Goal: Task Accomplishment & Management: Complete application form

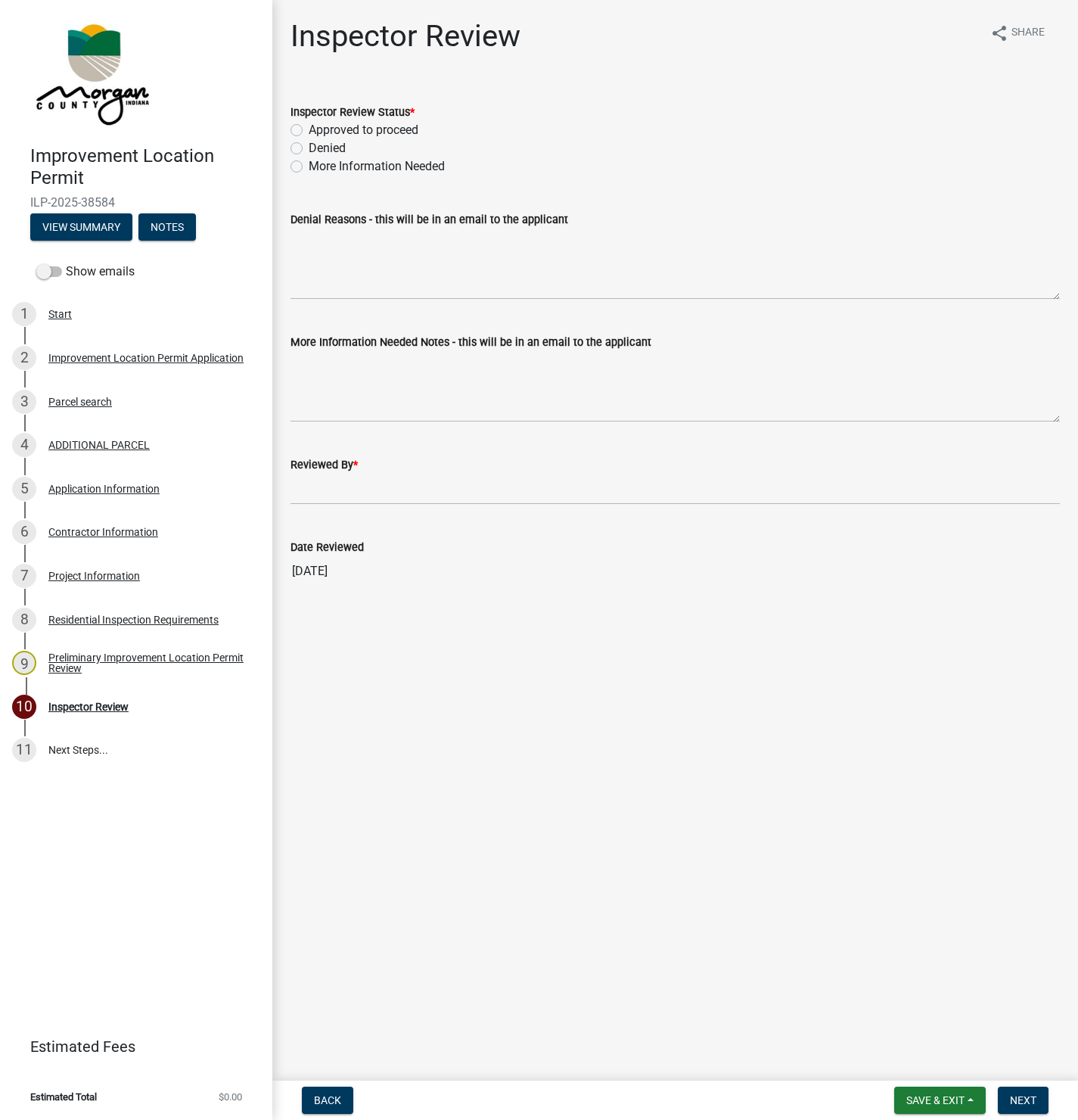
click at [309, 129] on label "Approved to proceed" at bounding box center [364, 130] width 110 height 18
click at [309, 129] on input "Approved to proceed" at bounding box center [313, 125] width 10 height 10
radio input "true"
click at [309, 164] on label "More Information Needed" at bounding box center [376, 167] width 136 height 18
click at [309, 164] on input "More Information Needed" at bounding box center [313, 162] width 10 height 10
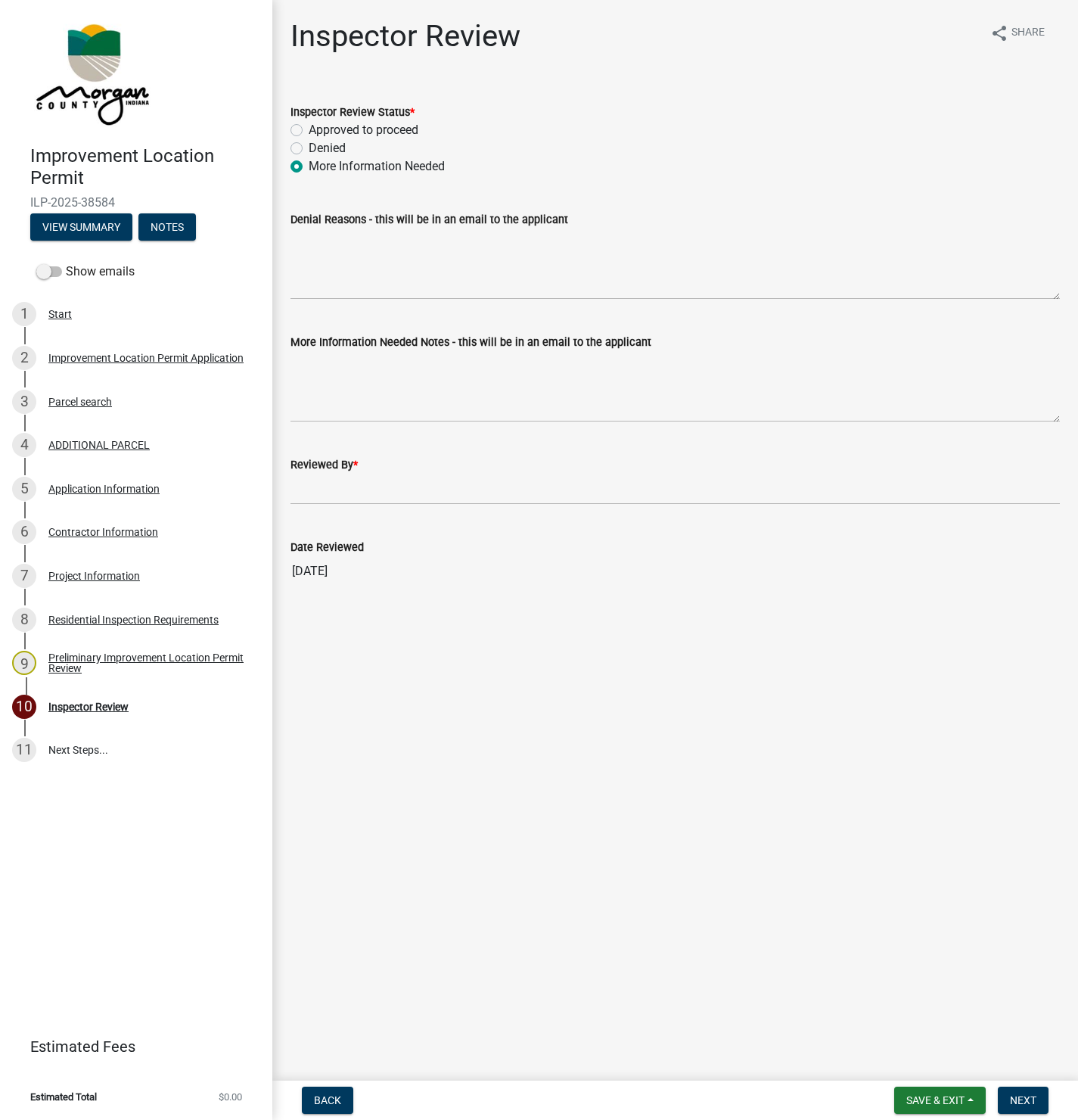
radio input "true"
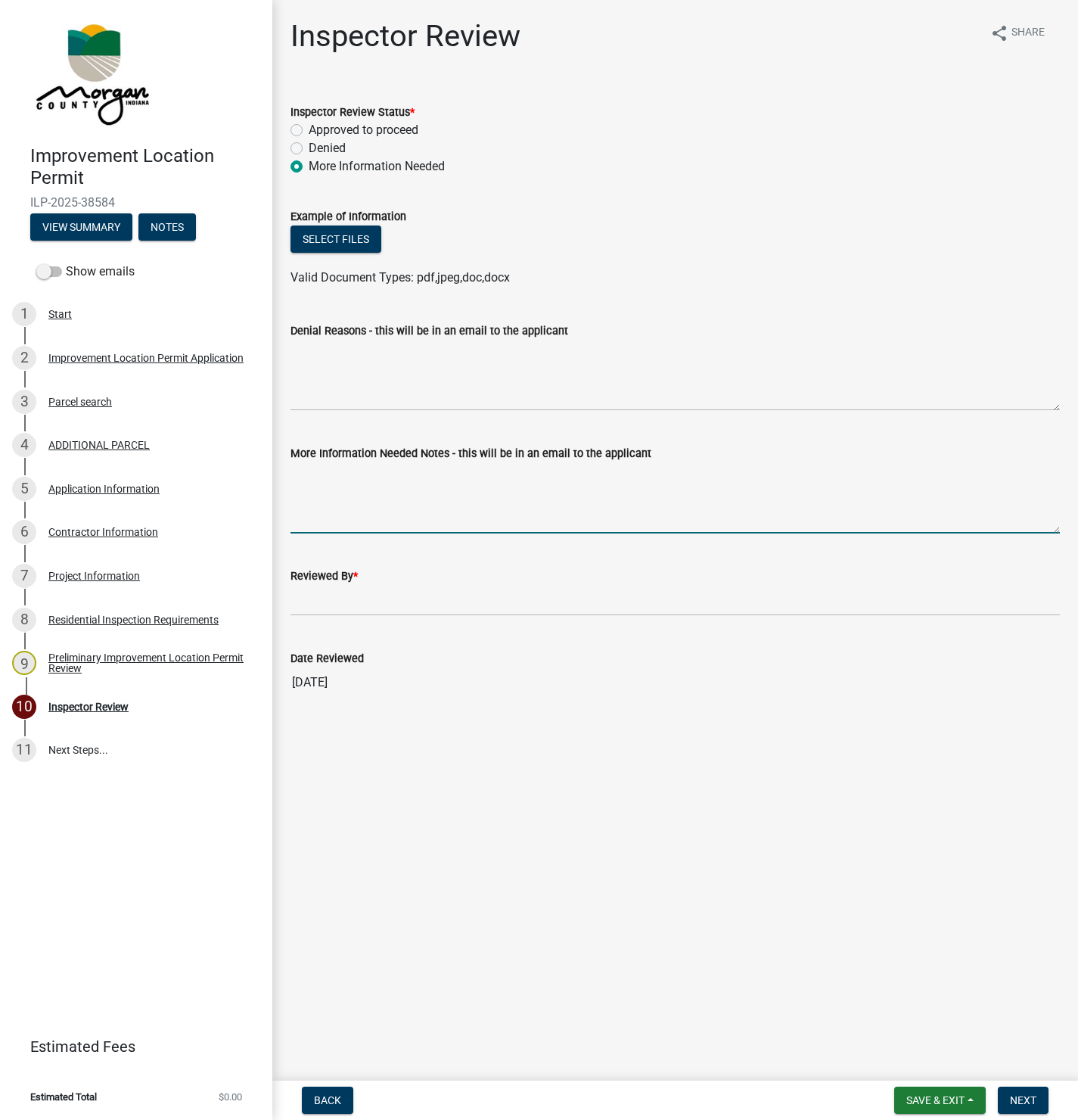
click at [300, 520] on textarea "More Information Needed Notes - this will be in an email to the applicant" at bounding box center [675, 498] width 769 height 71
click at [411, 476] on textarea "Please submit a" at bounding box center [675, 498] width 769 height 71
type textarea "Please submit a sidewall detail drawing. See the attached drawing as an example."
click at [327, 238] on button "Select files" at bounding box center [335, 239] width 91 height 27
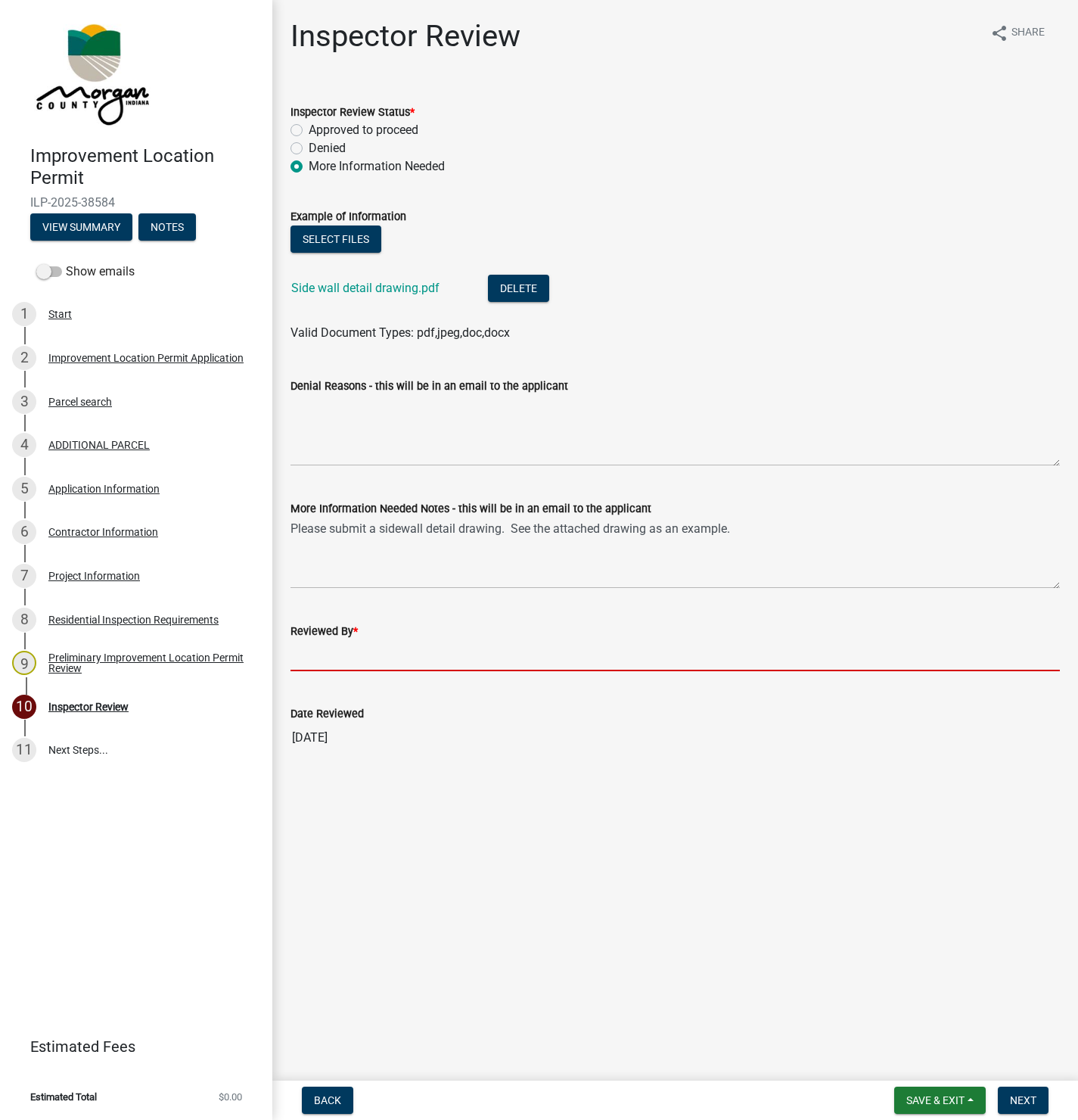
click at [328, 665] on input "Reviewed By *" at bounding box center [675, 656] width 769 height 31
type input "[PERSON_NAME]"
click at [1024, 1097] on span "Next" at bounding box center [1023, 1099] width 27 height 12
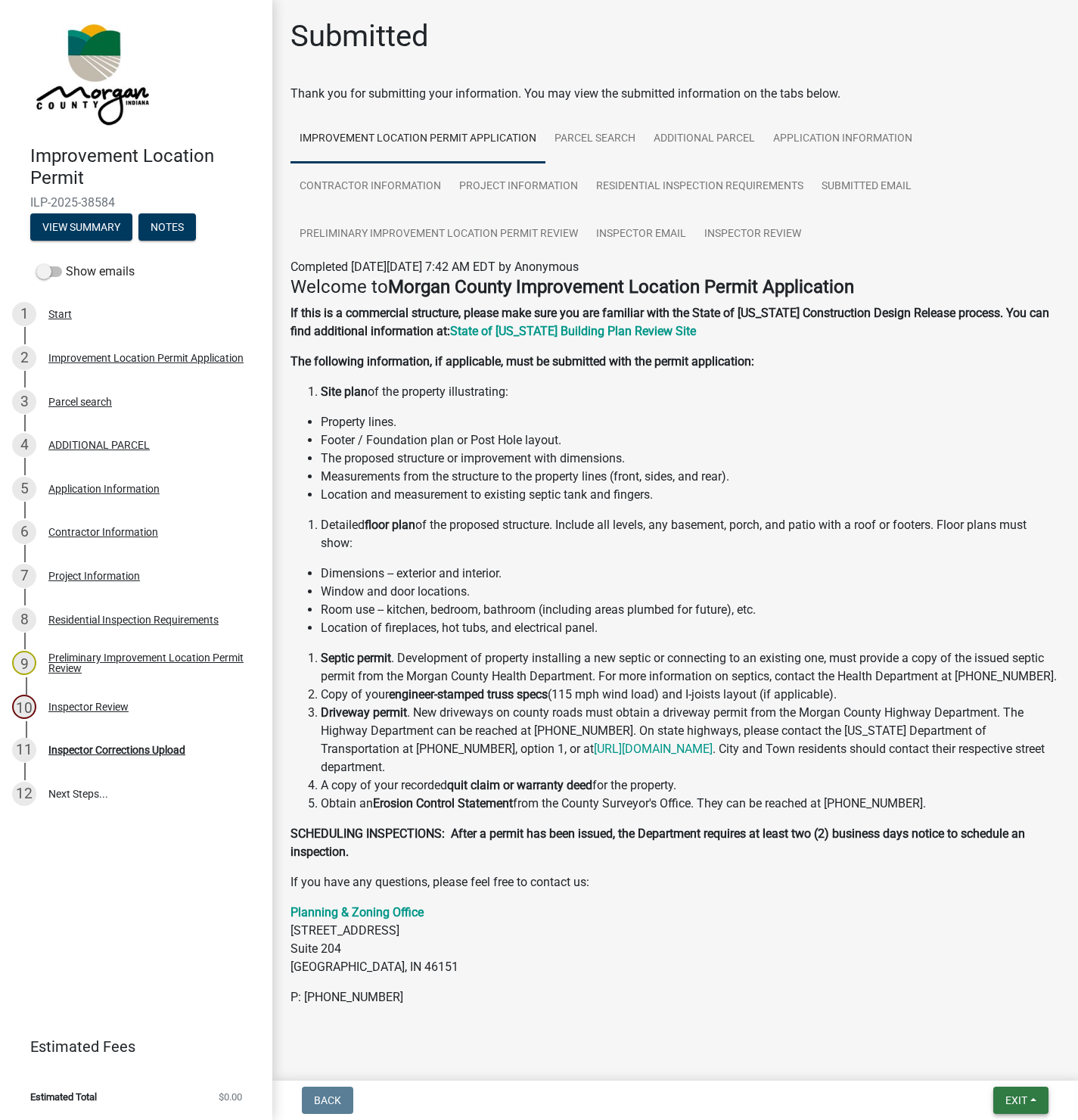
click at [1020, 1098] on span "Exit" at bounding box center [1017, 1099] width 22 height 12
click at [989, 1064] on button "Save & Exit" at bounding box center [988, 1061] width 121 height 37
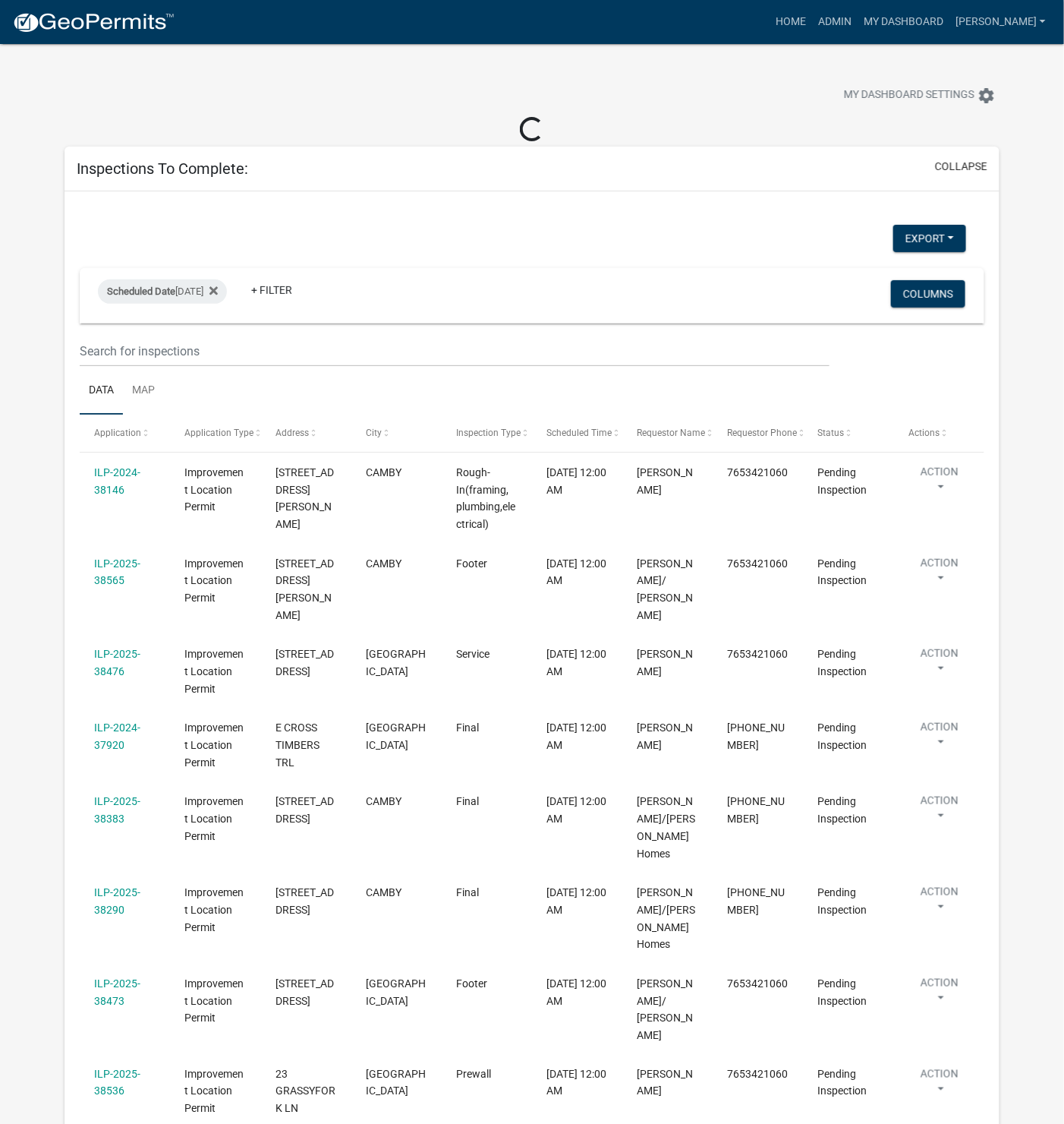
select select "1: 25"
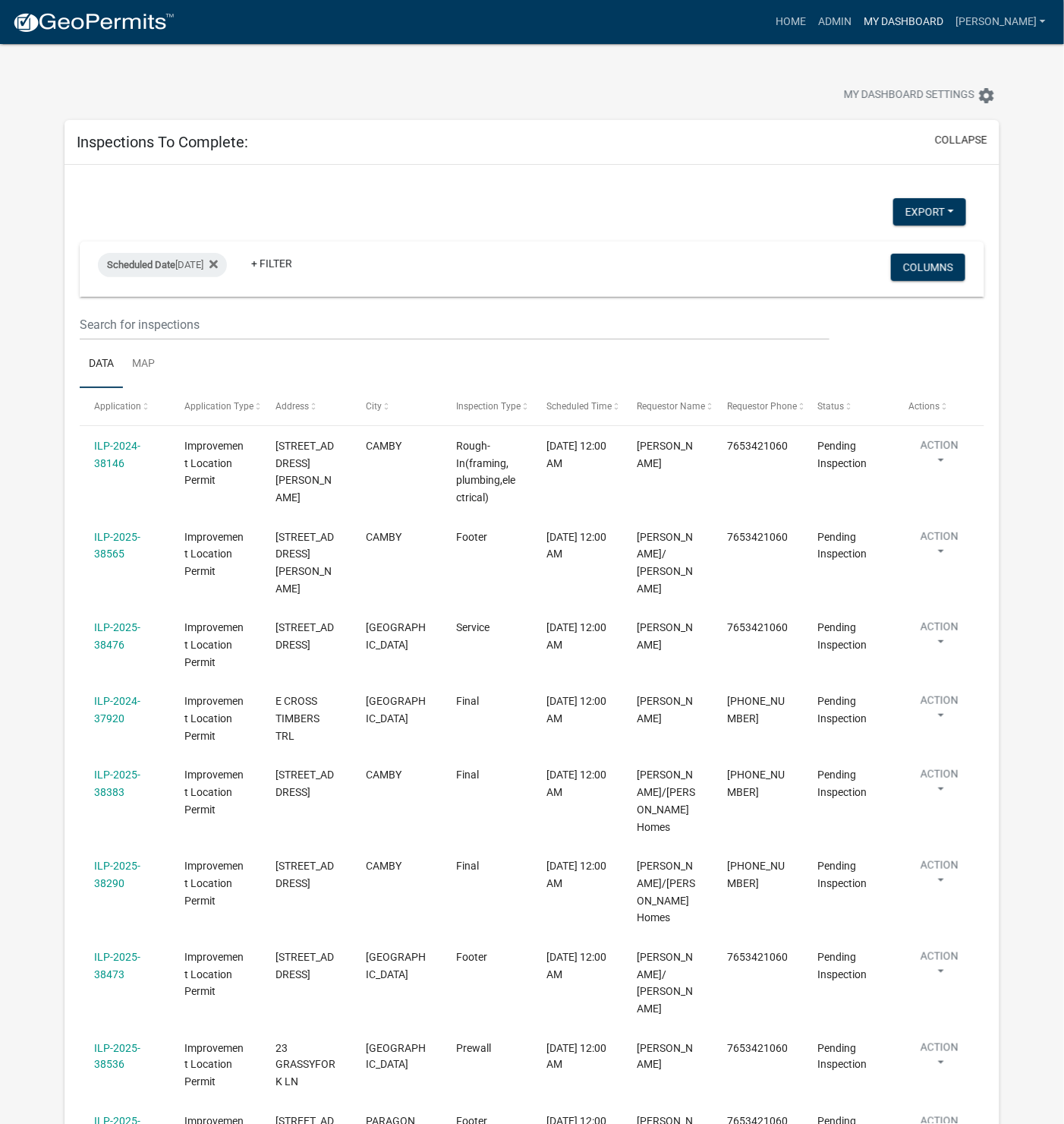
click at [944, 23] on link "My Dashboard" at bounding box center [903, 21] width 92 height 28
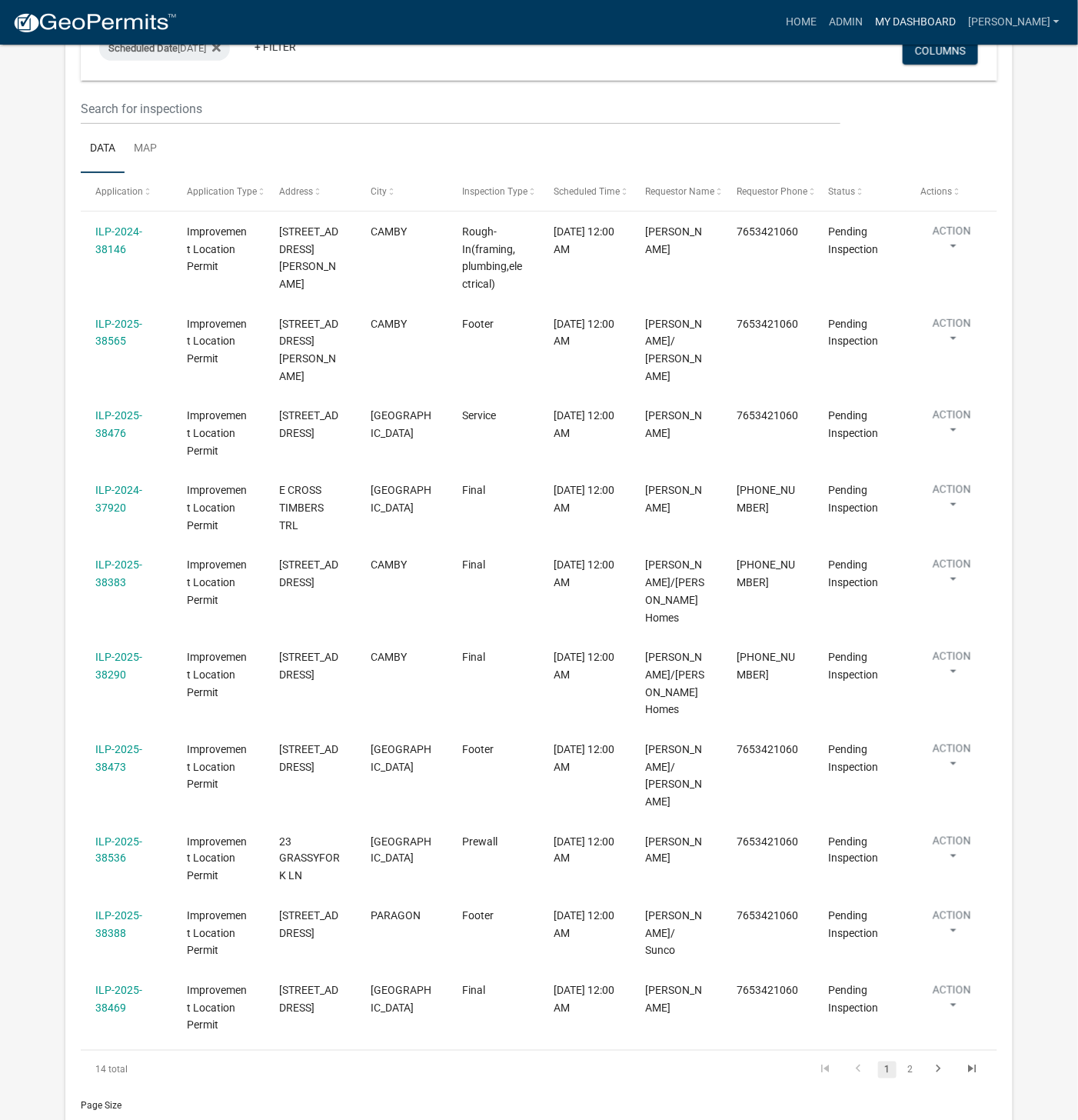
scroll to position [222, 0]
click at [939, 1060] on icon "go to next page" at bounding box center [938, 1070] width 20 height 19
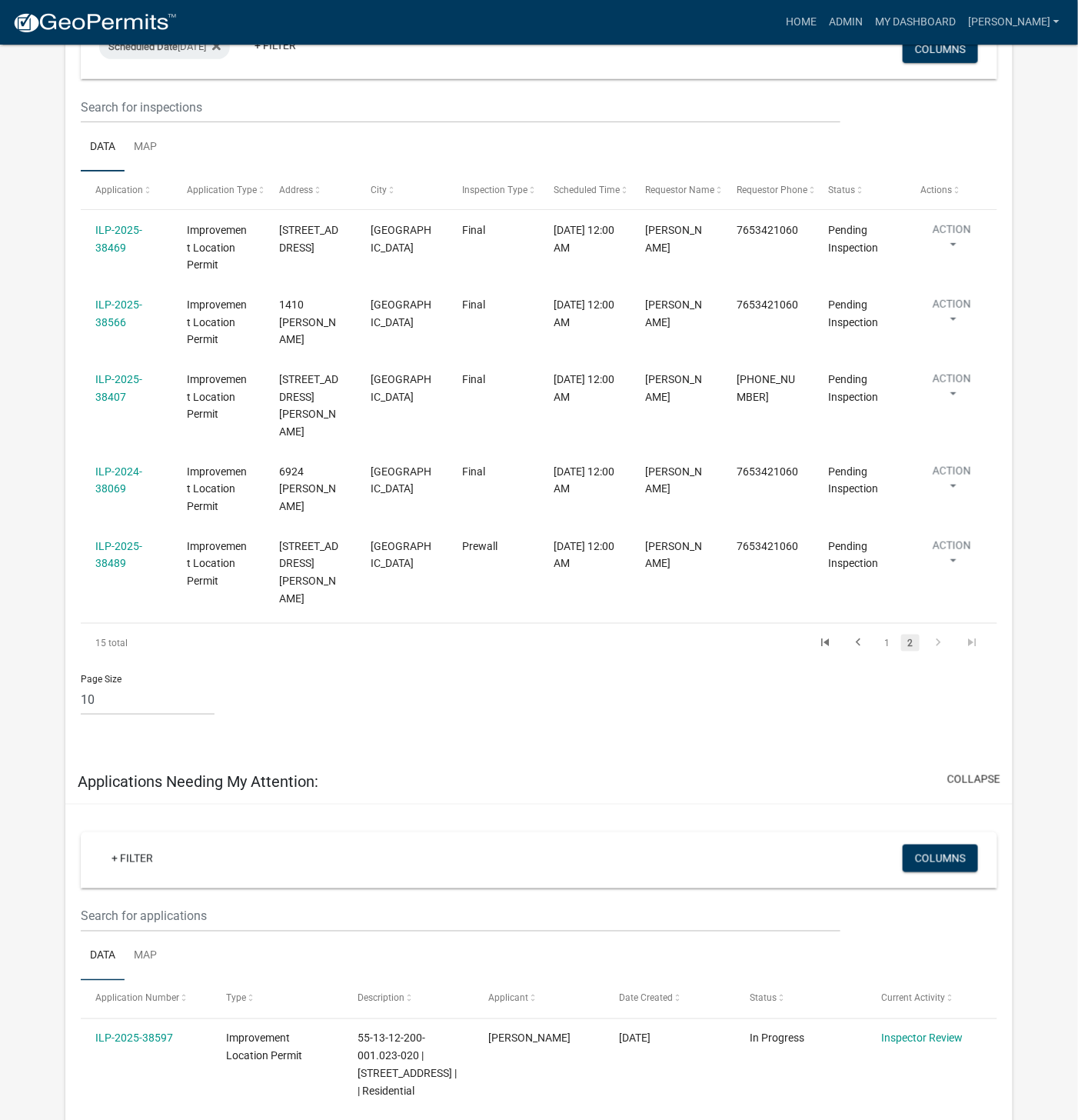
click at [121, 545] on link "ILP-2025-38489" at bounding box center [118, 555] width 47 height 30
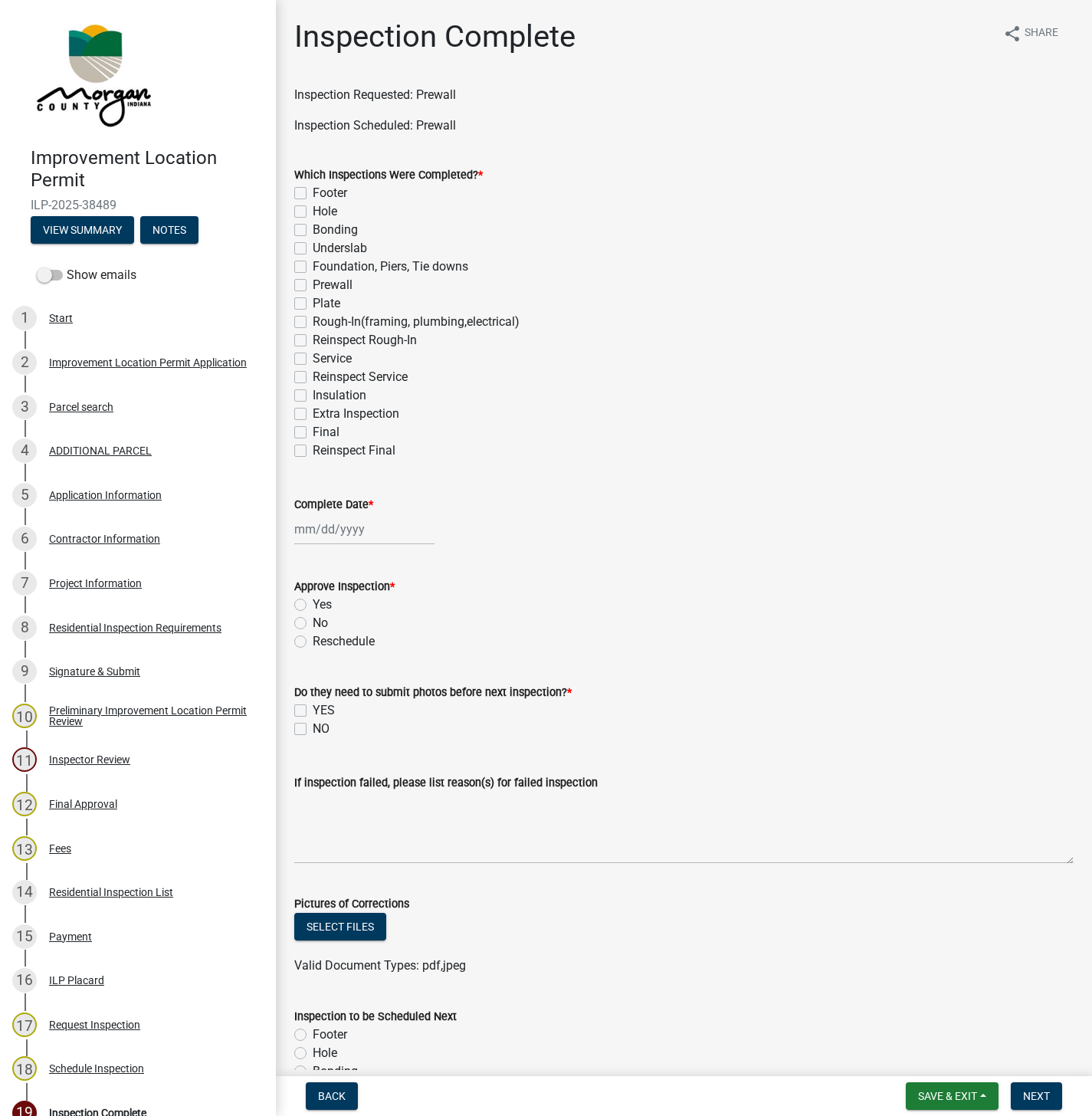
click at [313, 285] on label "Prewall" at bounding box center [332, 285] width 40 height 19
click at [313, 285] on input "Prewall" at bounding box center [317, 280] width 10 height 10
checkbox input "true"
checkbox input "false"
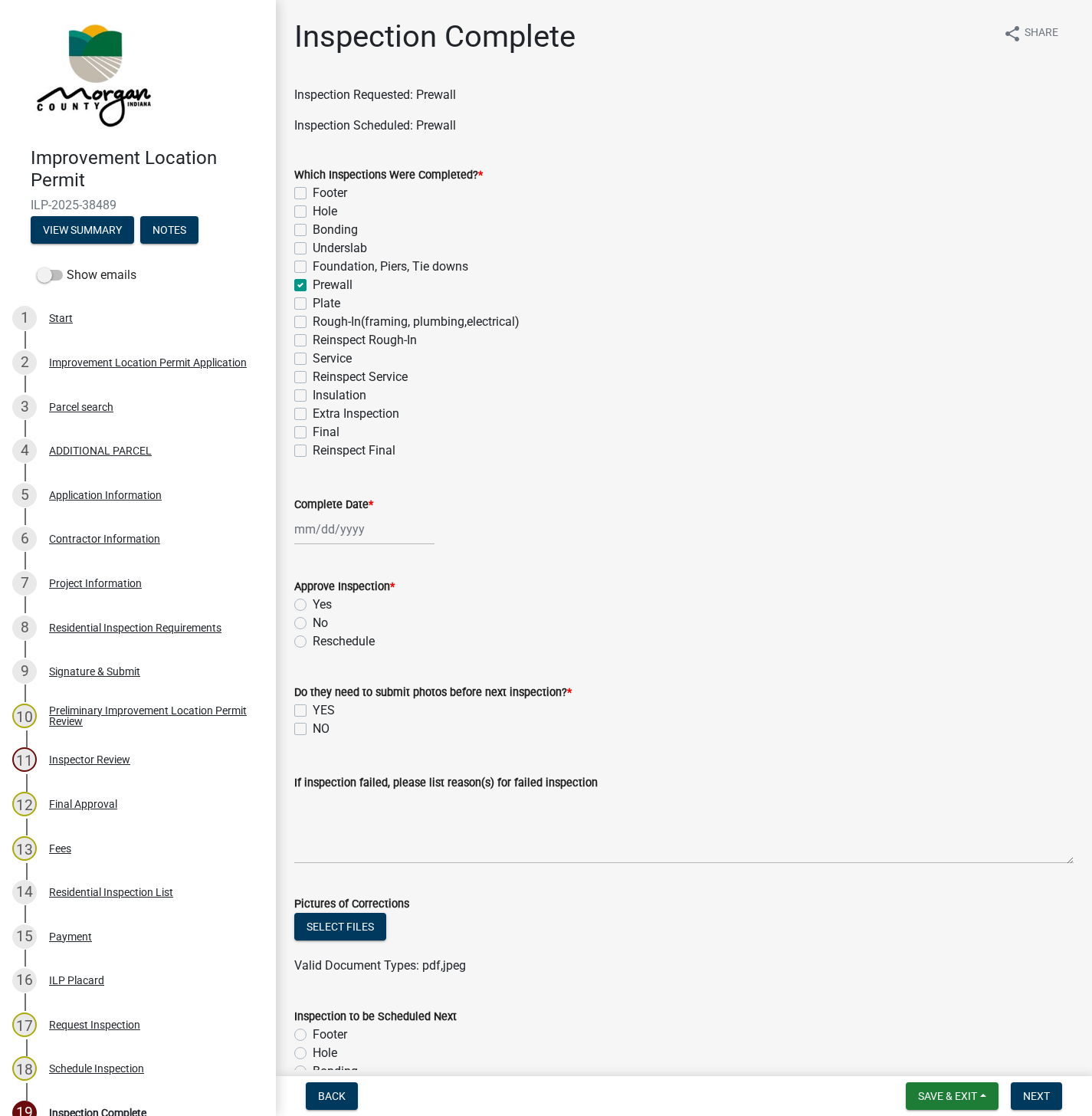
checkbox input "false"
checkbox input "true"
checkbox input "false"
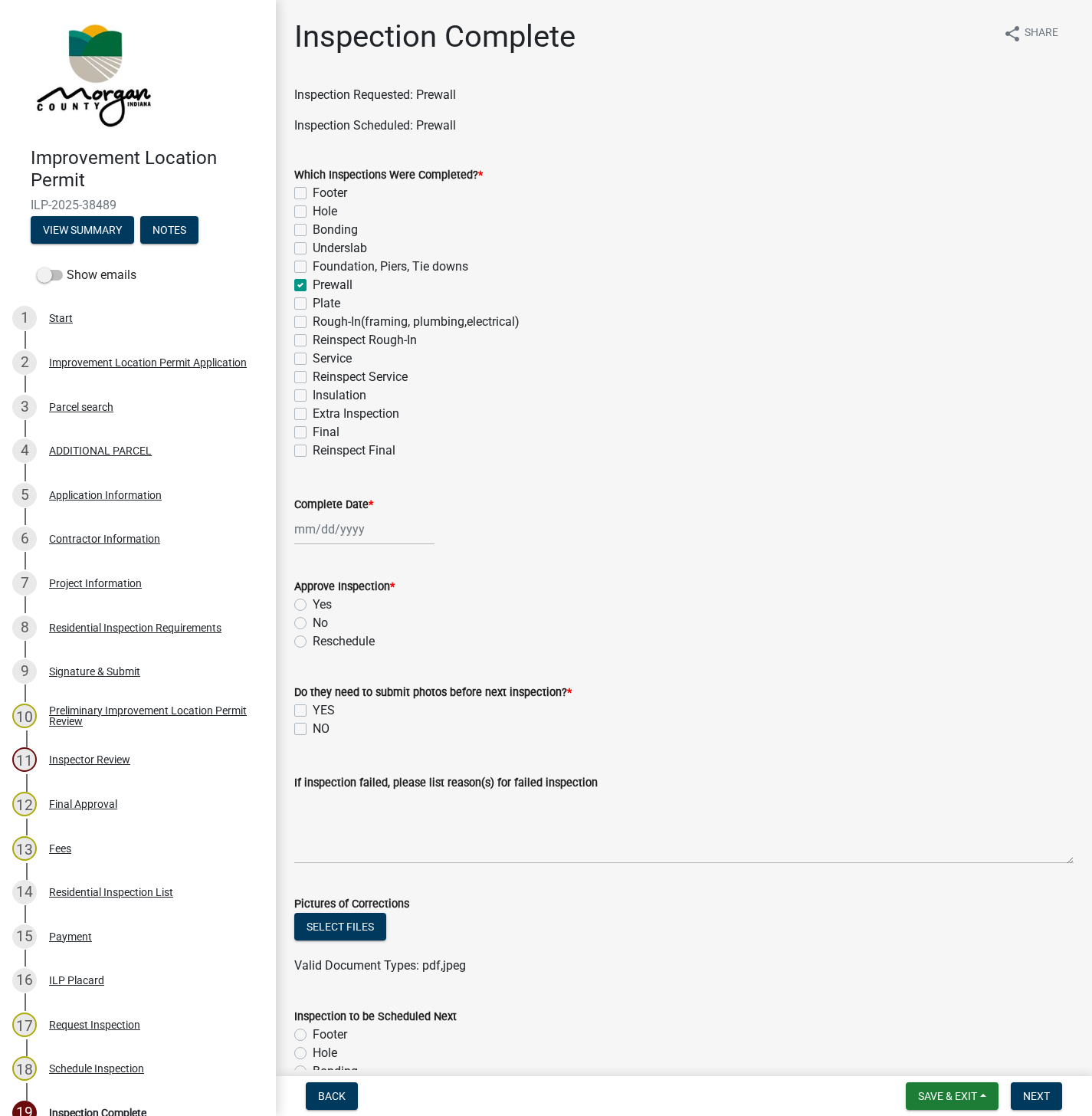
checkbox input "false"
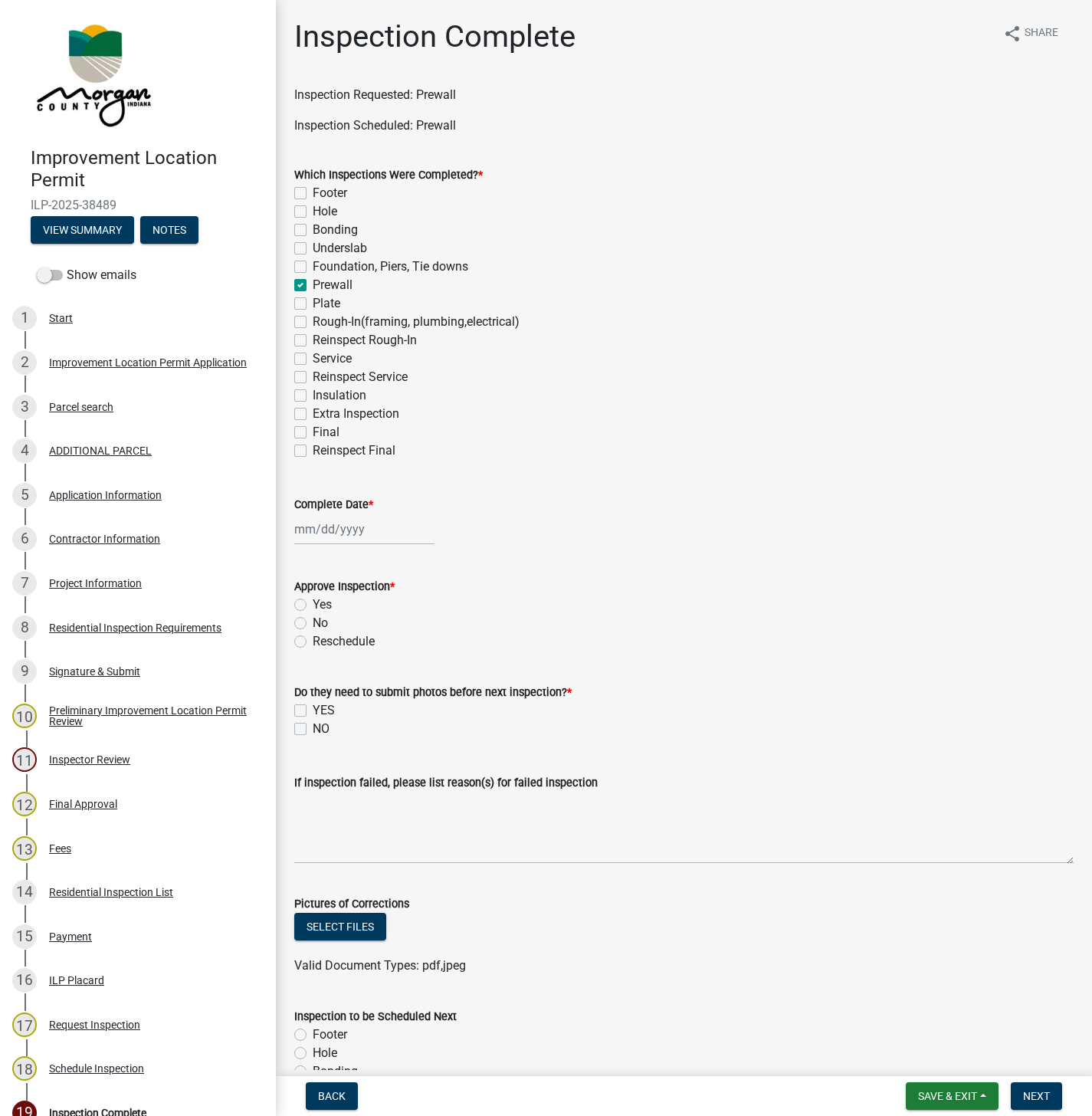
checkbox input "false"
click at [338, 534] on div at bounding box center [364, 529] width 140 height 32
select select "9"
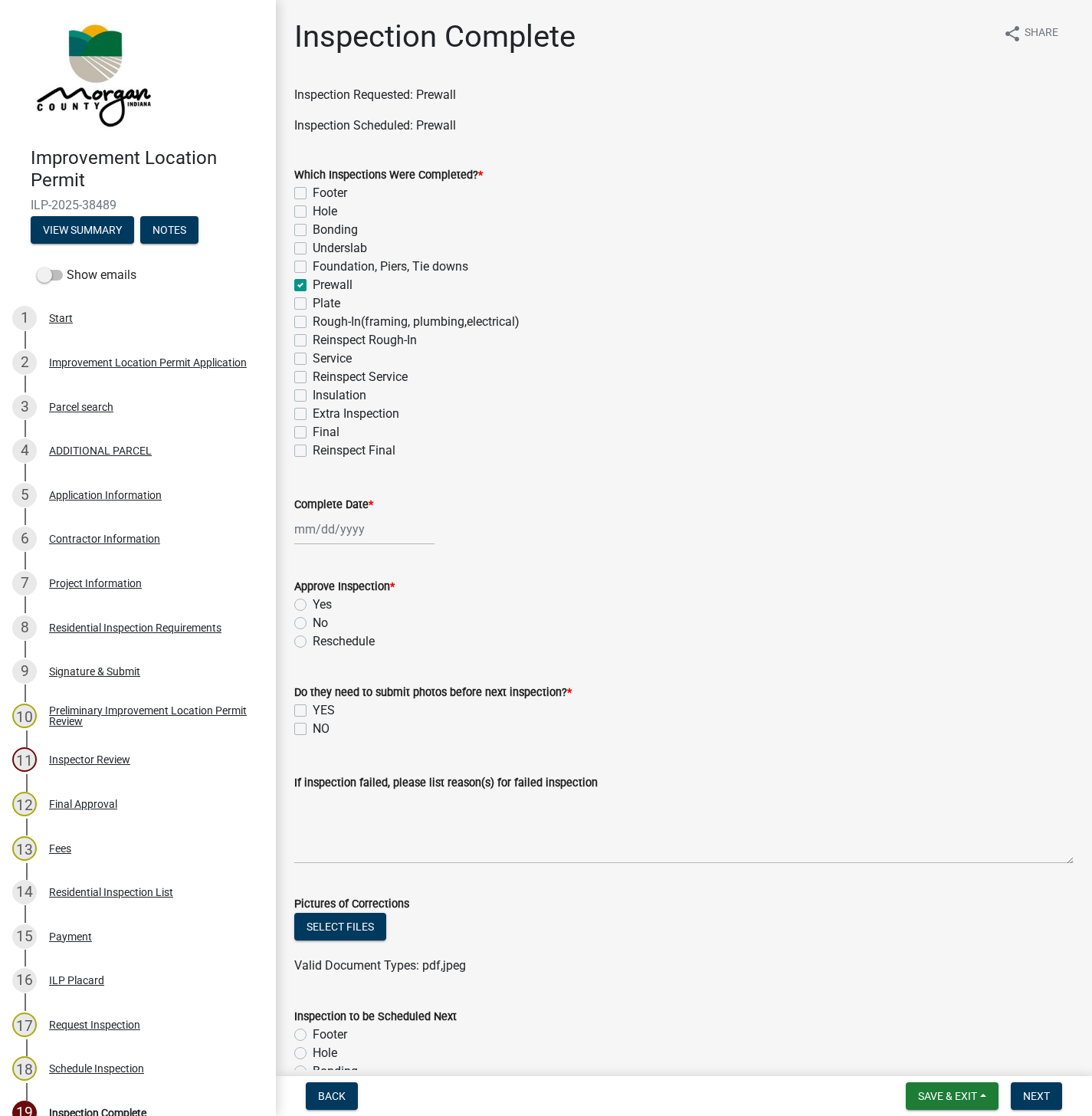
select select "2025"
click at [407, 610] on div "5" at bounding box center [407, 610] width 24 height 24
type input "[DATE]"
click at [313, 605] on label "Yes" at bounding box center [322, 605] width 19 height 19
click at [313, 605] on input "Yes" at bounding box center [317, 600] width 10 height 10
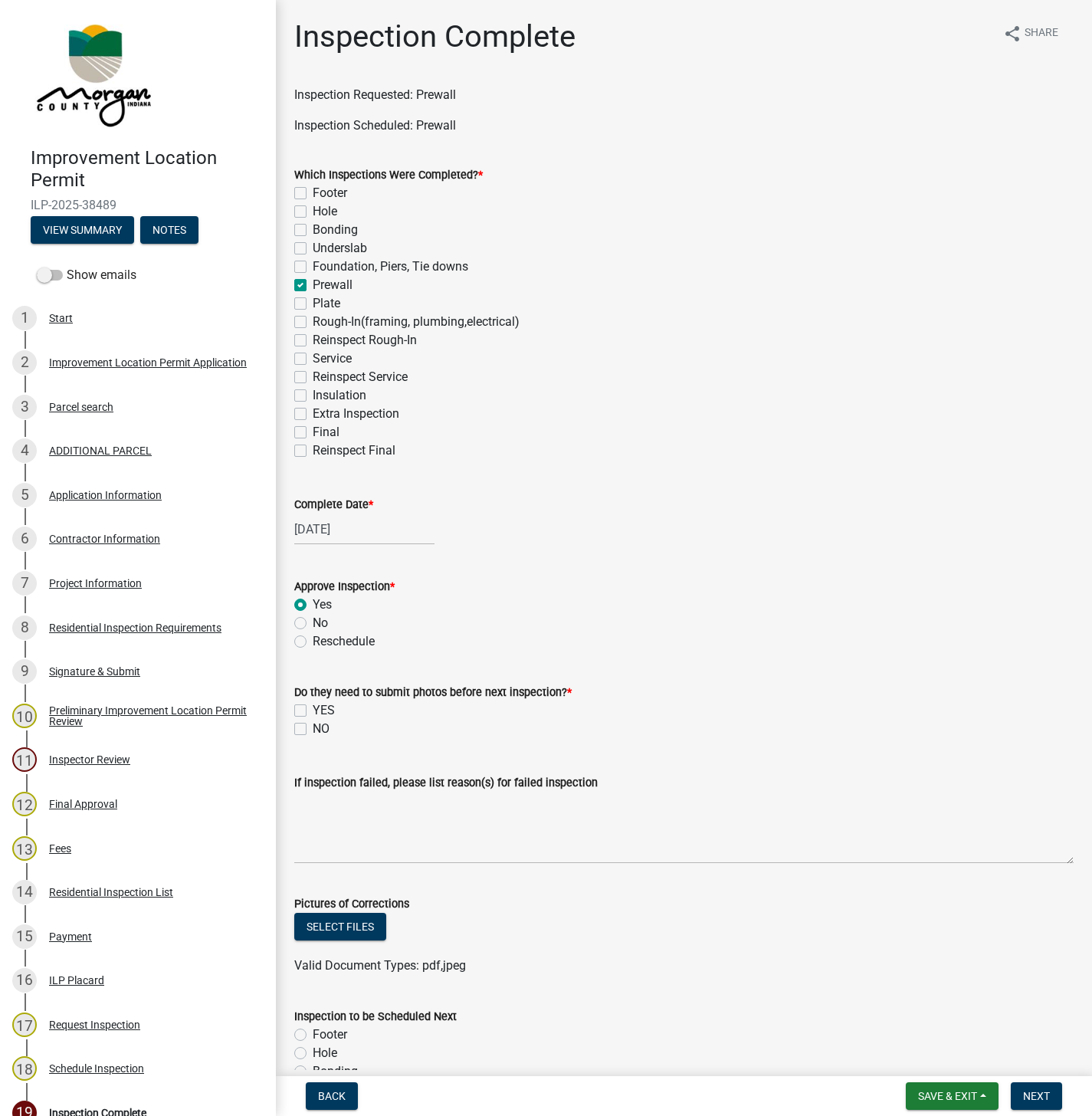
radio input "true"
click at [313, 734] on label "NO" at bounding box center [321, 729] width 17 height 19
click at [313, 729] on input "NO" at bounding box center [317, 725] width 10 height 10
checkbox input "true"
checkbox input "false"
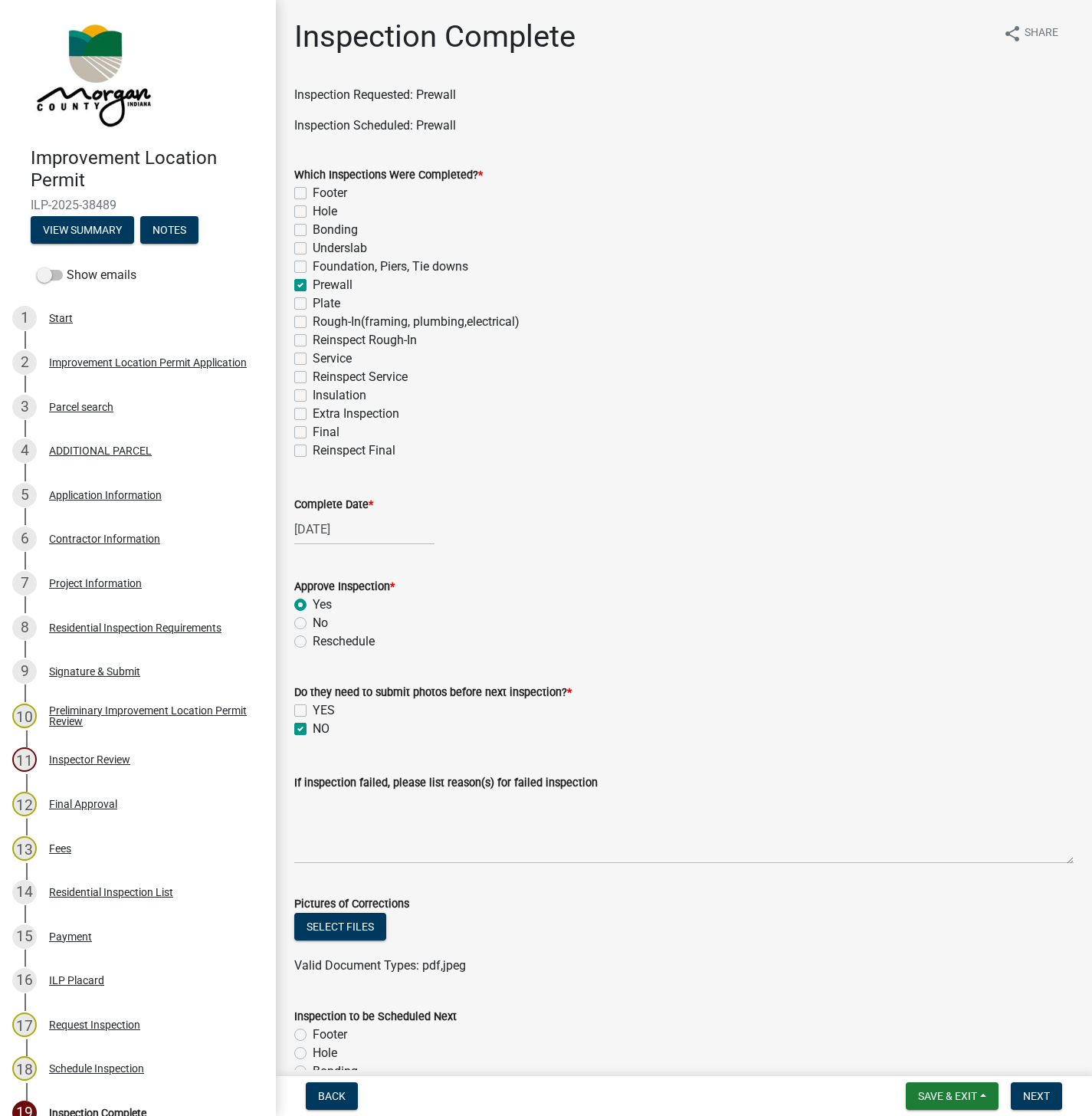
checkbox input "true"
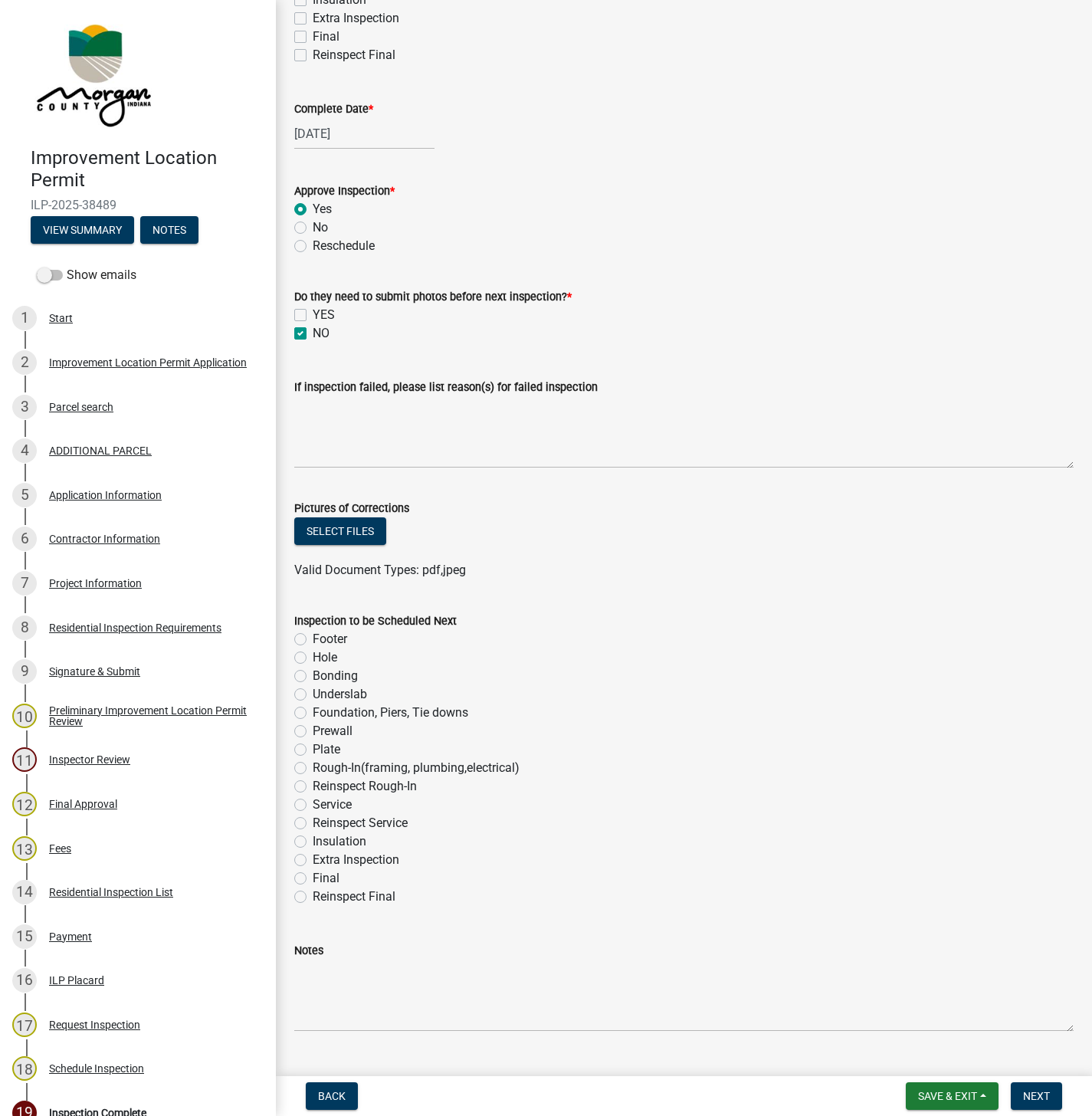
scroll to position [429, 0]
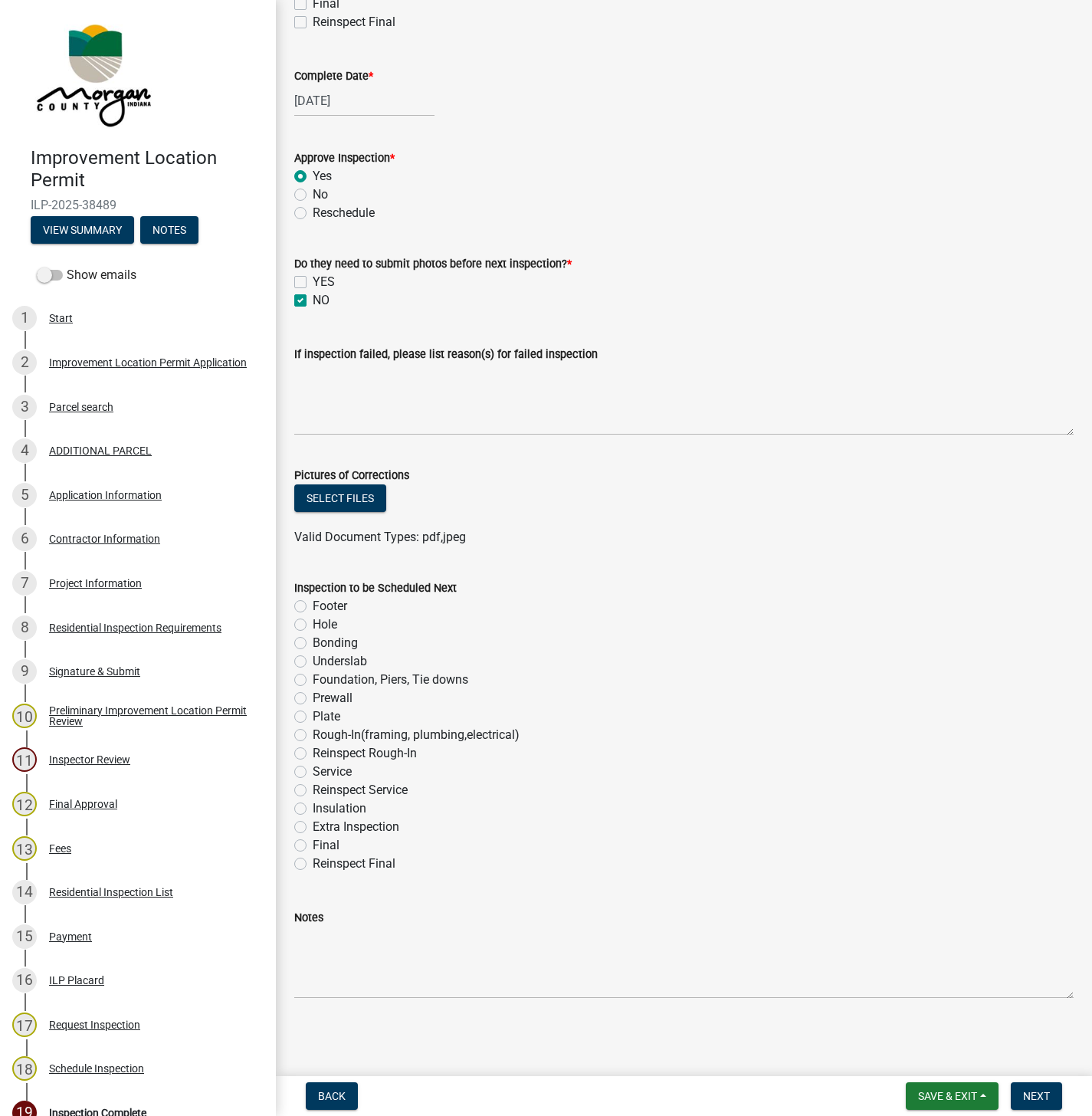
click at [313, 661] on label "Underslab" at bounding box center [340, 661] width 55 height 19
click at [313, 661] on input "Underslab" at bounding box center [317, 657] width 10 height 10
radio input "true"
click at [1047, 1095] on span "Next" at bounding box center [1036, 1096] width 27 height 12
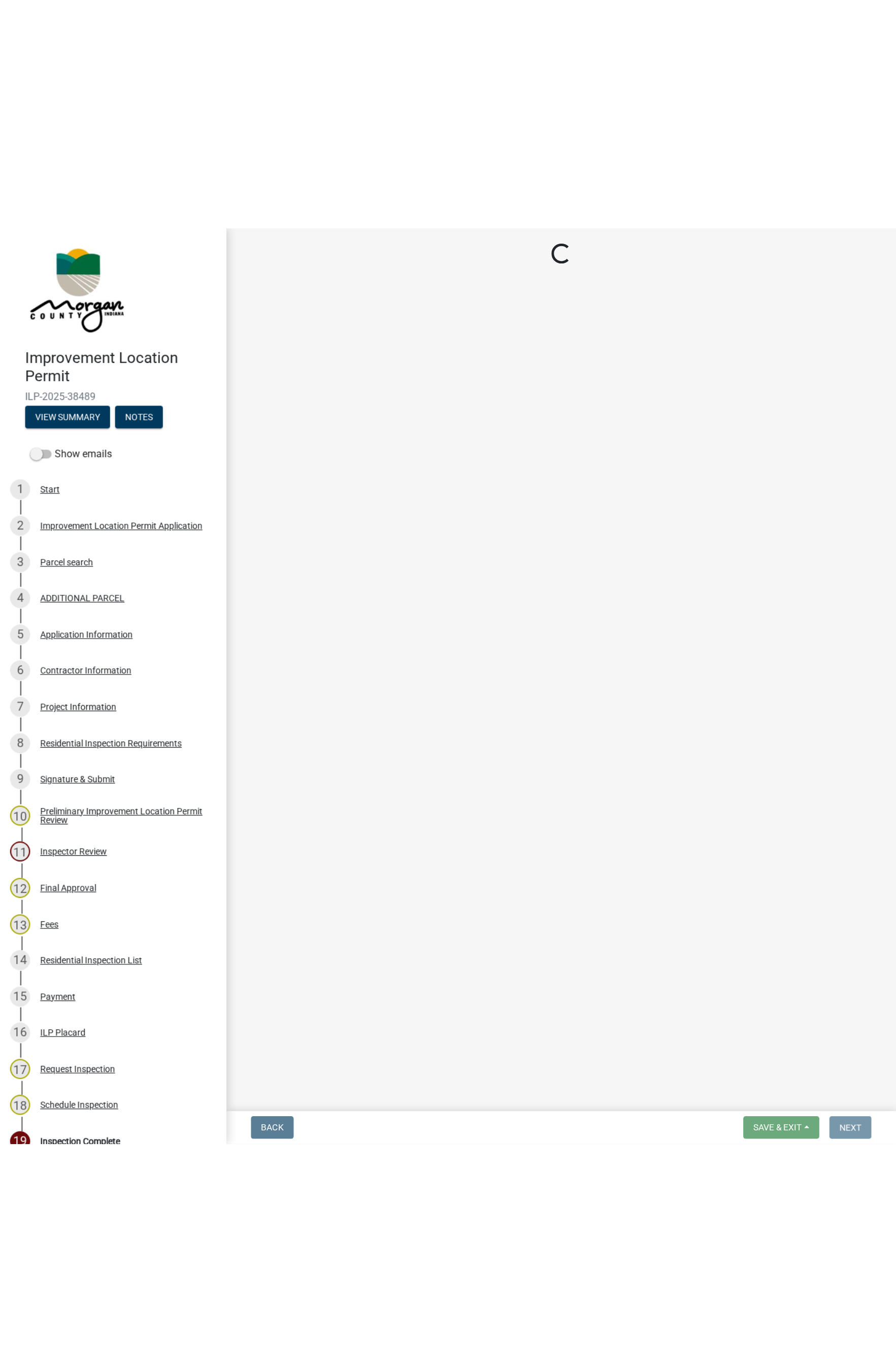
scroll to position [0, 0]
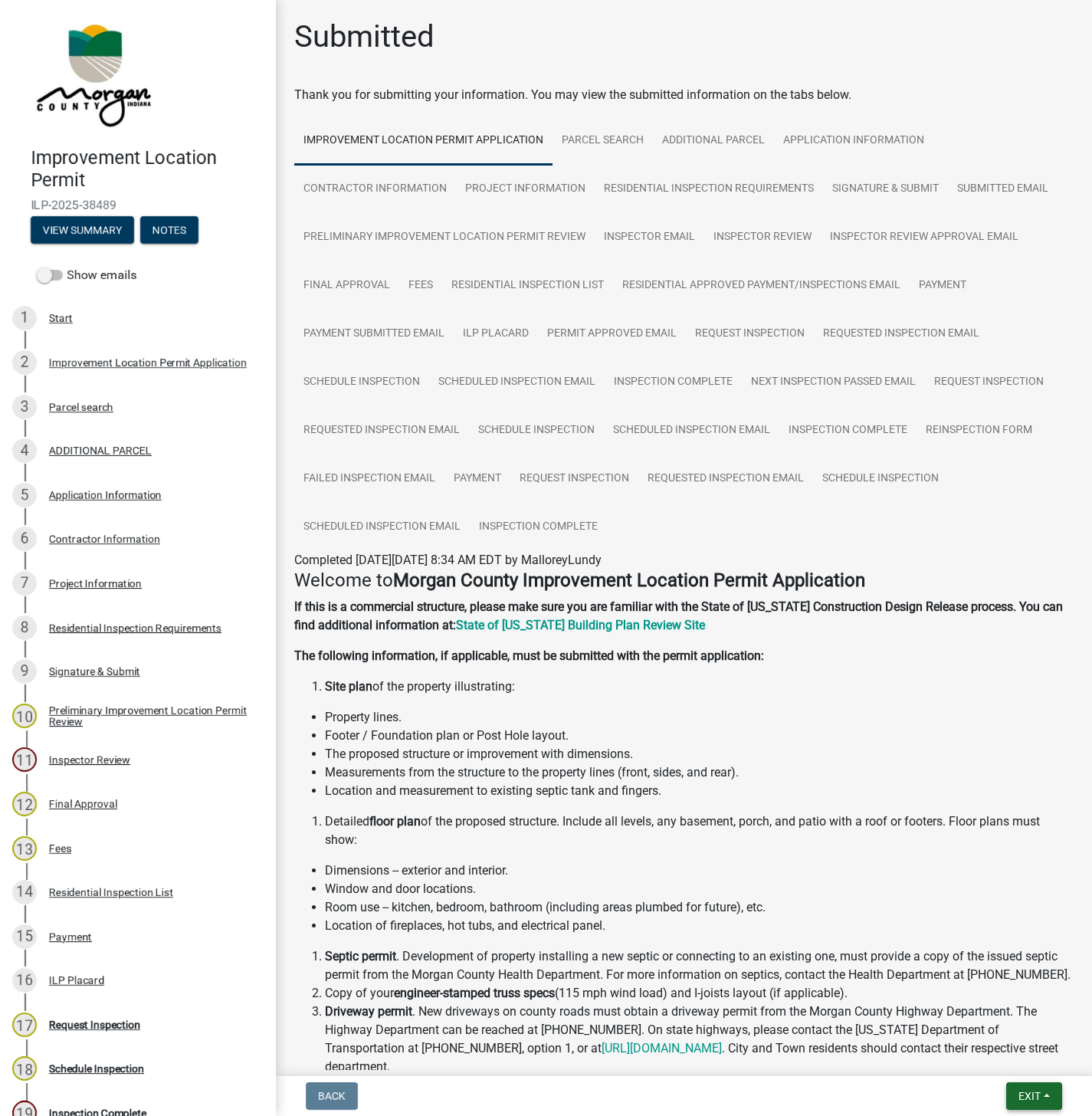
click at [1020, 1092] on span "Exit" at bounding box center [1030, 1096] width 22 height 12
click at [982, 1056] on button "Save & Exit" at bounding box center [1001, 1057] width 122 height 37
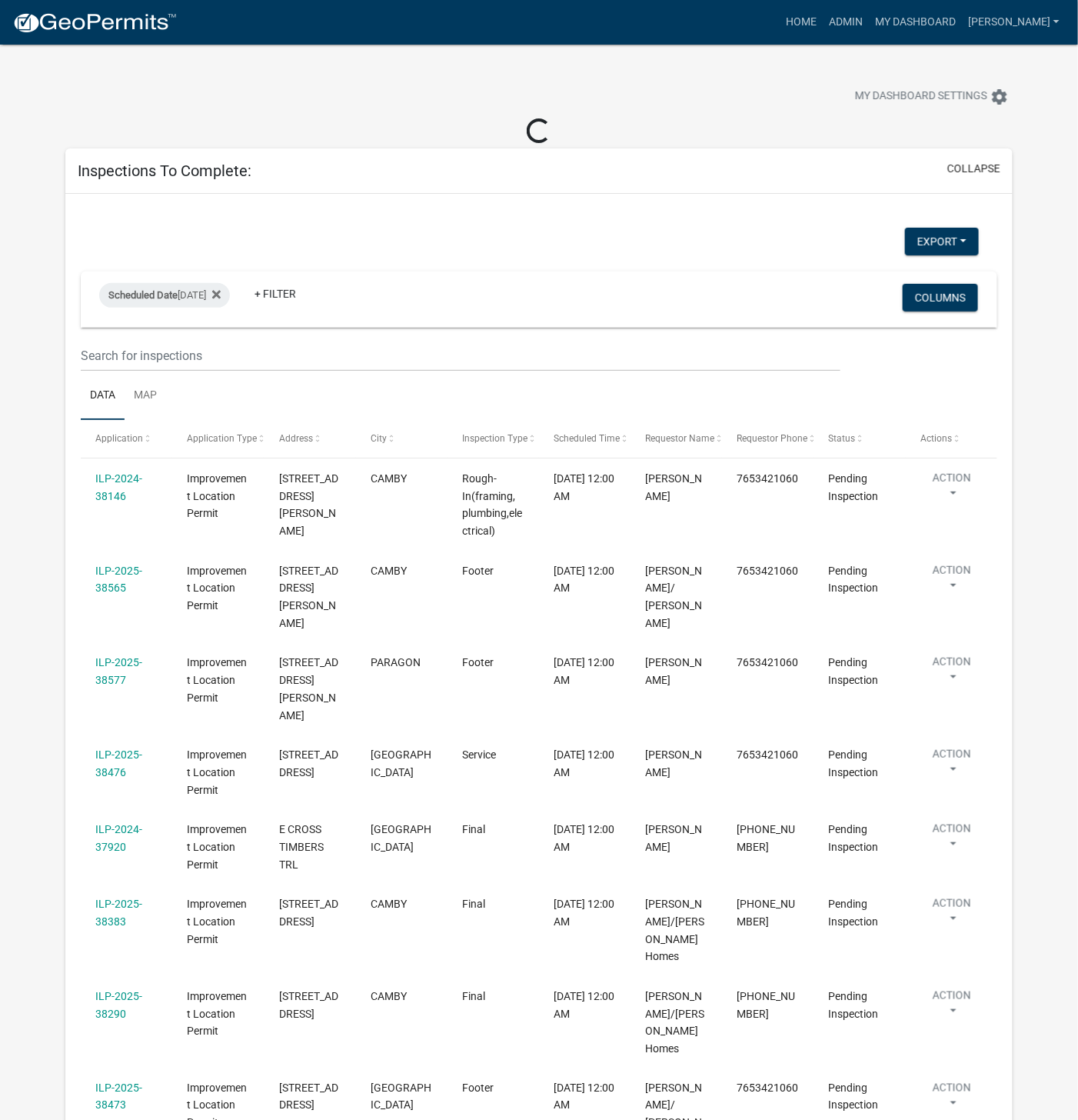
select select "1: 25"
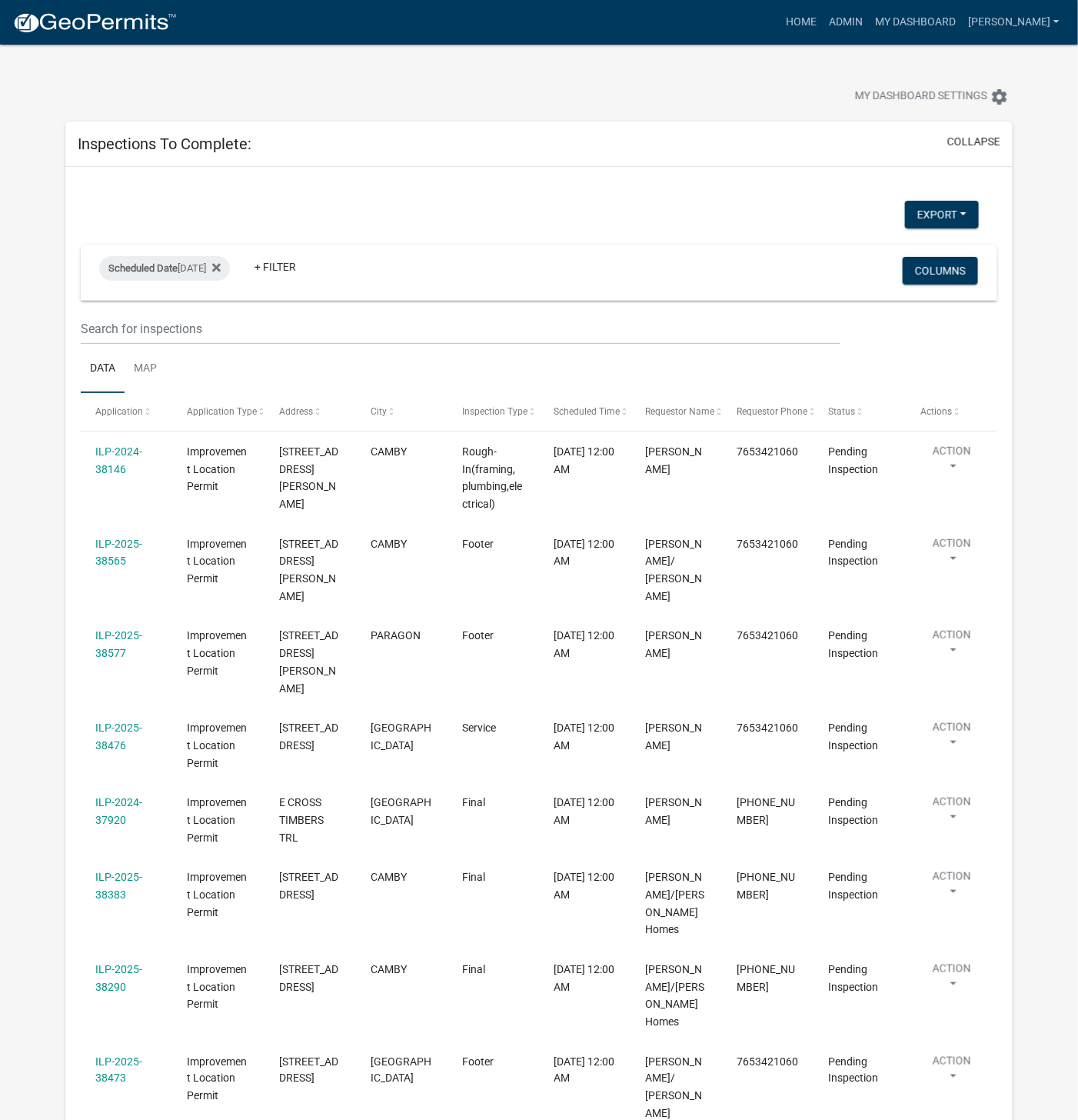
click at [662, 113] on div "My Dashboard Settings settings" at bounding box center [822, 99] width 405 height 34
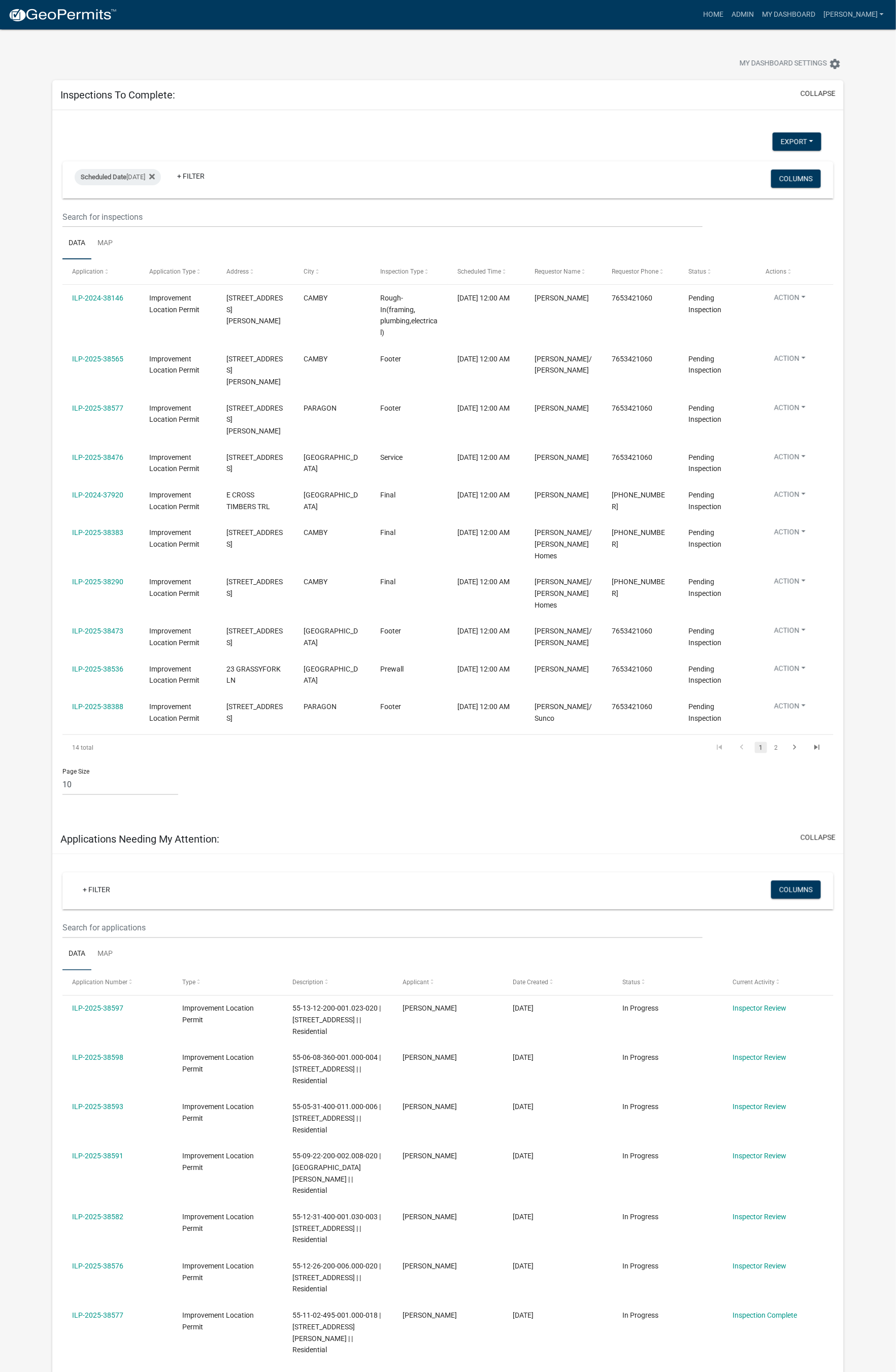
scroll to position [16, 0]
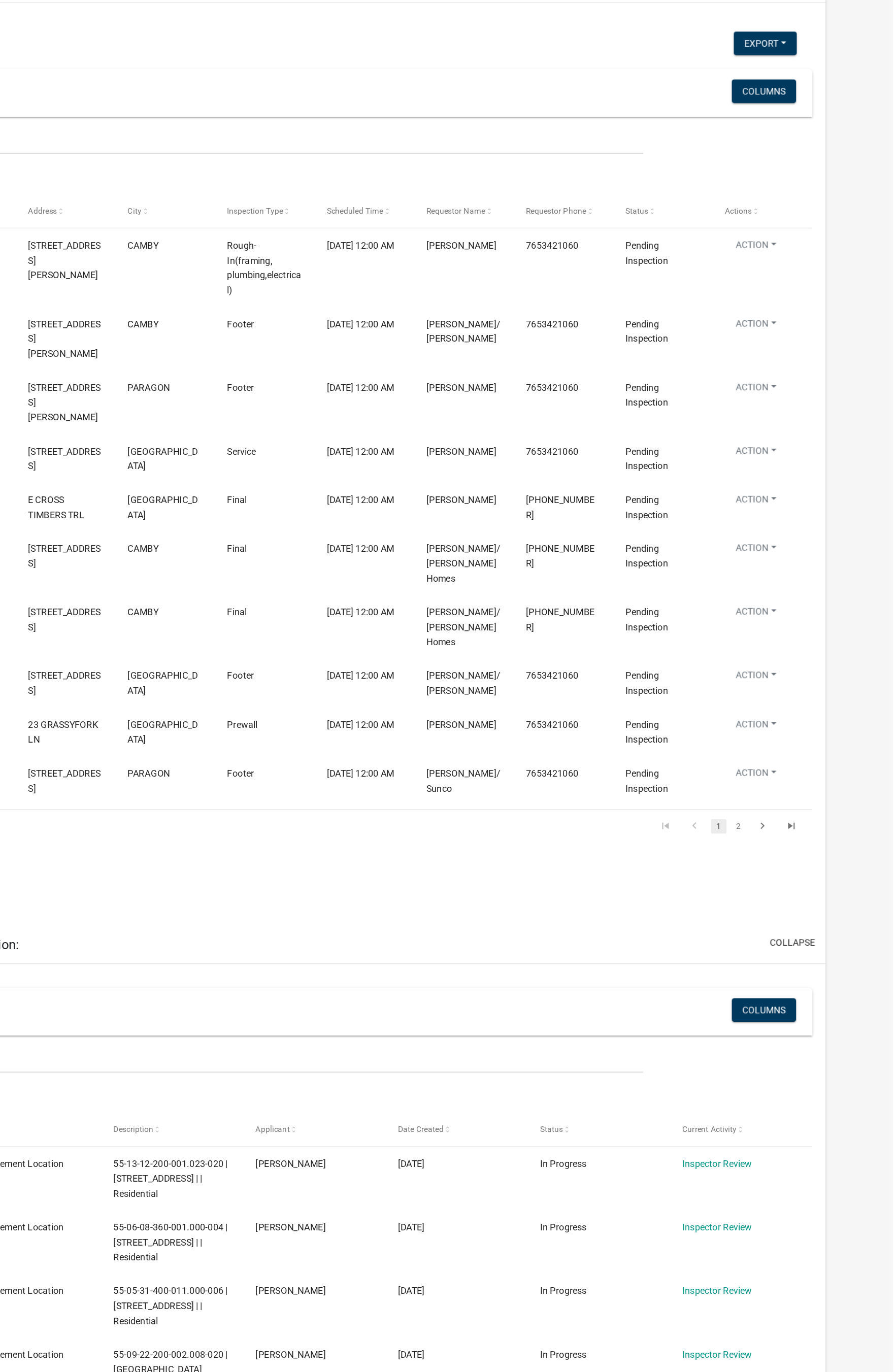
click at [723, 727] on icon "go to last page" at bounding box center [817, 733] width 13 height 12
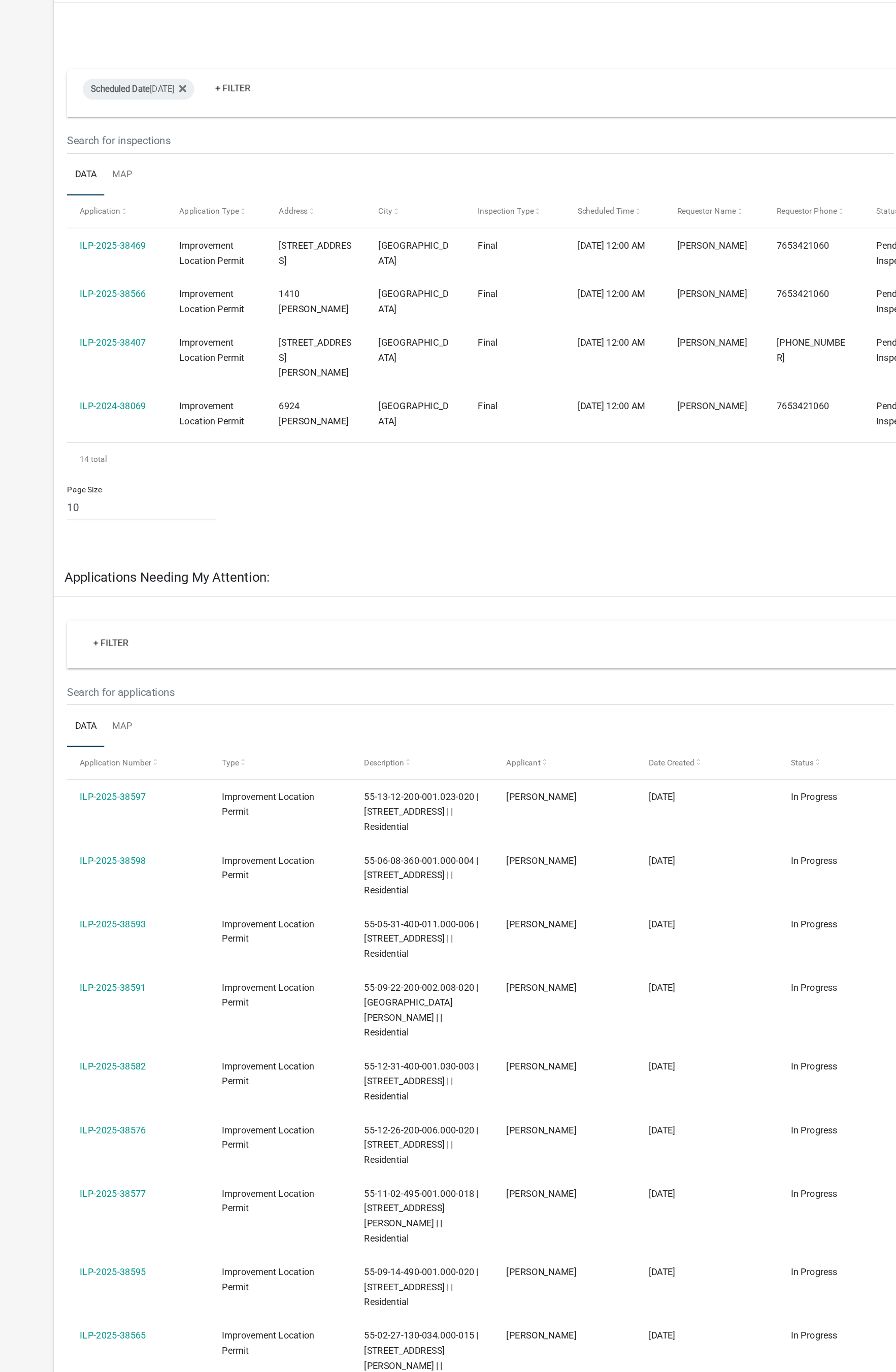
click at [109, 402] on link "ILP-2024-38069" at bounding box center [97, 406] width 51 height 8
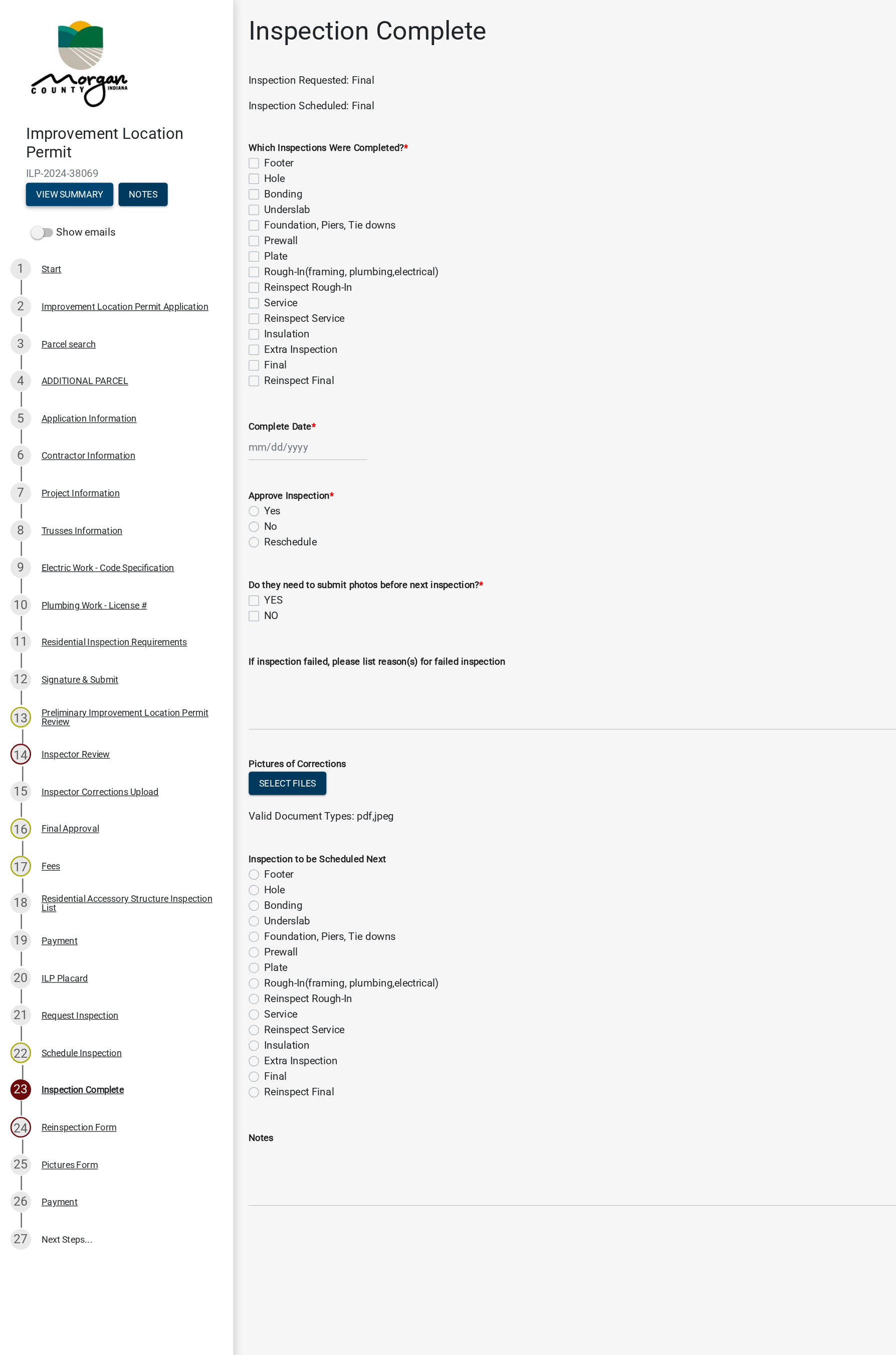
click at [53, 145] on button "View Summary" at bounding box center [54, 150] width 68 height 18
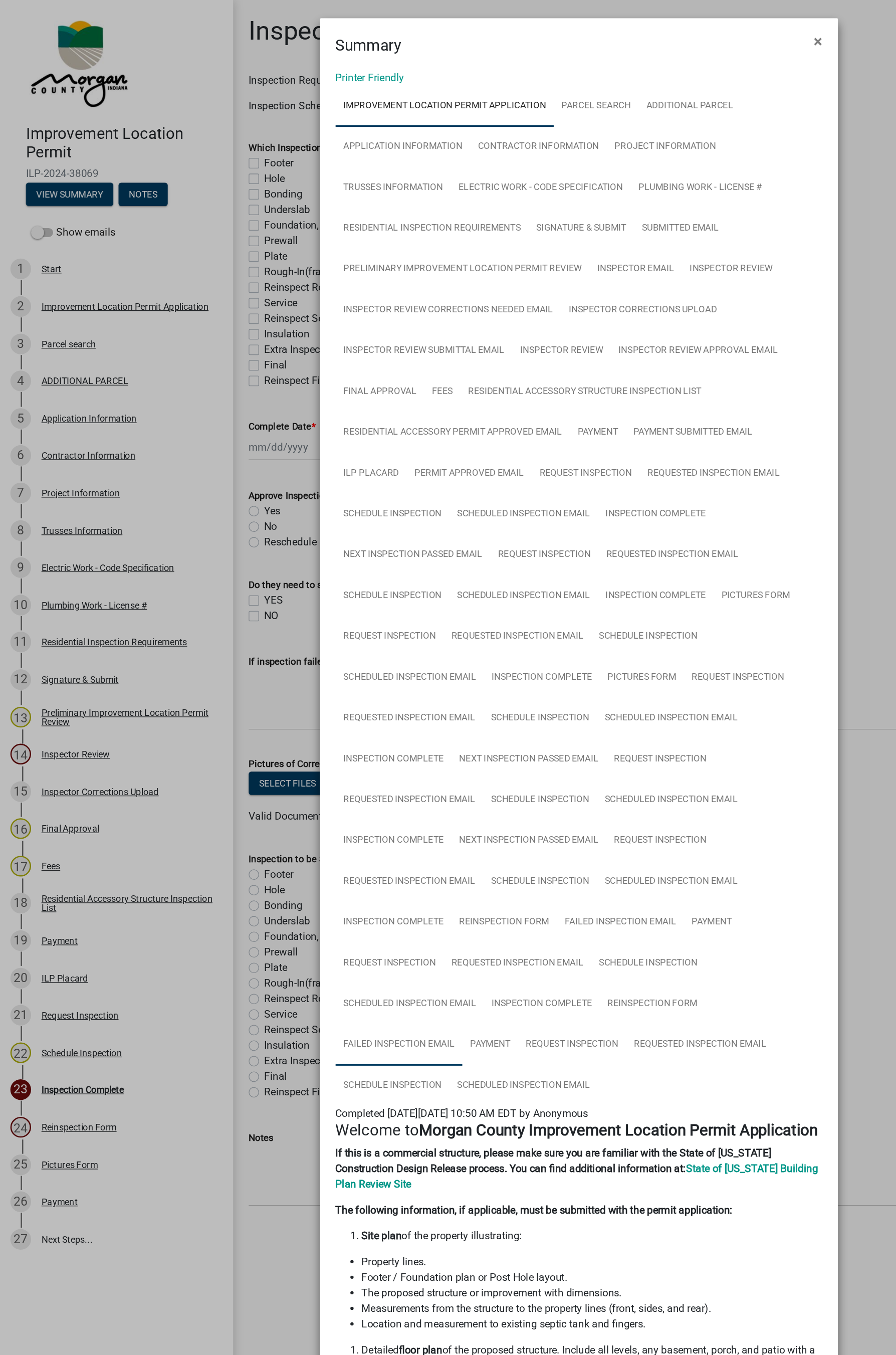
click at [307, 742] on link "Failed Inspection Email" at bounding box center [309, 808] width 98 height 32
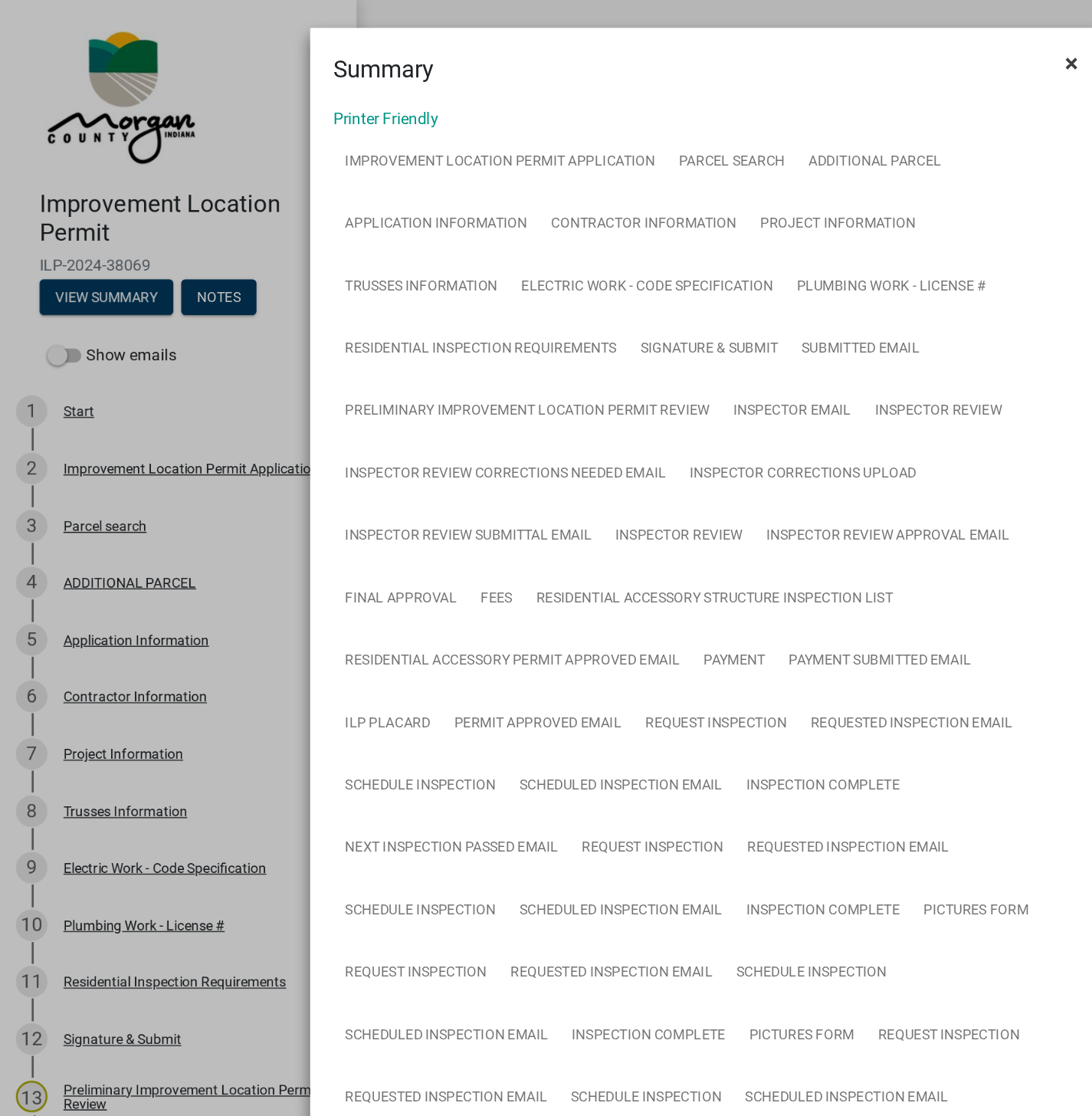
click at [814, 58] on button "×" at bounding box center [829, 49] width 34 height 43
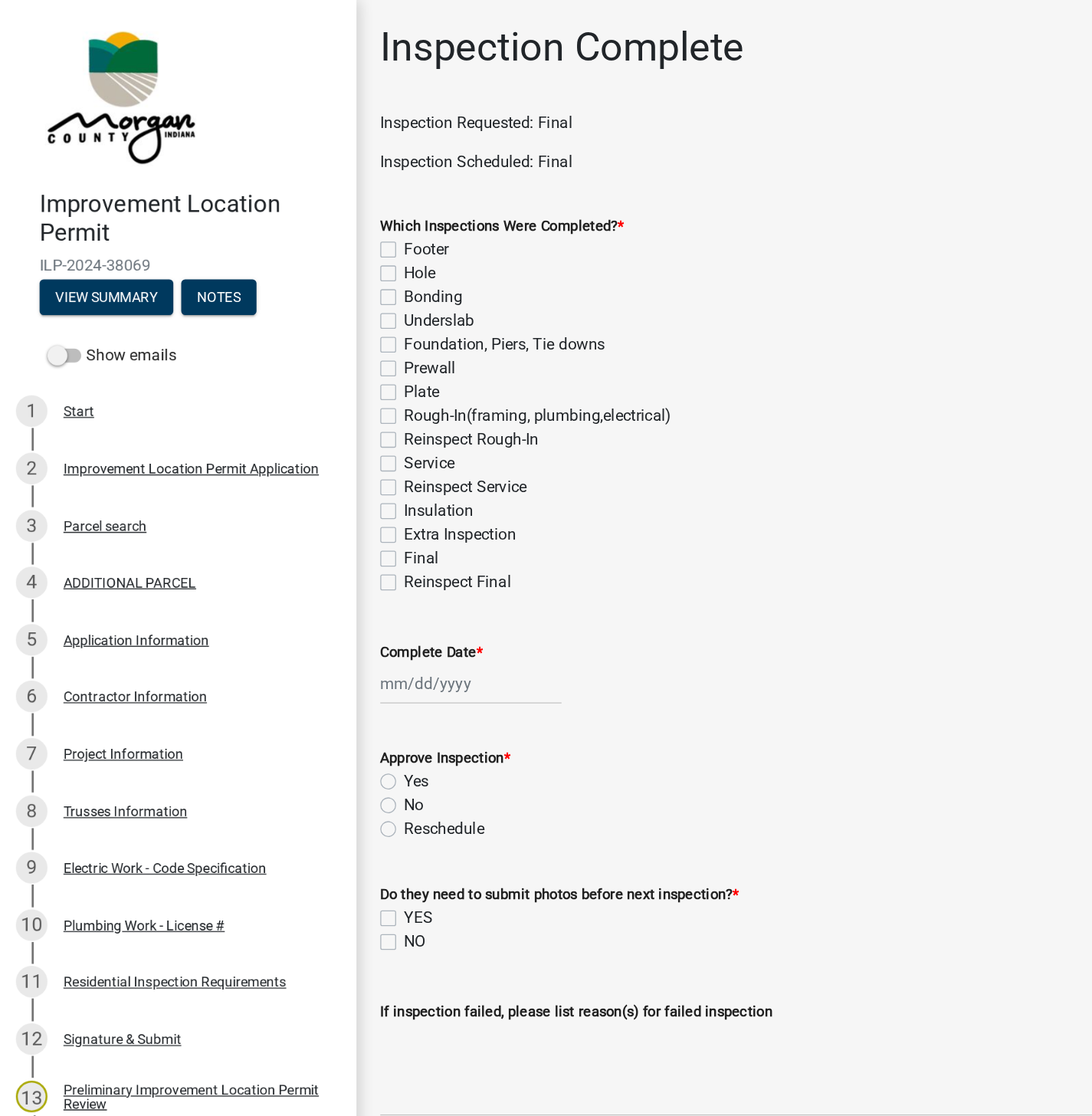
click at [313, 453] on label "Reinspect Final" at bounding box center [353, 451] width 83 height 19
click at [313, 452] on input "Reinspect Final" at bounding box center [317, 446] width 10 height 10
checkbox input "true"
checkbox input "false"
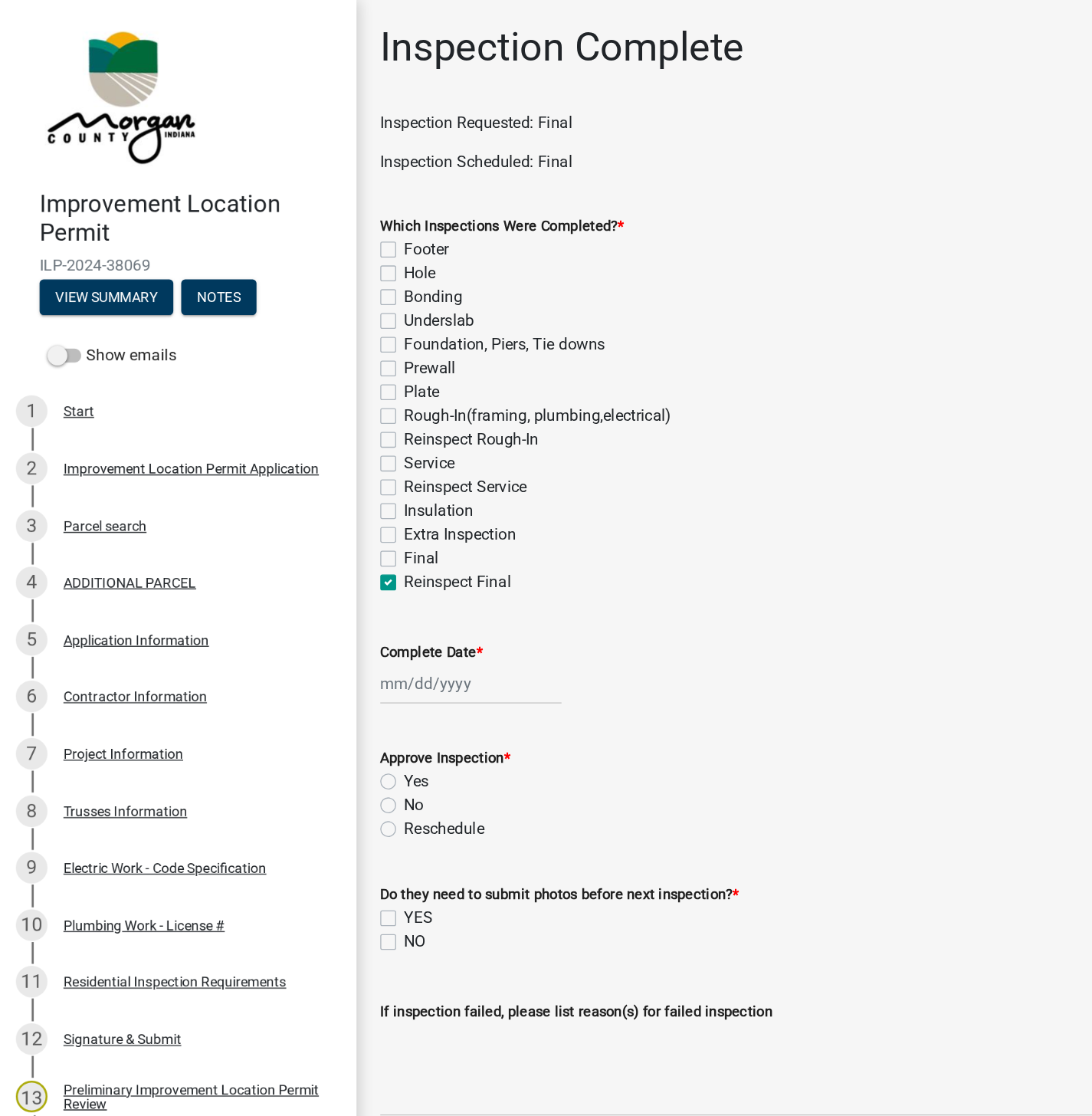
checkbox input "false"
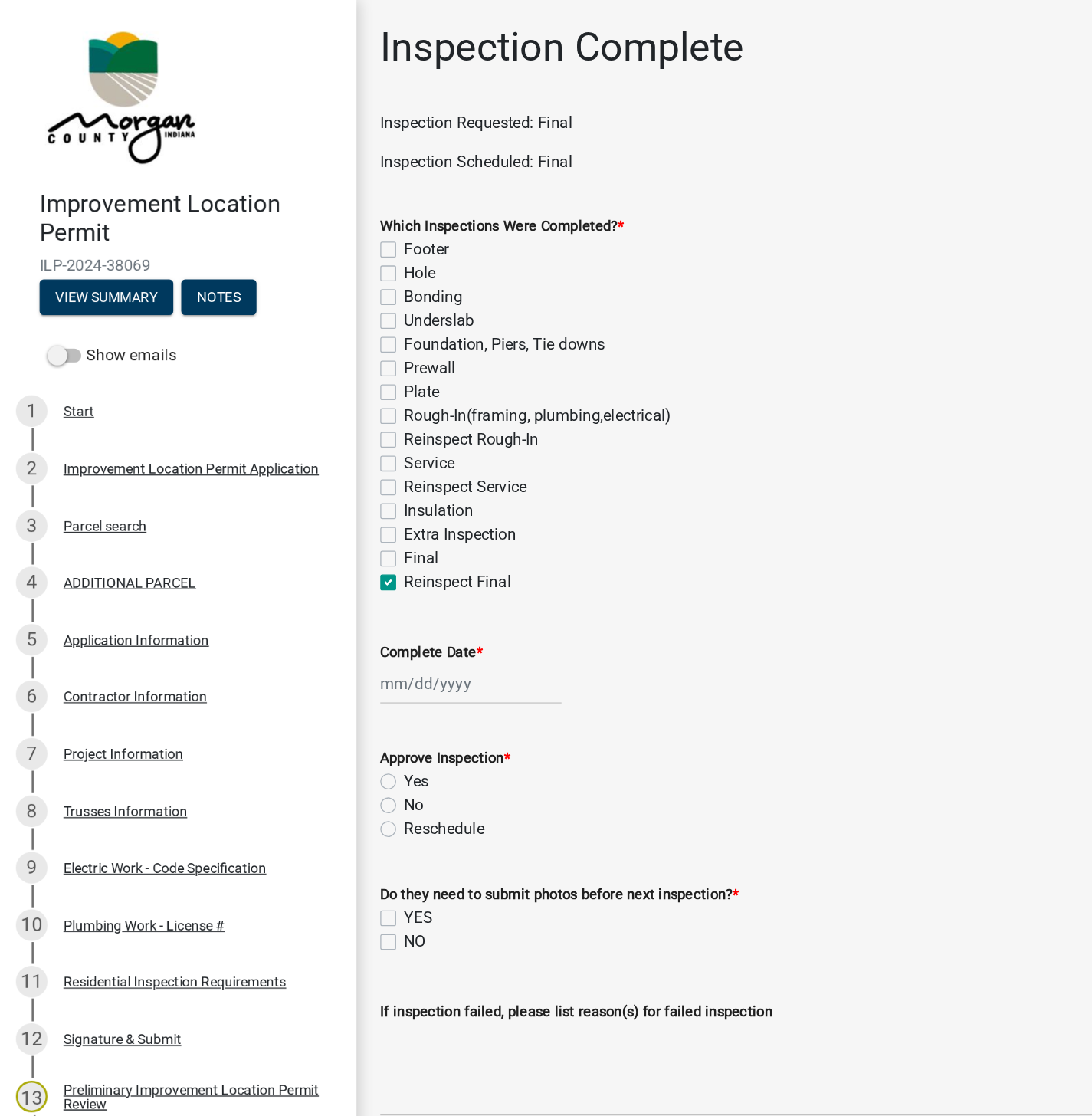
checkbox input "false"
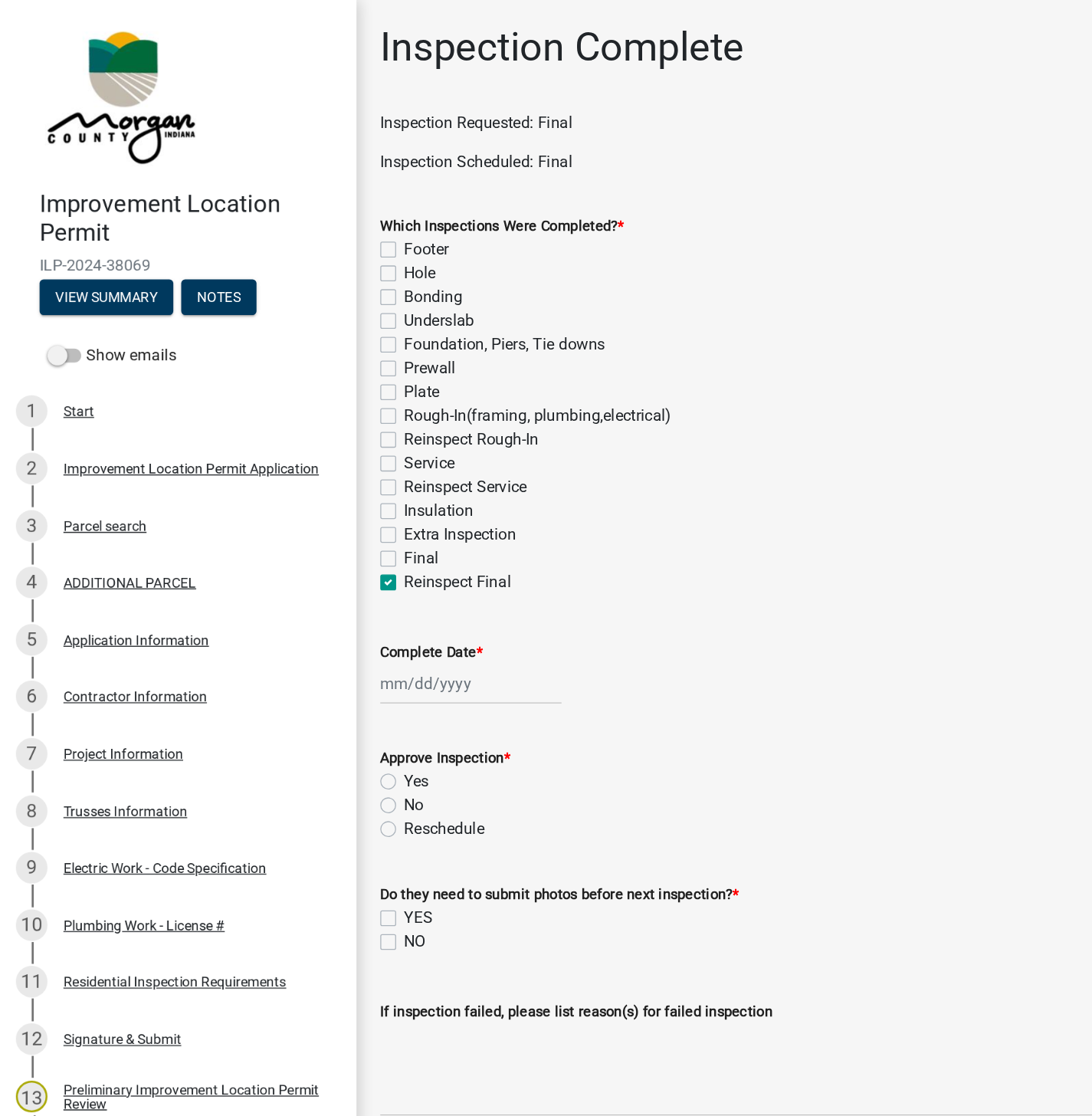
checkbox input "false"
checkbox input "true"
click at [328, 531] on div at bounding box center [364, 529] width 140 height 32
select select "9"
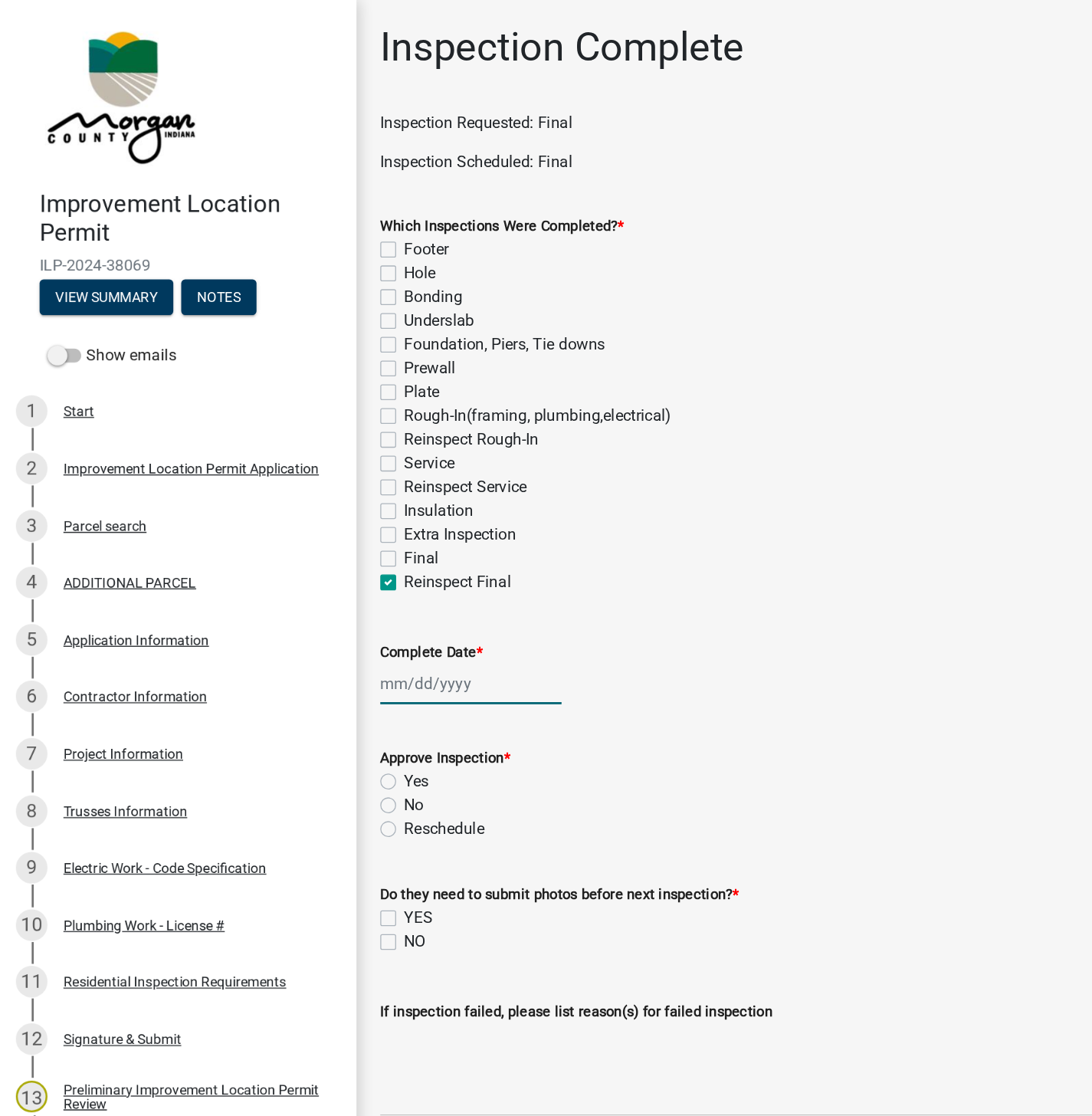
select select "2025"
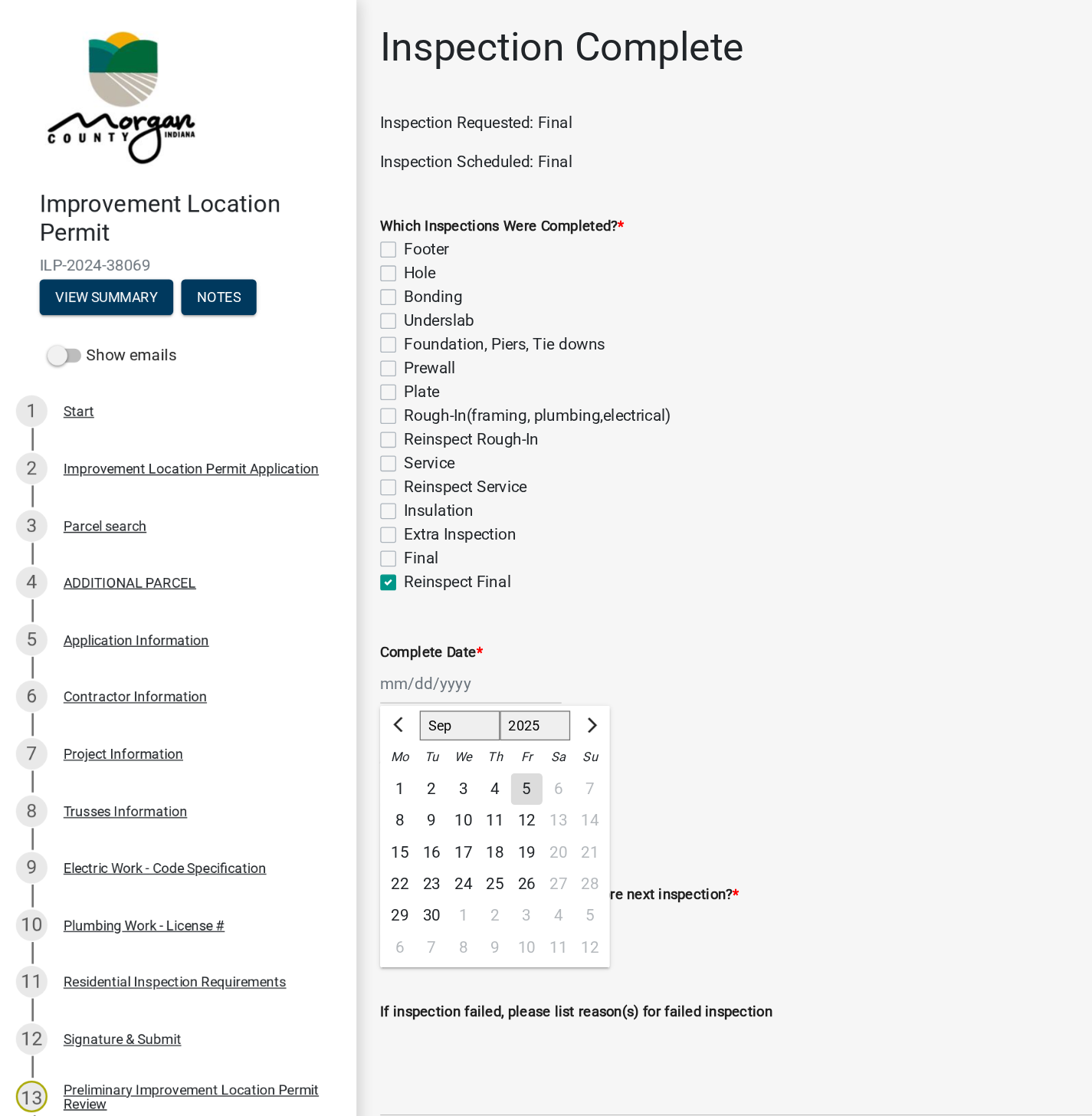
click at [409, 603] on div "5" at bounding box center [407, 610] width 24 height 24
type input "[DATE]"
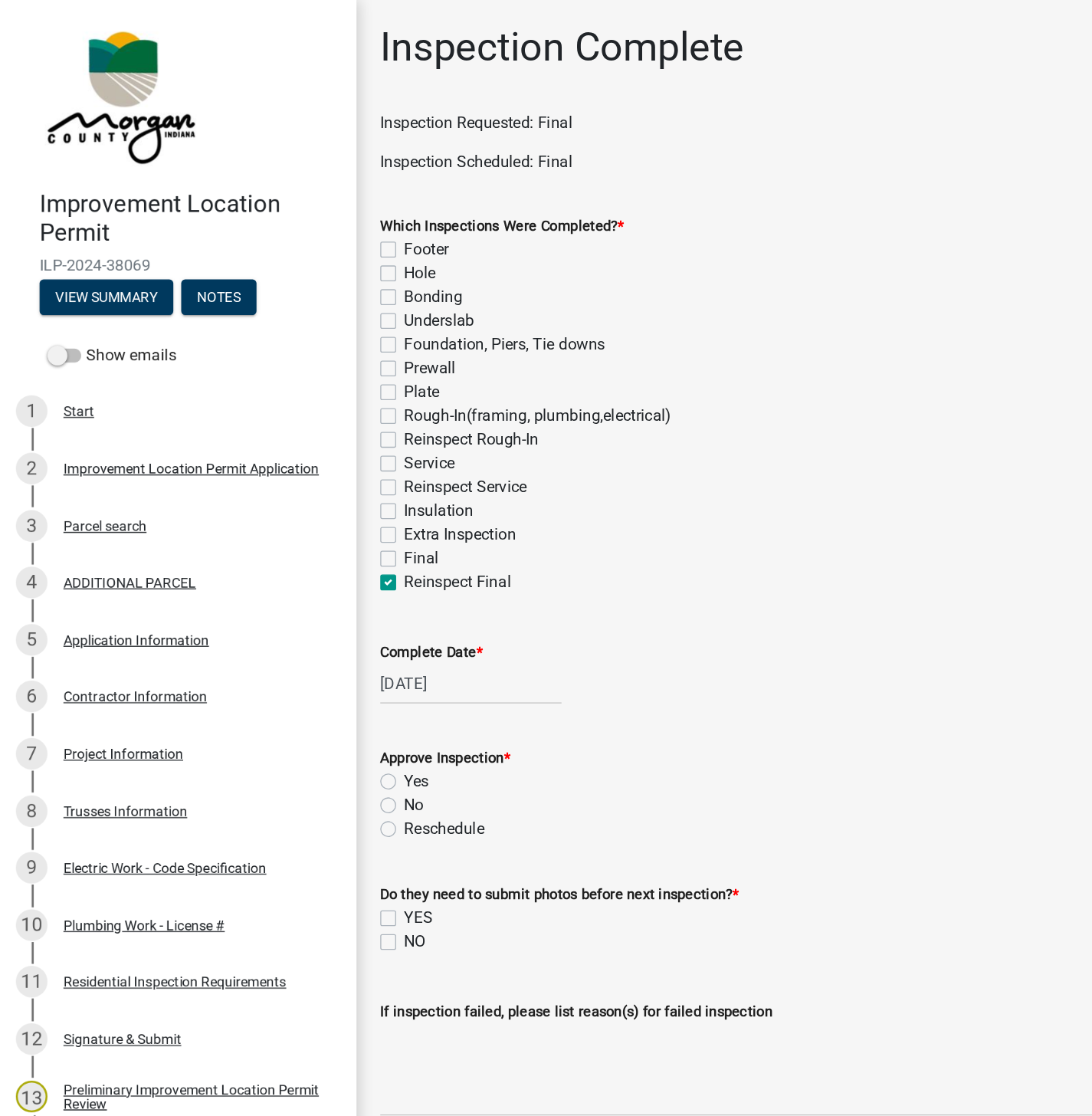
click at [313, 602] on label "Yes" at bounding box center [322, 605] width 19 height 19
click at [313, 602] on input "Yes" at bounding box center [317, 600] width 10 height 10
radio input "true"
click at [313, 734] on label "NO" at bounding box center [321, 729] width 17 height 19
click at [313, 729] on input "NO" at bounding box center [317, 725] width 10 height 10
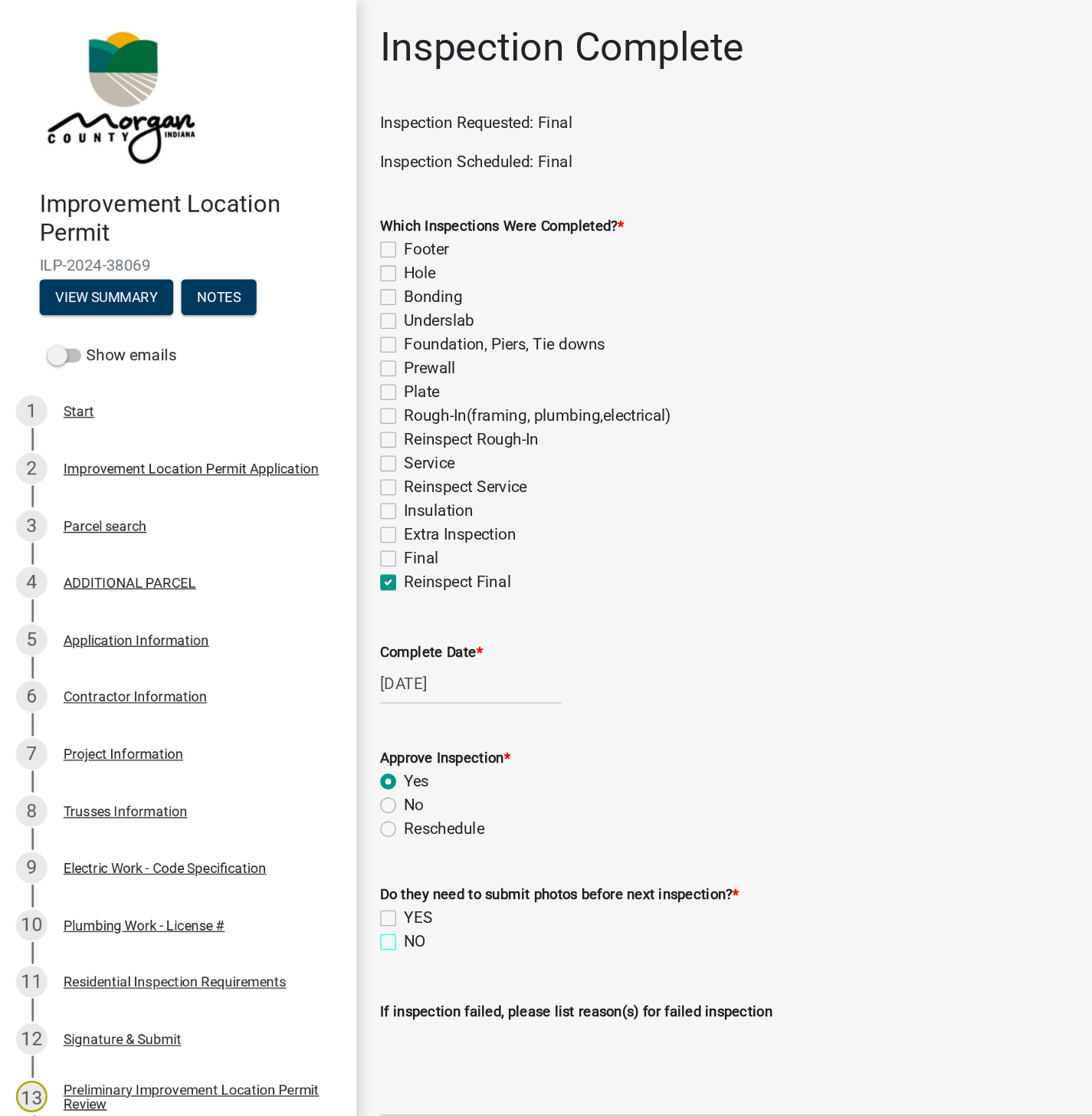
checkbox input "true"
checkbox input "false"
checkbox input "true"
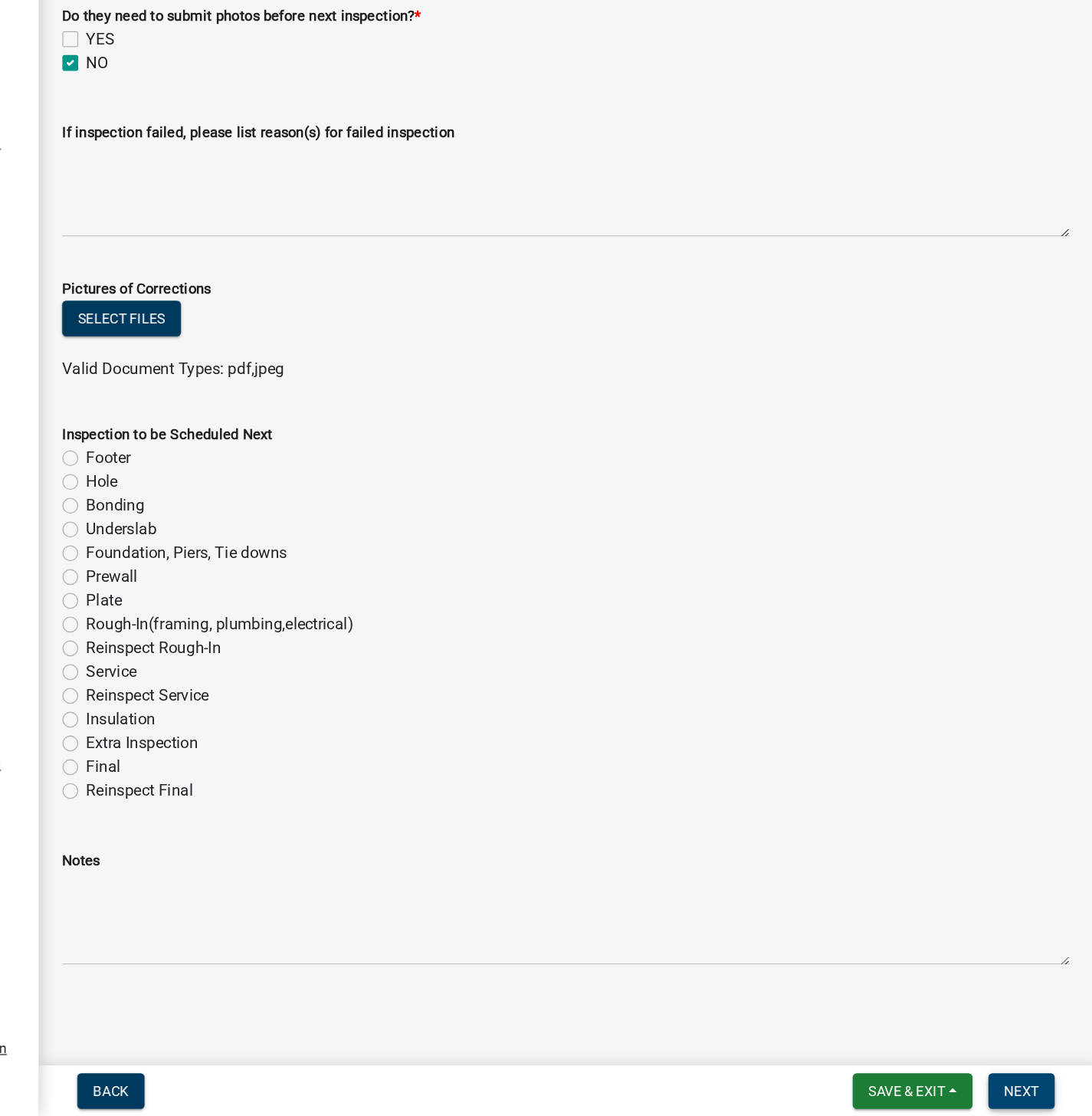
click at [1030, 1090] on span "Next" at bounding box center [1036, 1096] width 27 height 12
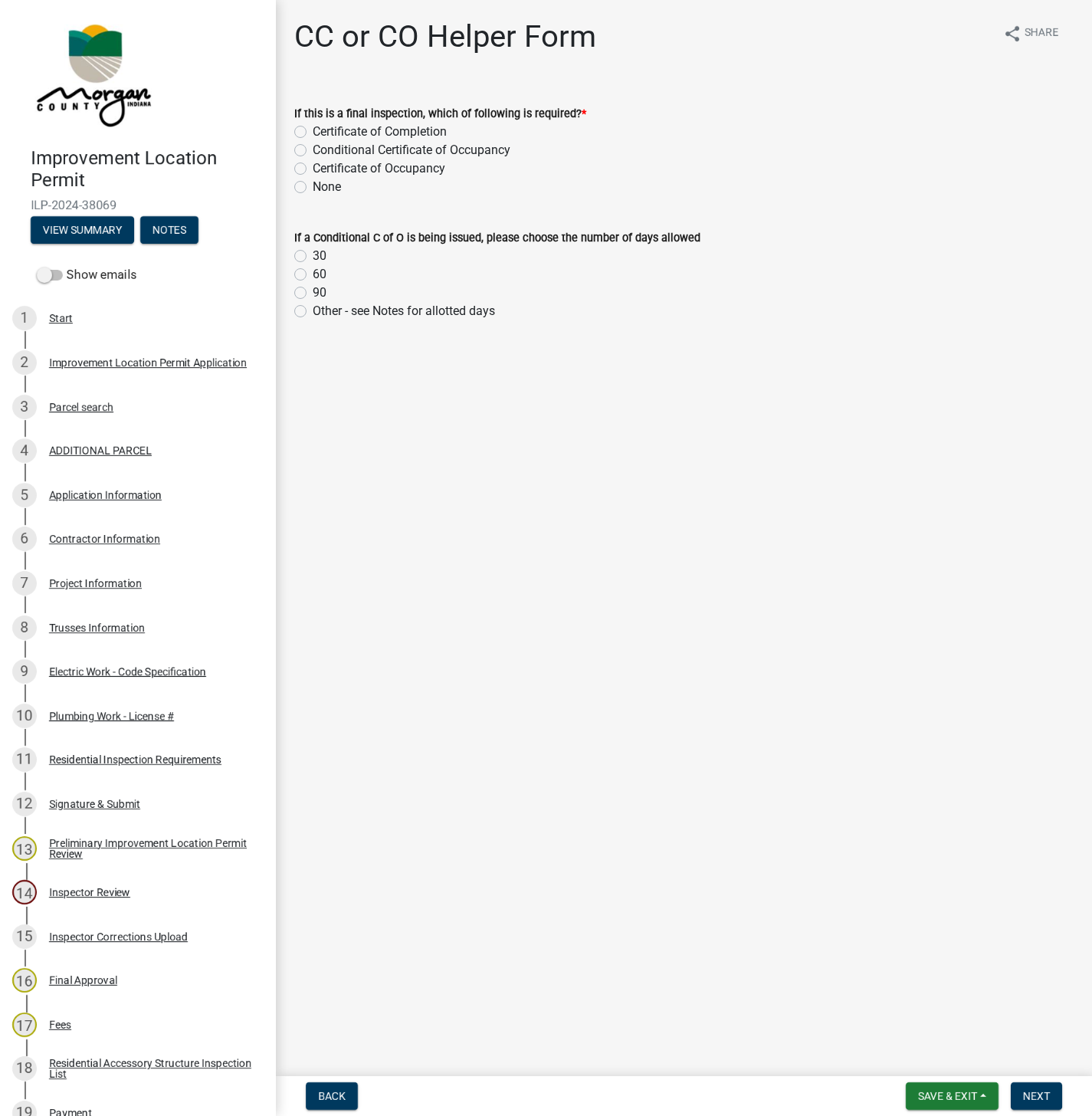
click at [313, 127] on label "Certificate of Completion" at bounding box center [379, 132] width 135 height 19
click at [313, 127] on input "Certificate of Completion" at bounding box center [317, 127] width 10 height 10
radio input "true"
click at [313, 186] on label "None" at bounding box center [327, 187] width 29 height 19
click at [313, 186] on input "None" at bounding box center [317, 183] width 10 height 10
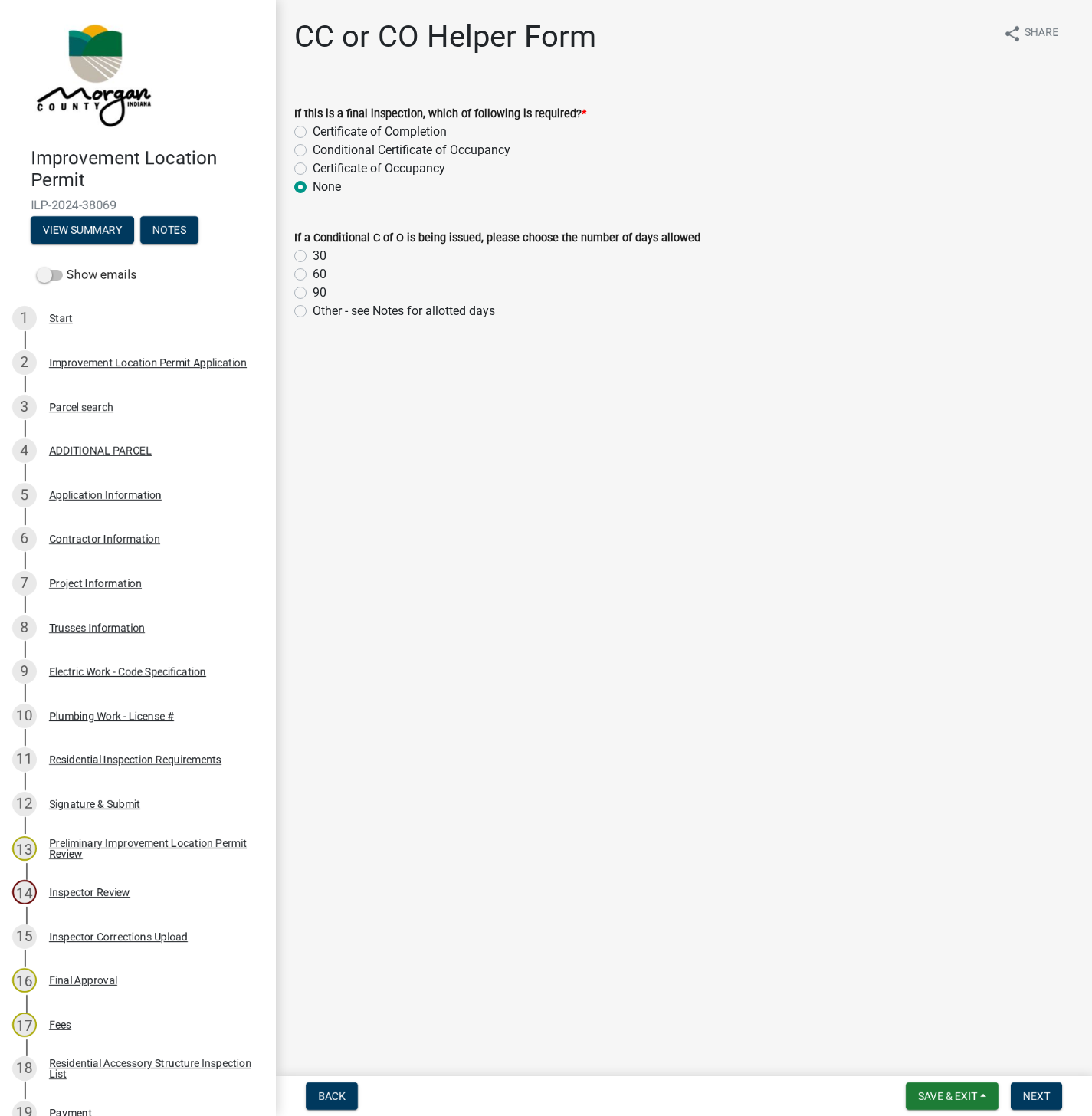
radio input "true"
click at [320, 171] on label "Certificate of Occupancy" at bounding box center [379, 169] width 133 height 19
click at [320, 170] on input "Certificate of Occupancy" at bounding box center [317, 164] width 10 height 10
radio input "true"
click at [1044, 1101] on span "Next" at bounding box center [1036, 1096] width 27 height 12
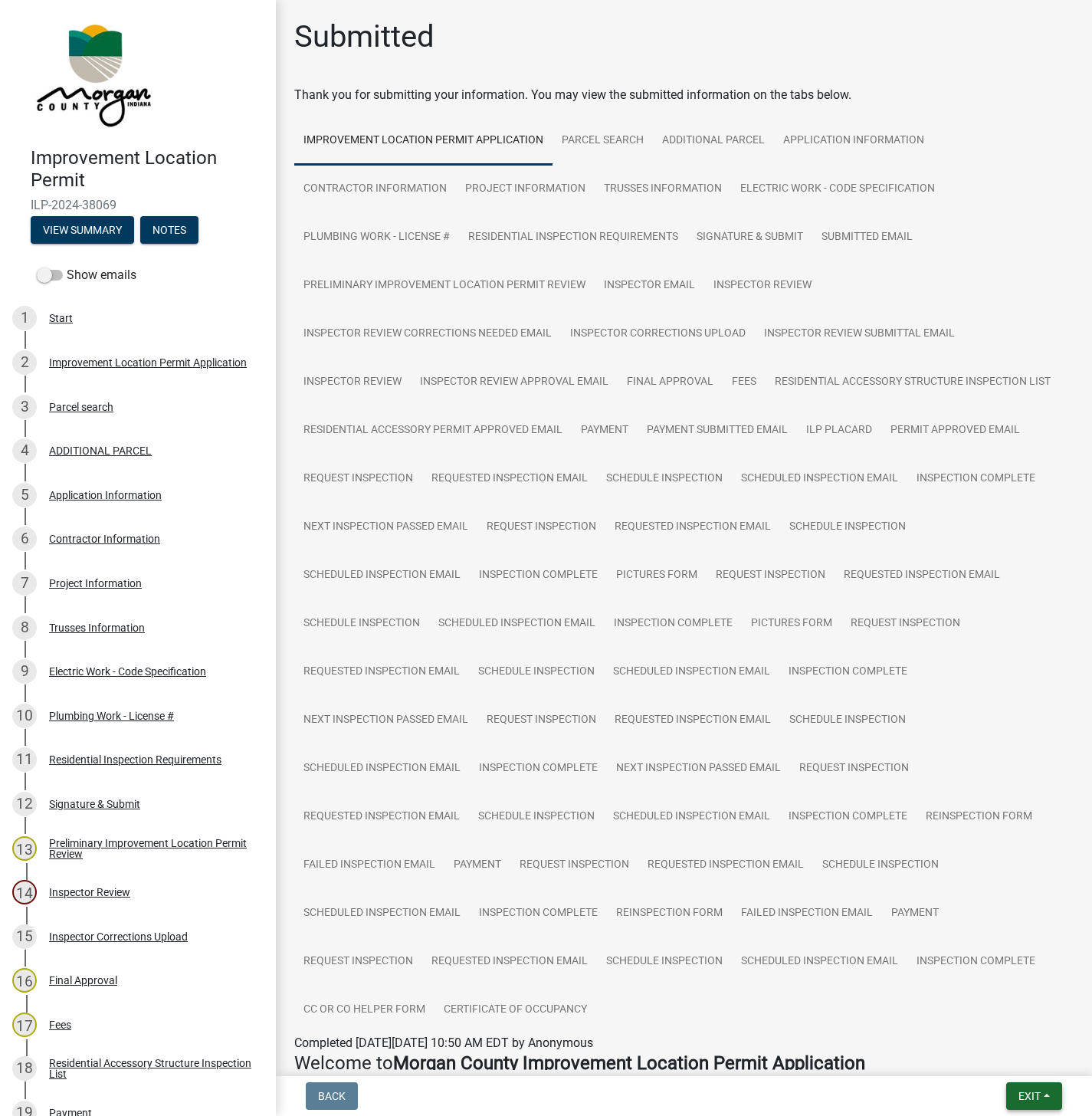
click at [1030, 1097] on span "Exit" at bounding box center [1030, 1096] width 22 height 12
click at [1003, 1059] on button "Save & Exit" at bounding box center [1001, 1057] width 122 height 37
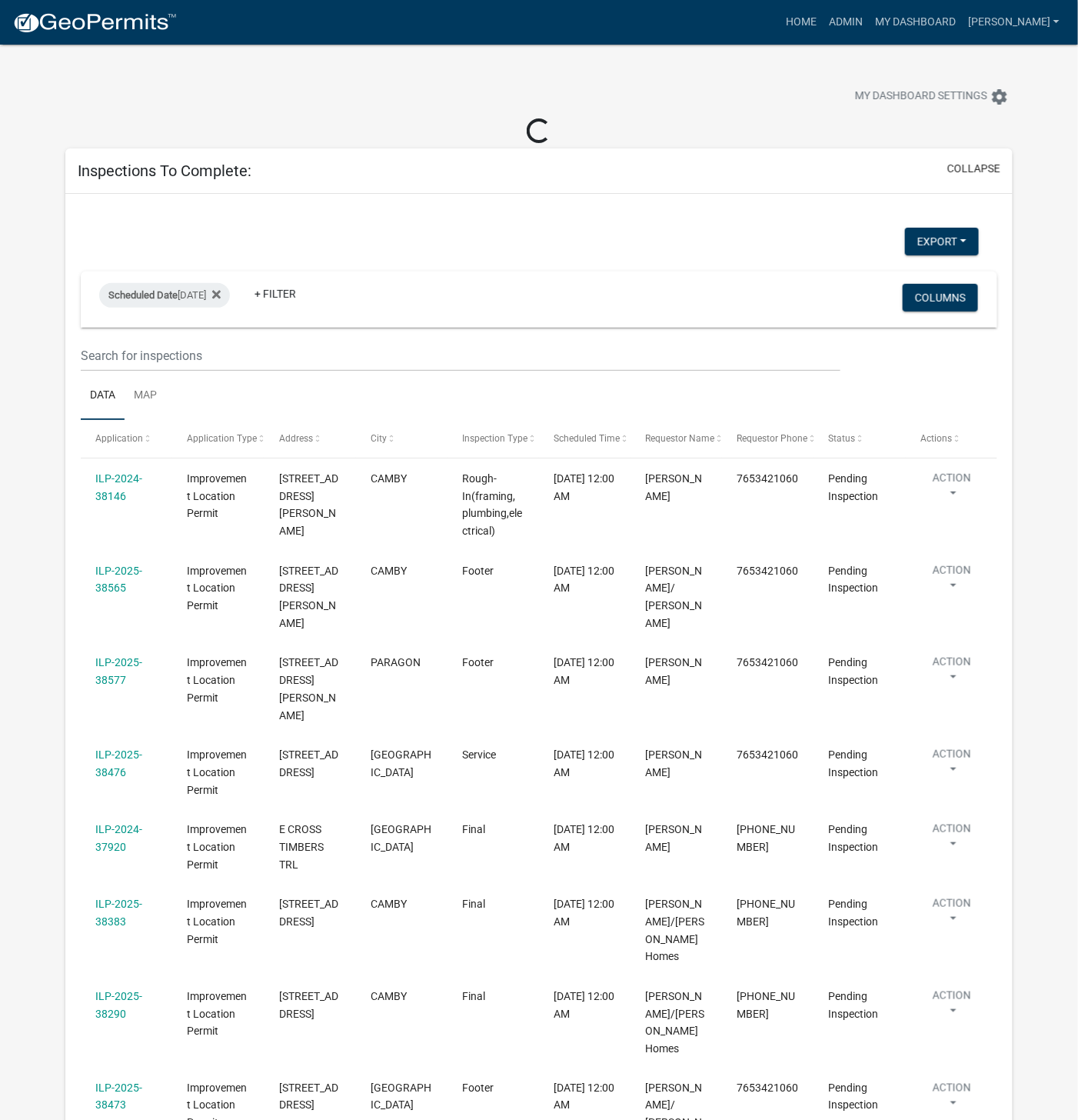
select select "1: 25"
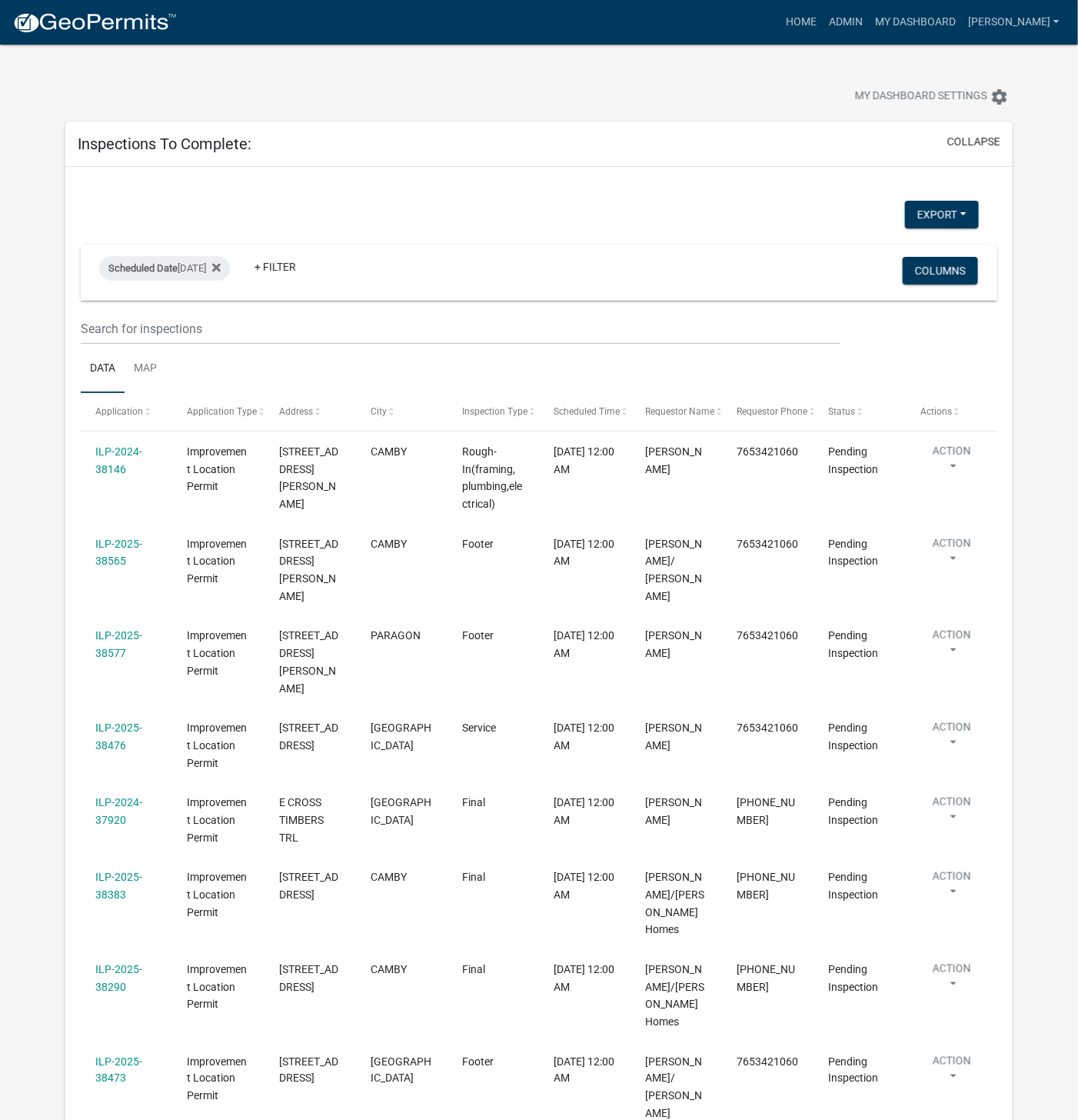
click at [638, 20] on div "Home Admin My Dashboard [PERSON_NAME] Admin Account Logout" at bounding box center [627, 21] width 877 height 29
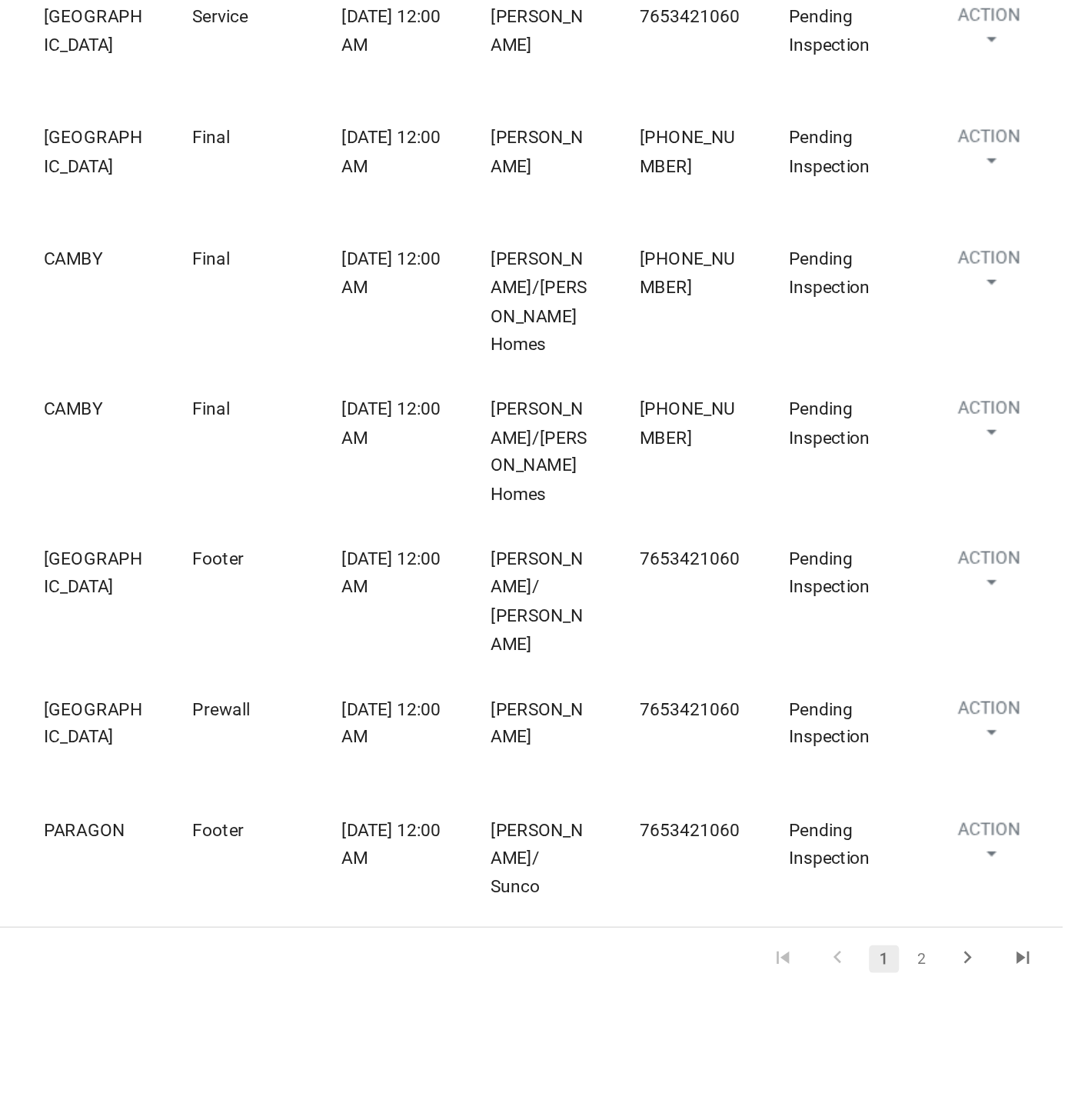
scroll to position [287, 0]
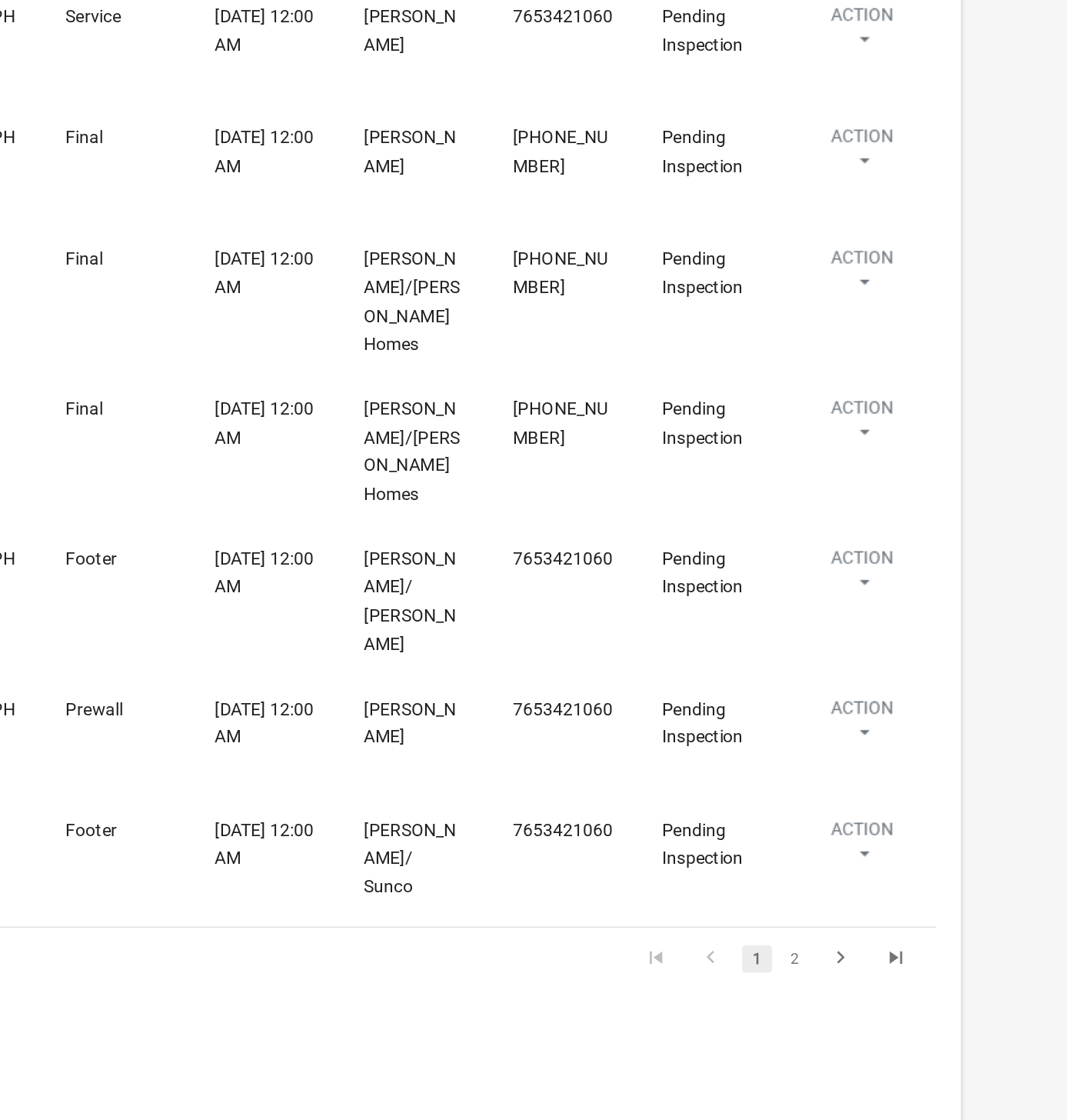
click at [974, 1013] on icon "go to last page" at bounding box center [972, 1022] width 20 height 19
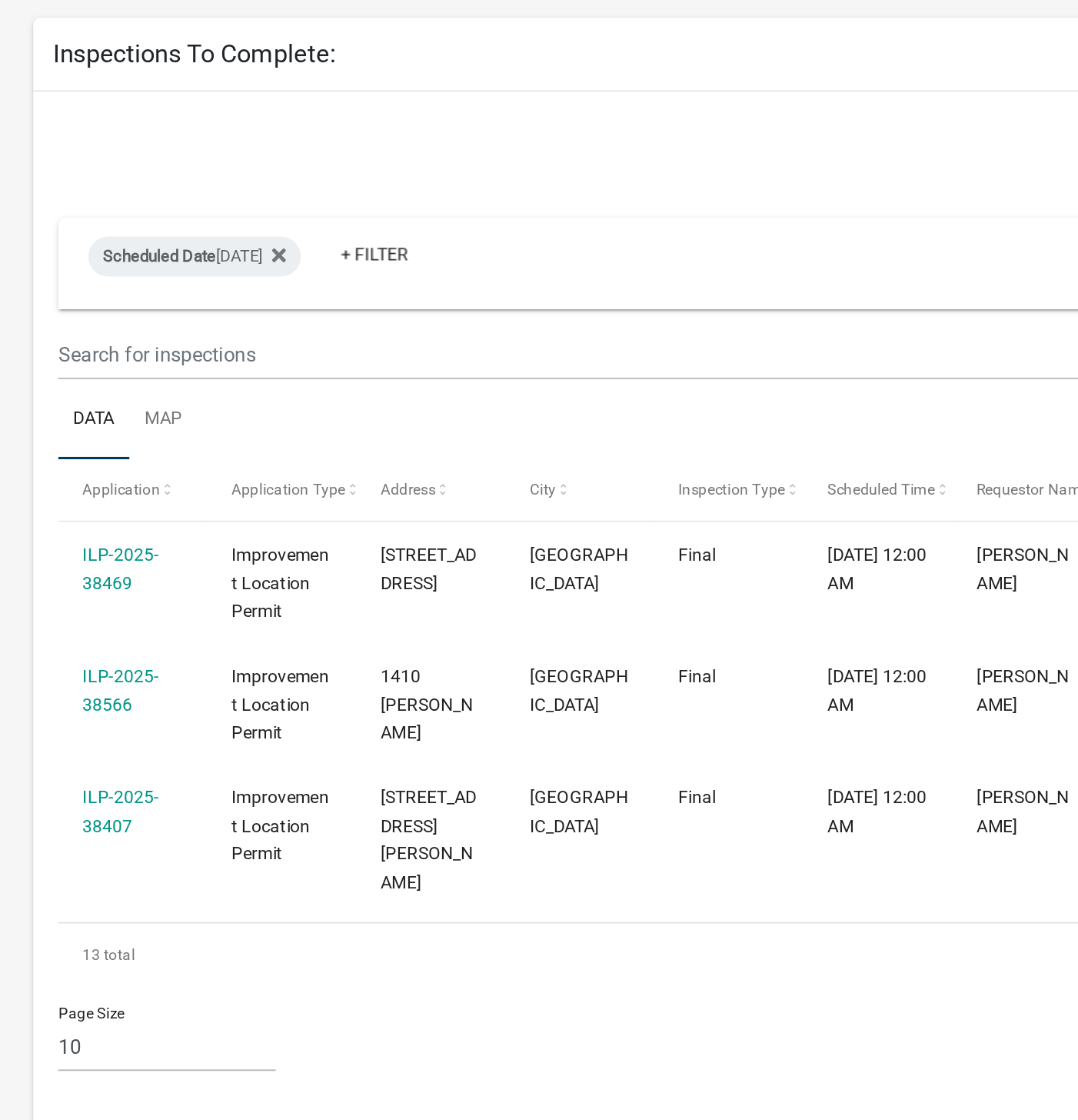
click at [104, 464] on link "ILP-2025-38469" at bounding box center [118, 460] width 47 height 30
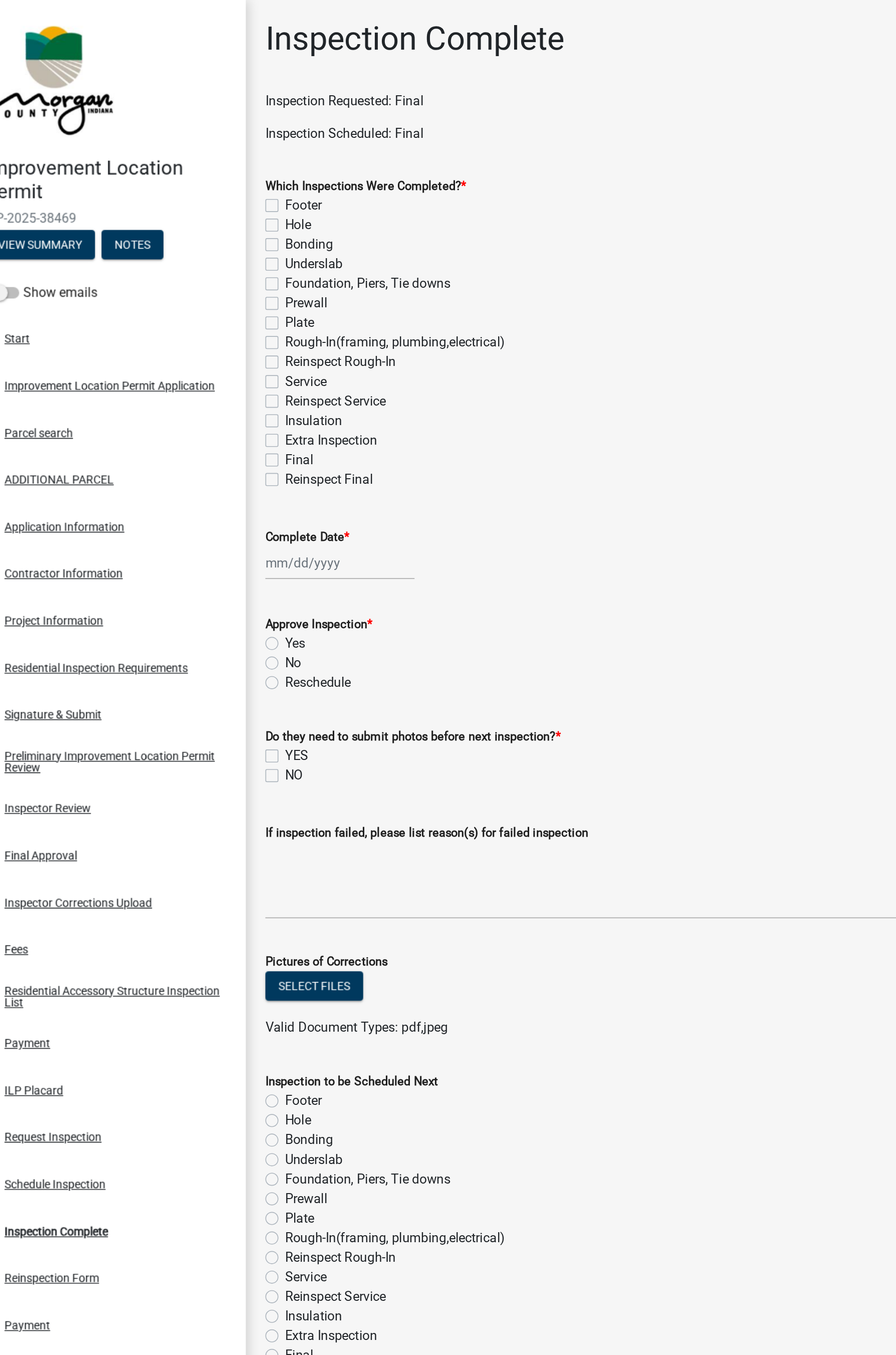
click at [204, 295] on label "Reinspect Final" at bounding box center [231, 295] width 54 height 12
click at [204, 295] on input "Reinspect Final" at bounding box center [207, 292] width 7 height 7
checkbox input "true"
checkbox input "false"
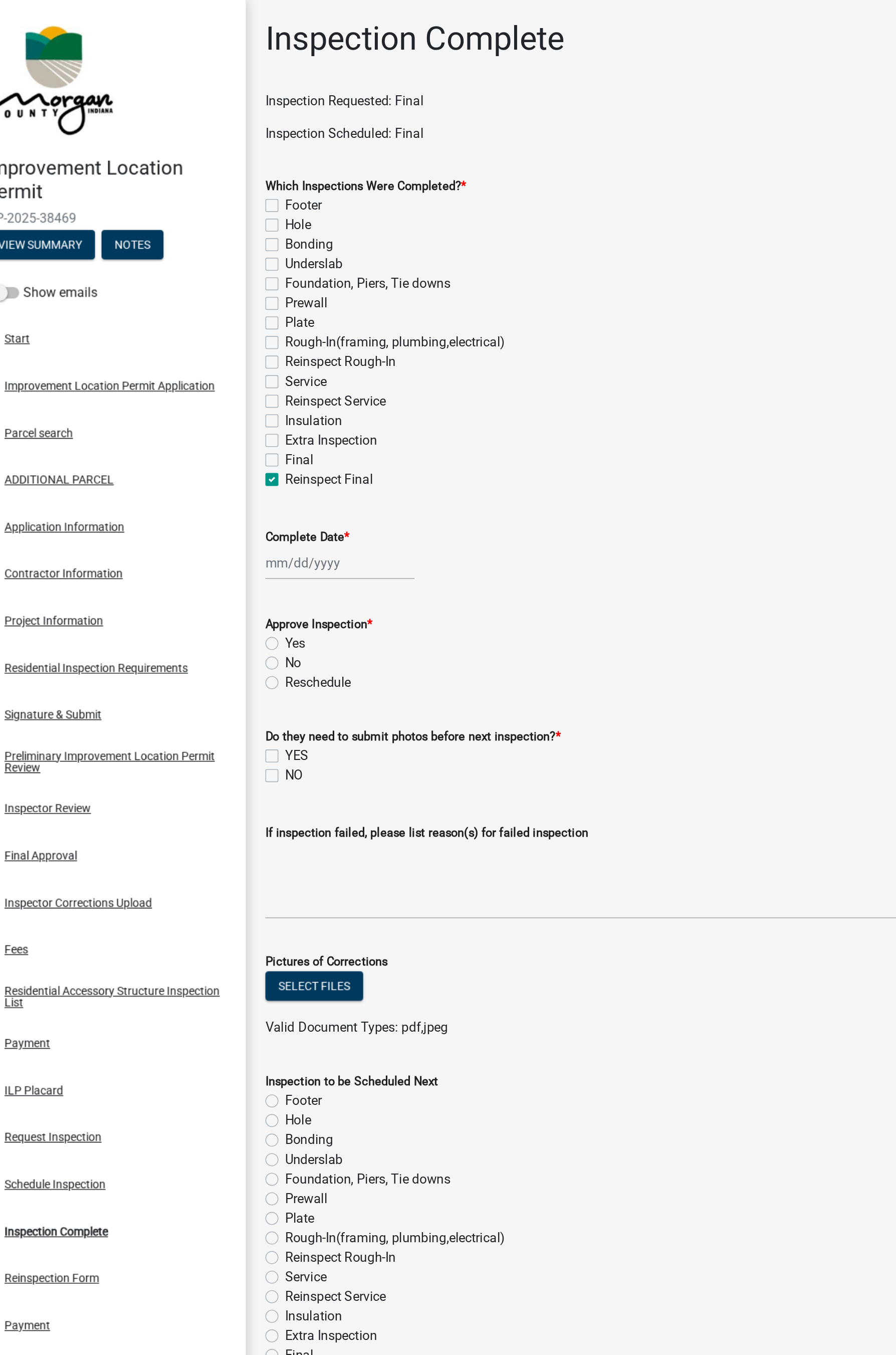
checkbox input "false"
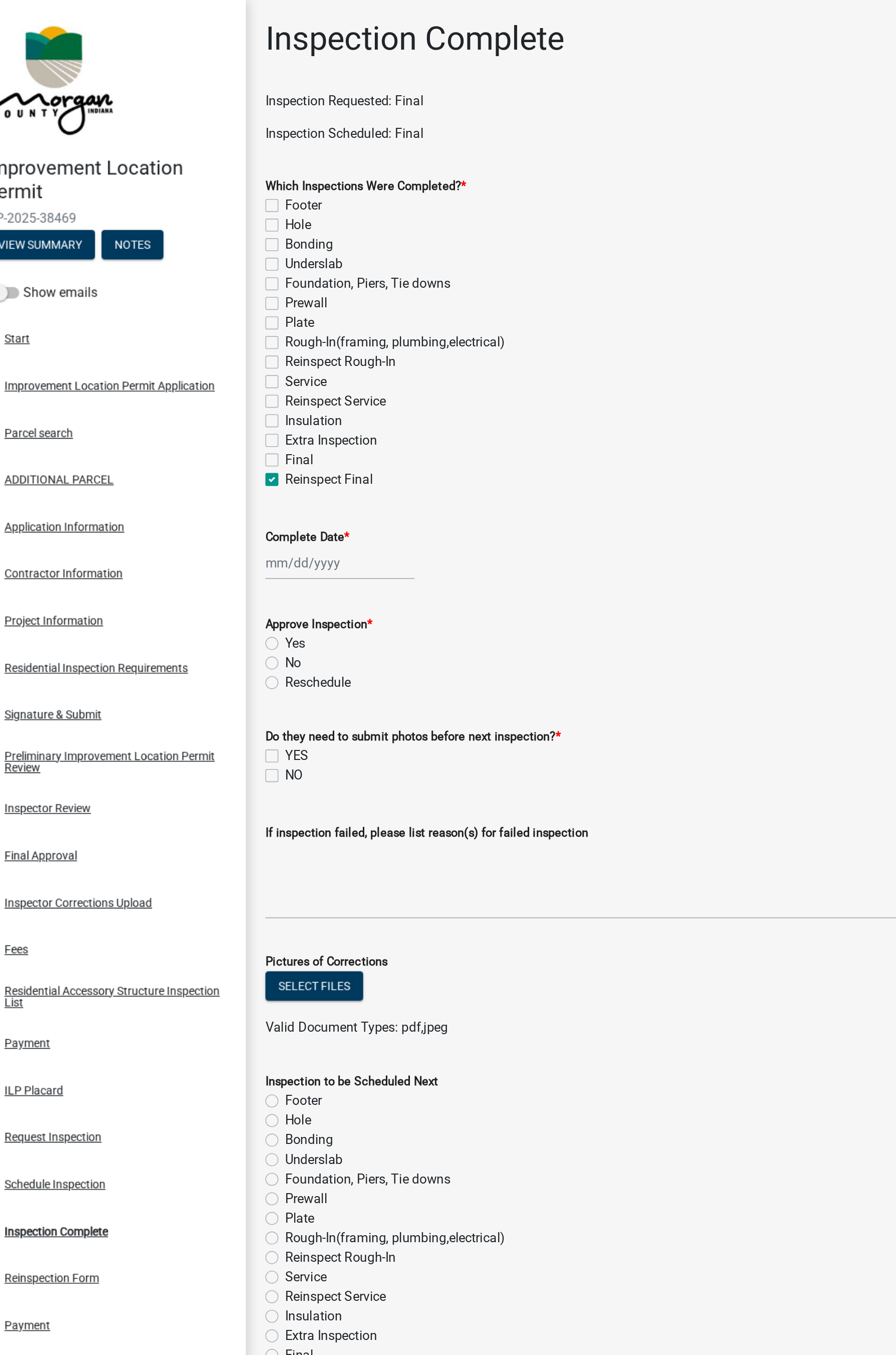
checkbox input "false"
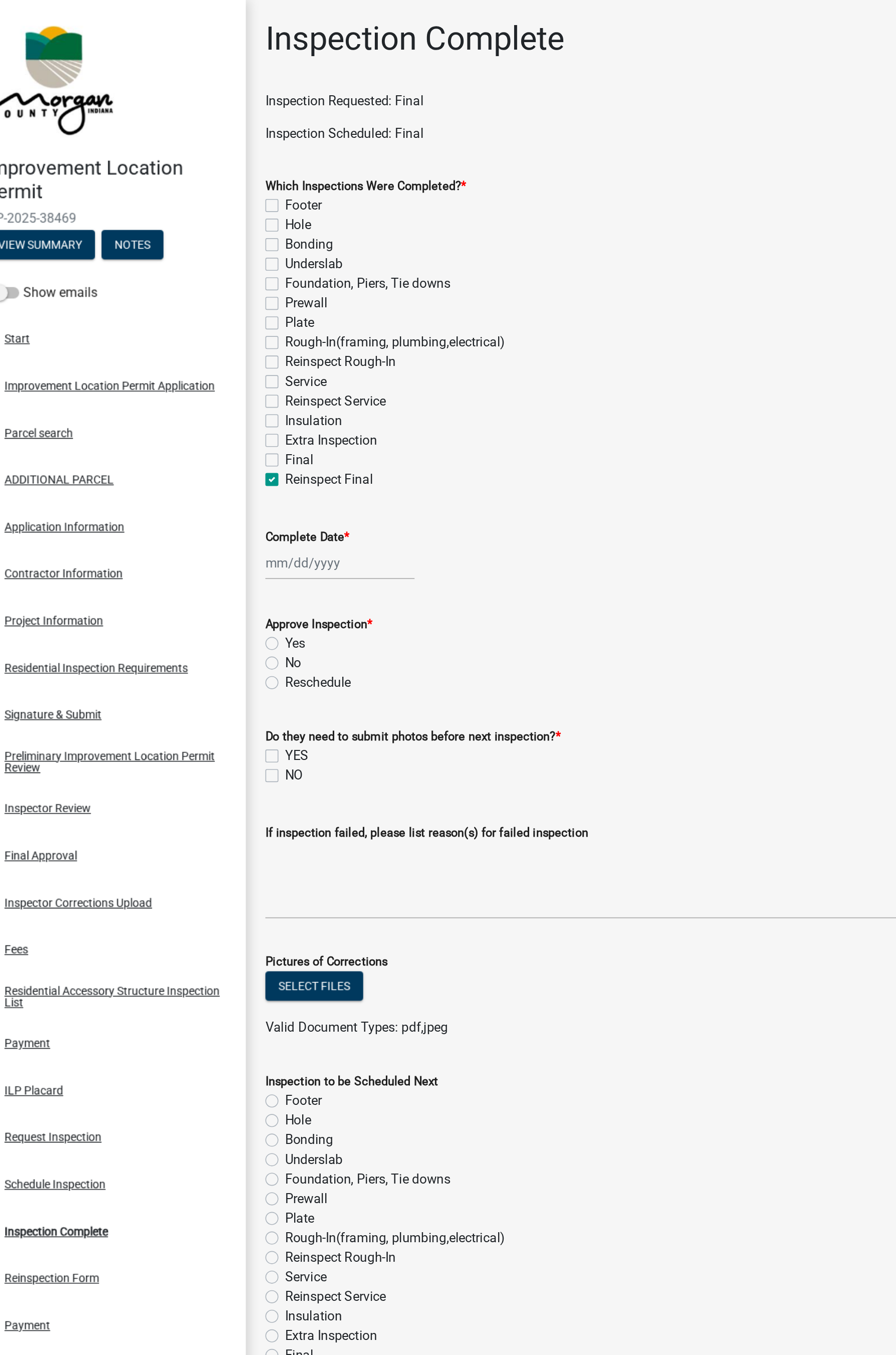
checkbox input "false"
checkbox input "true"
click at [206, 277] on label "Final" at bounding box center [213, 283] width 18 height 12
click at [206, 277] on input "Final" at bounding box center [207, 280] width 7 height 7
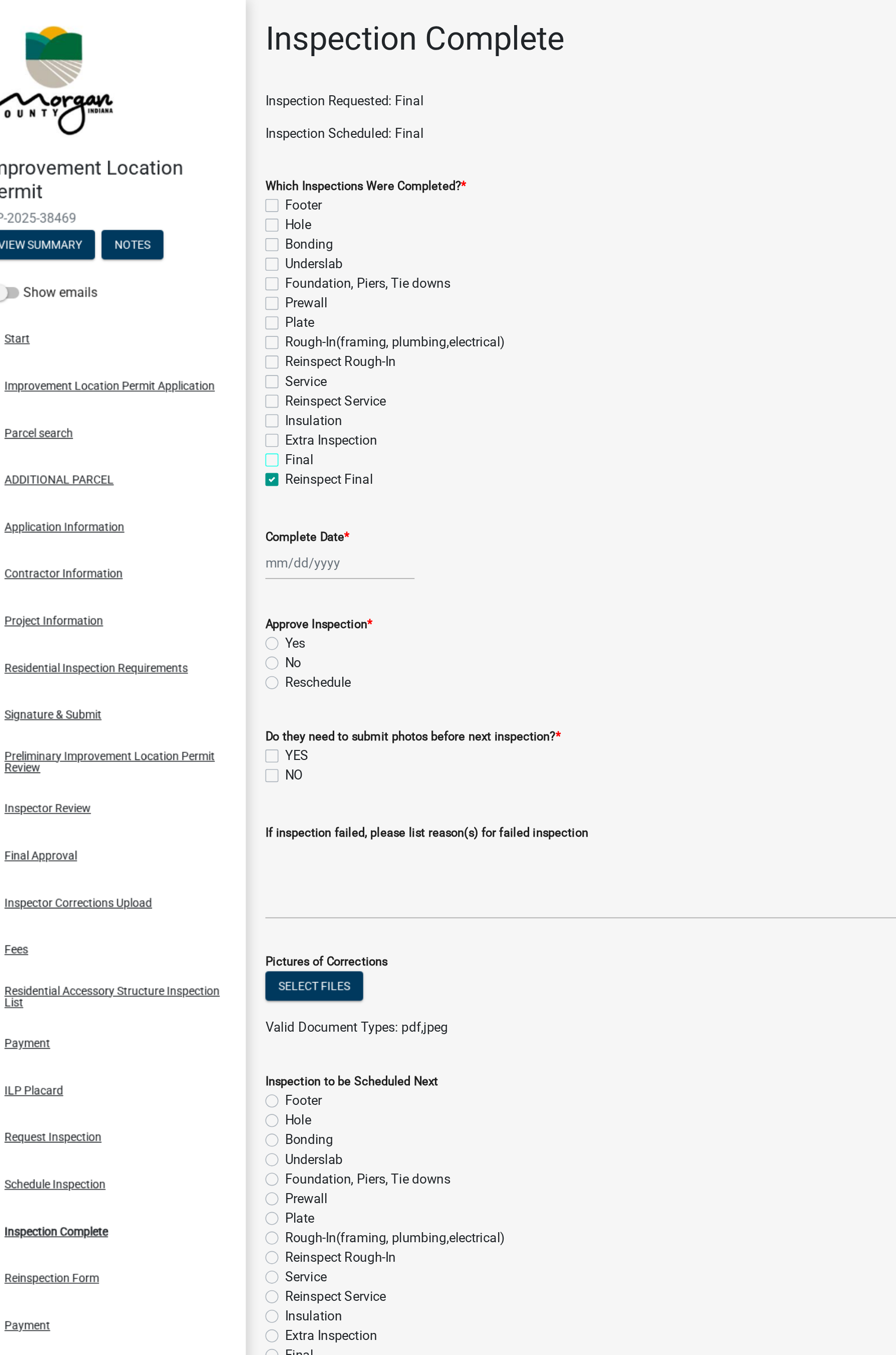
checkbox input "true"
checkbox input "false"
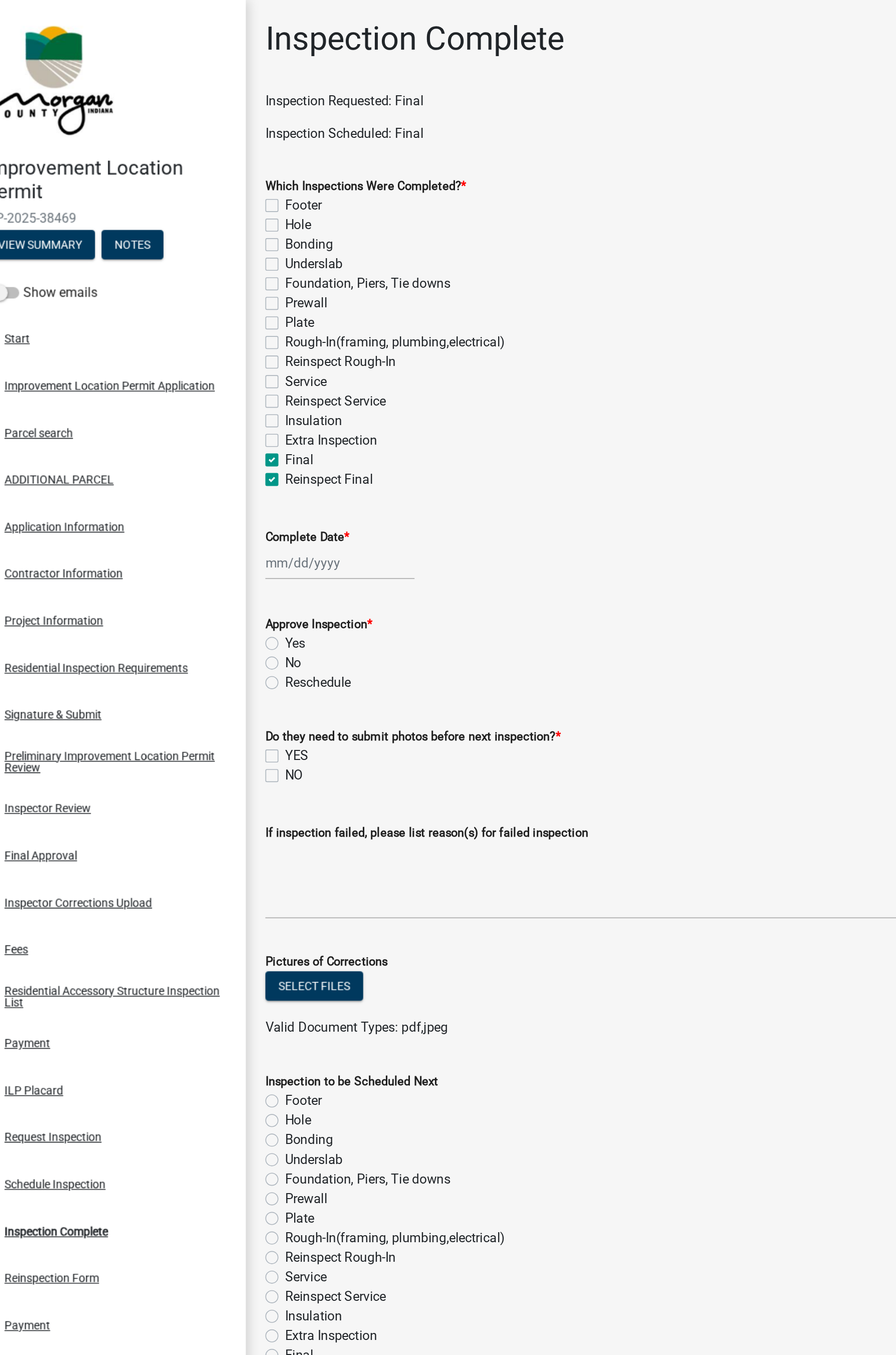
checkbox input "false"
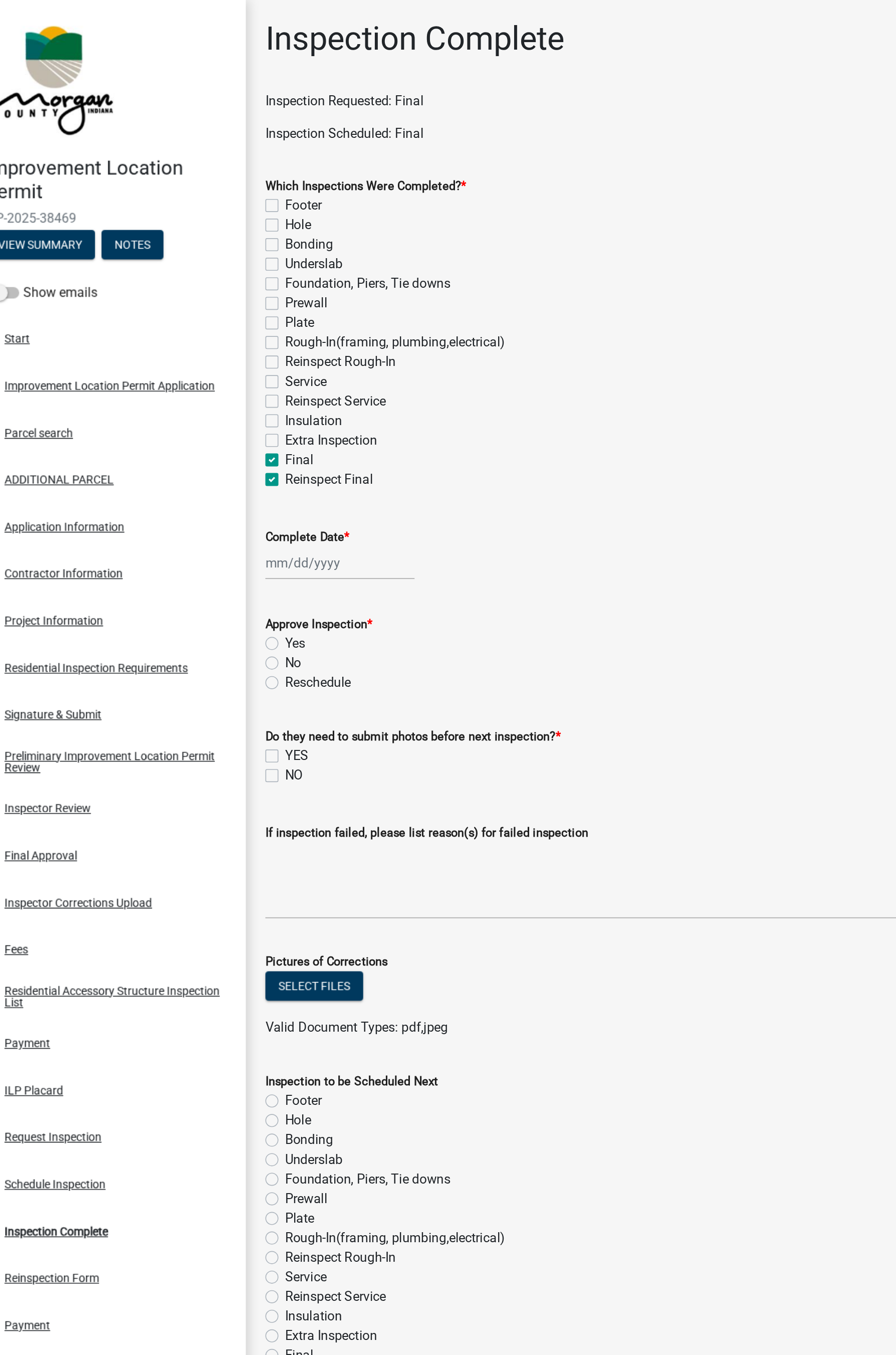
checkbox input "false"
checkbox input "true"
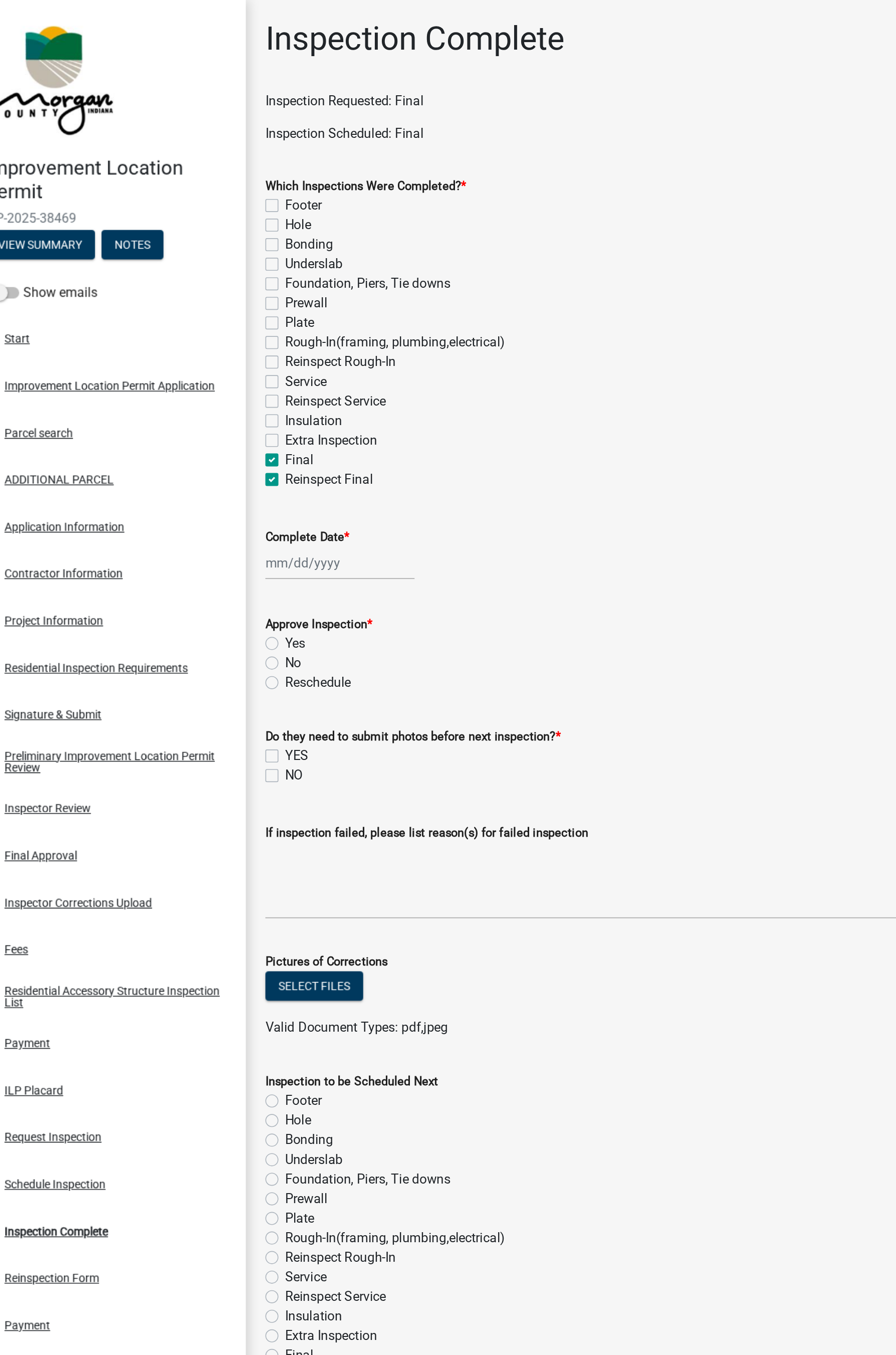
click at [204, 295] on label "Reinspect Final" at bounding box center [231, 295] width 54 height 12
click at [204, 295] on input "Reinspect Final" at bounding box center [207, 292] width 7 height 7
checkbox input "false"
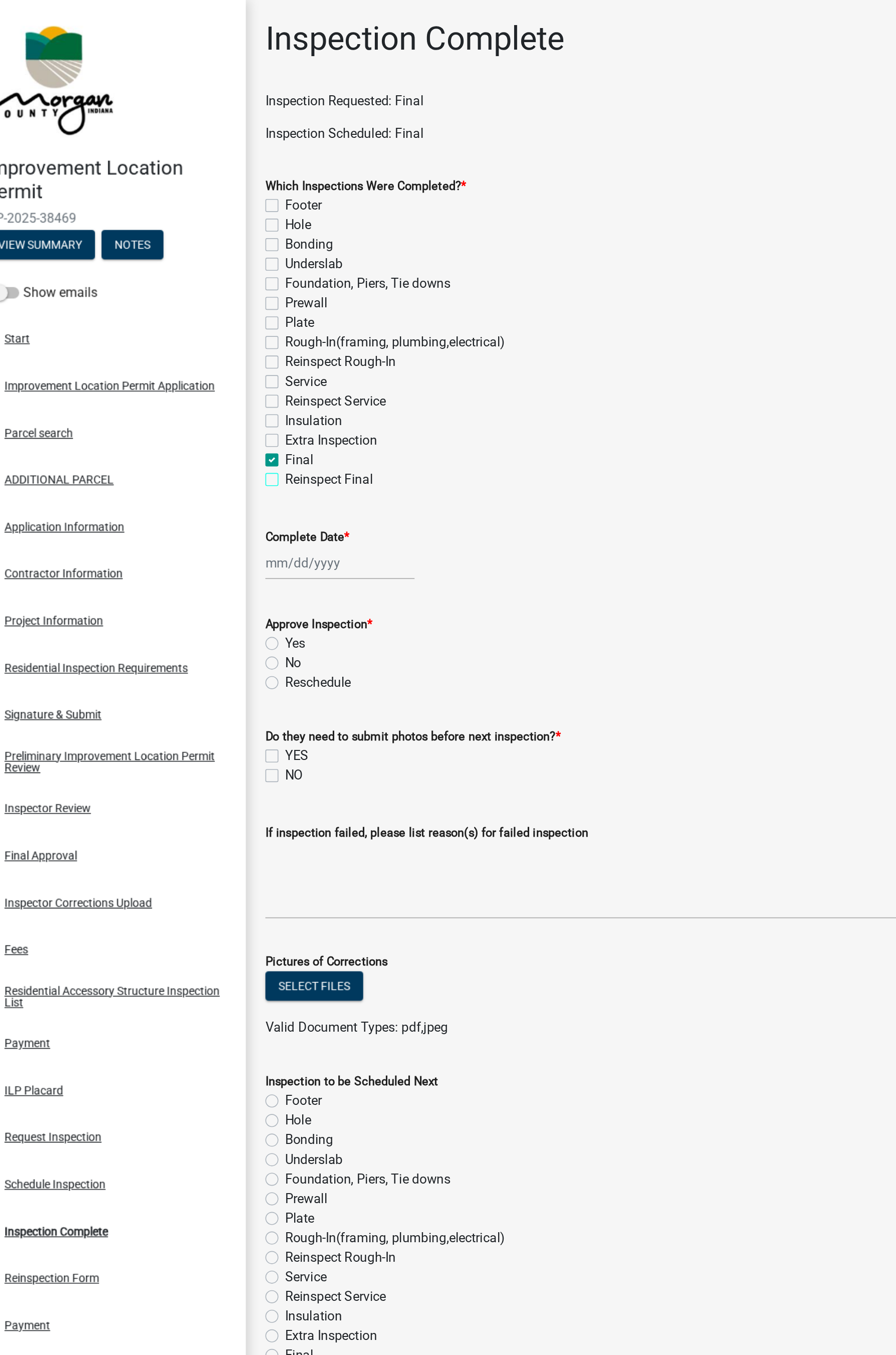
checkbox input "false"
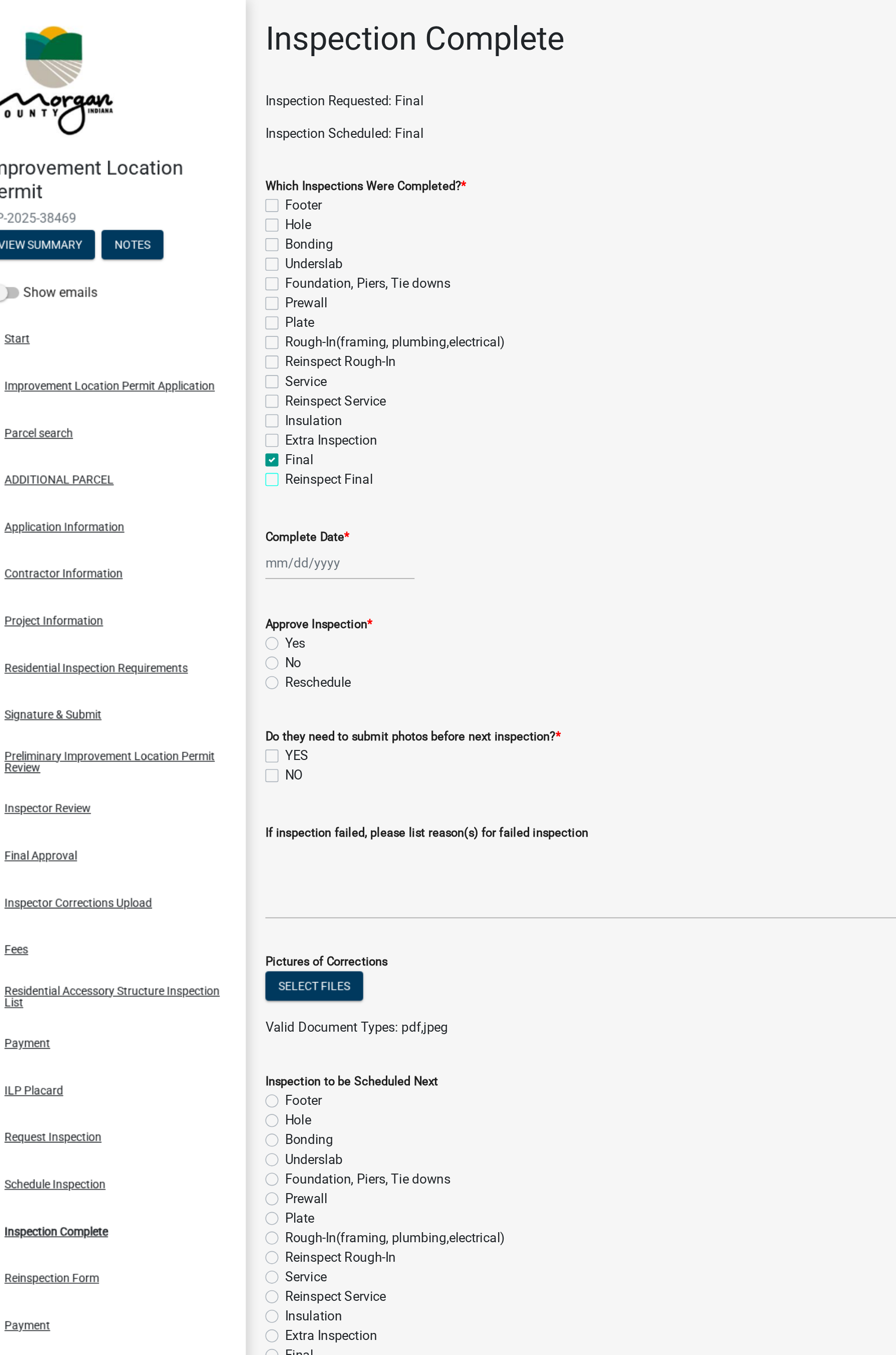
checkbox input "false"
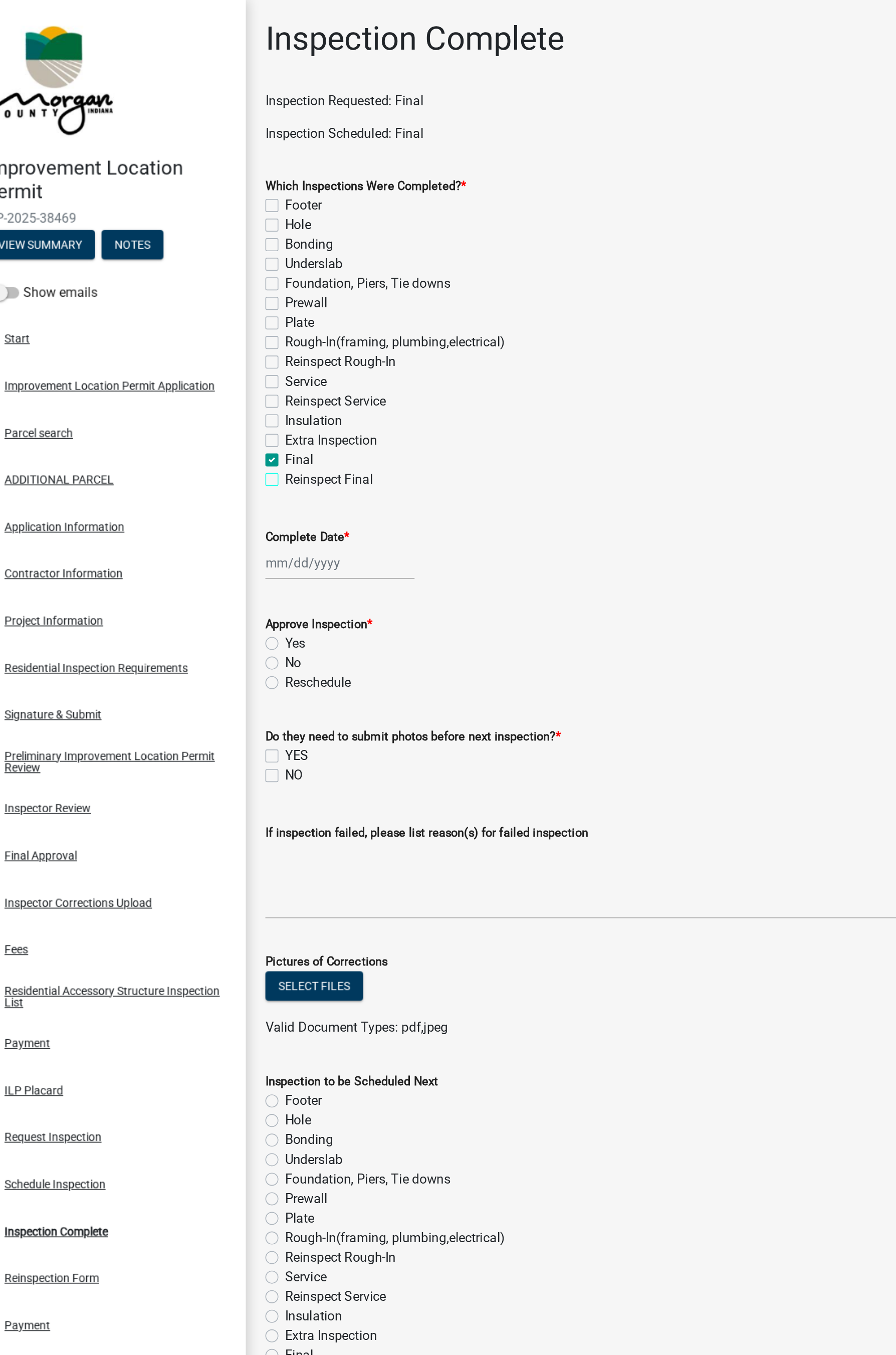
checkbox input "false"
checkbox input "true"
checkbox input "false"
click at [214, 347] on div at bounding box center [238, 346] width 92 height 21
select select "9"
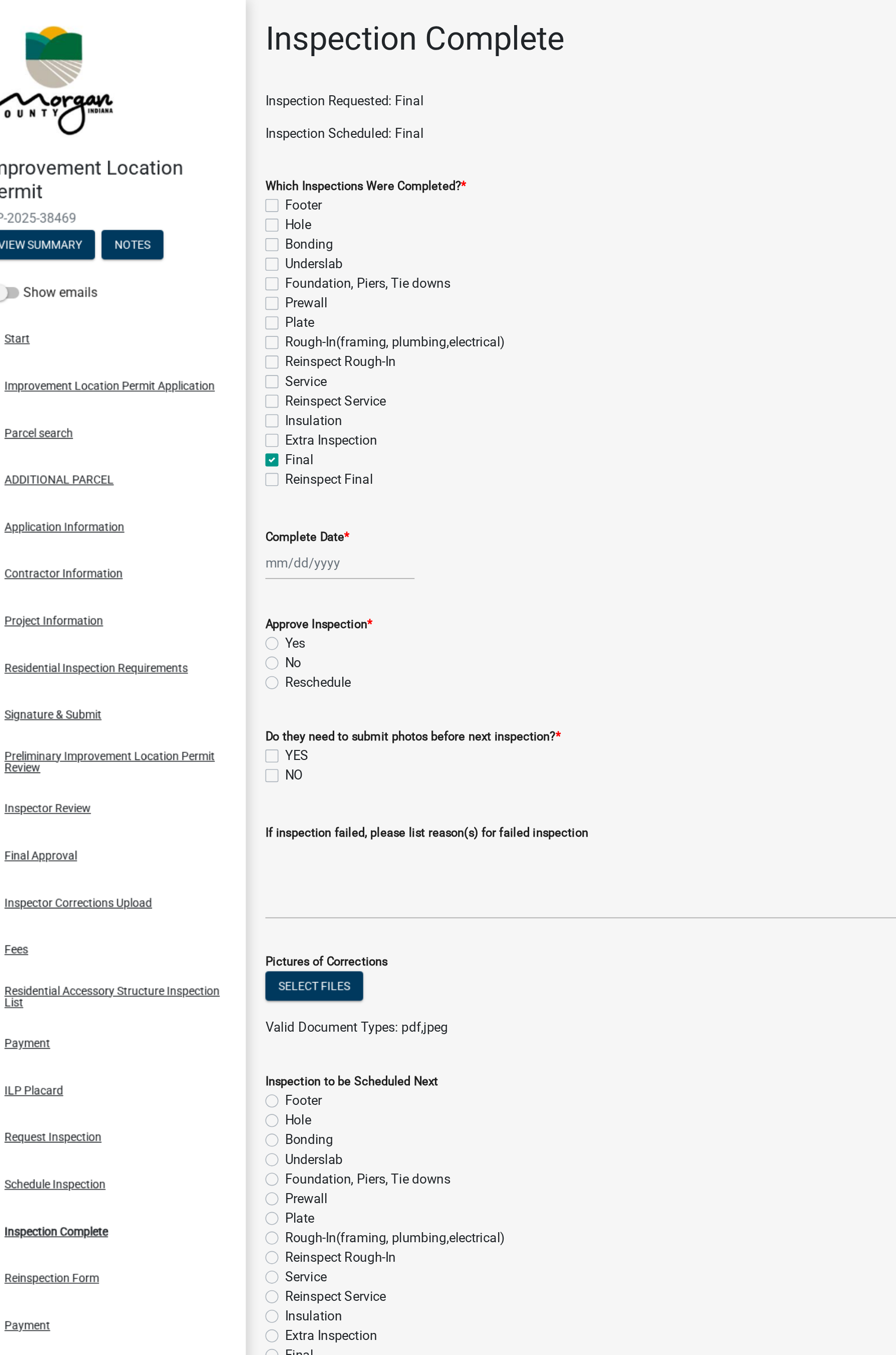
select select "2025"
click at [266, 399] on div "5" at bounding box center [266, 399] width 16 height 16
type input "[DATE]"
click at [204, 396] on label "Yes" at bounding box center [211, 396] width 13 height 12
click at [204, 396] on input "Yes" at bounding box center [207, 393] width 7 height 7
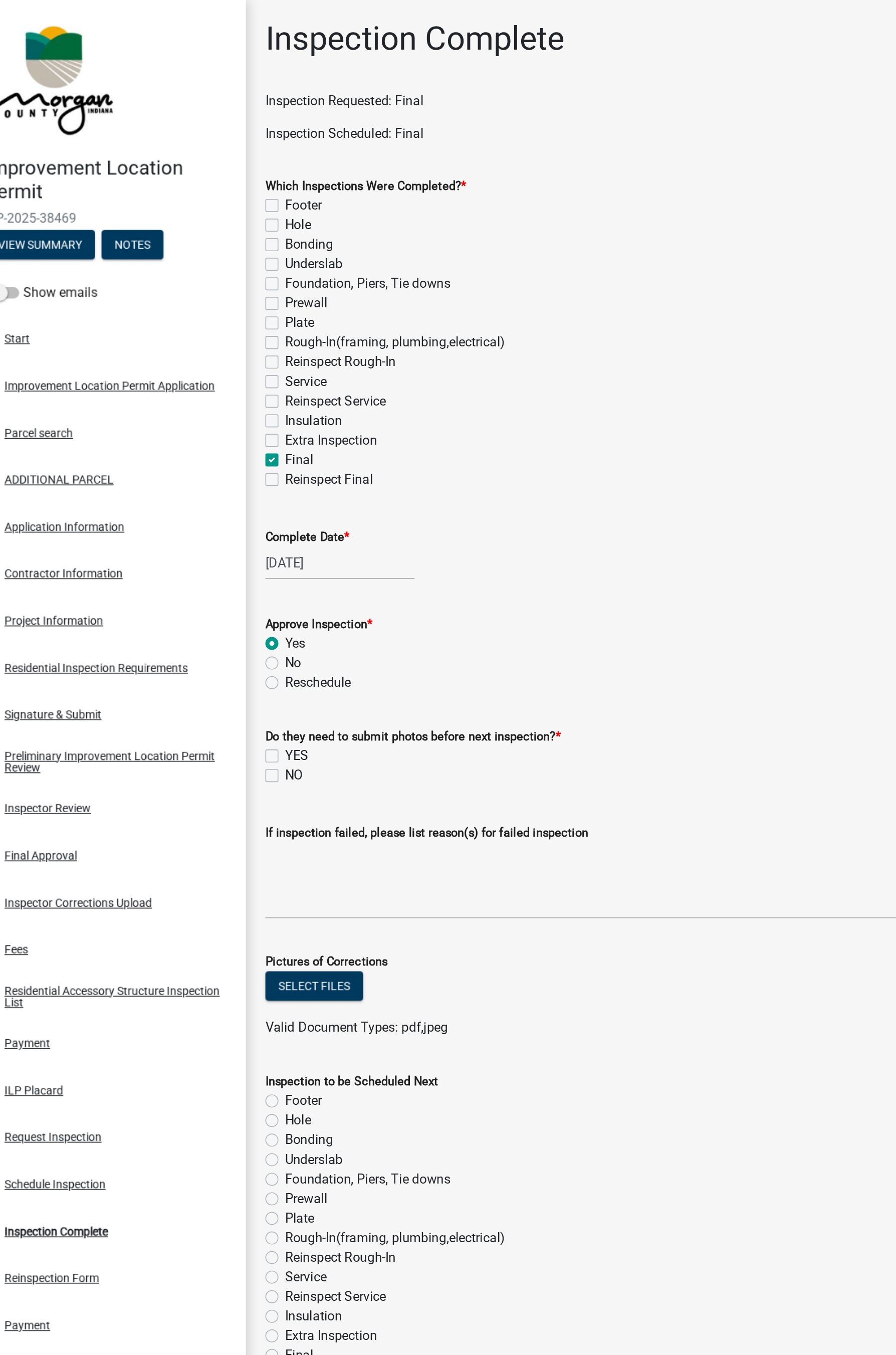
radio input "true"
click at [208, 477] on label "NO" at bounding box center [210, 477] width 11 height 12
click at [208, 477] on input "NO" at bounding box center [207, 474] width 7 height 7
checkbox input "true"
checkbox input "false"
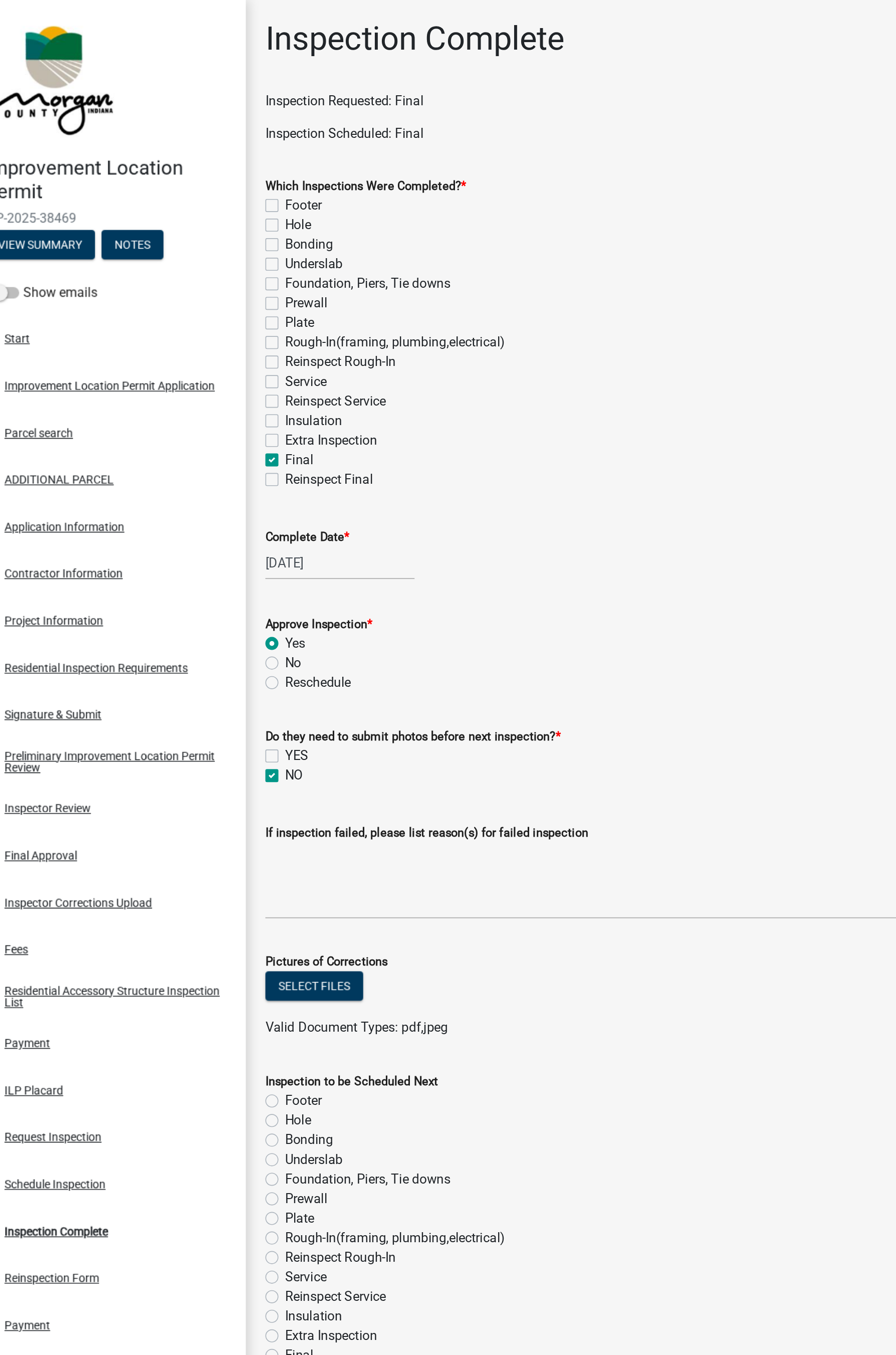
checkbox input "true"
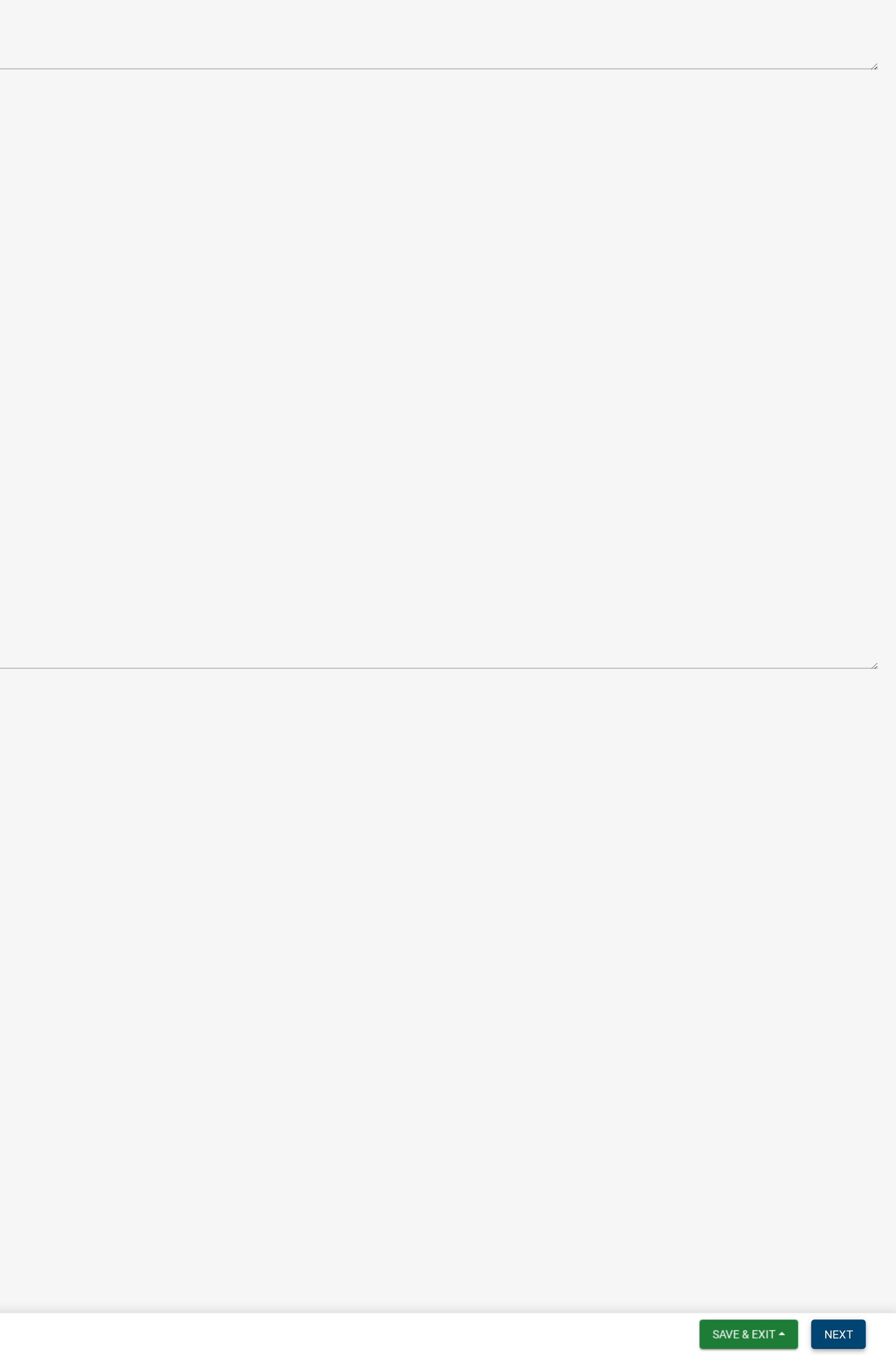
click at [713, 742] on span "Next" at bounding box center [860, 1342] width 18 height 8
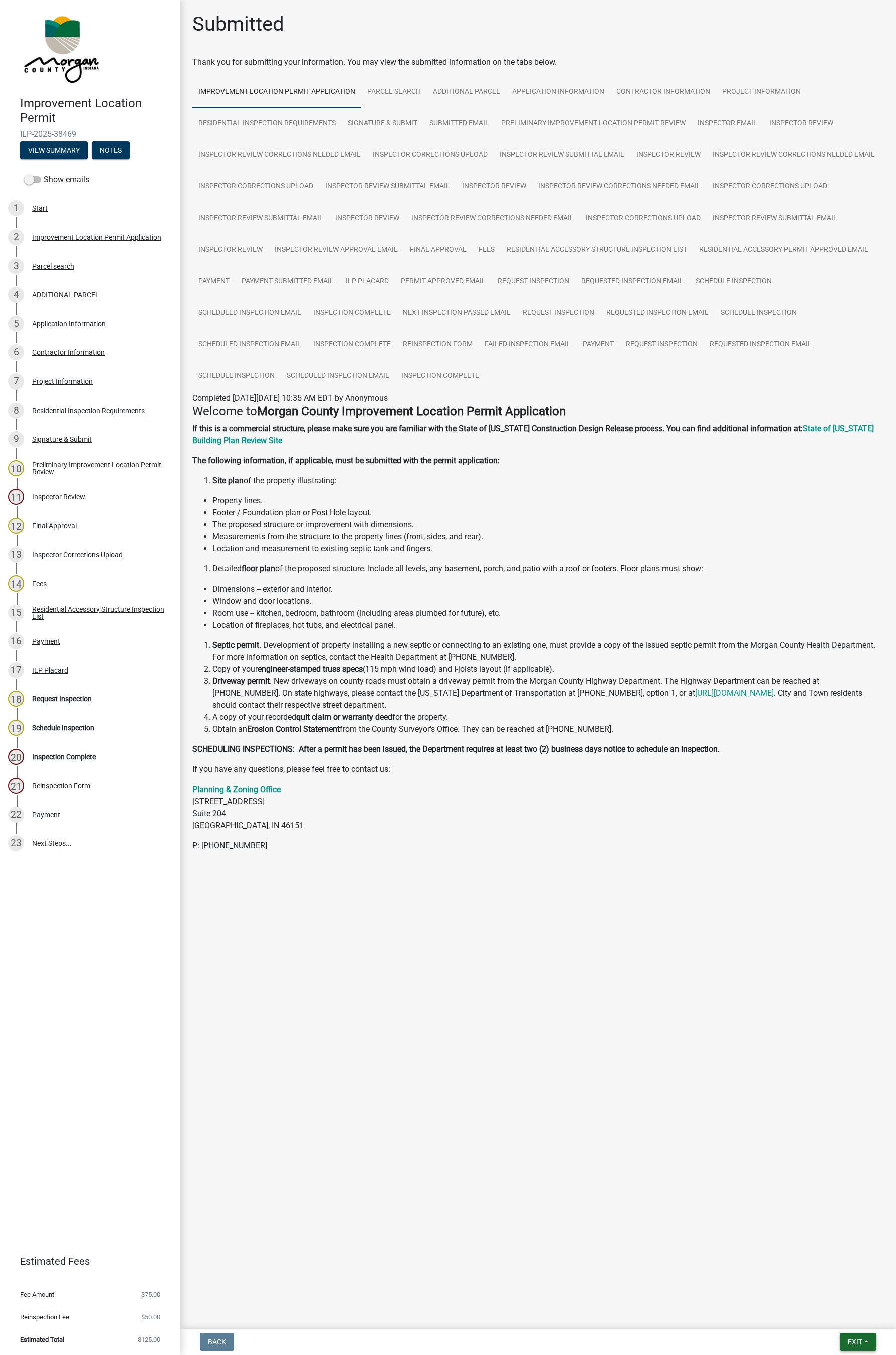
click at [713, 742] on span "Exit" at bounding box center [855, 1342] width 15 height 8
click at [713, 742] on button "Save & Exit" at bounding box center [837, 1316] width 80 height 24
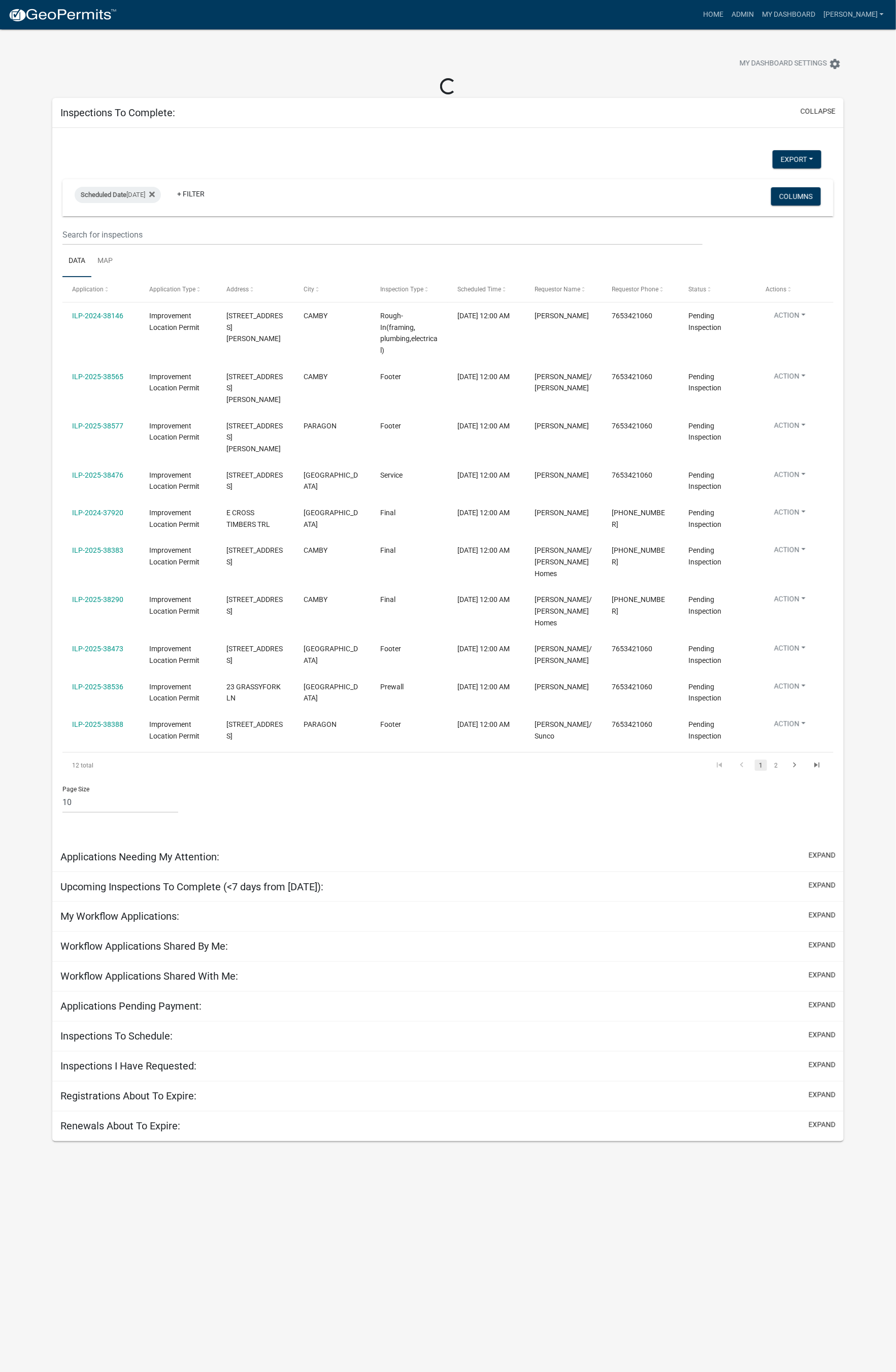
select select "1: 25"
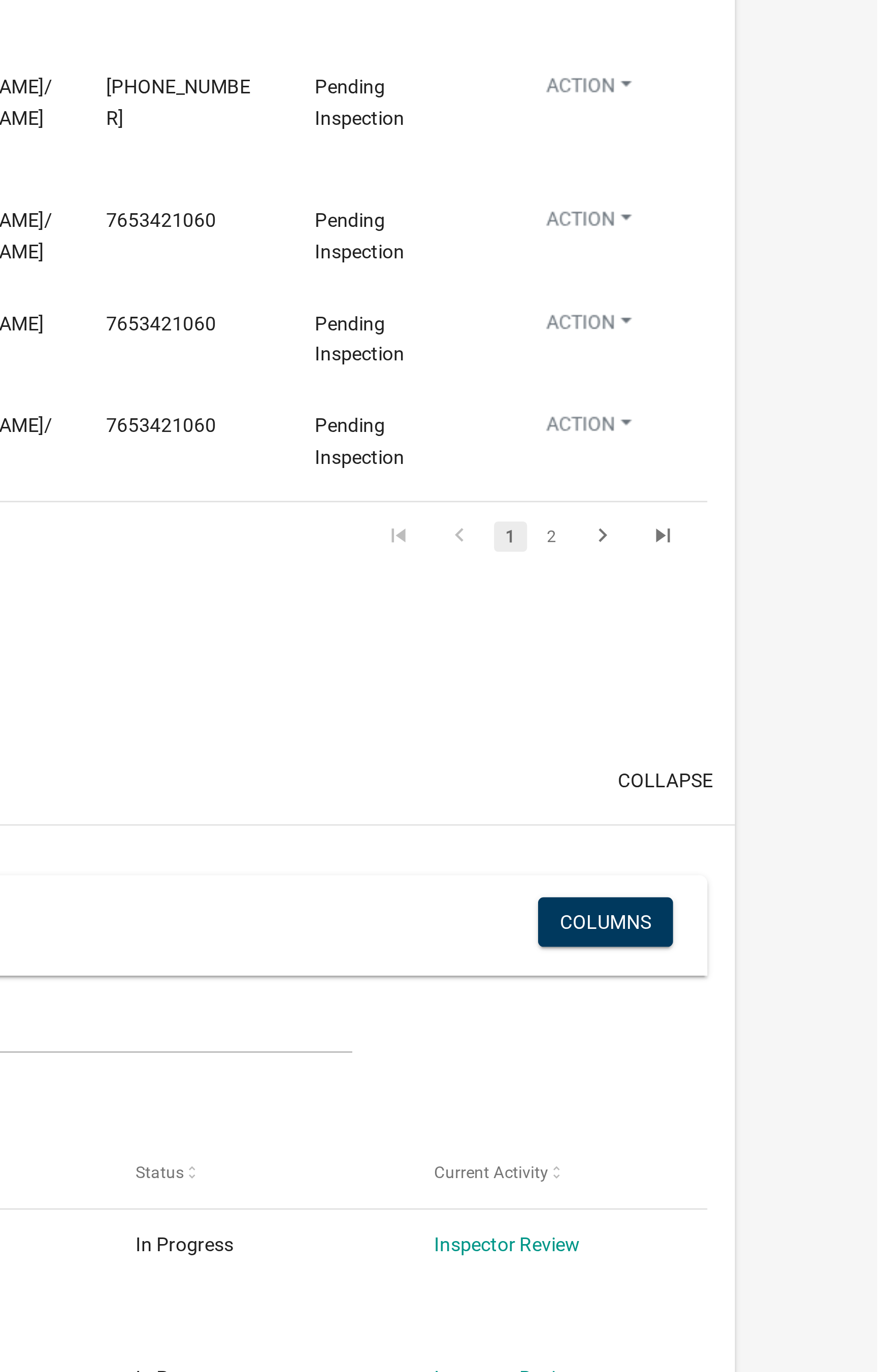
click at [723, 742] on link "2" at bounding box center [776, 748] width 12 height 11
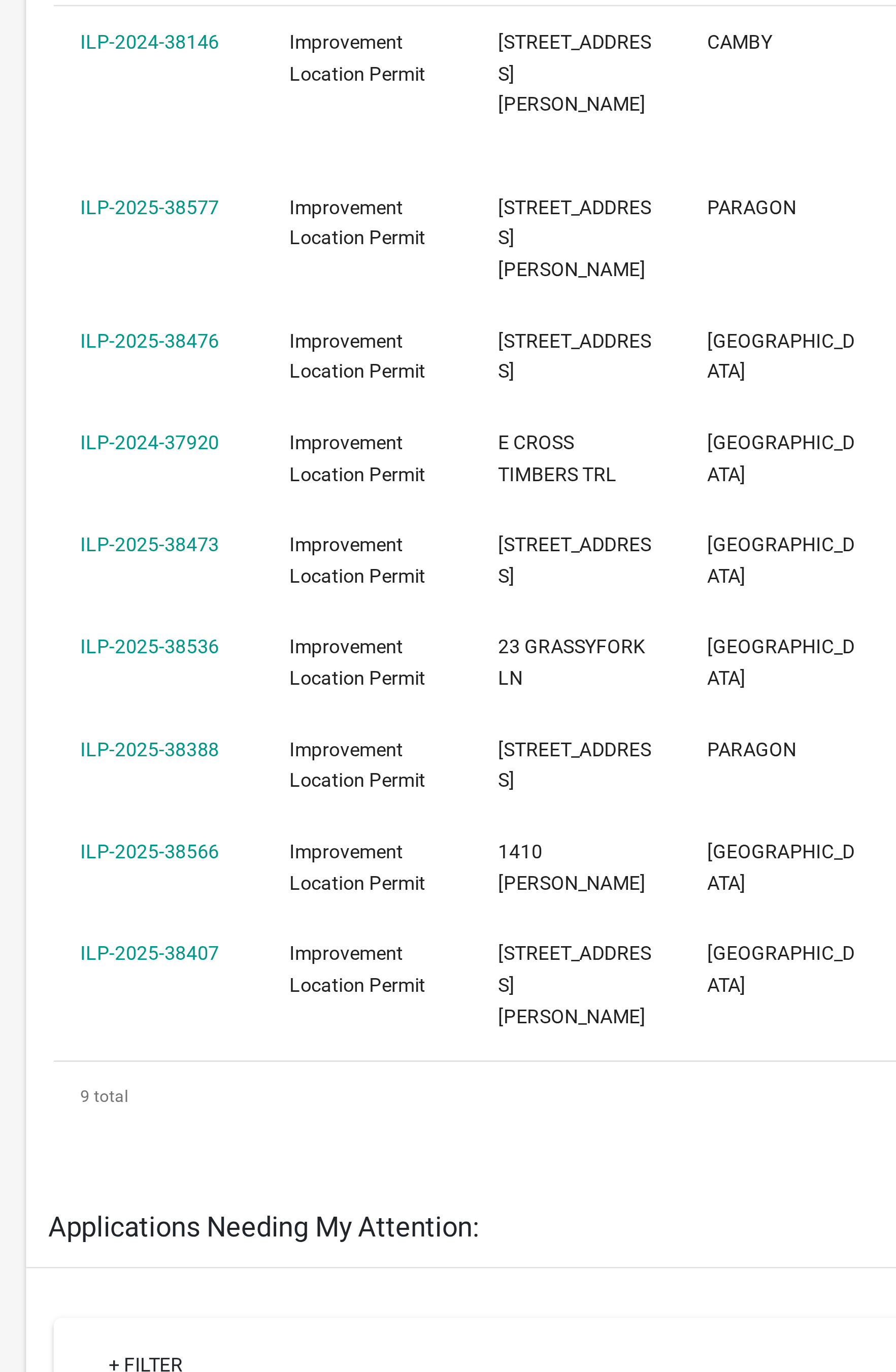
click at [110, 630] on link "ILP-2025-38407" at bounding box center [97, 633] width 51 height 8
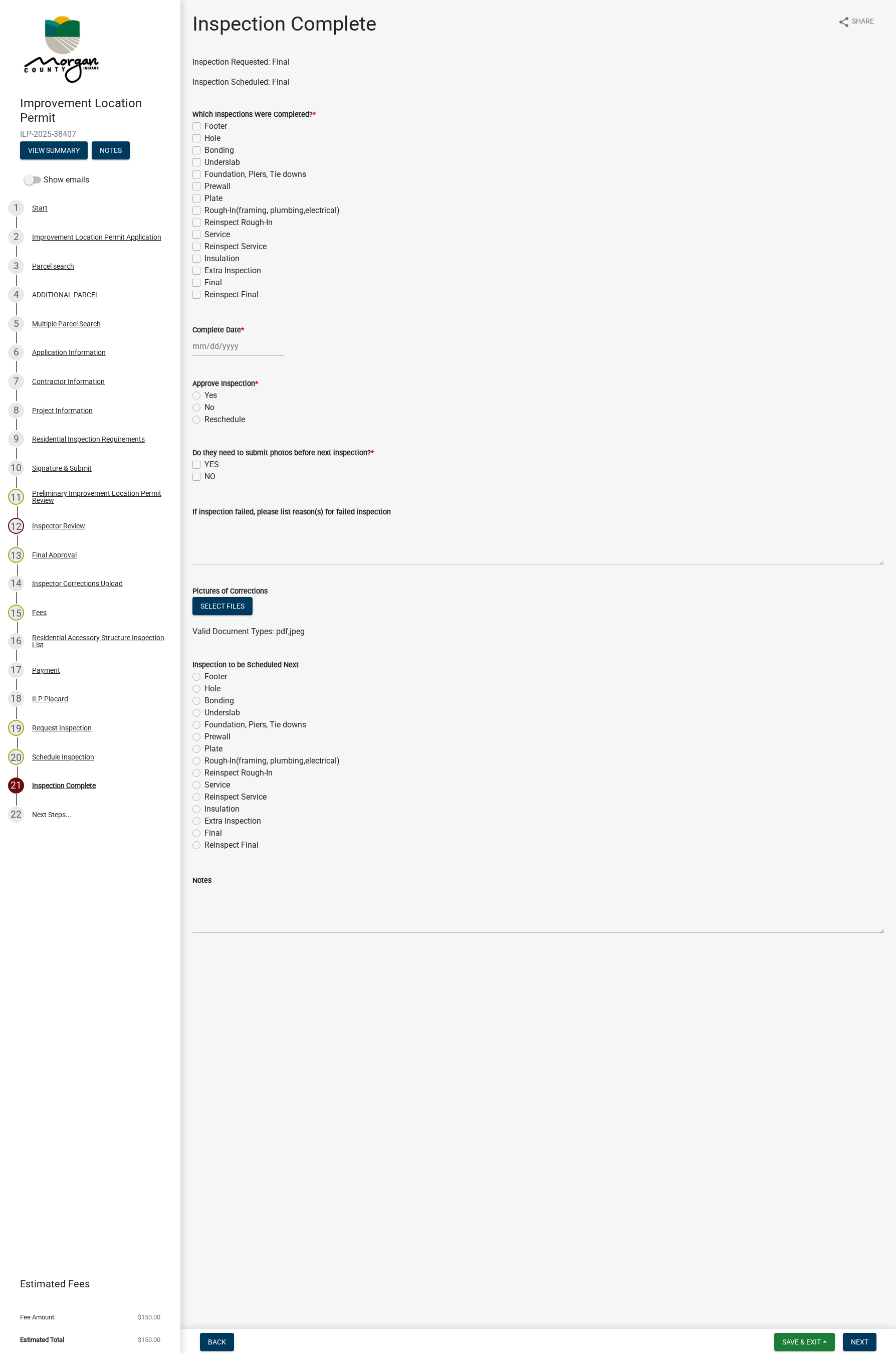
click at [230, 292] on label "Reinspect Final" at bounding box center [231, 295] width 54 height 12
click at [211, 292] on input "Reinspect Final" at bounding box center [207, 292] width 7 height 7
checkbox input "true"
checkbox input "false"
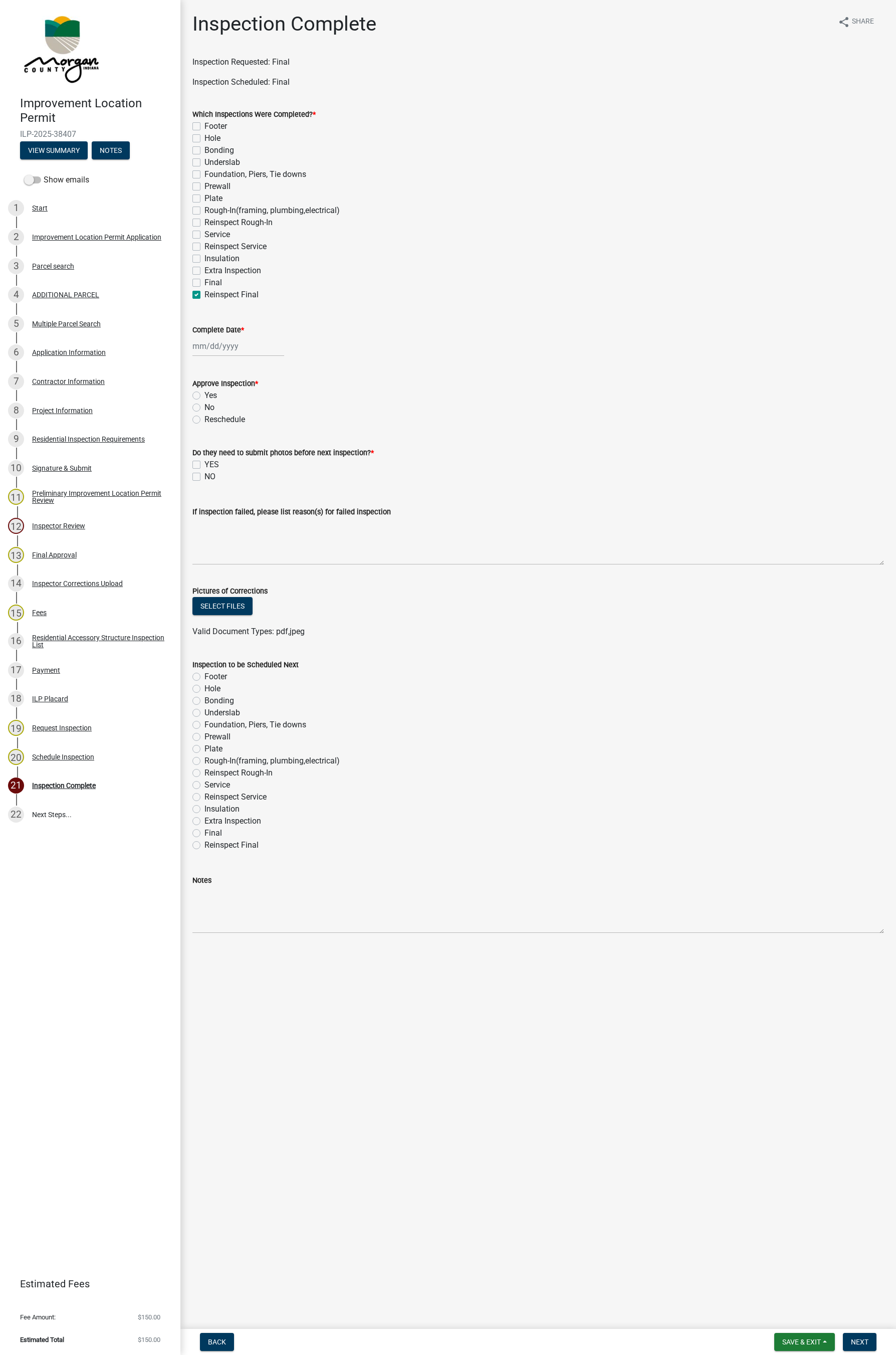
checkbox input "false"
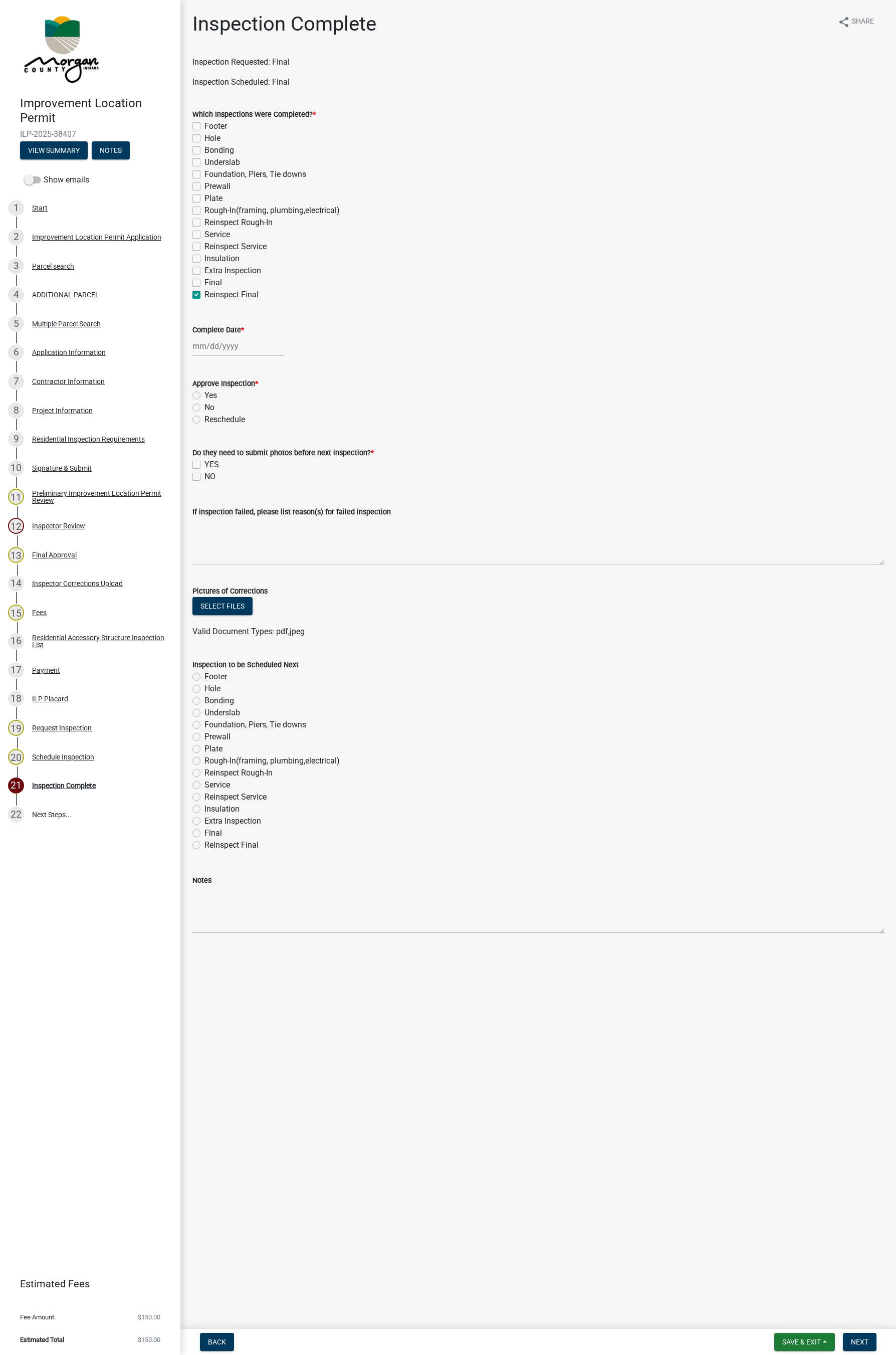
checkbox input "false"
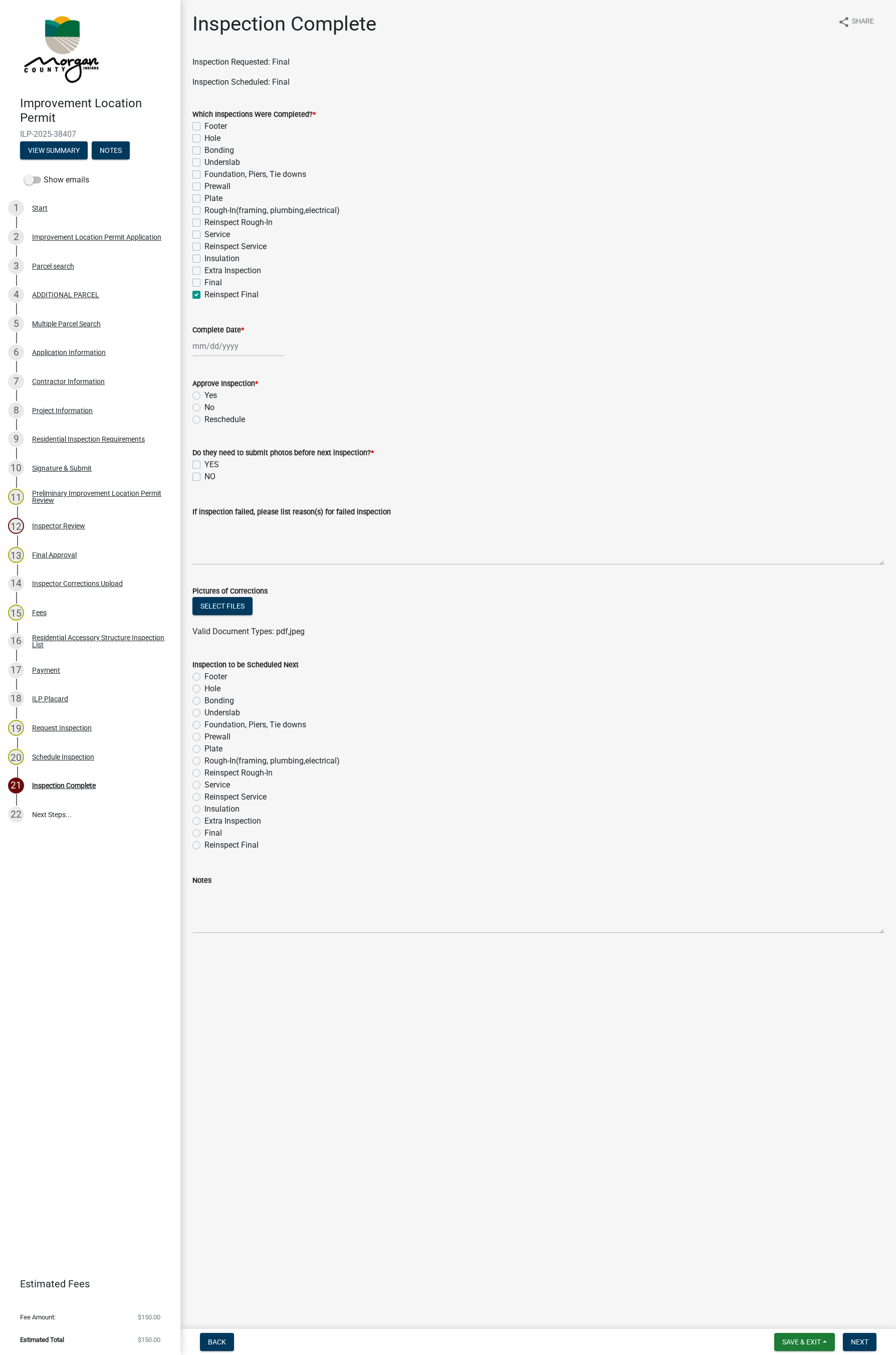
checkbox input "false"
checkbox input "true"
click at [204, 271] on label "Extra Inspection" at bounding box center [232, 271] width 56 height 12
click at [204, 271] on input "Extra Inspection" at bounding box center [207, 268] width 7 height 7
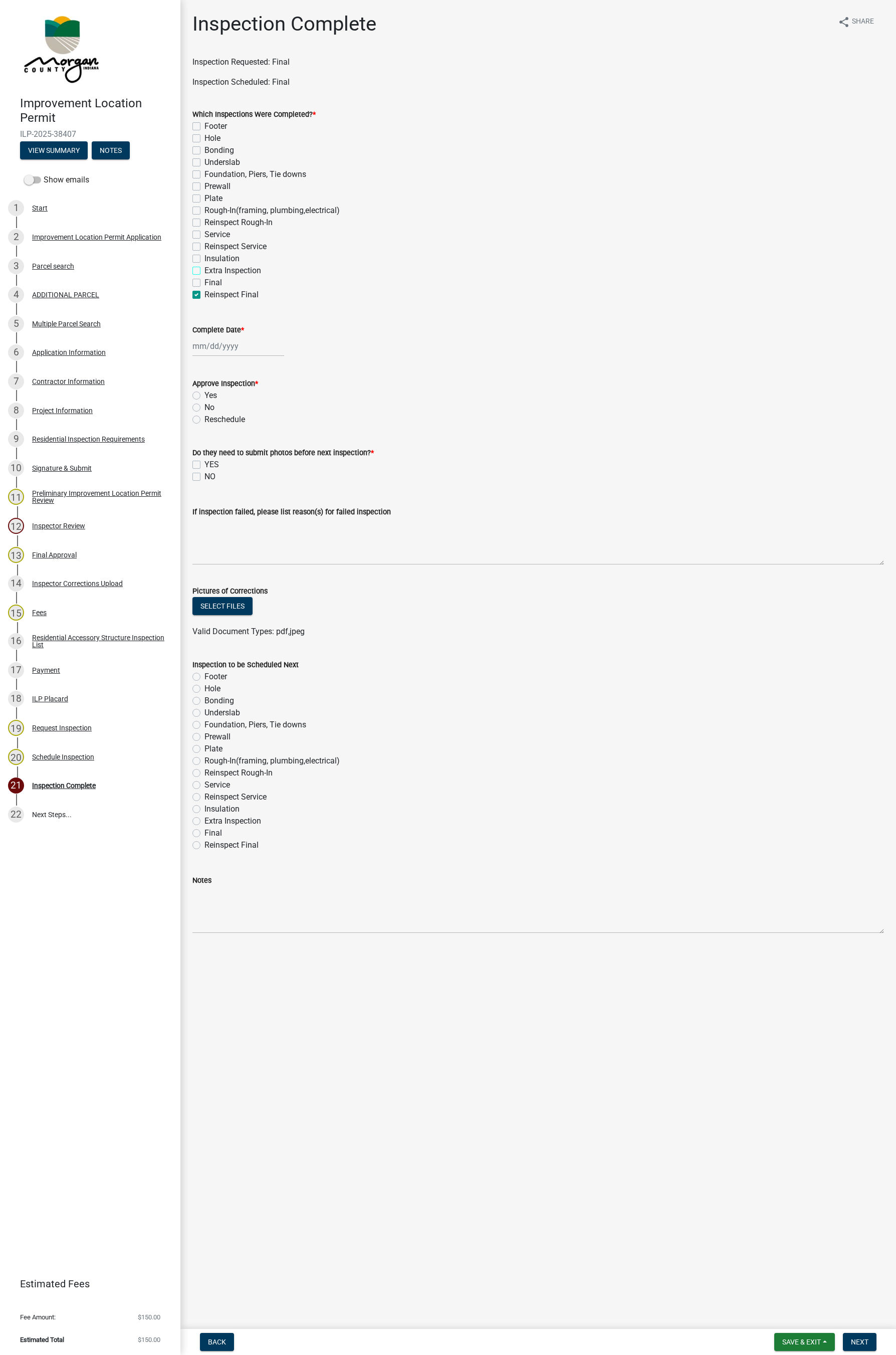
checkbox input "true"
checkbox input "false"
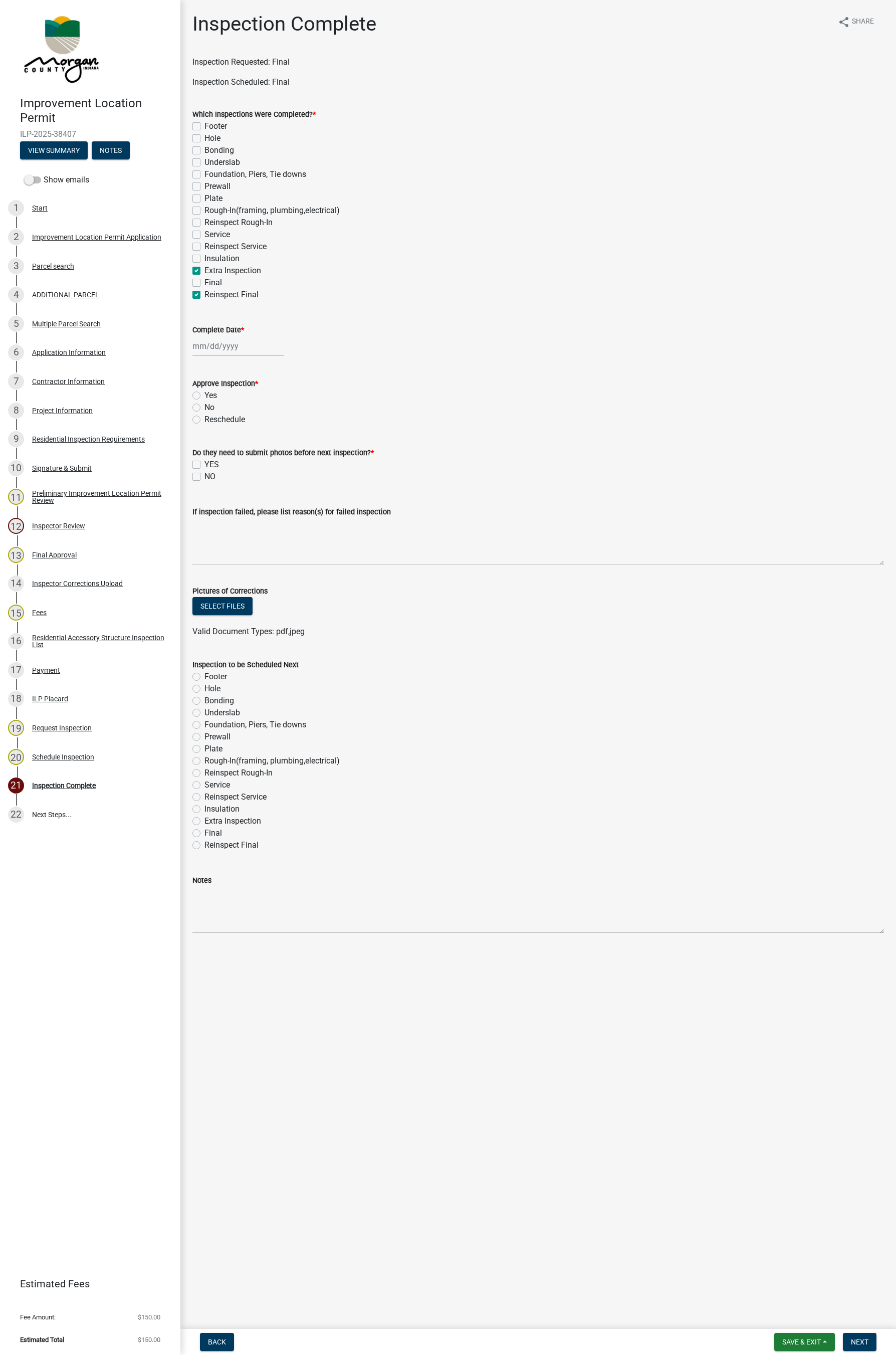
checkbox input "false"
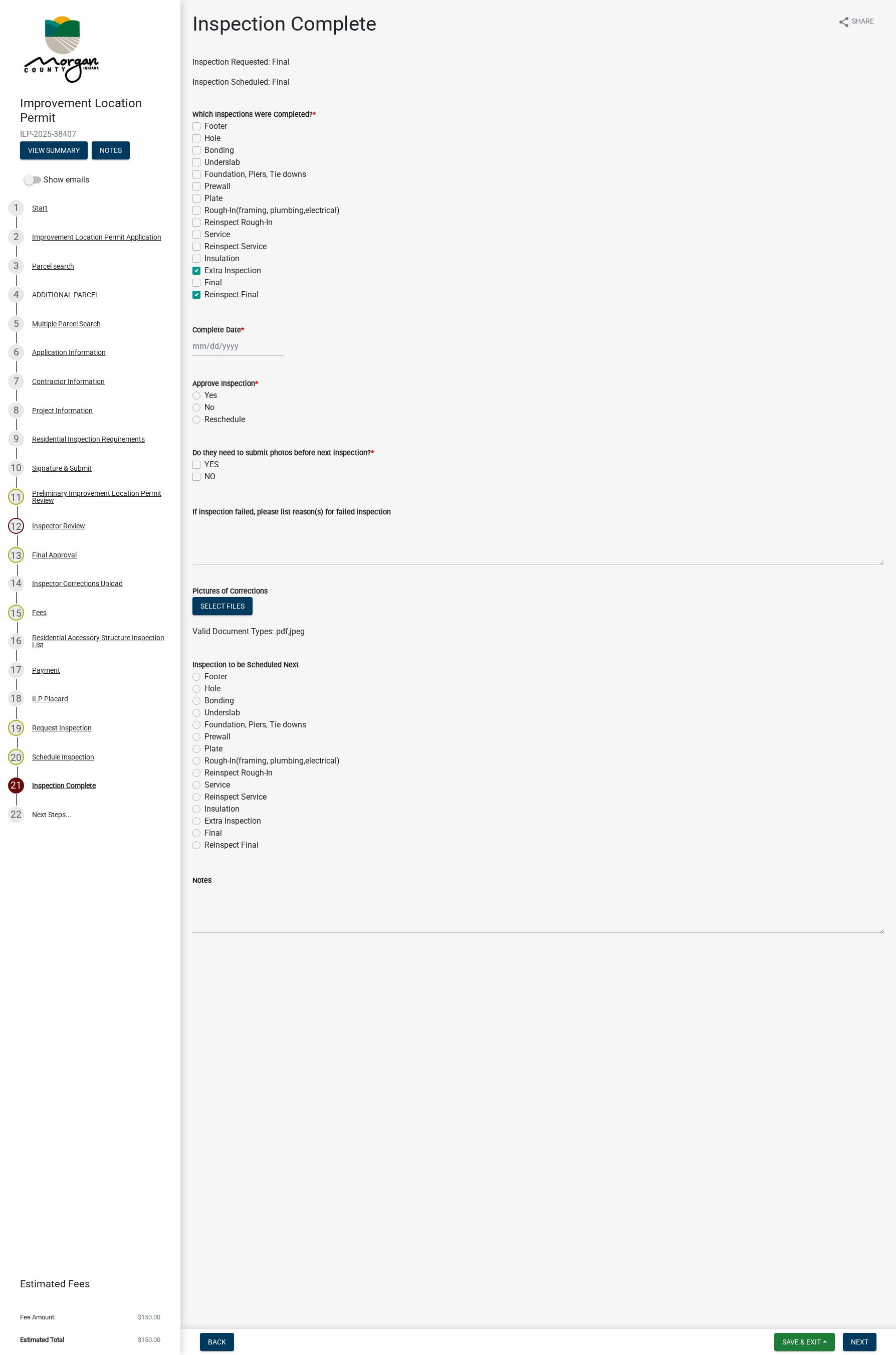
checkbox input "false"
checkbox input "true"
checkbox input "false"
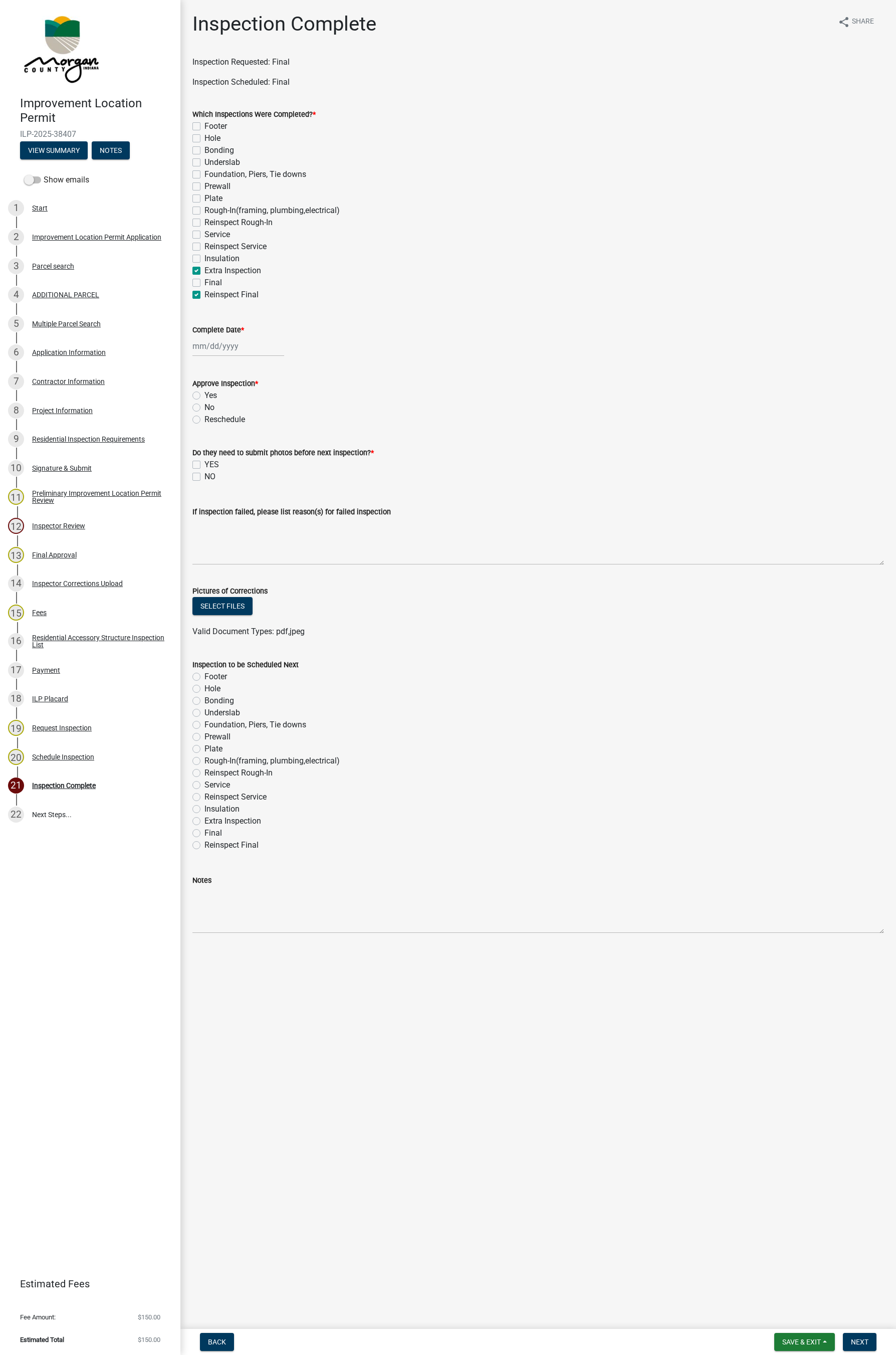
click at [204, 295] on label "Reinspect Final" at bounding box center [231, 295] width 54 height 12
click at [204, 295] on input "Reinspect Final" at bounding box center [207, 292] width 7 height 7
checkbox input "false"
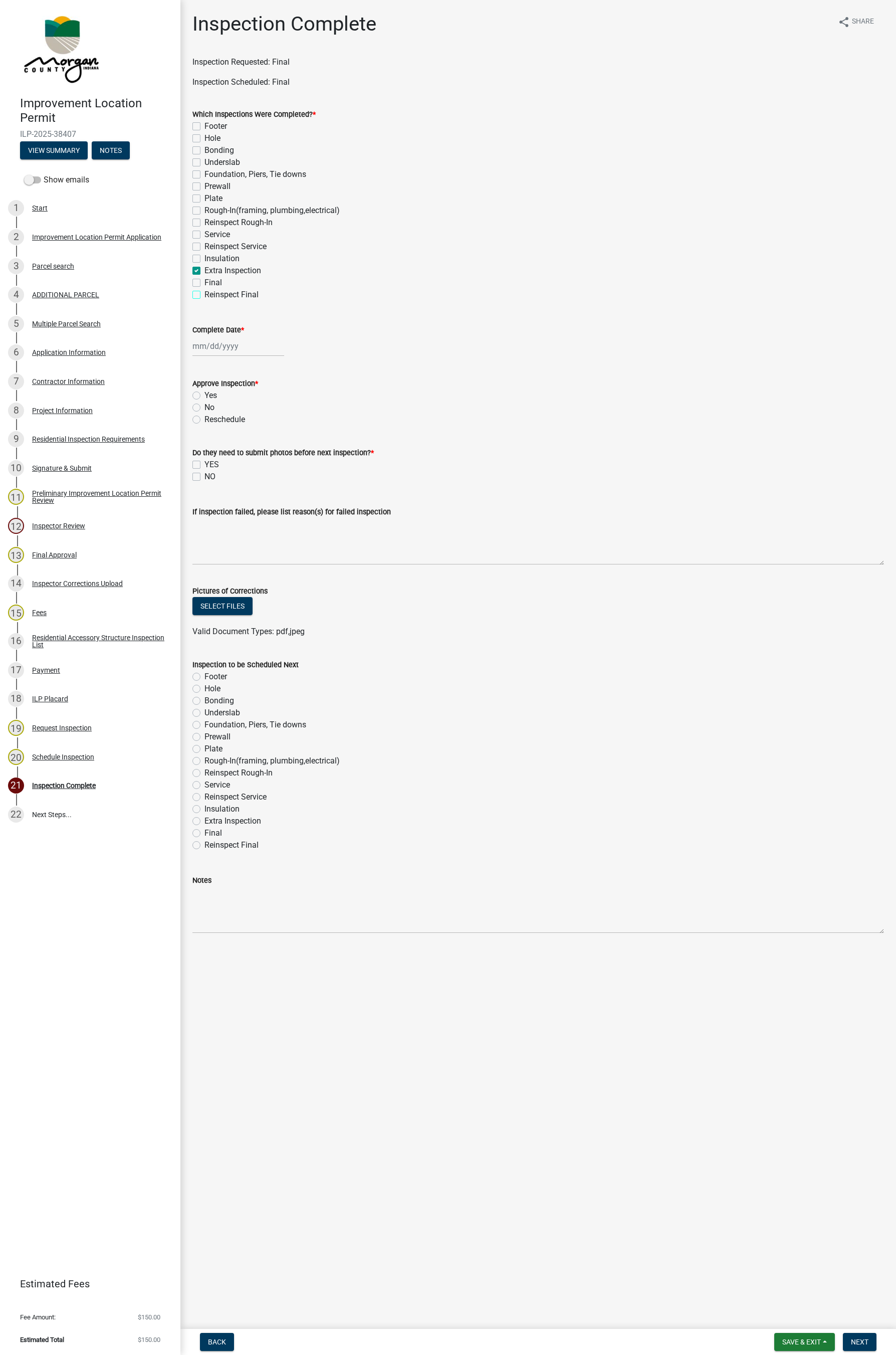
checkbox input "false"
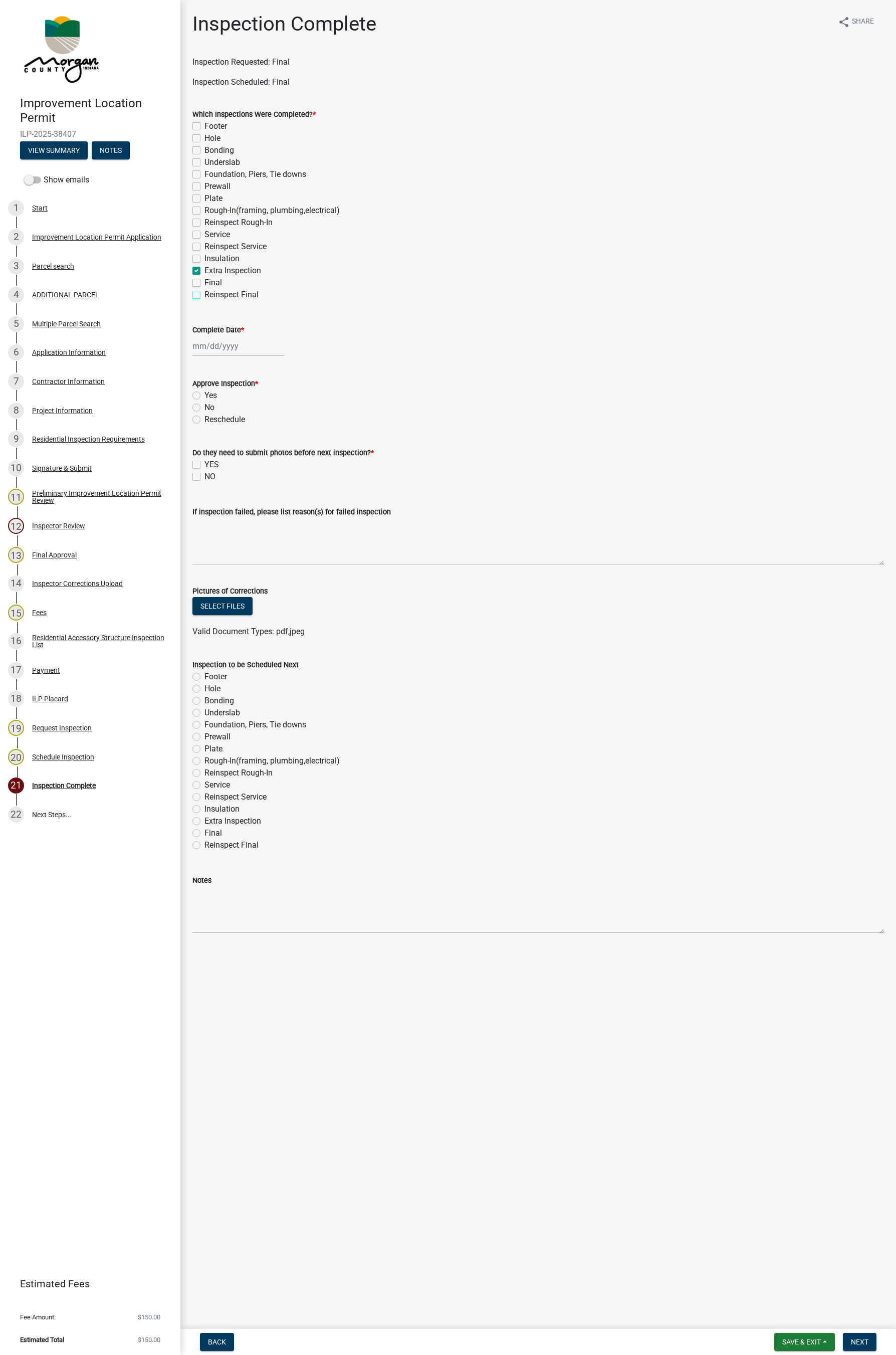
checkbox input "false"
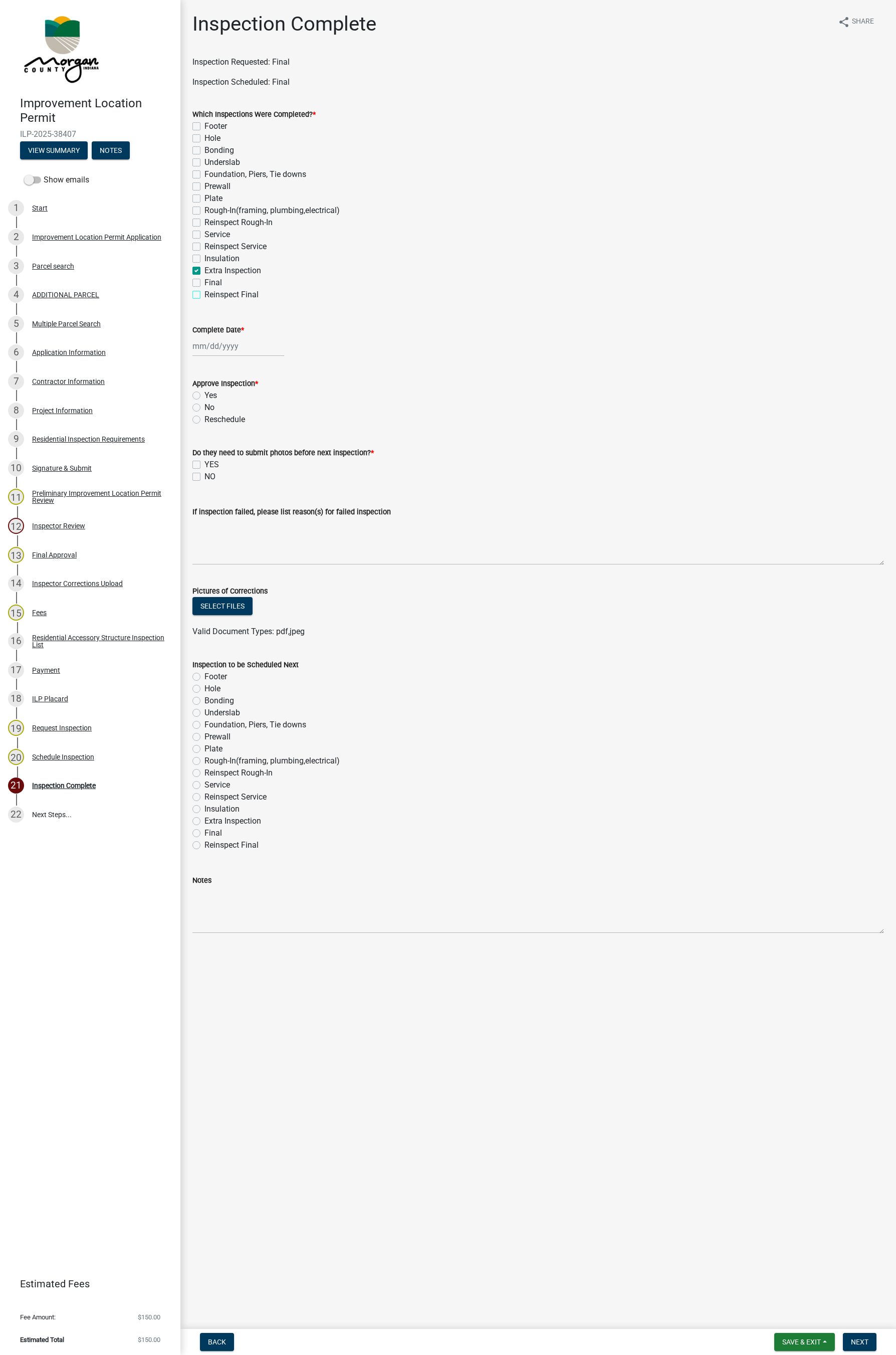
checkbox input "true"
checkbox input "false"
click at [204, 283] on label "Final" at bounding box center [213, 283] width 18 height 12
click at [204, 283] on input "Final" at bounding box center [207, 280] width 7 height 7
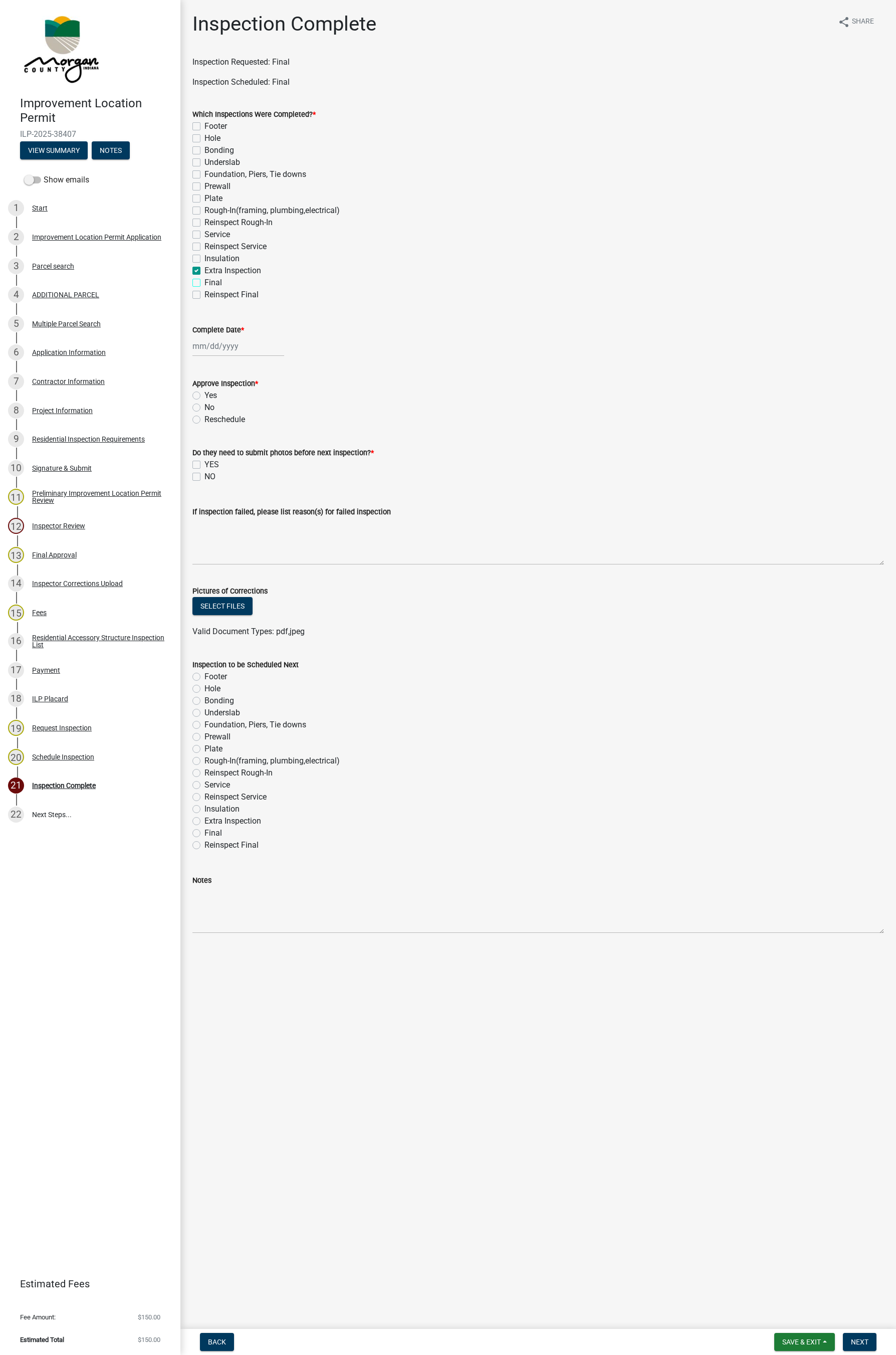
checkbox input "true"
checkbox input "false"
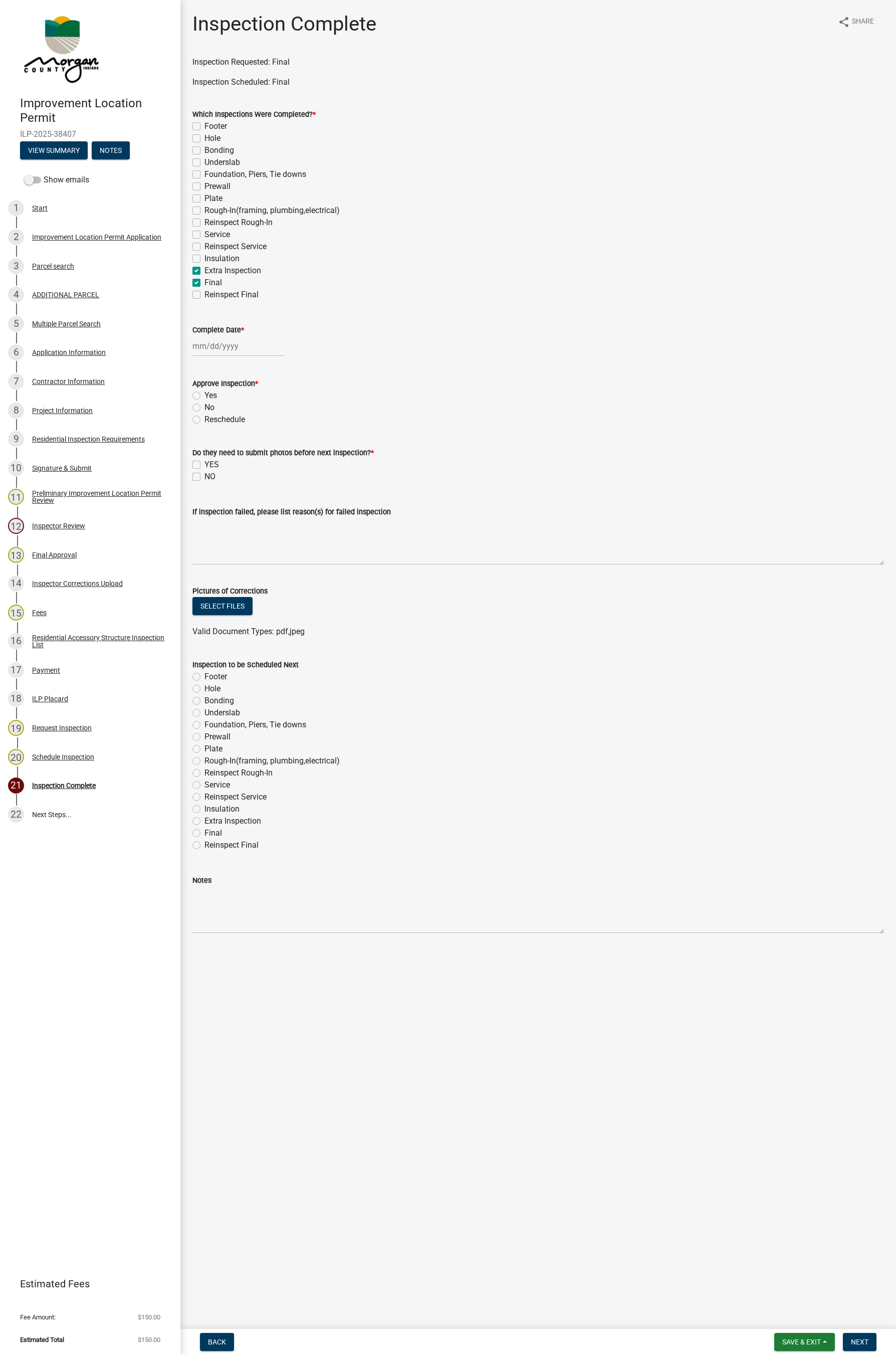
checkbox input "false"
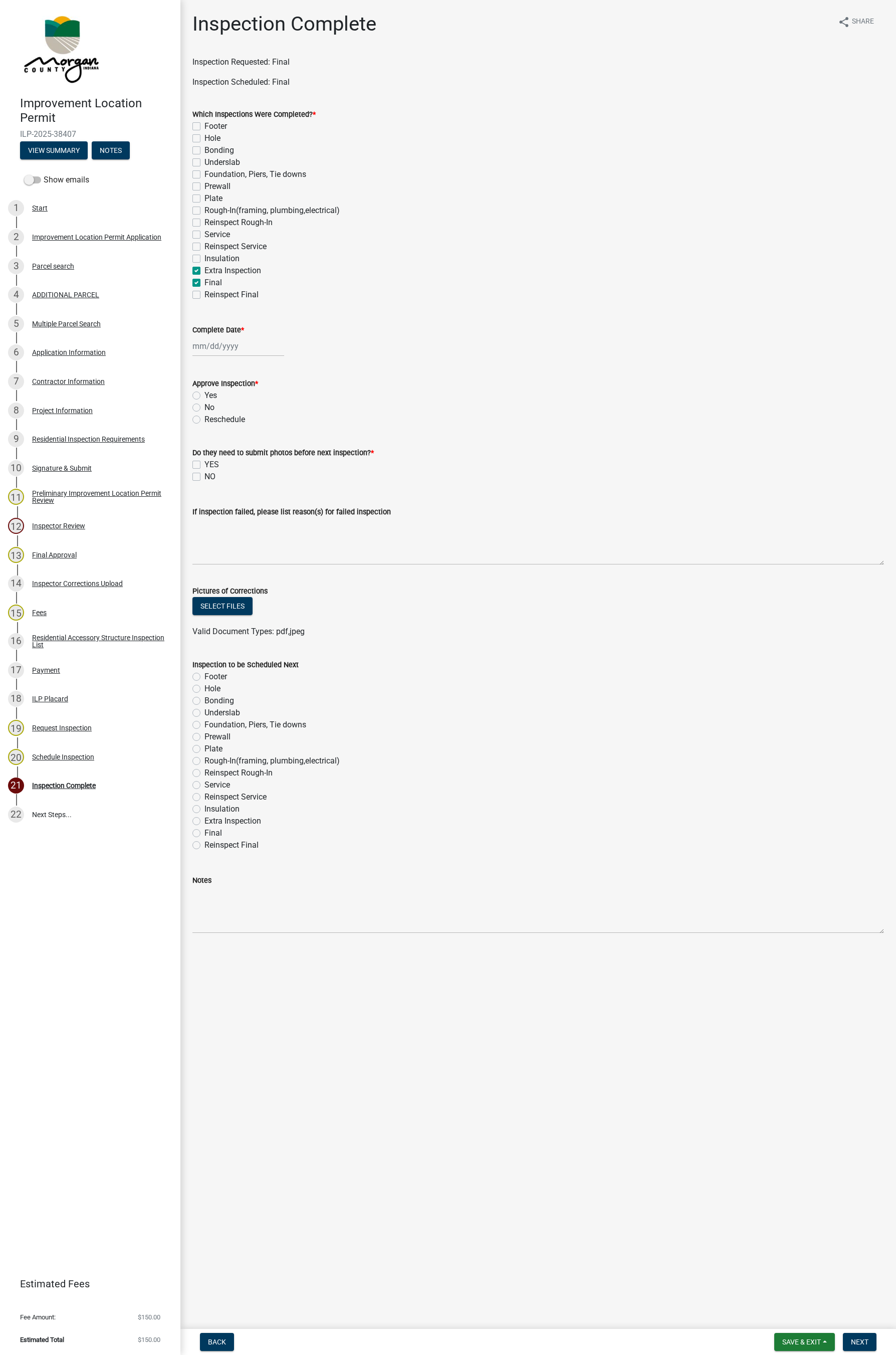
checkbox input "false"
checkbox input "true"
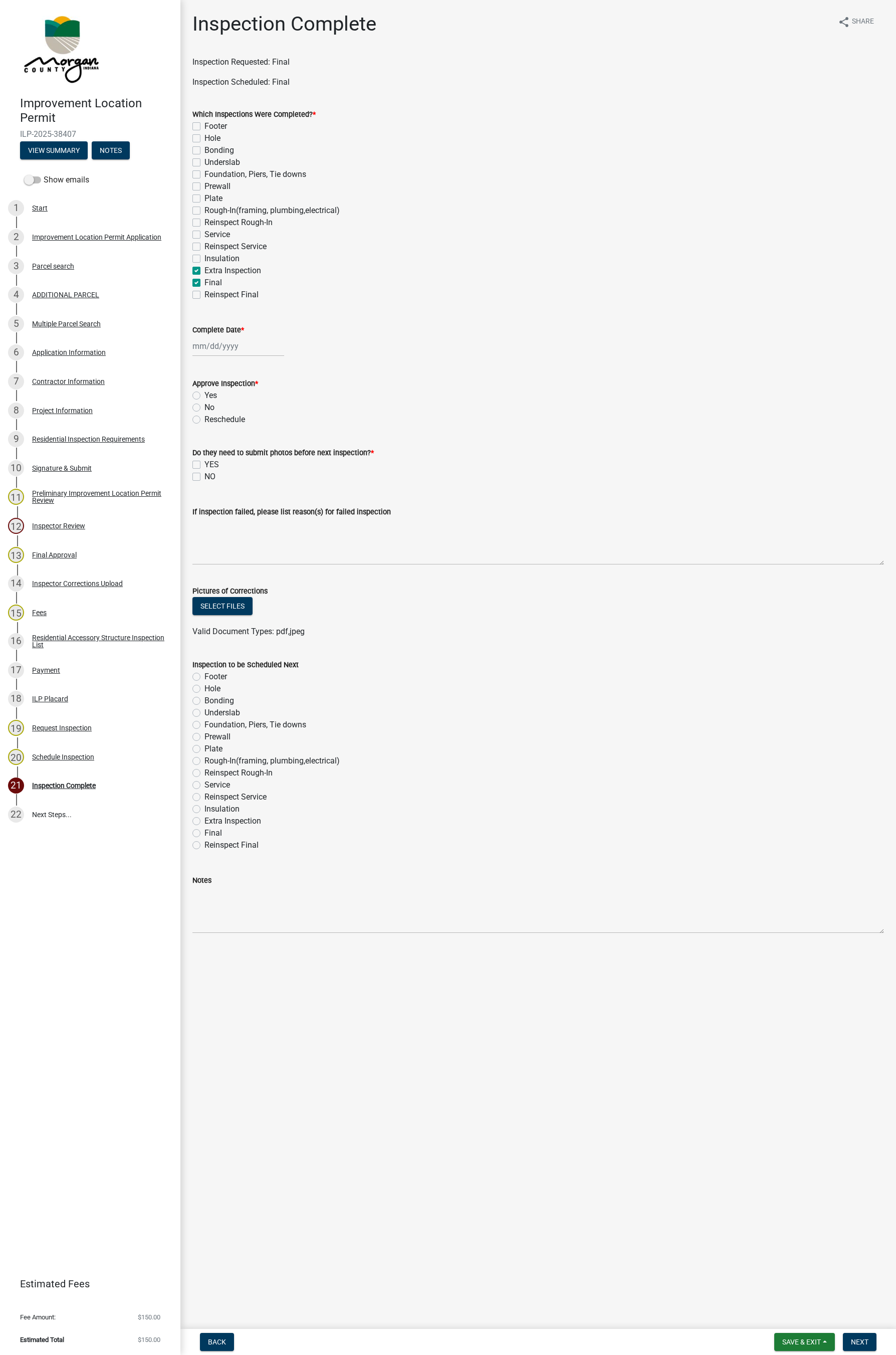
checkbox input "false"
click at [204, 258] on label "Insulation" at bounding box center [222, 258] width 35 height 12
click at [204, 258] on input "Insulation" at bounding box center [207, 255] width 7 height 7
checkbox input "true"
checkbox input "false"
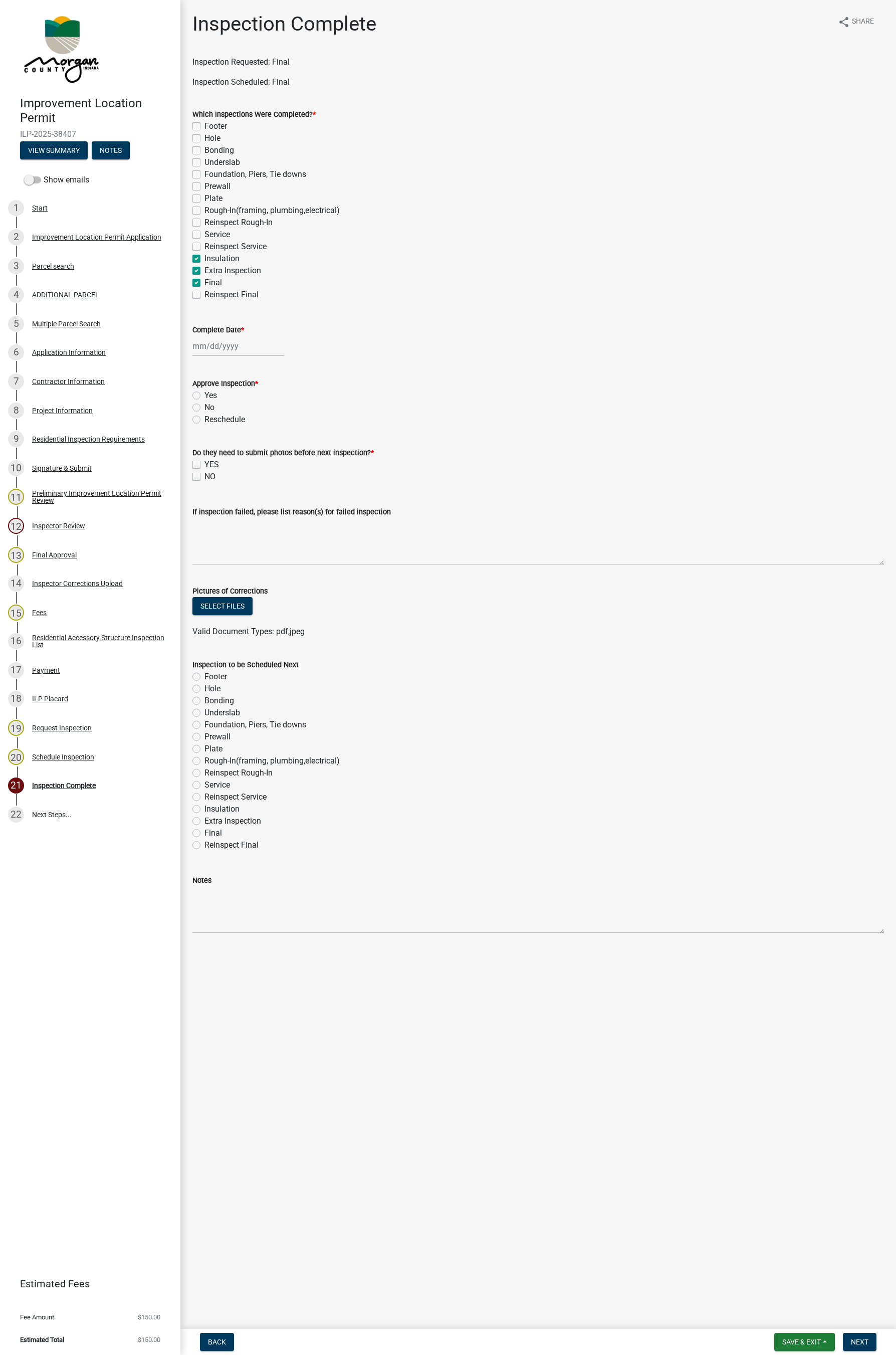
checkbox input "false"
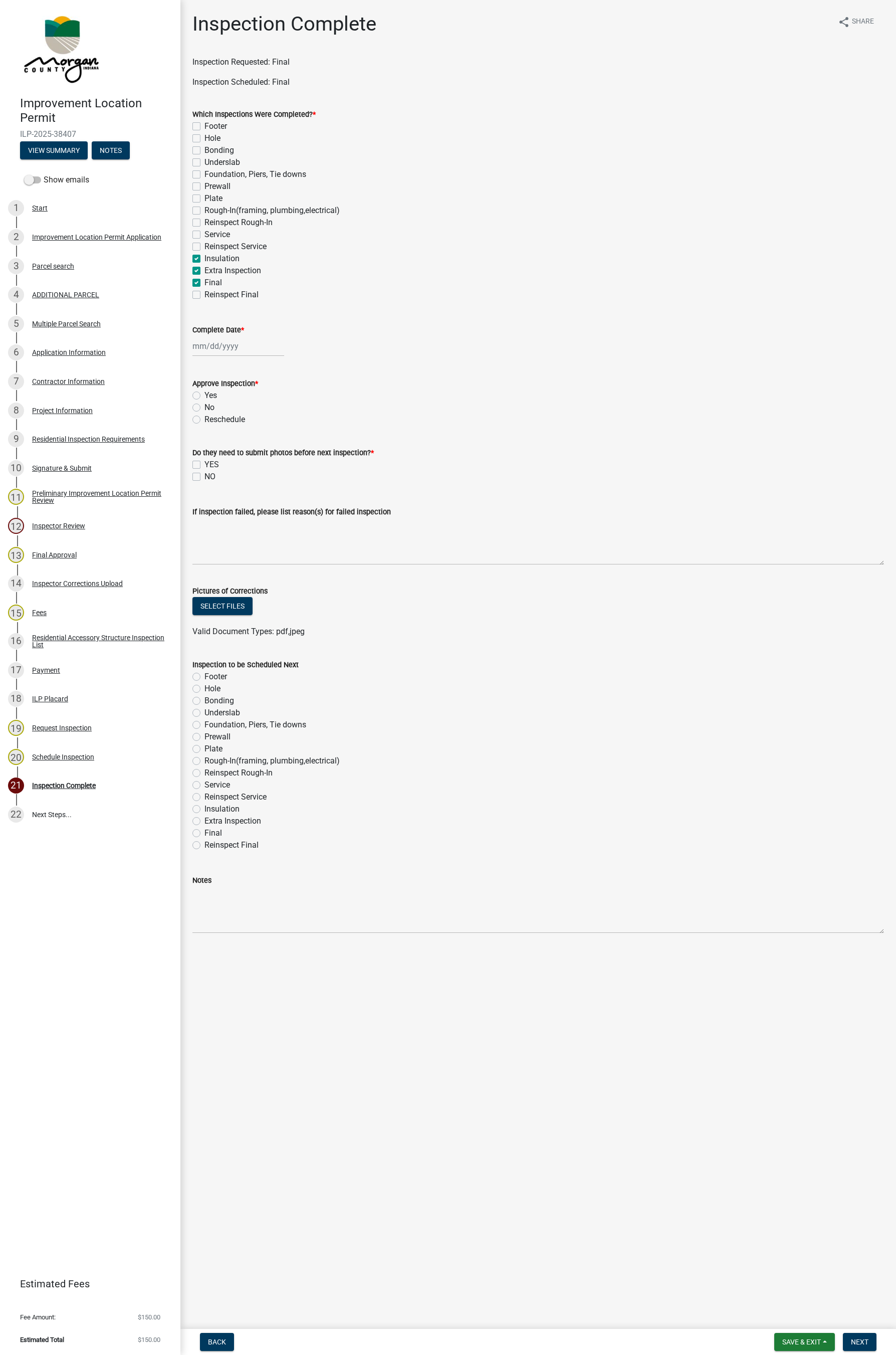
checkbox input "false"
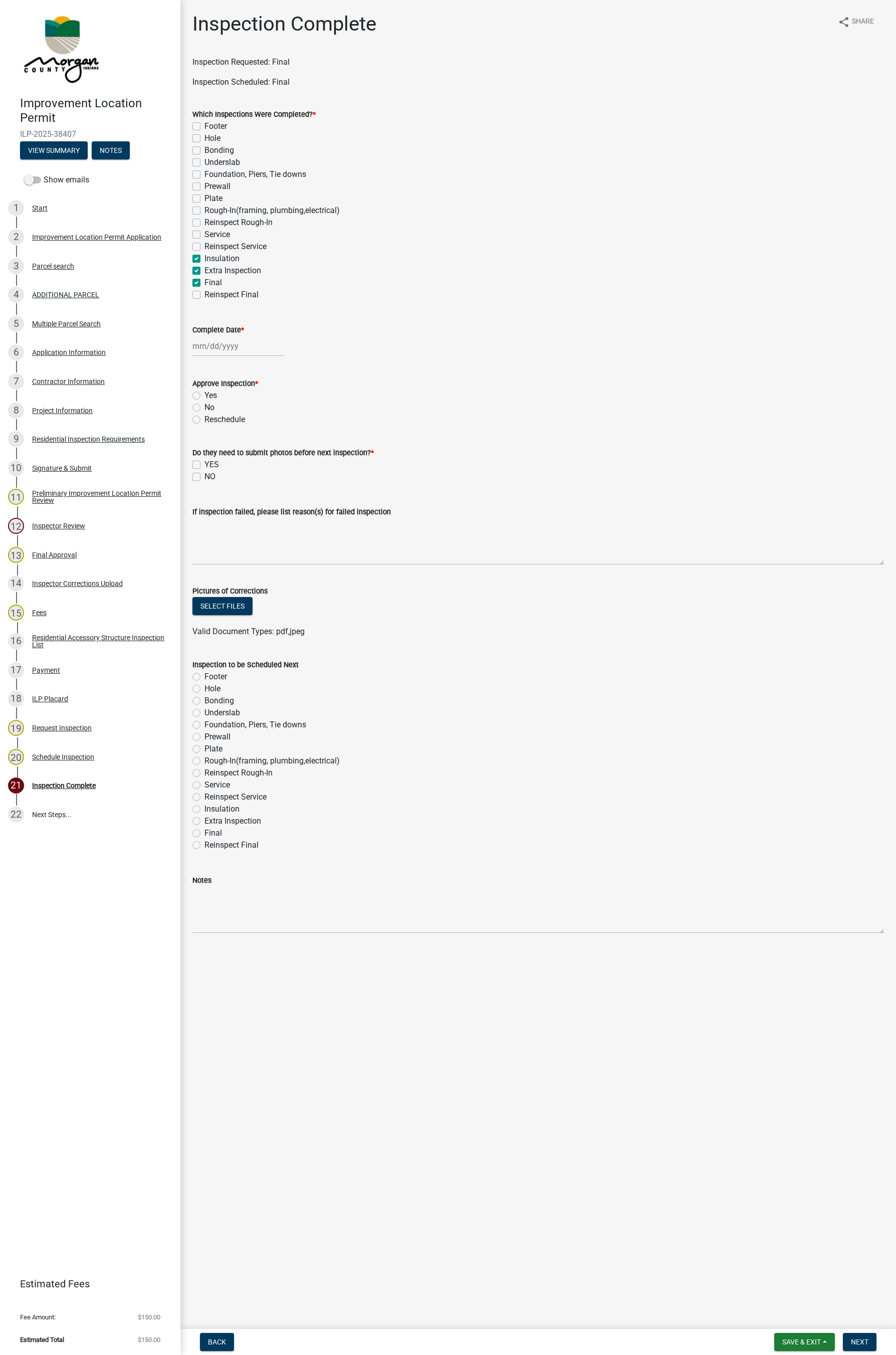
checkbox input "true"
checkbox input "false"
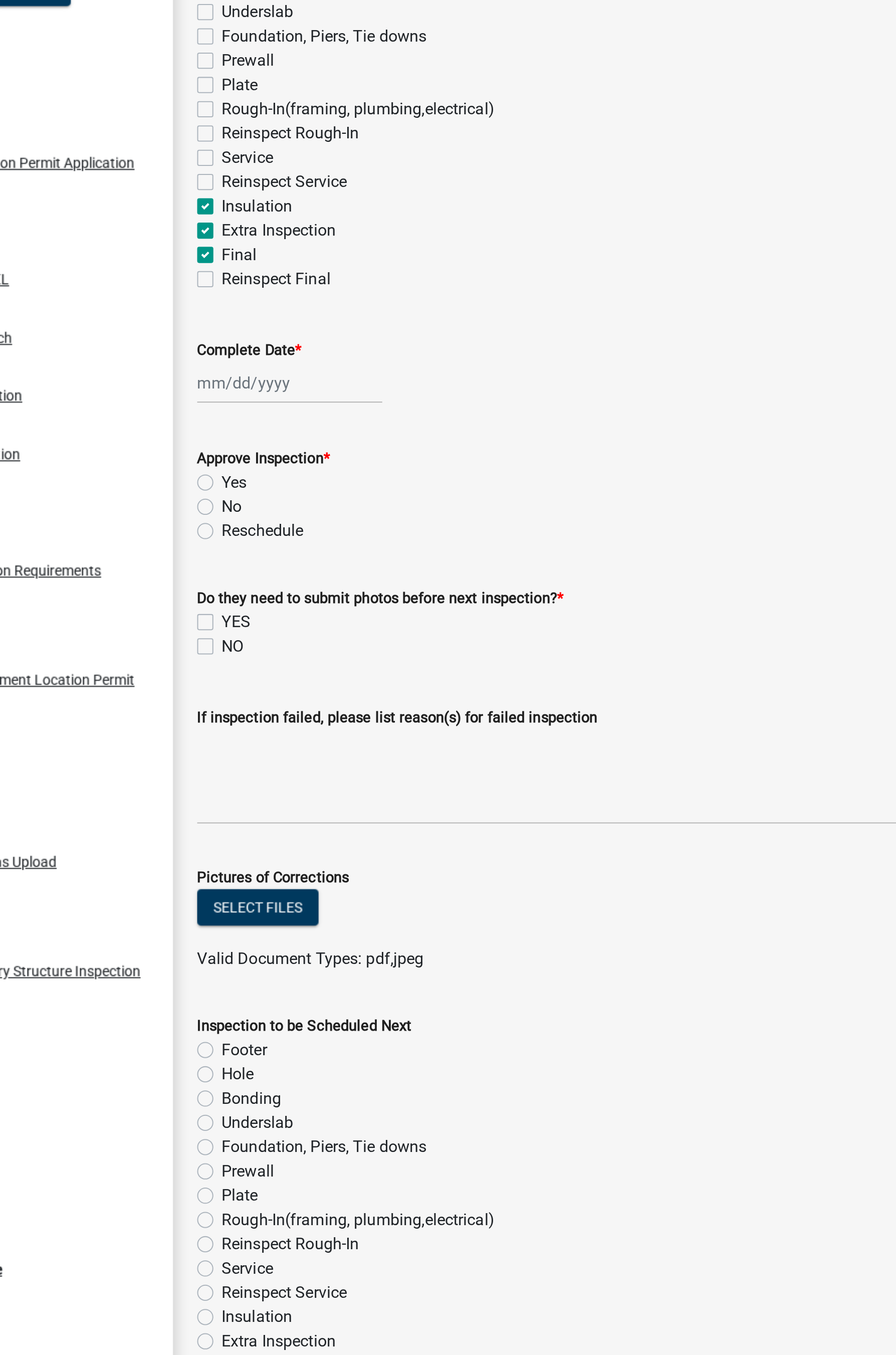
click at [204, 255] on label "Insulation" at bounding box center [222, 258] width 35 height 12
click at [204, 255] on input "Insulation" at bounding box center [207, 255] width 7 height 7
checkbox input "false"
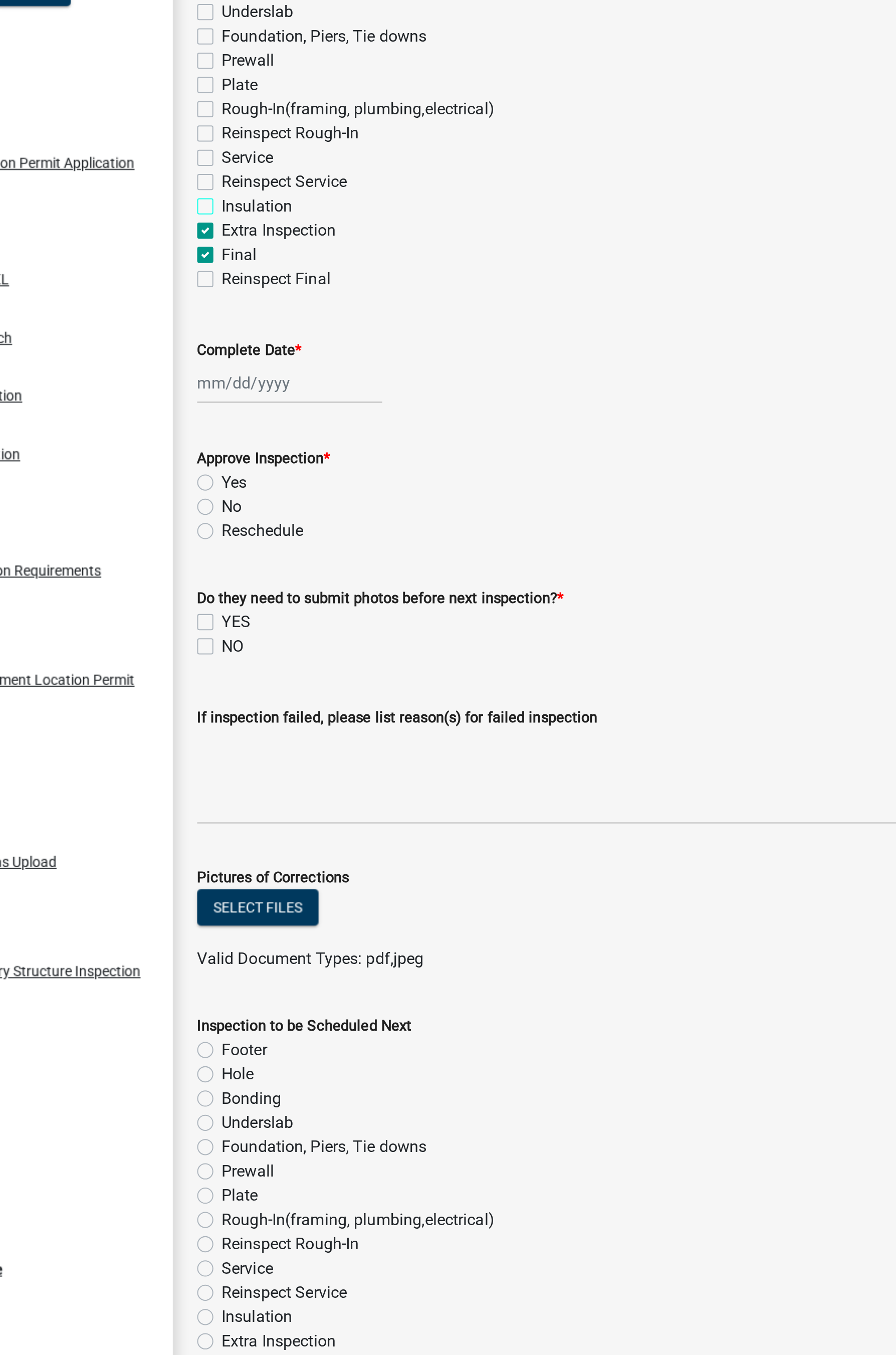
checkbox input "false"
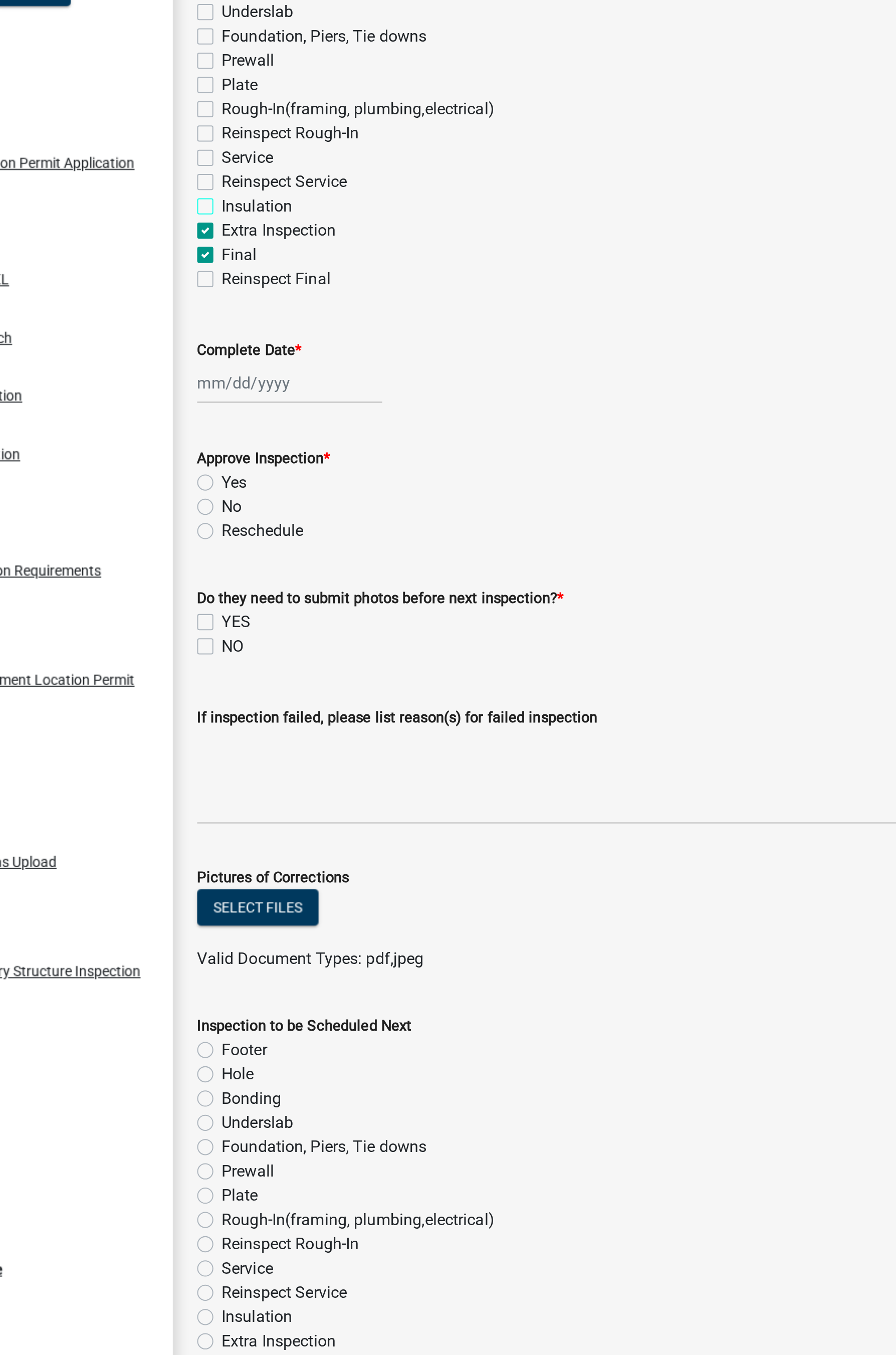
checkbox input "false"
click at [204, 272] on label "Extra Inspection" at bounding box center [232, 271] width 56 height 12
click at [204, 271] on input "Extra Inspection" at bounding box center [207, 268] width 7 height 7
click at [212, 349] on div at bounding box center [238, 346] width 92 height 21
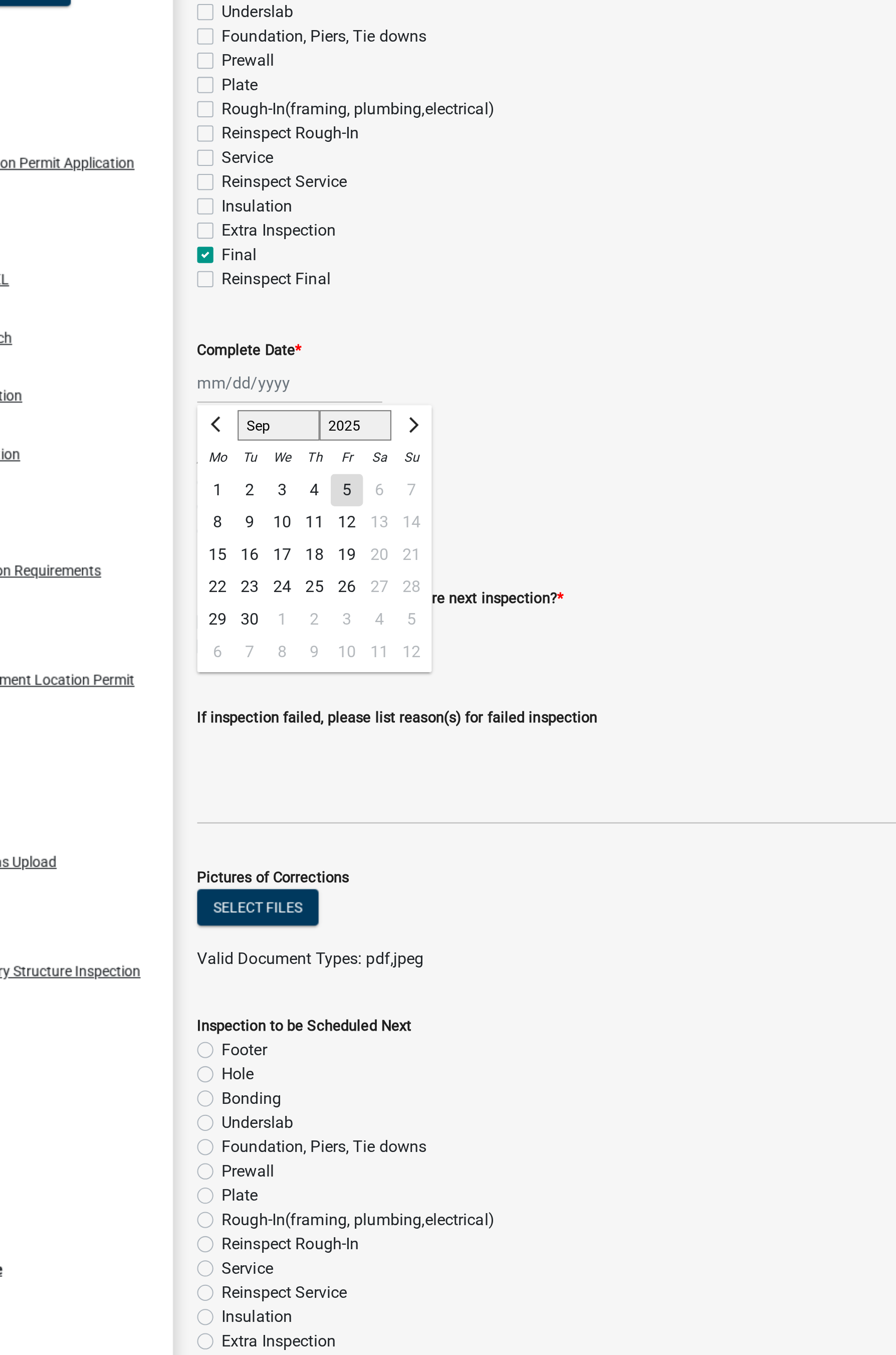
click at [266, 400] on div "5" at bounding box center [266, 399] width 16 height 16
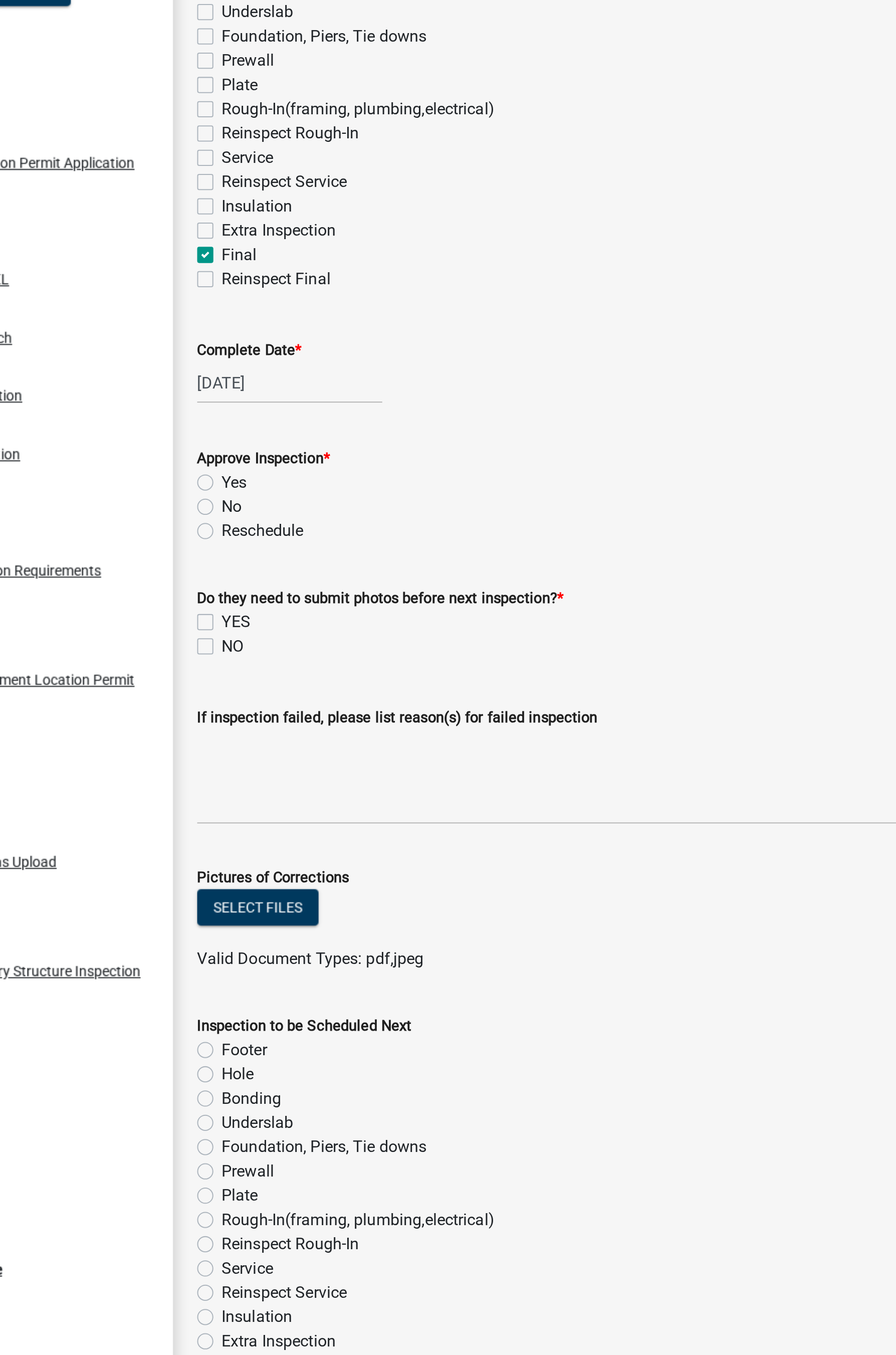
click at [204, 397] on label "Yes" at bounding box center [211, 396] width 13 height 12
click at [204, 396] on input "Yes" at bounding box center [207, 393] width 7 height 7
click at [204, 477] on label "NO" at bounding box center [210, 477] width 11 height 12
click at [204, 477] on input "NO" at bounding box center [207, 474] width 7 height 7
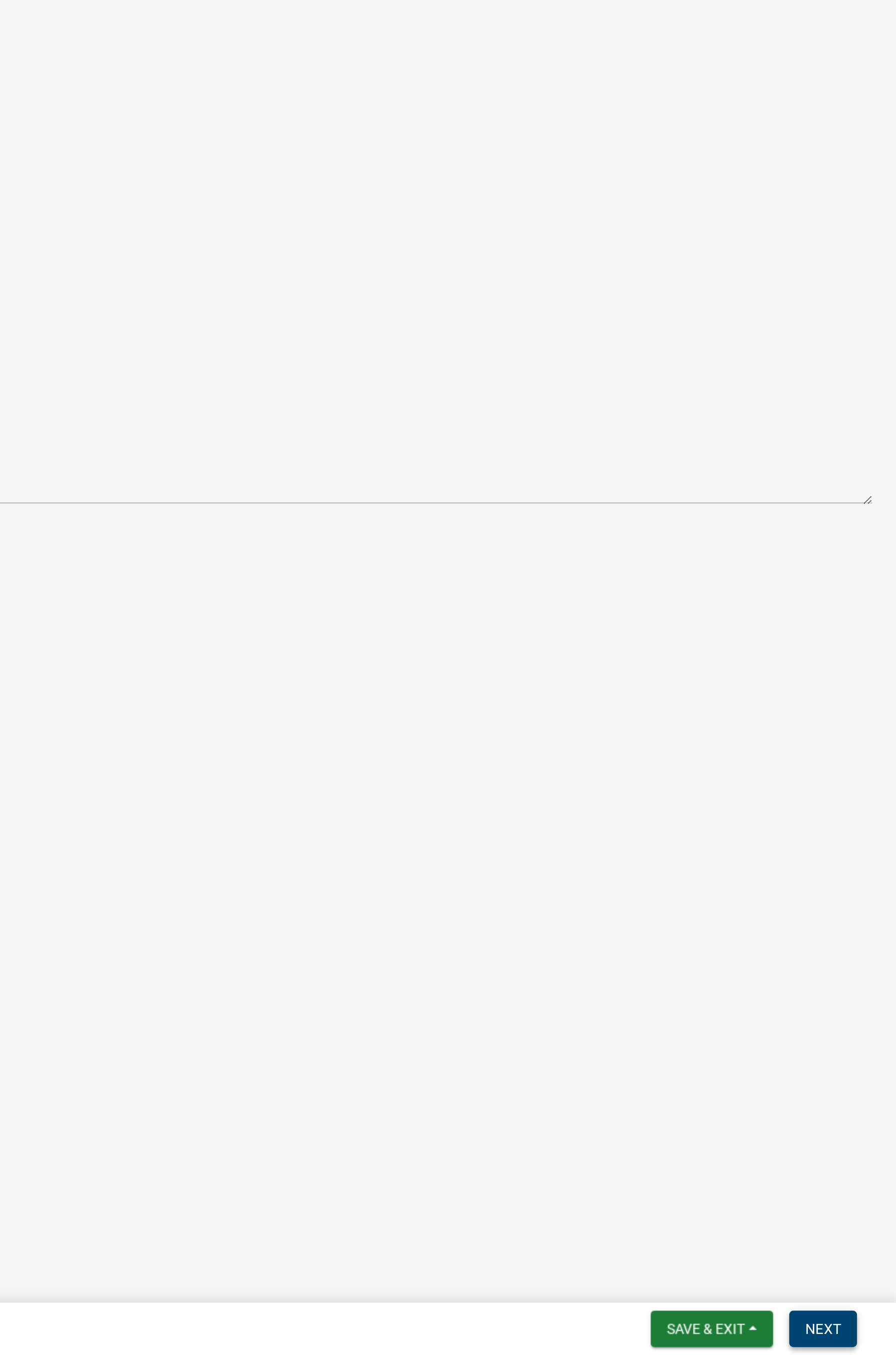
click at [713, 742] on span "Next" at bounding box center [860, 1342] width 18 height 8
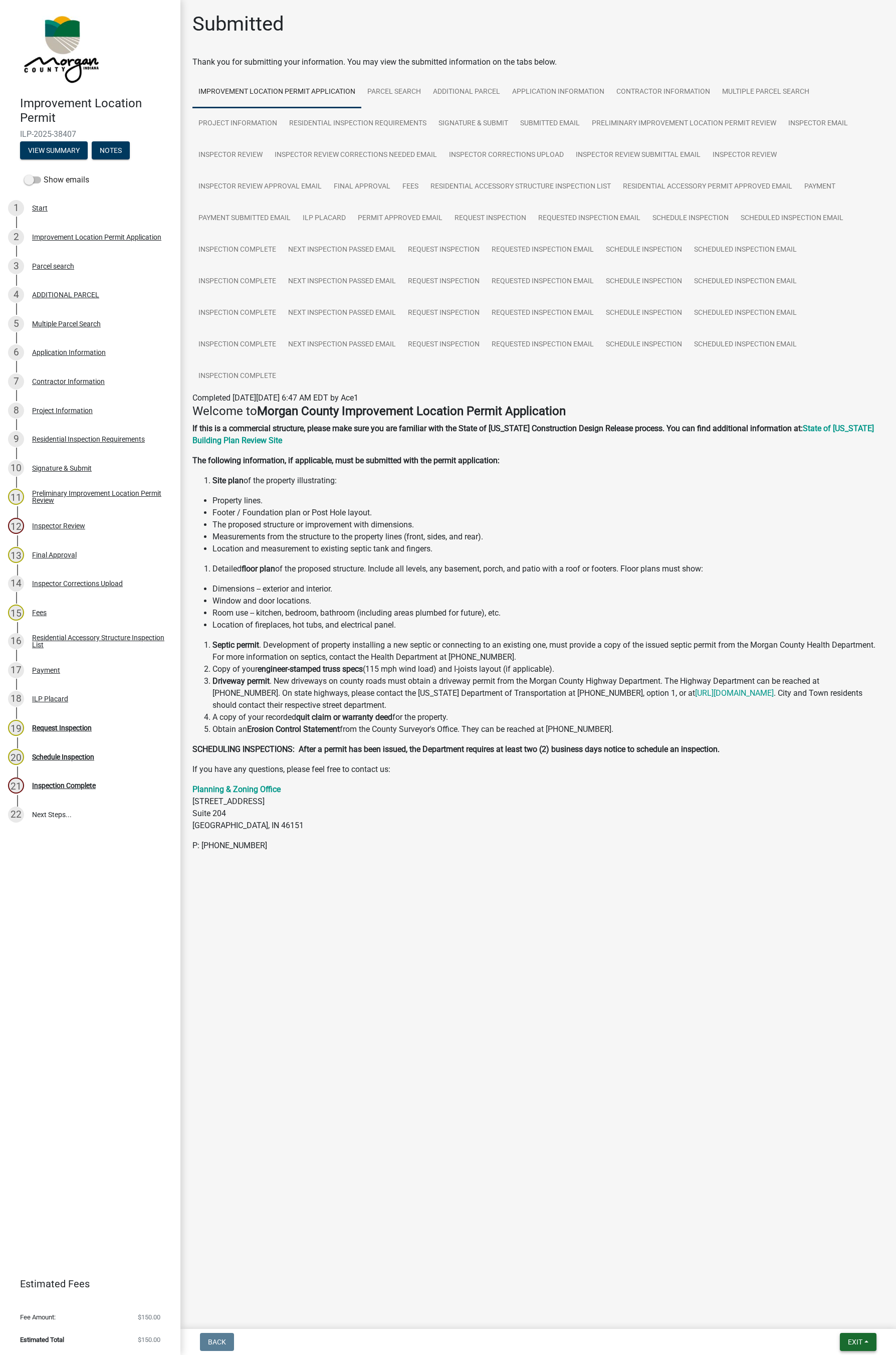
click at [713, 742] on span "Exit" at bounding box center [855, 1342] width 15 height 8
click at [713, 742] on button "Save & Exit" at bounding box center [837, 1316] width 80 height 24
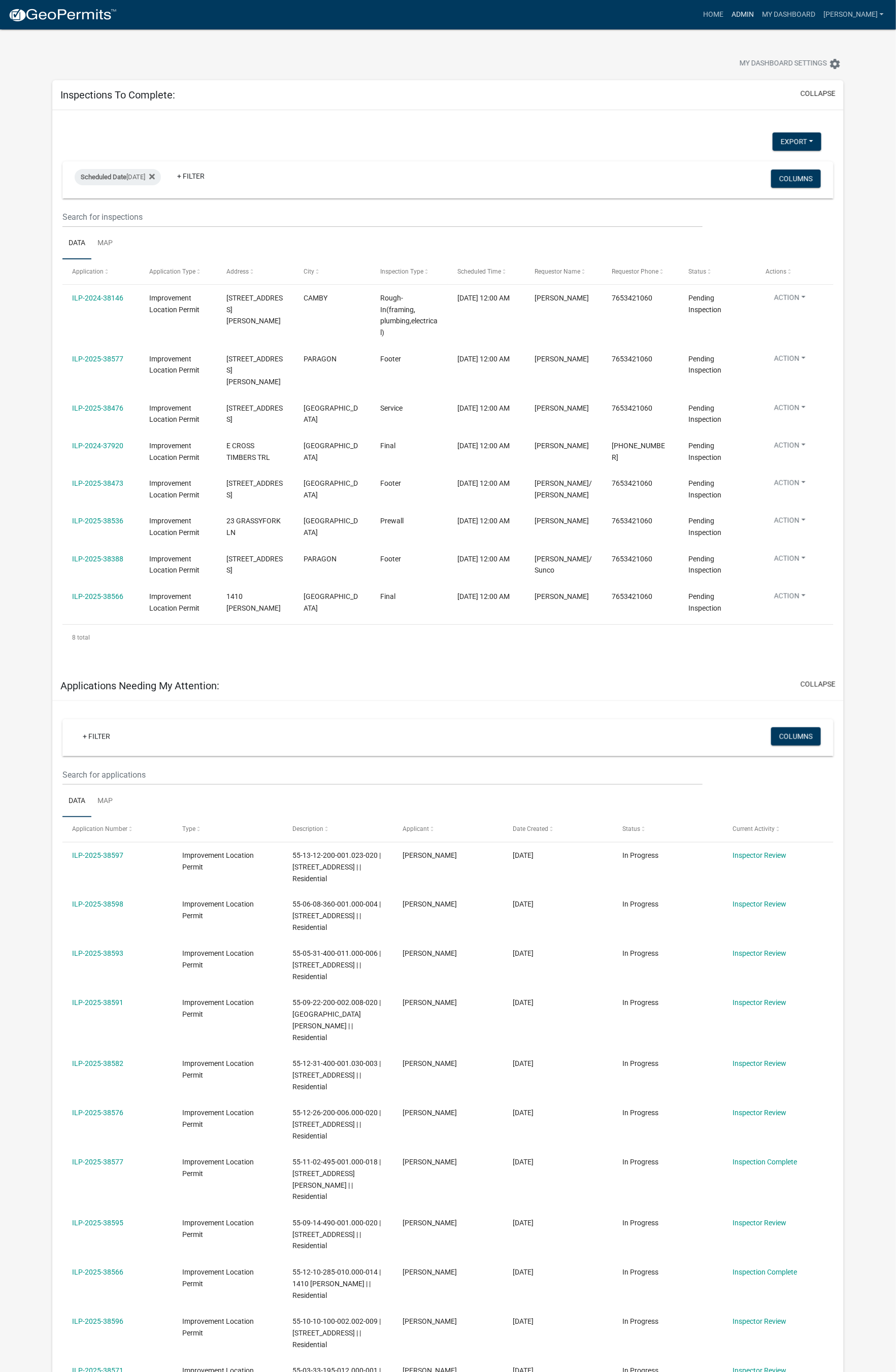
click at [723, 14] on link "Admin" at bounding box center [743, 14] width 31 height 19
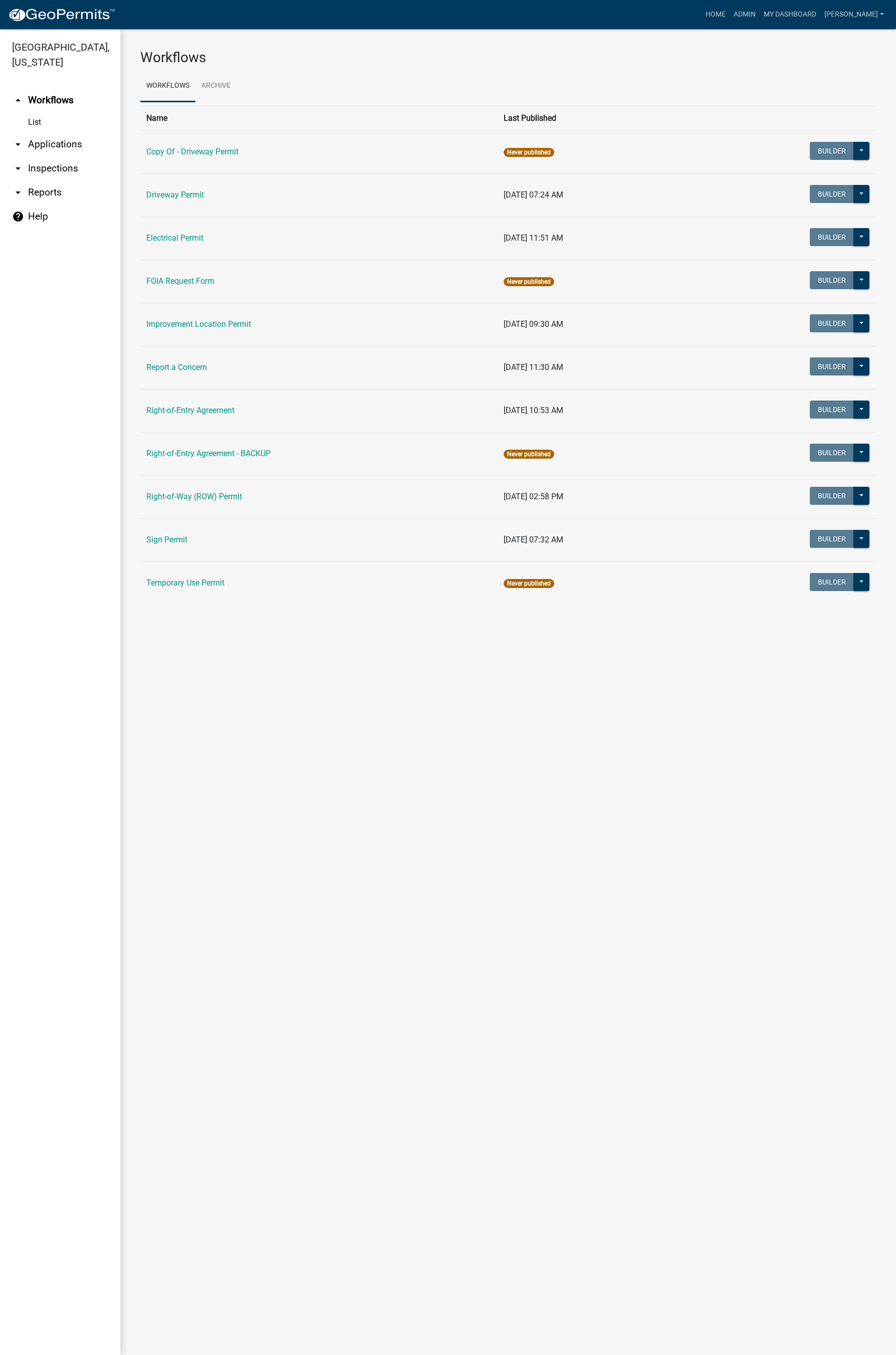
click at [63, 169] on link "arrow_drop_down Inspections" at bounding box center [60, 169] width 120 height 24
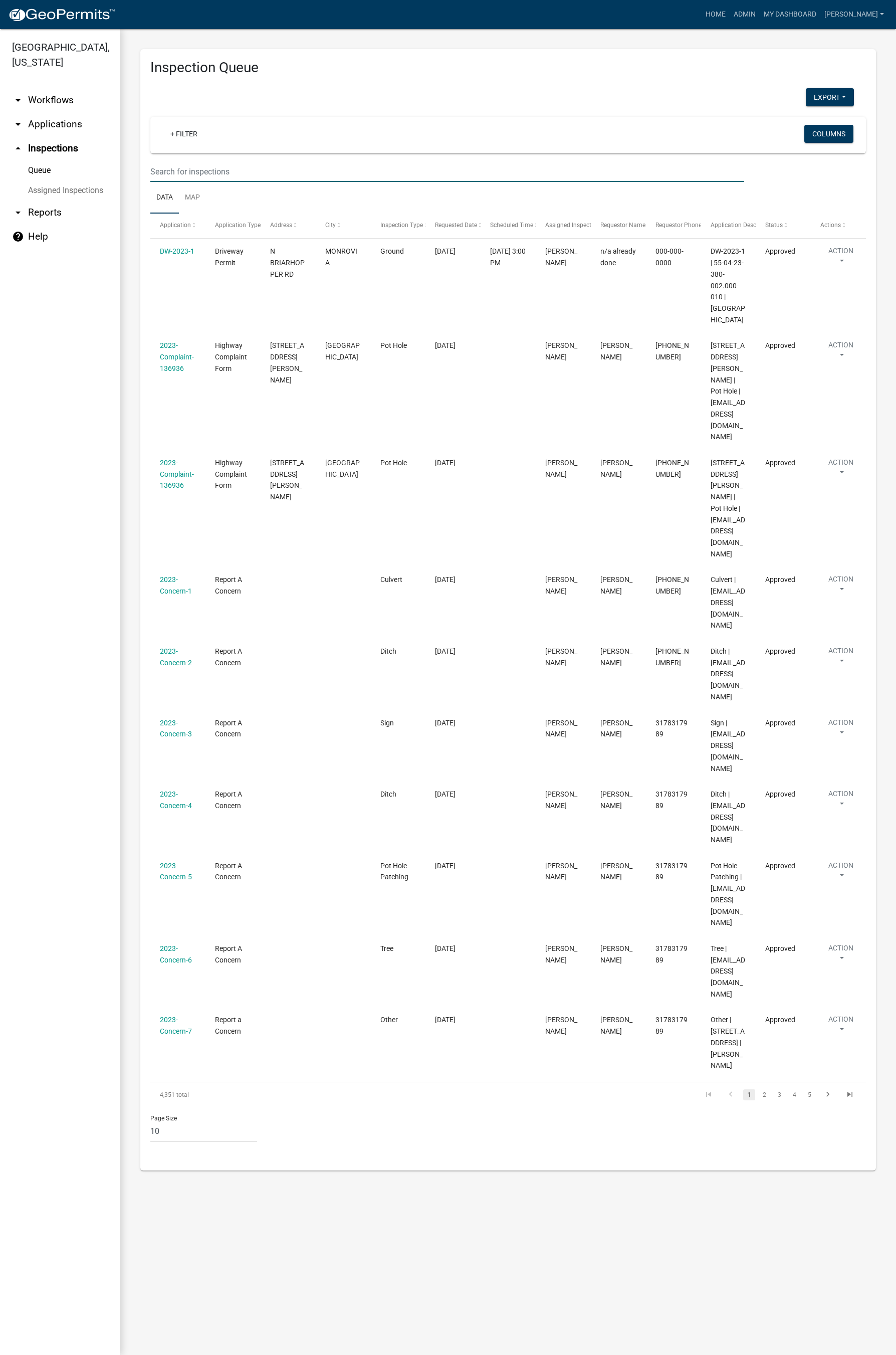
click at [205, 174] on input "text" at bounding box center [447, 172] width 594 height 21
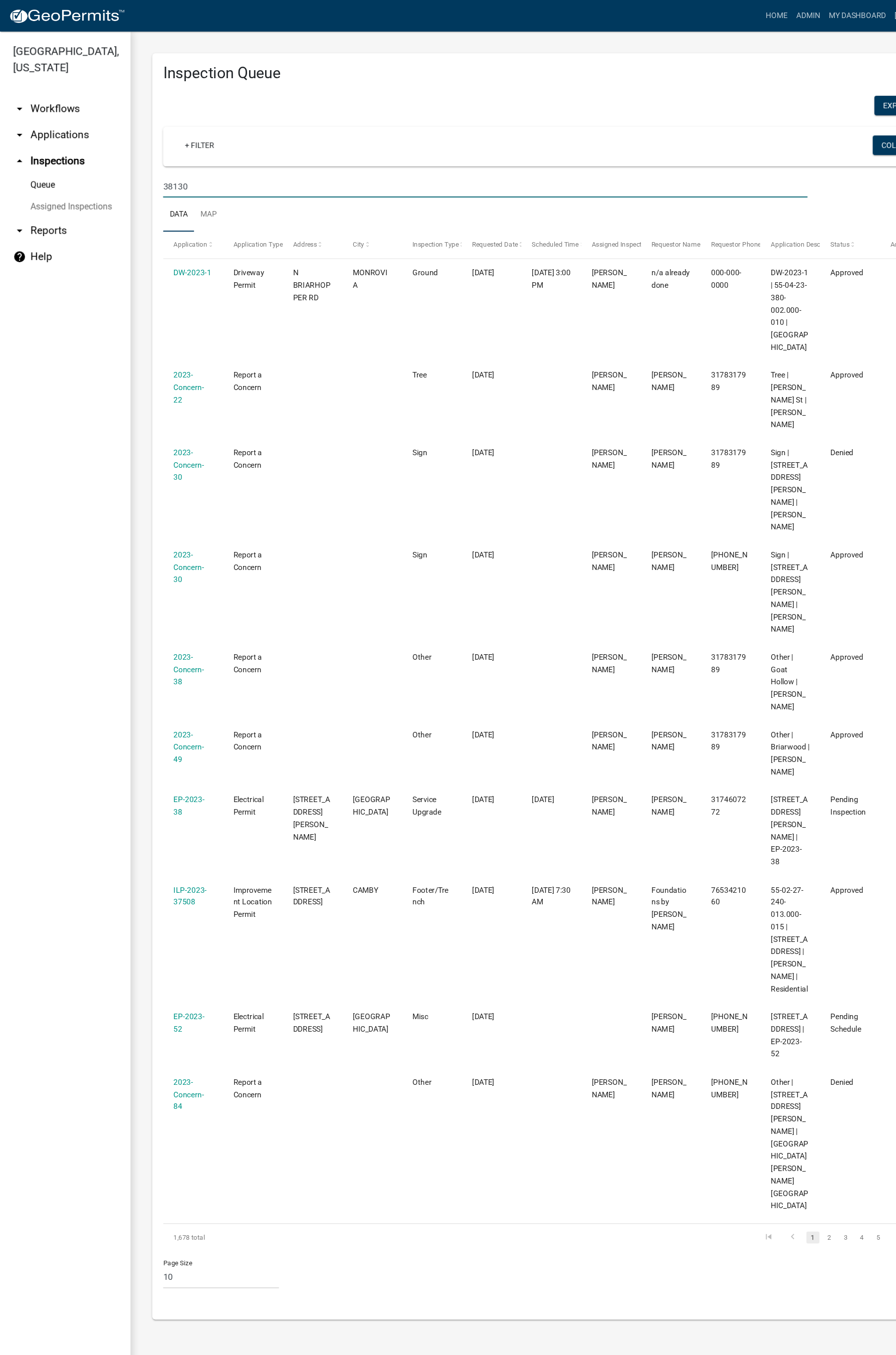
click at [60, 120] on link "arrow_drop_down Applications" at bounding box center [60, 124] width 120 height 24
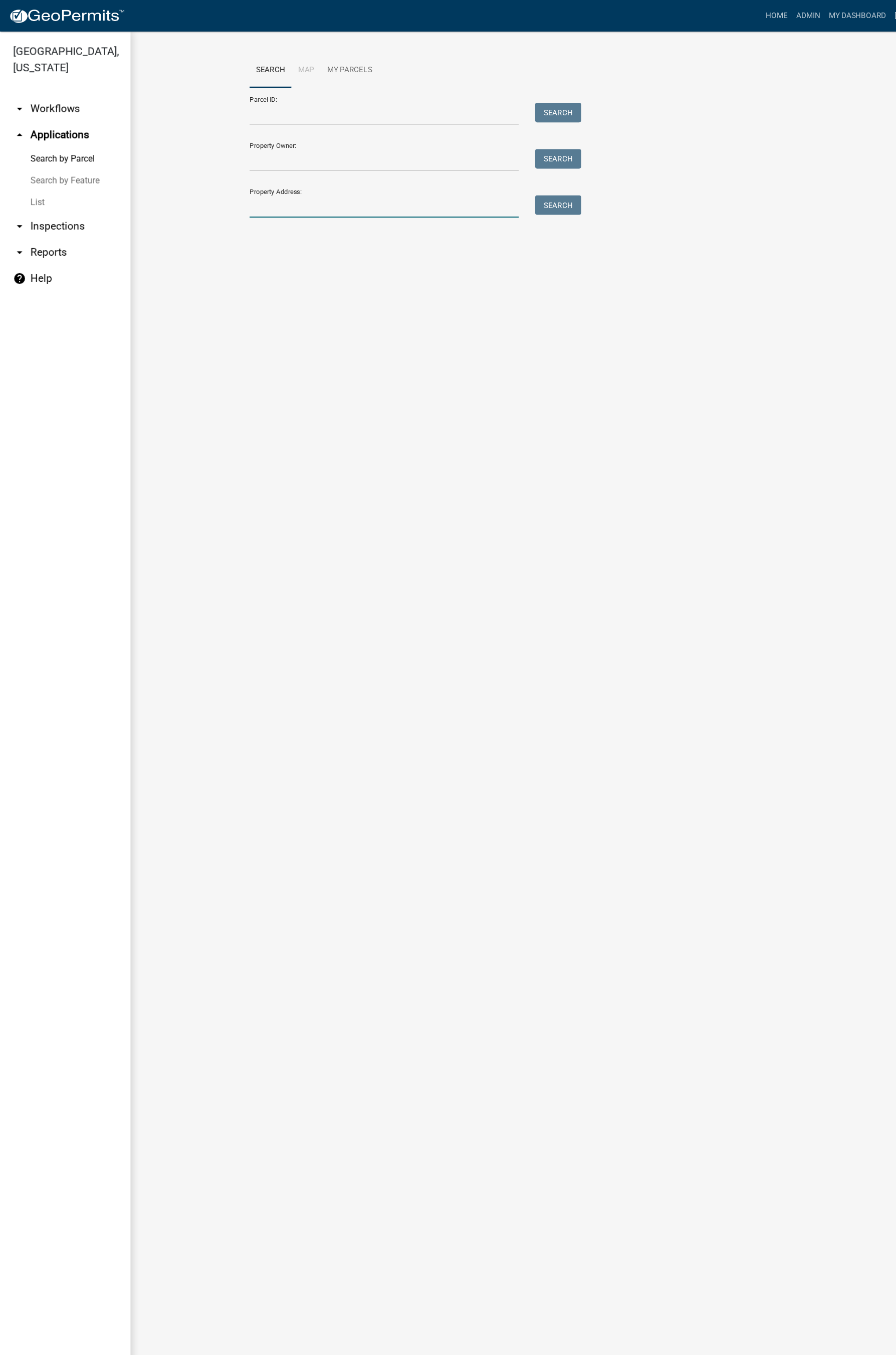
click at [397, 187] on input "Property Address:" at bounding box center [354, 191] width 248 height 21
click at [520, 185] on button "Search" at bounding box center [514, 189] width 42 height 18
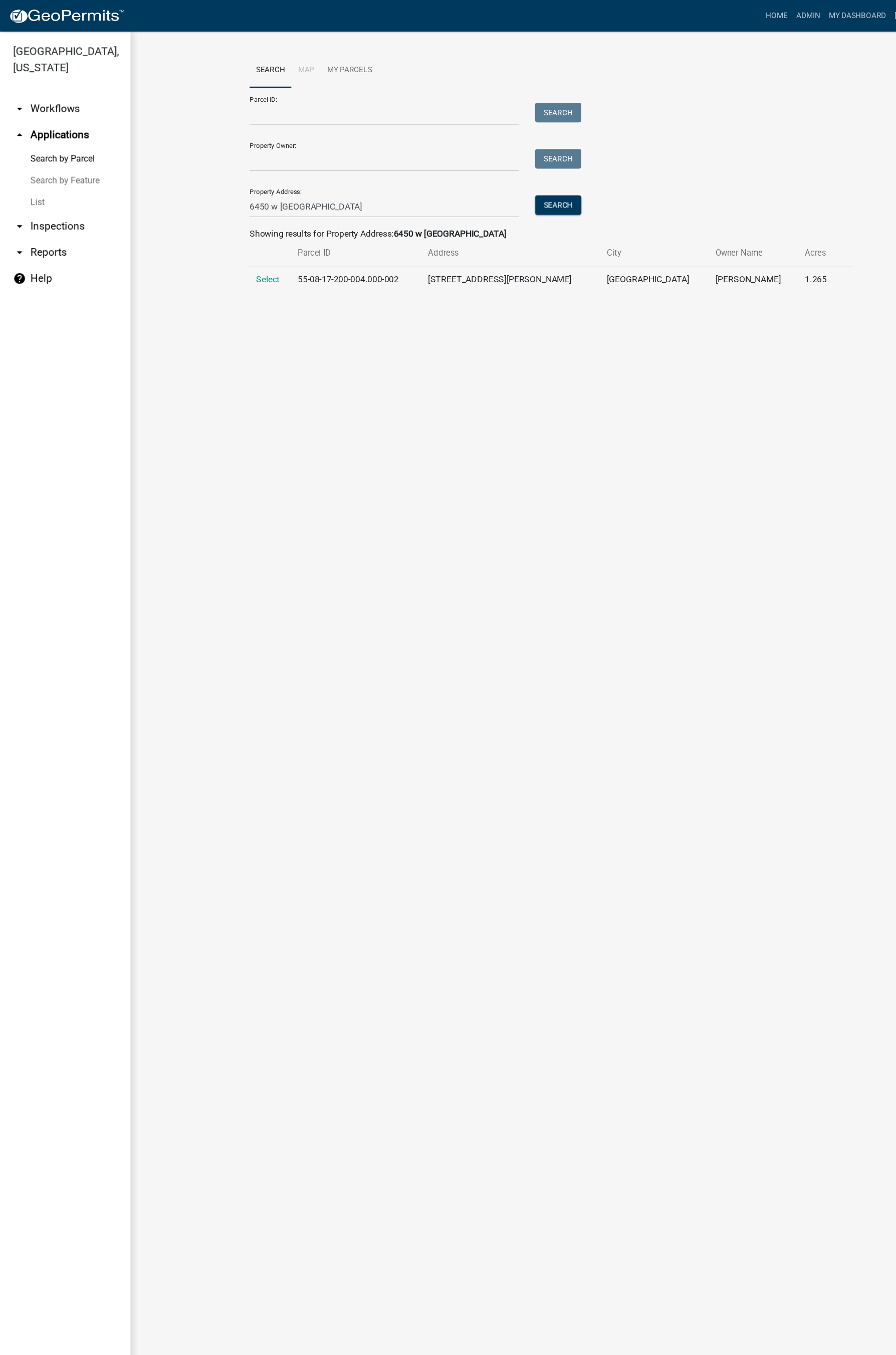
click at [249, 254] on span "Select" at bounding box center [247, 257] width 22 height 10
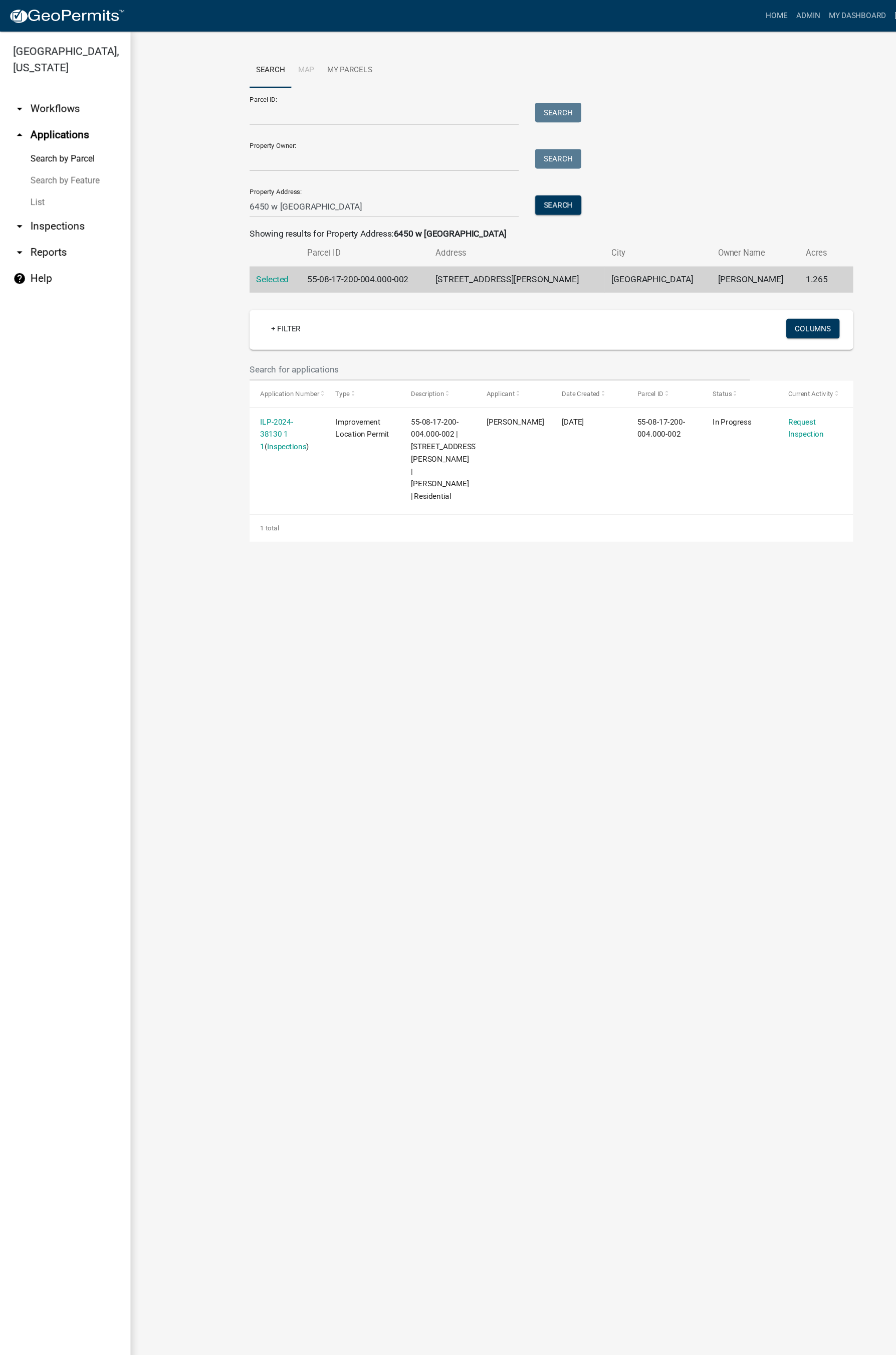
click at [261, 391] on link "ILP-2024-38130 1 1" at bounding box center [255, 400] width 30 height 31
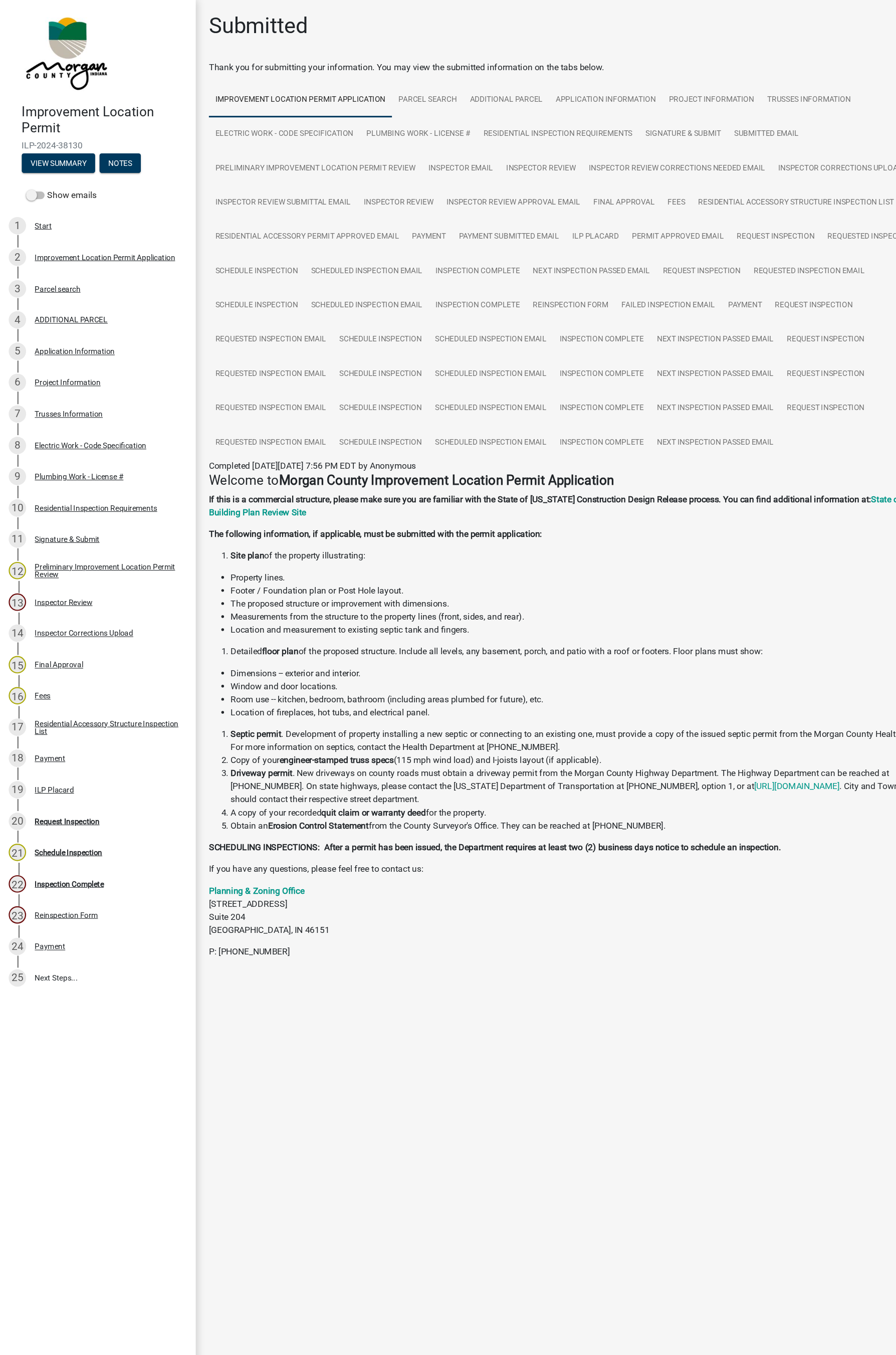
click at [58, 742] on div "Request Inspection" at bounding box center [62, 757] width 59 height 7
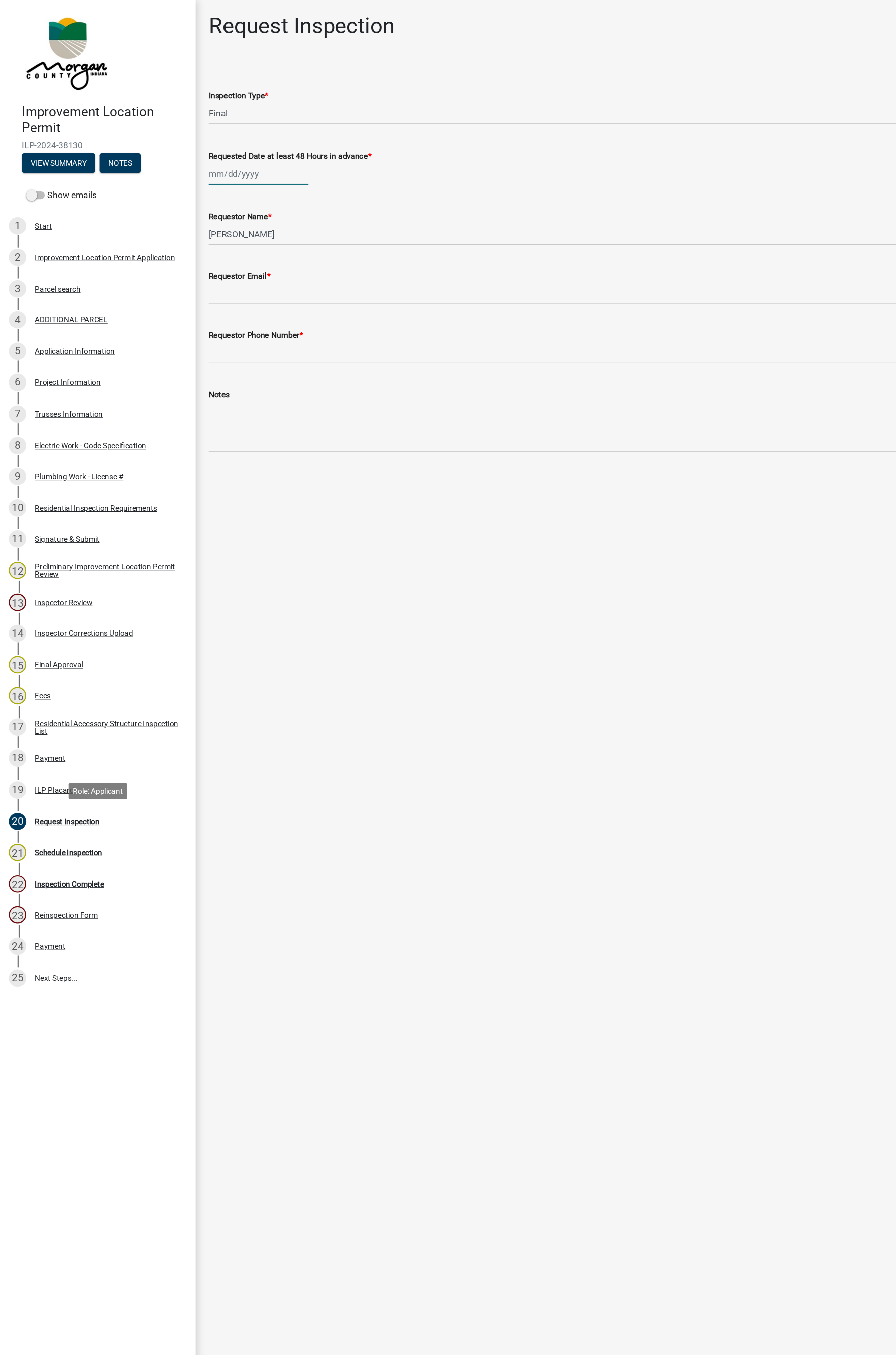
click at [217, 163] on div at bounding box center [238, 160] width 92 height 21
click at [266, 212] on div "5" at bounding box center [266, 214] width 16 height 16
click at [223, 218] on input "[PERSON_NAME]" at bounding box center [538, 216] width 692 height 21
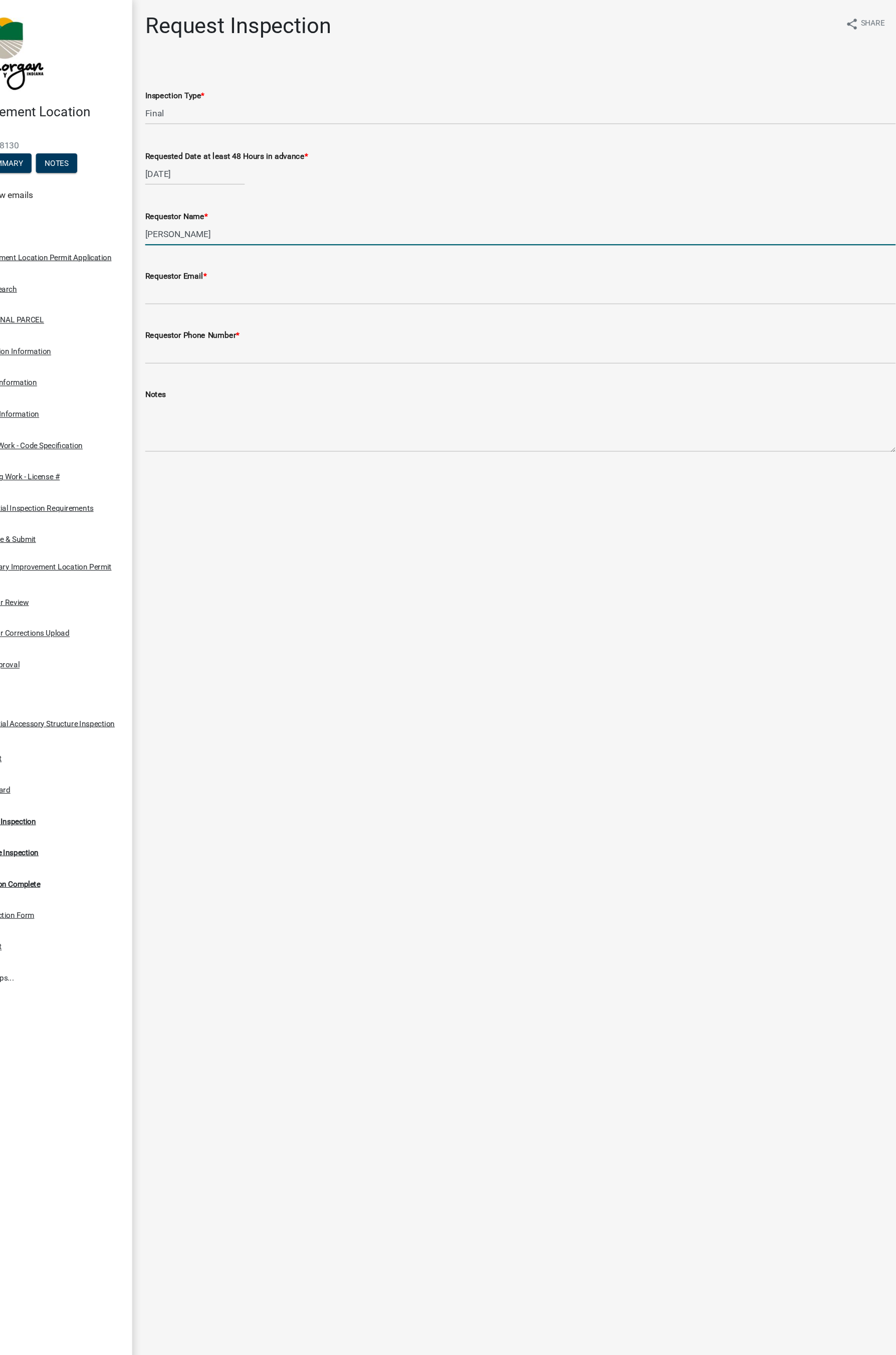
click at [255, 220] on input "[PERSON_NAME]" at bounding box center [538, 216] width 692 height 21
click at [220, 217] on input "[PERSON_NAME] [PERSON_NAME]" at bounding box center [538, 216] width 692 height 21
click at [238, 217] on input "[PERSON_NAME] [PERSON_NAME]" at bounding box center [538, 216] width 692 height 21
click at [241, 218] on input "[PERSON_NAME] [PERSON_NAME]" at bounding box center [538, 216] width 692 height 21
click at [224, 256] on label "Requestor Email *" at bounding box center [220, 255] width 56 height 7
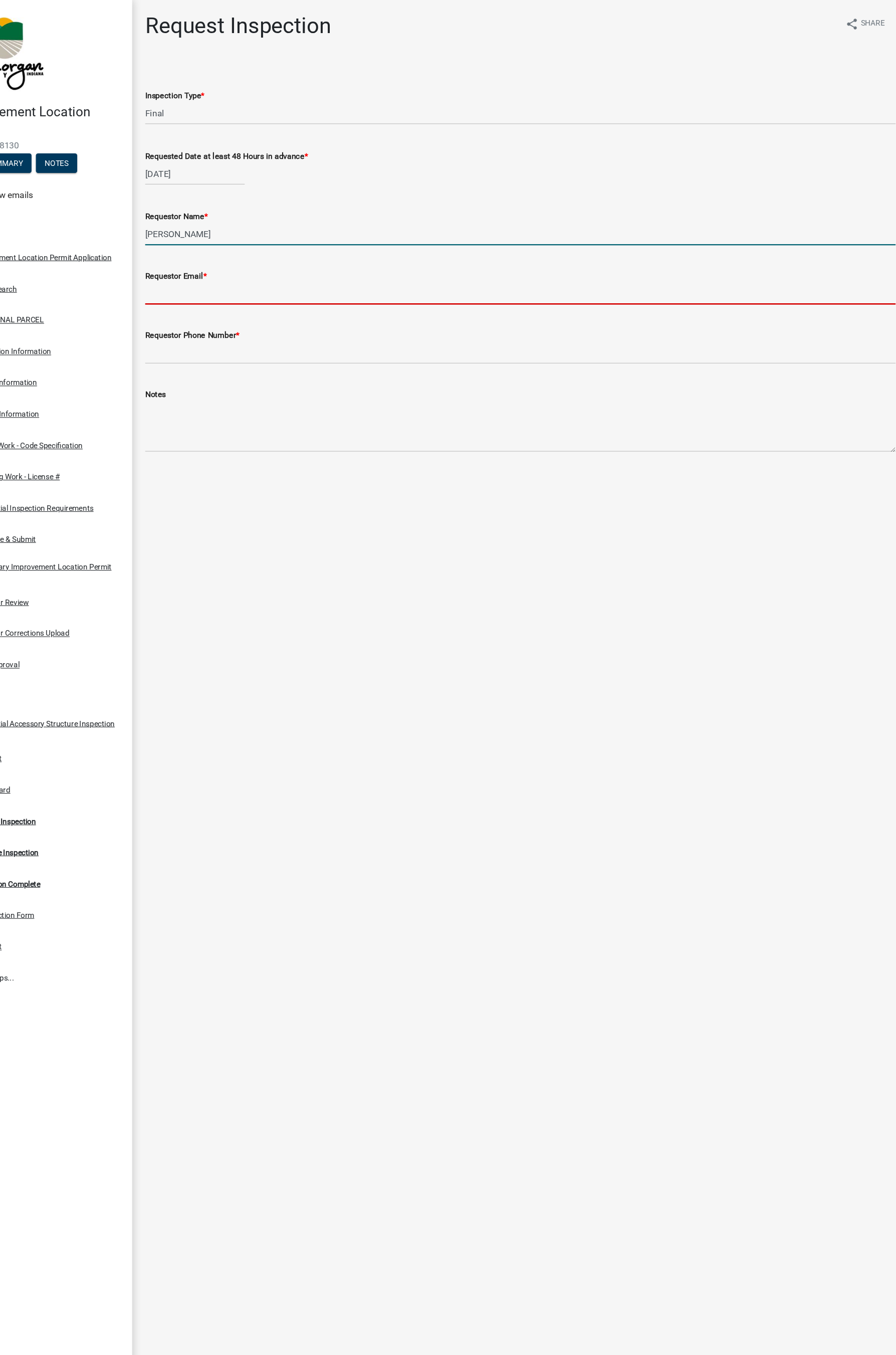
click at [224, 260] on input "Requestor Email *" at bounding box center [538, 271] width 692 height 21
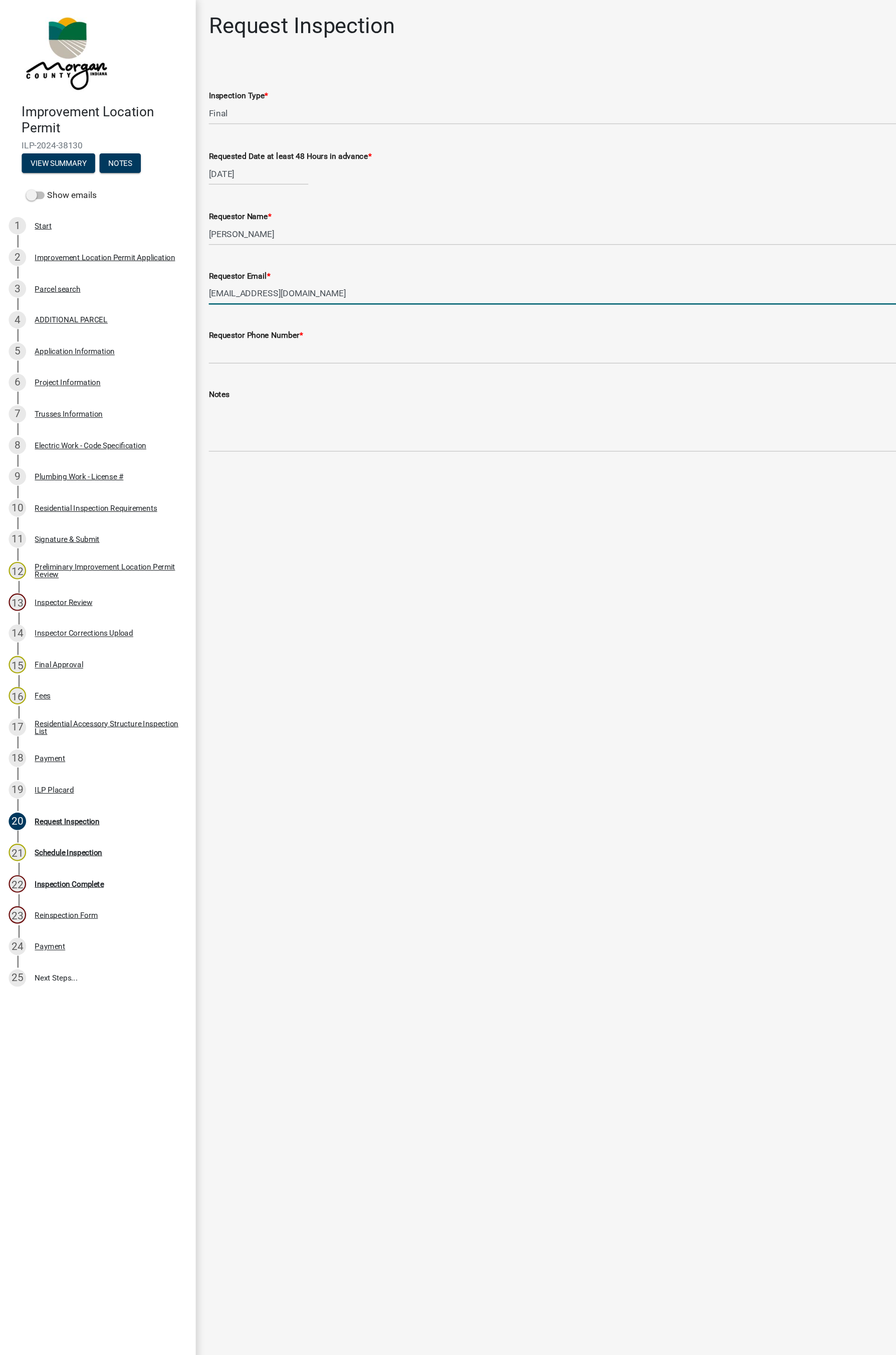
click at [241, 308] on label "Requestor Phone Number *" at bounding box center [235, 309] width 87 height 7
click at [241, 315] on input "Requestor Phone Number *" at bounding box center [538, 325] width 692 height 21
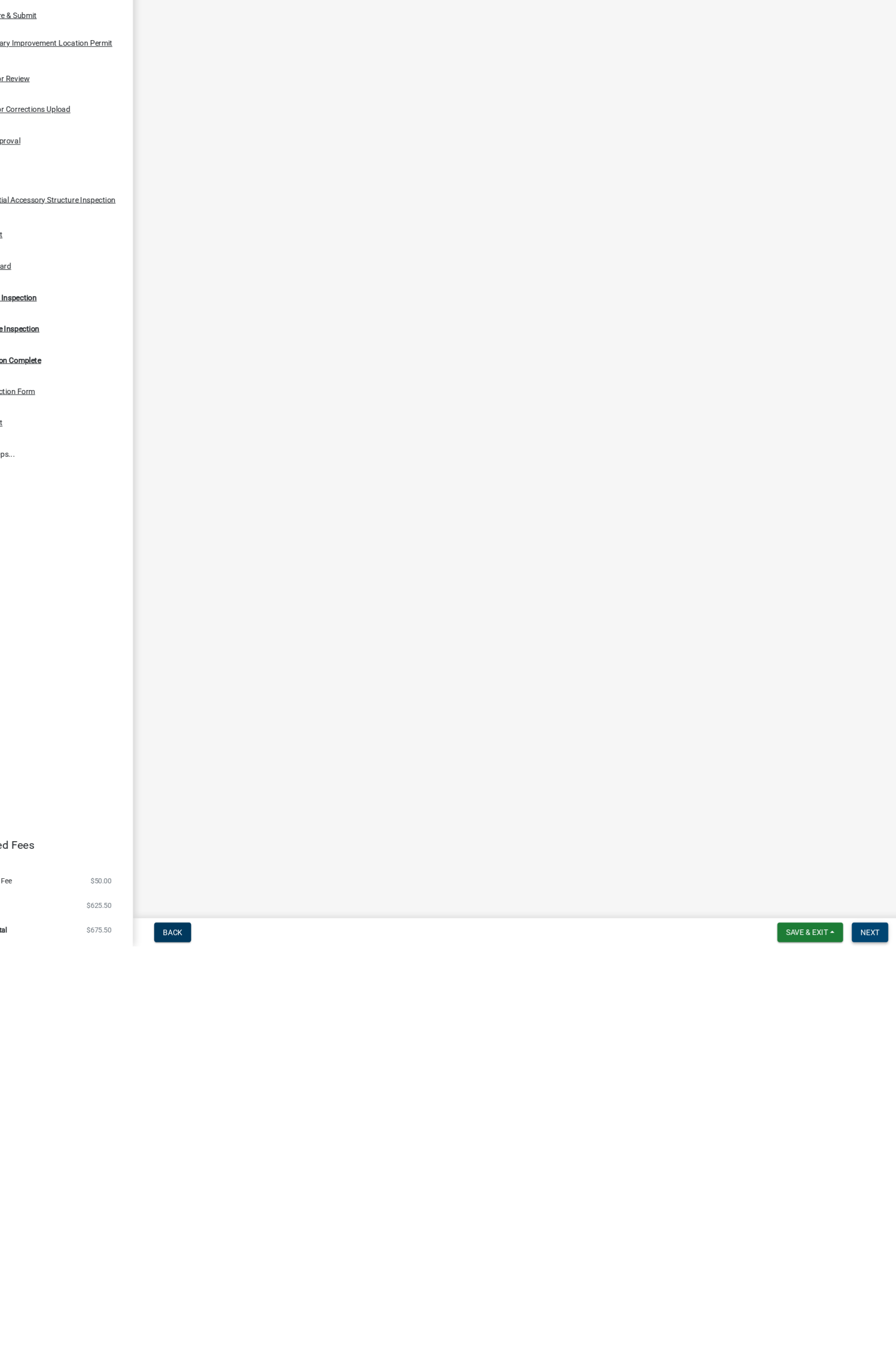
click at [713, 742] on span "Next" at bounding box center [860, 1342] width 18 height 8
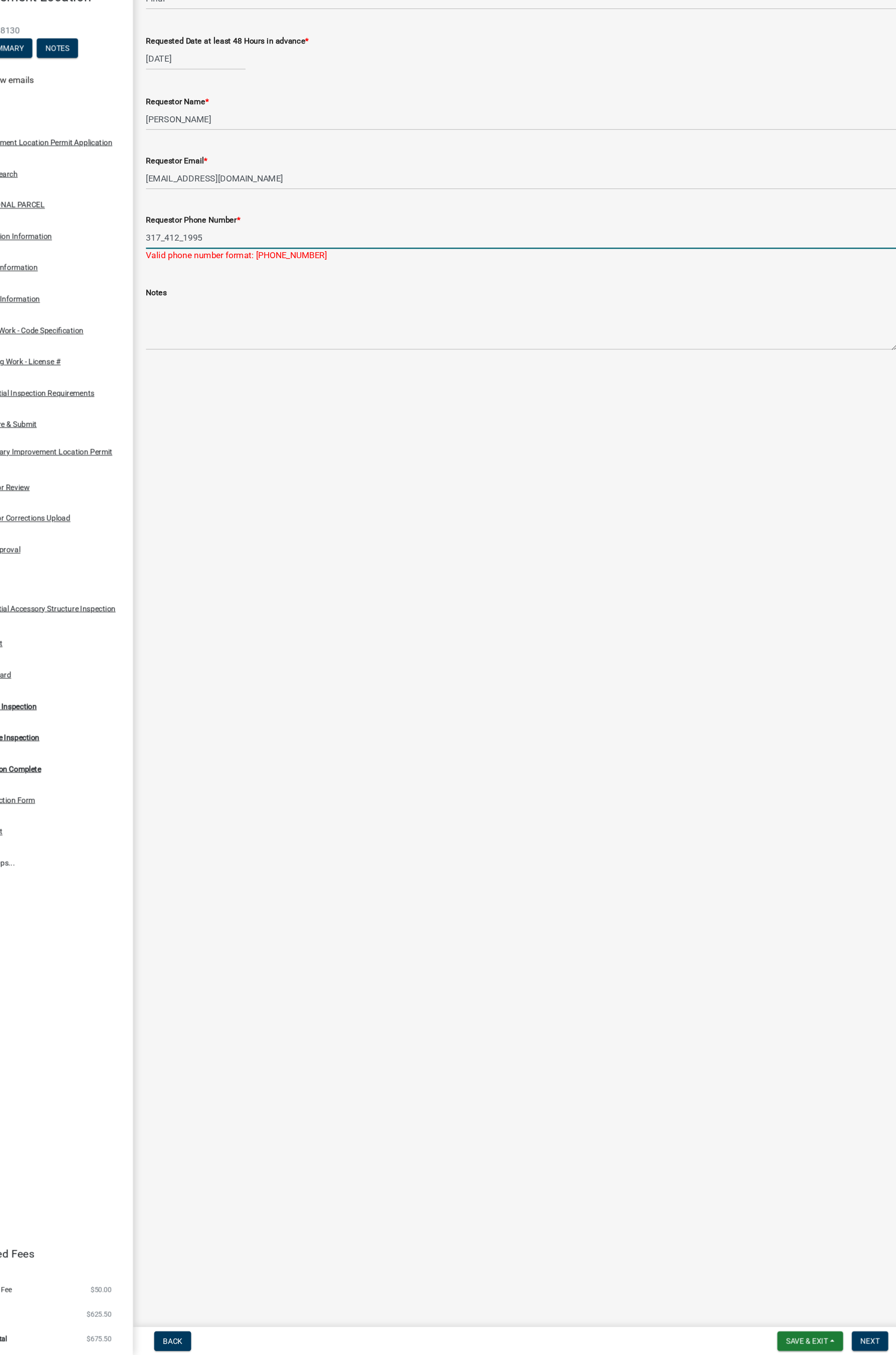
click at [201, 320] on input "317_412_1995" at bounding box center [538, 325] width 692 height 21
click at [517, 570] on main "Request Inspection share Share Inspection Type * Select Item... Footer Hole Bon…" at bounding box center [538, 662] width 716 height 1325
click at [713, 742] on main "Request Inspection share Share Inspection Type * Select Item... Footer Hole Bon…" at bounding box center [538, 662] width 716 height 1325
click at [713, 742] on span "Next" at bounding box center [860, 1342] width 18 height 8
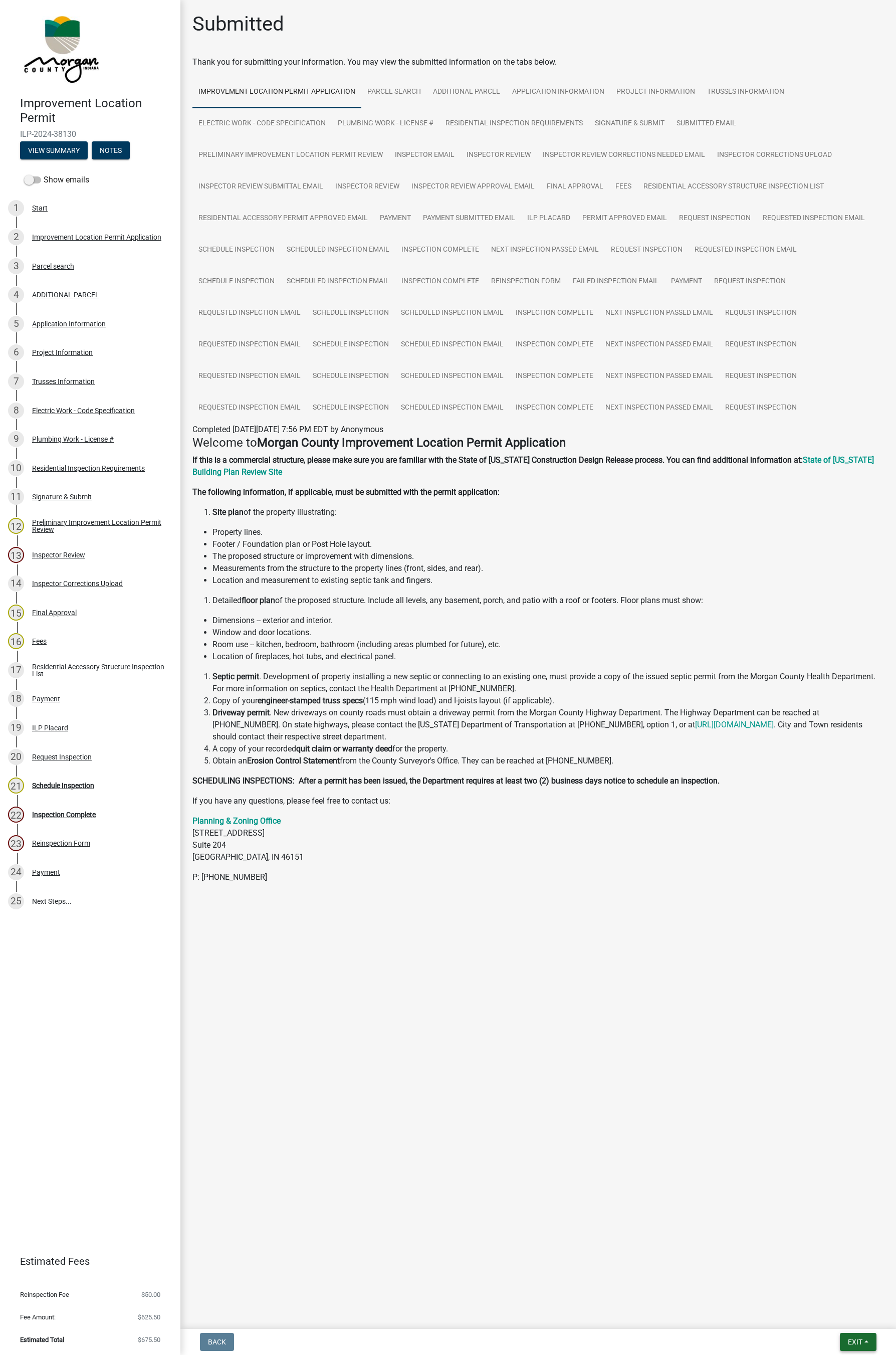
click at [713, 742] on span "Exit" at bounding box center [855, 1342] width 15 height 8
click at [713, 742] on button "Save & Exit" at bounding box center [837, 1316] width 80 height 24
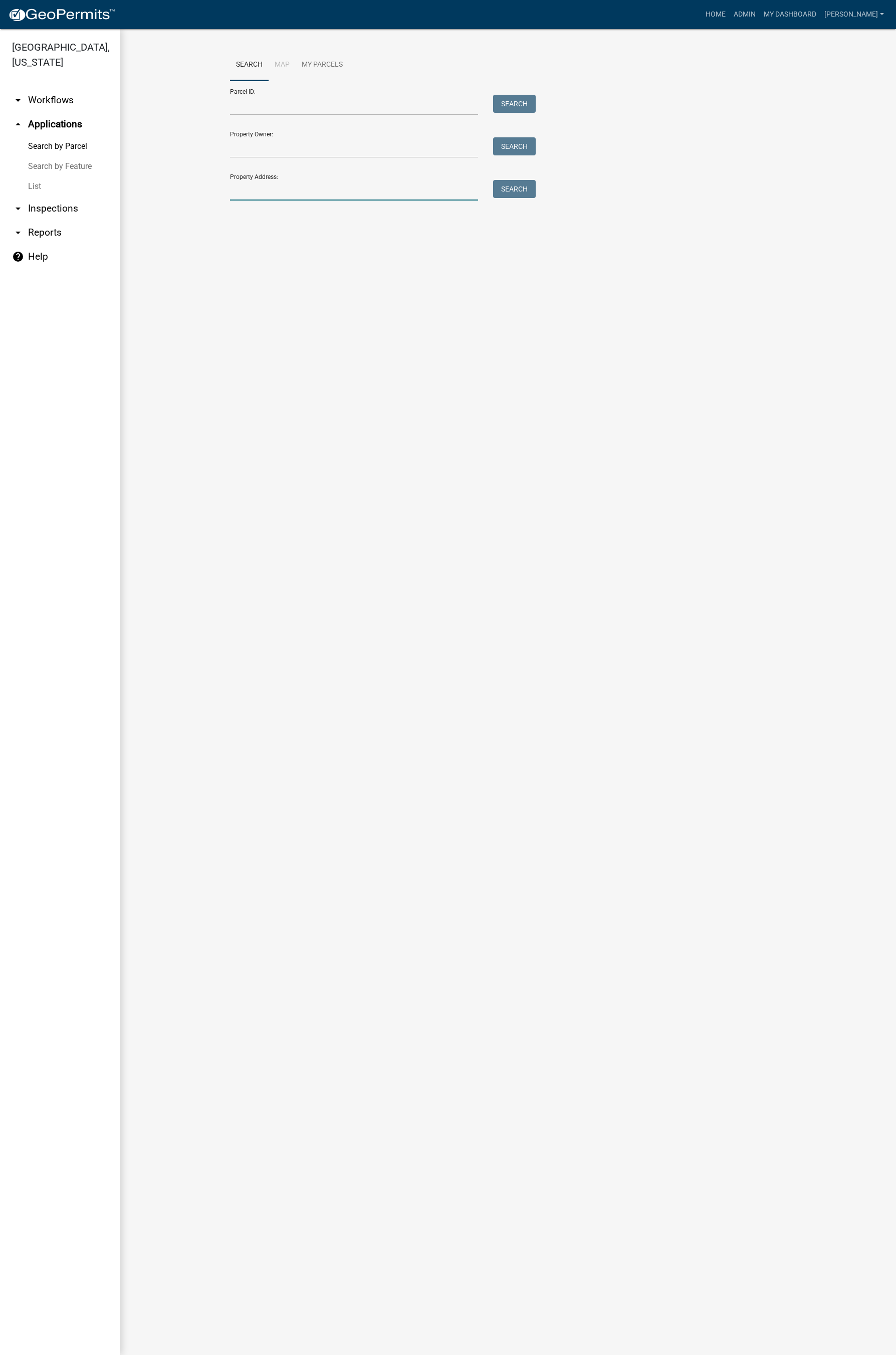
click at [310, 188] on input "Property Address:" at bounding box center [354, 191] width 248 height 21
click at [511, 187] on button "Search" at bounding box center [514, 189] width 42 height 18
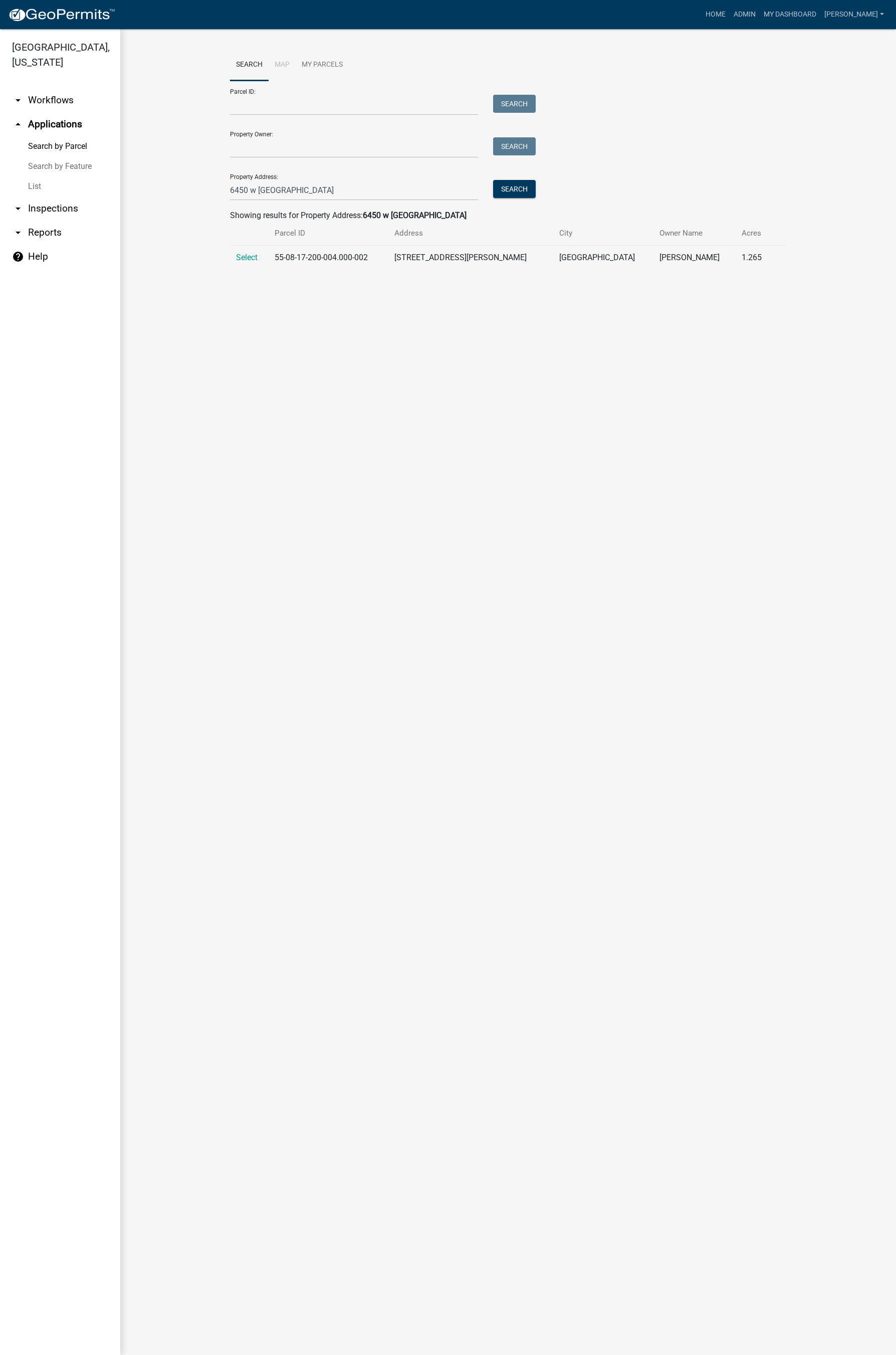
click at [243, 260] on span "Select" at bounding box center [247, 257] width 22 height 10
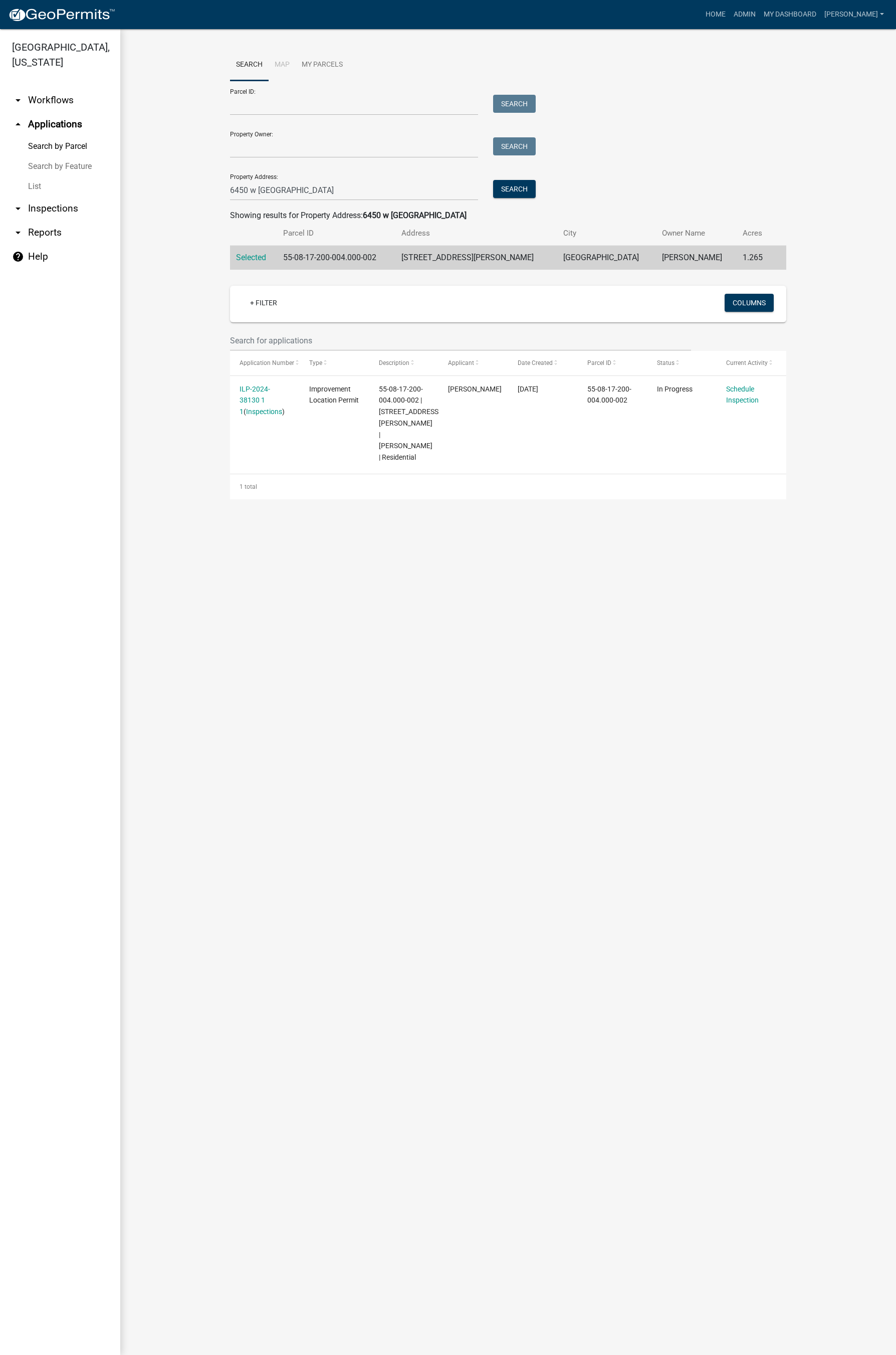
click at [270, 388] on link "ILP-2024-38130 1 1" at bounding box center [255, 400] width 30 height 31
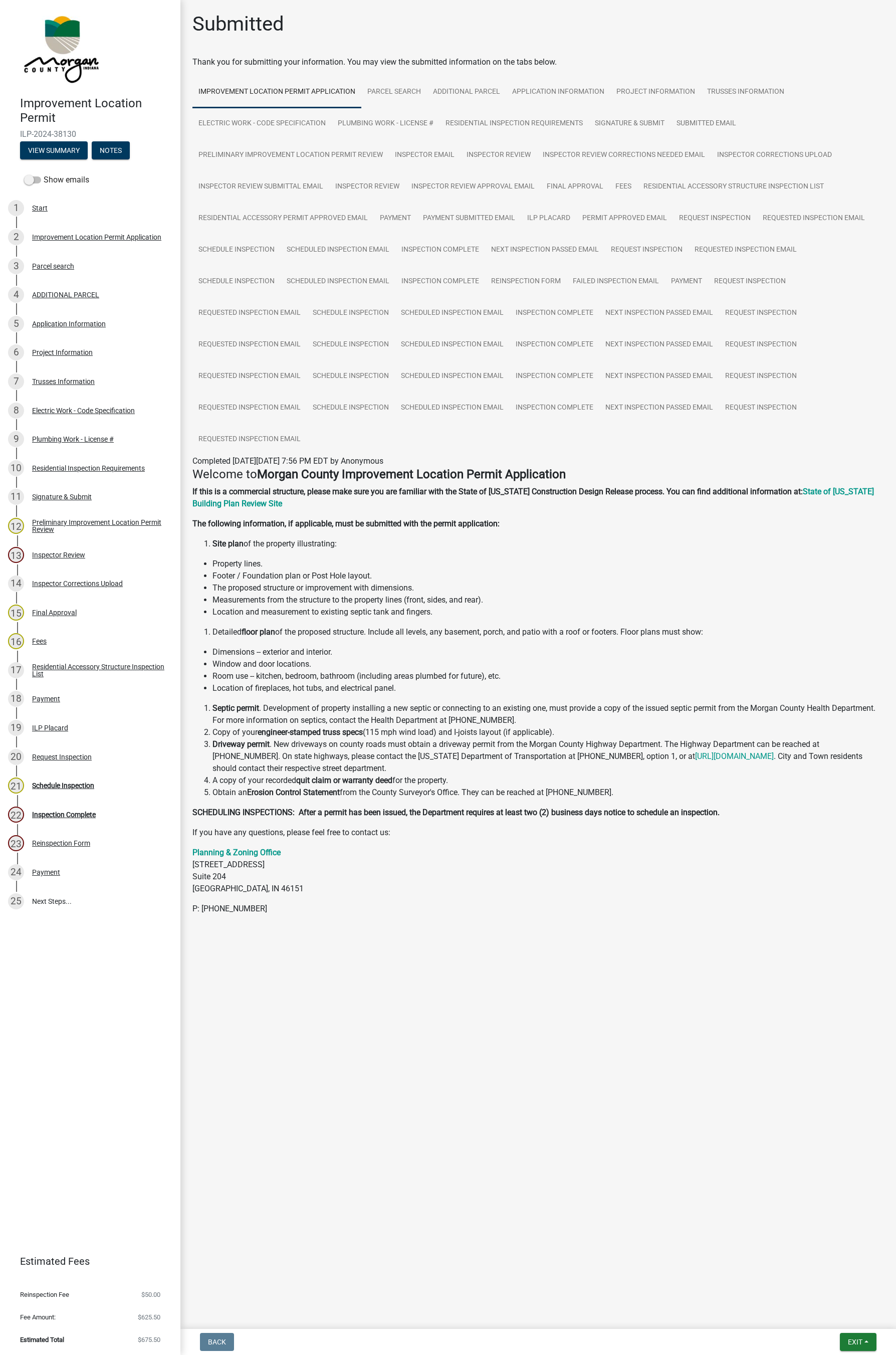
click at [69, 742] on div "Schedule Inspection" at bounding box center [63, 786] width 62 height 7
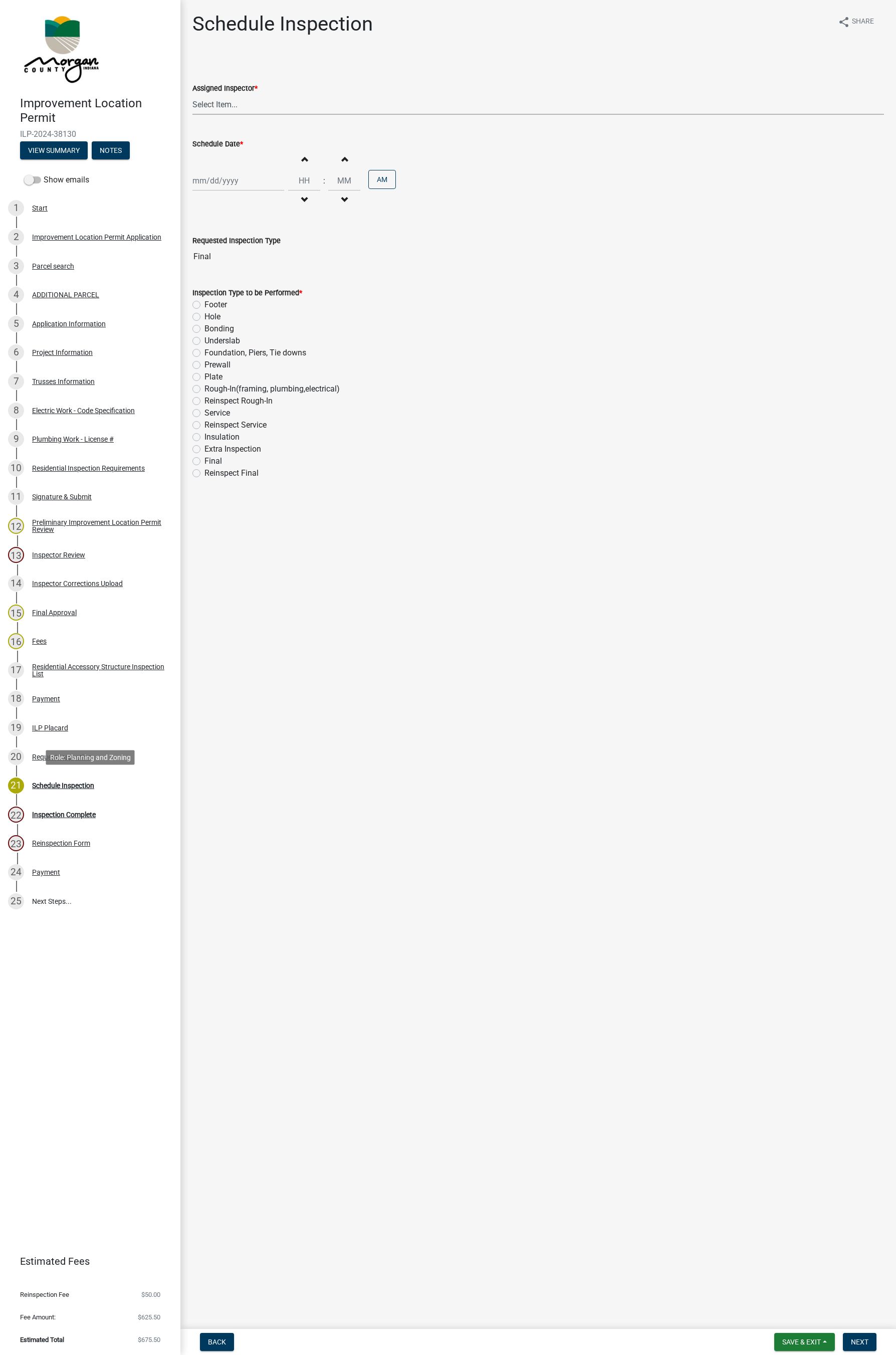
click at [214, 104] on select "Select Item... [PERSON_NAME] ([PERSON_NAME]) AndrewMason ([PERSON_NAME])" at bounding box center [538, 104] width 692 height 21
click at [192, 94] on select "Select Item... [PERSON_NAME] ([PERSON_NAME]) AndrewMason ([PERSON_NAME])" at bounding box center [538, 104] width 692 height 21
click at [200, 178] on div at bounding box center [238, 181] width 92 height 21
click at [265, 233] on div "5" at bounding box center [266, 234] width 16 height 16
click at [376, 179] on button "AM" at bounding box center [382, 179] width 27 height 19
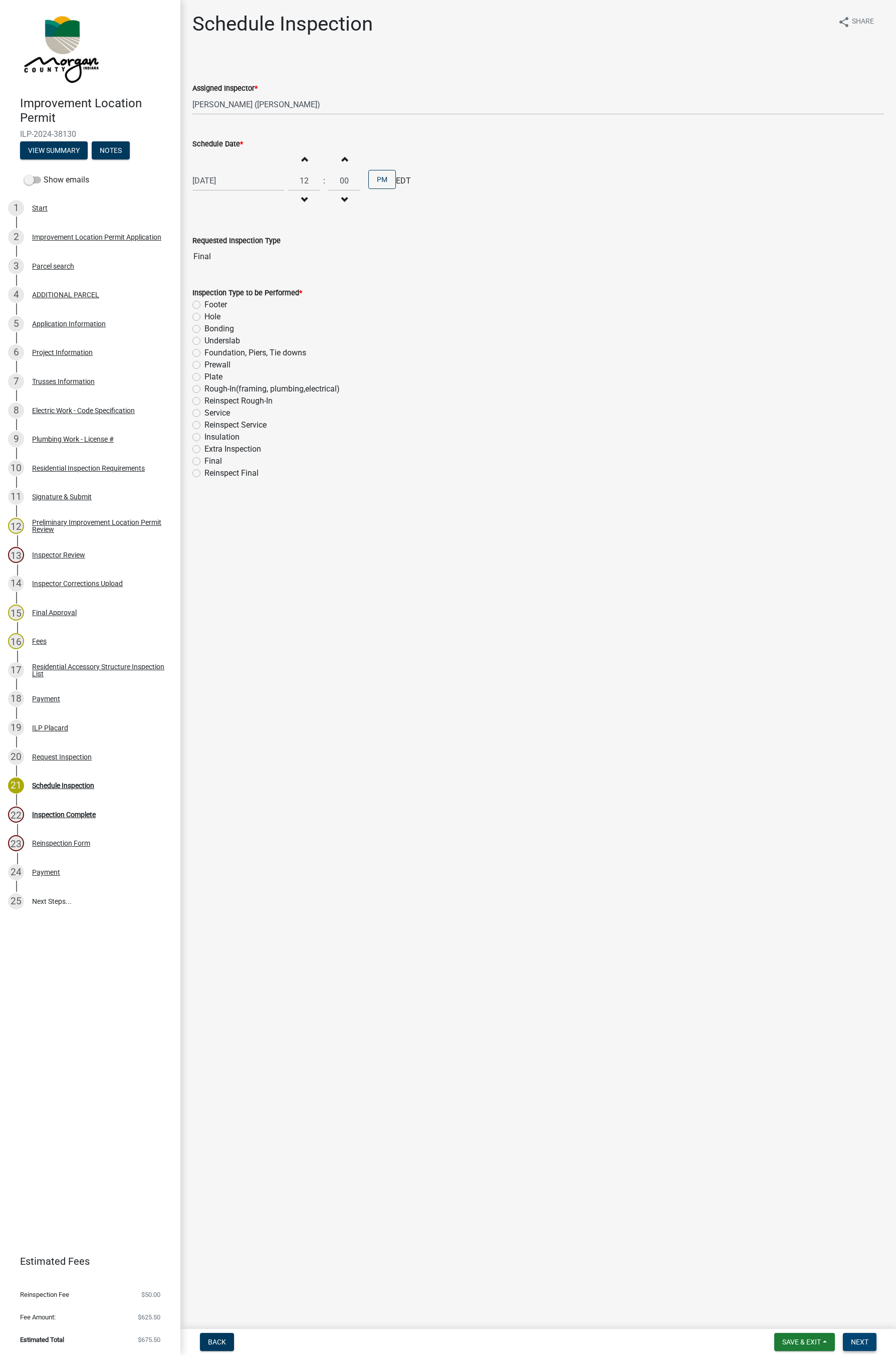
click at [713, 742] on span "Next" at bounding box center [860, 1342] width 18 height 8
click at [713, 742] on span "Save & Exit" at bounding box center [801, 1342] width 39 height 8
click at [713, 742] on button "Save" at bounding box center [795, 1292] width 80 height 24
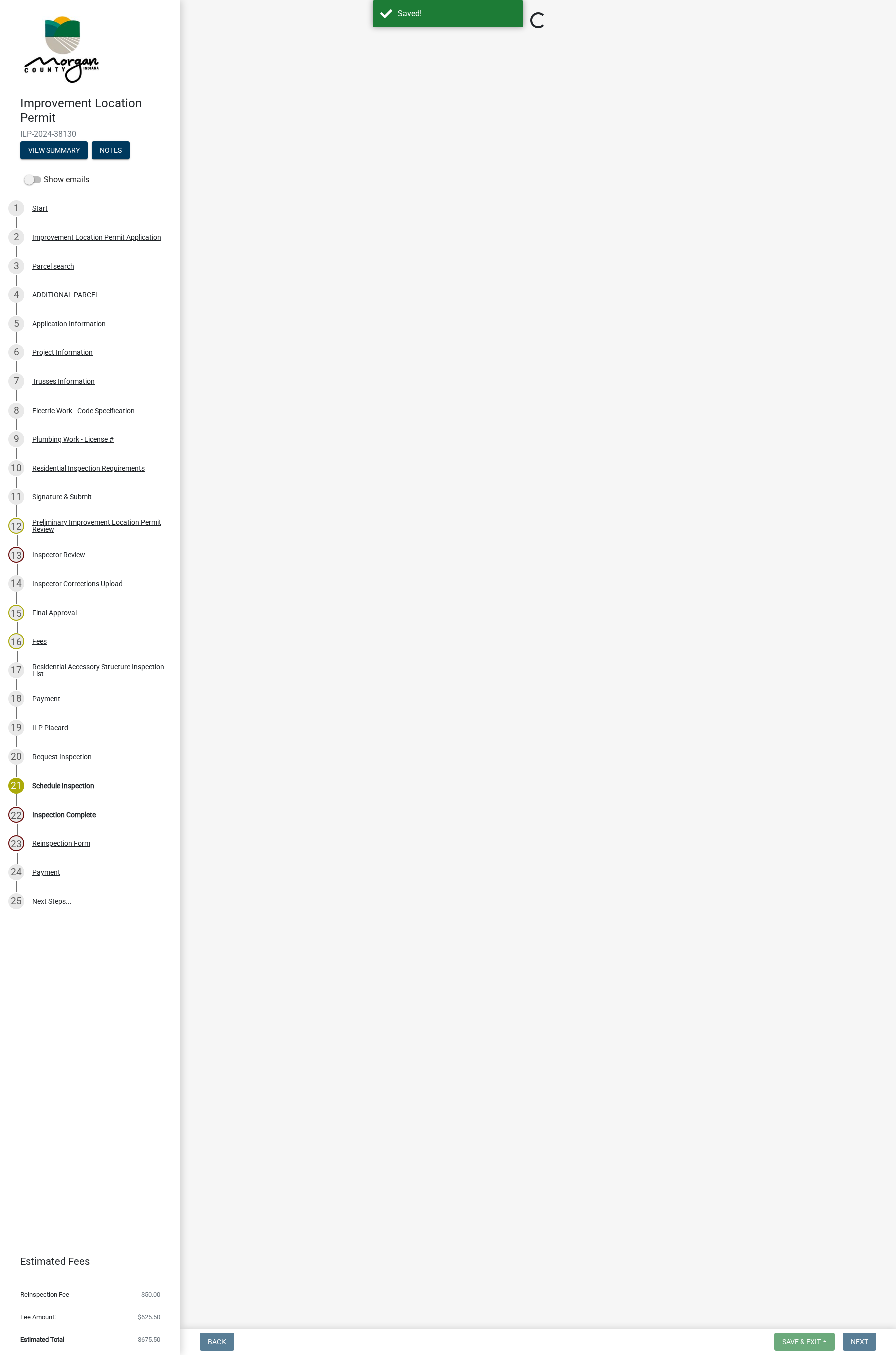
click at [59, 742] on div "Request Inspection" at bounding box center [62, 757] width 59 height 7
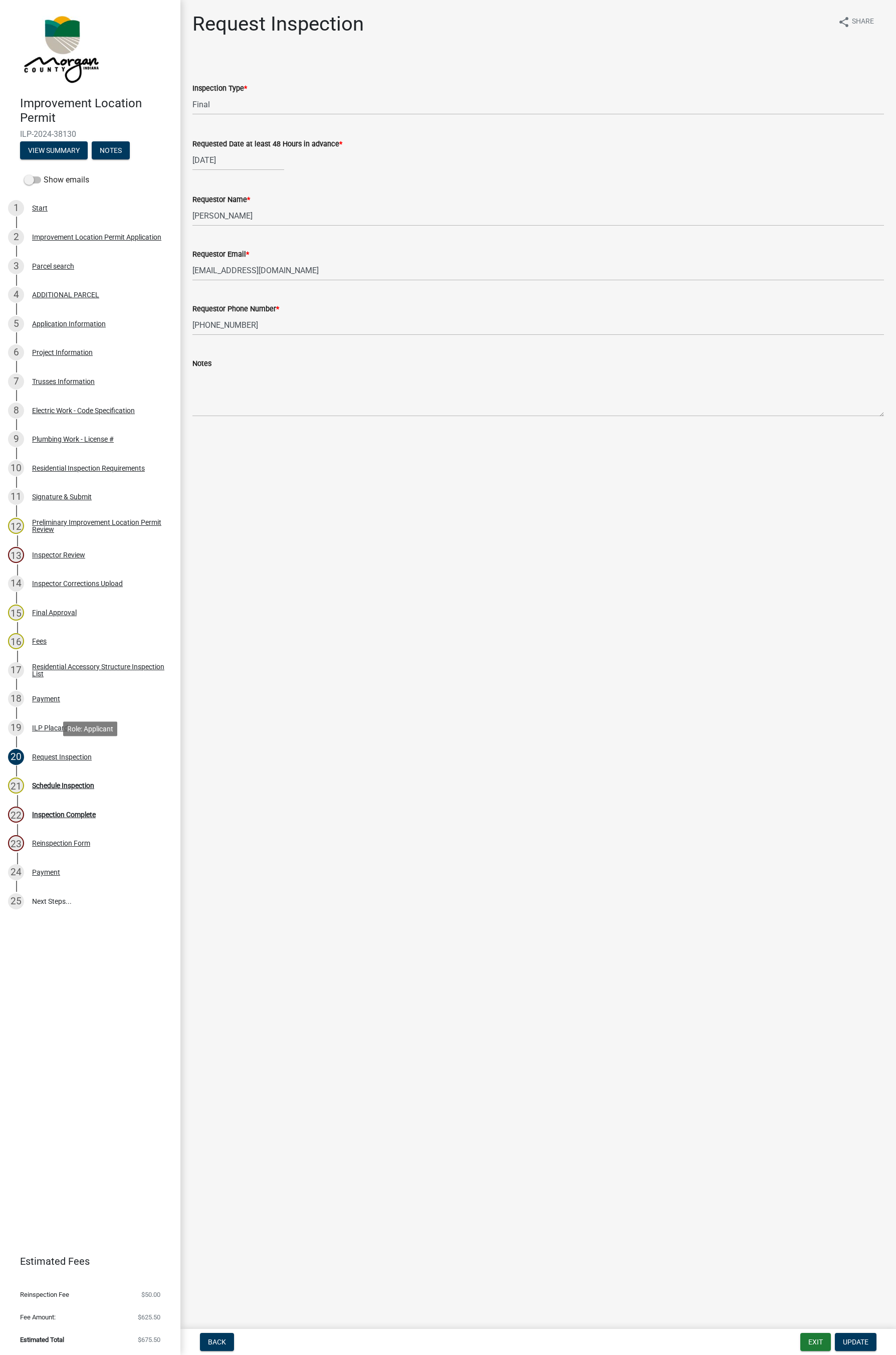
click at [61, 742] on div "Schedule Inspection" at bounding box center [63, 786] width 62 height 7
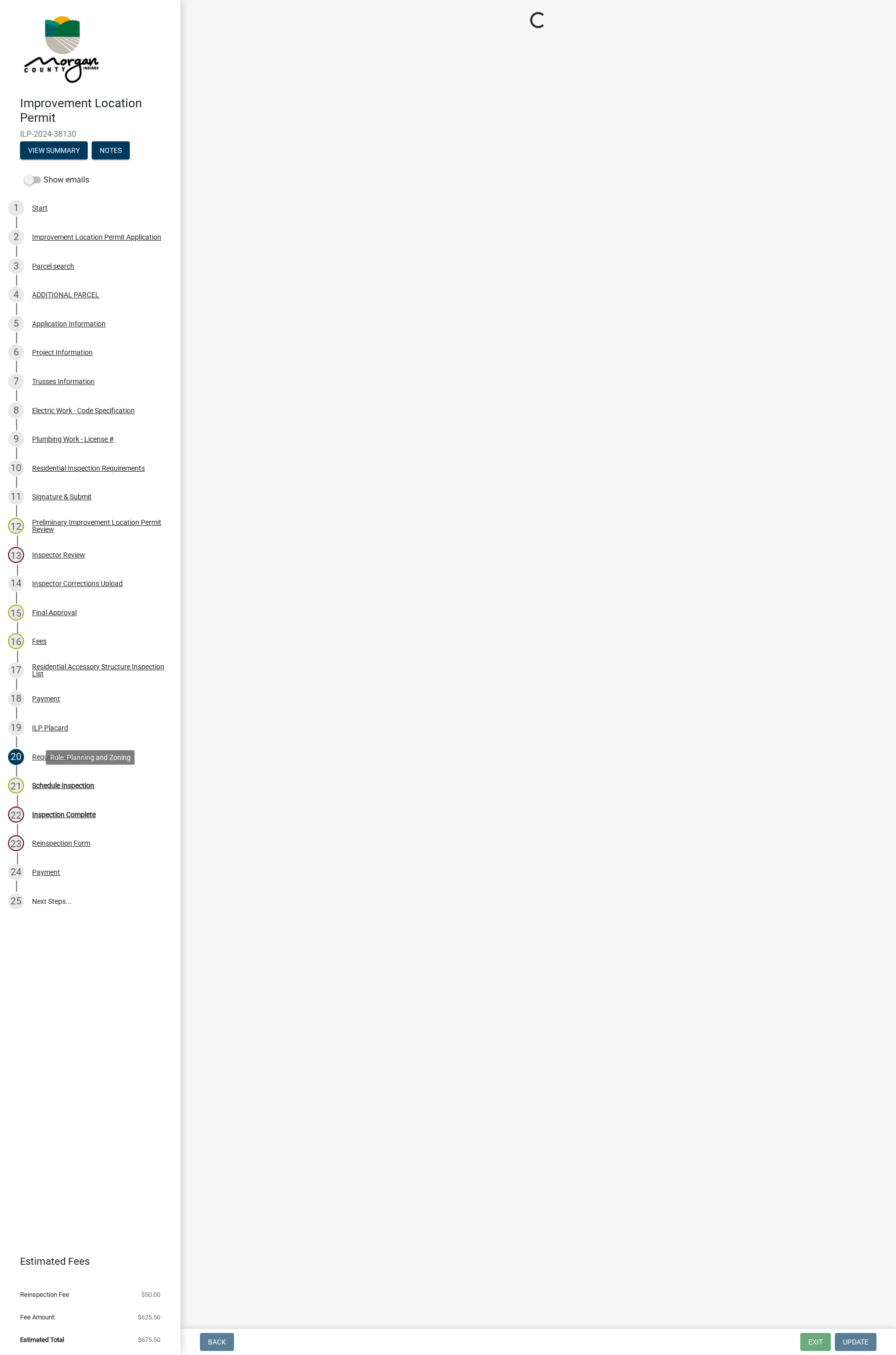
click at [63, 742] on div "Schedule Inspection" at bounding box center [63, 786] width 62 height 7
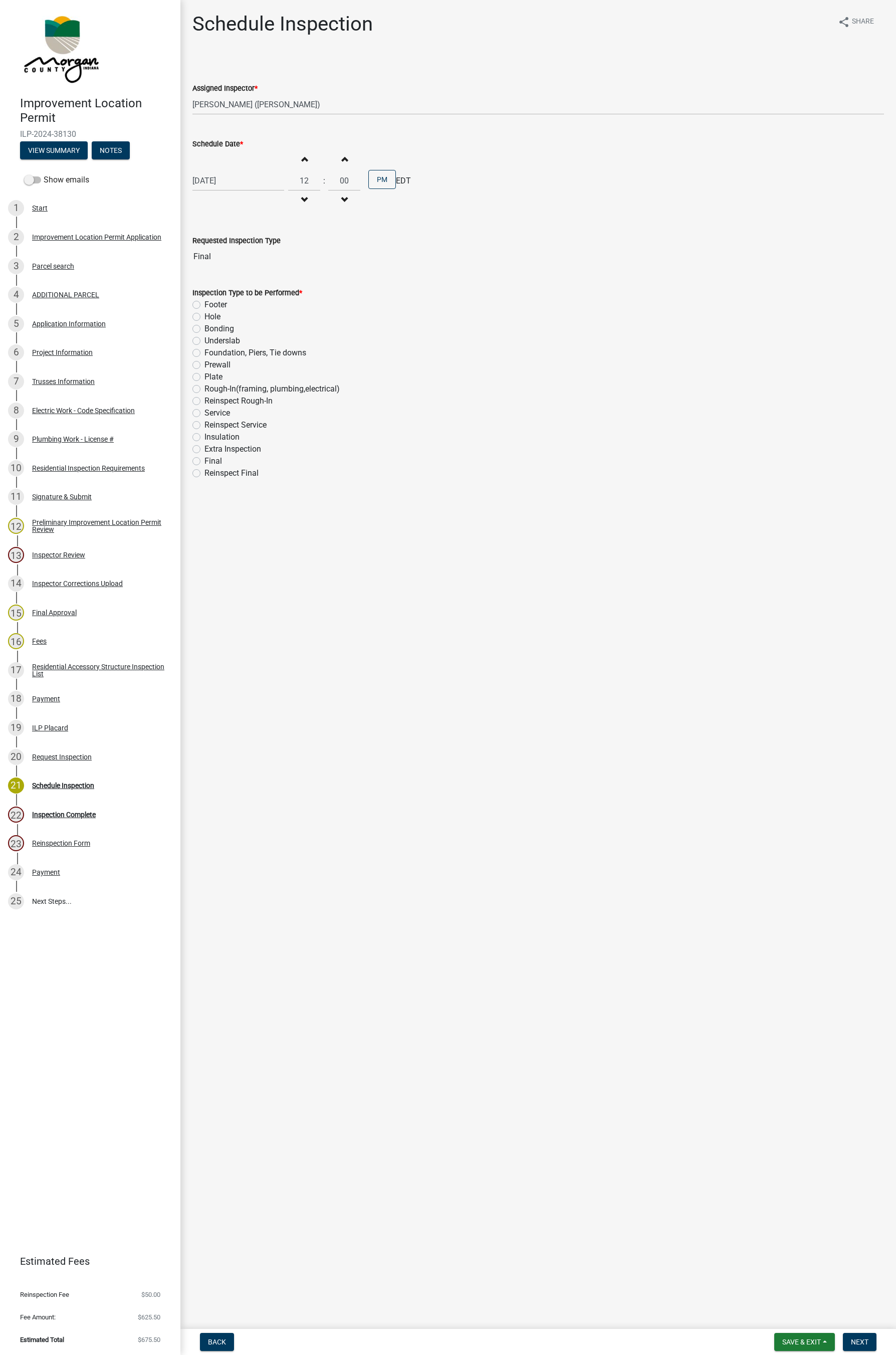
click at [204, 450] on label "Extra Inspection" at bounding box center [232, 449] width 56 height 12
click at [204, 450] on input "Extra Inspection" at bounding box center [207, 446] width 7 height 7
click at [204, 462] on label "Final" at bounding box center [213, 461] width 18 height 12
click at [204, 462] on input "Final" at bounding box center [207, 458] width 7 height 7
click at [713, 742] on button "Next" at bounding box center [859, 1342] width 33 height 18
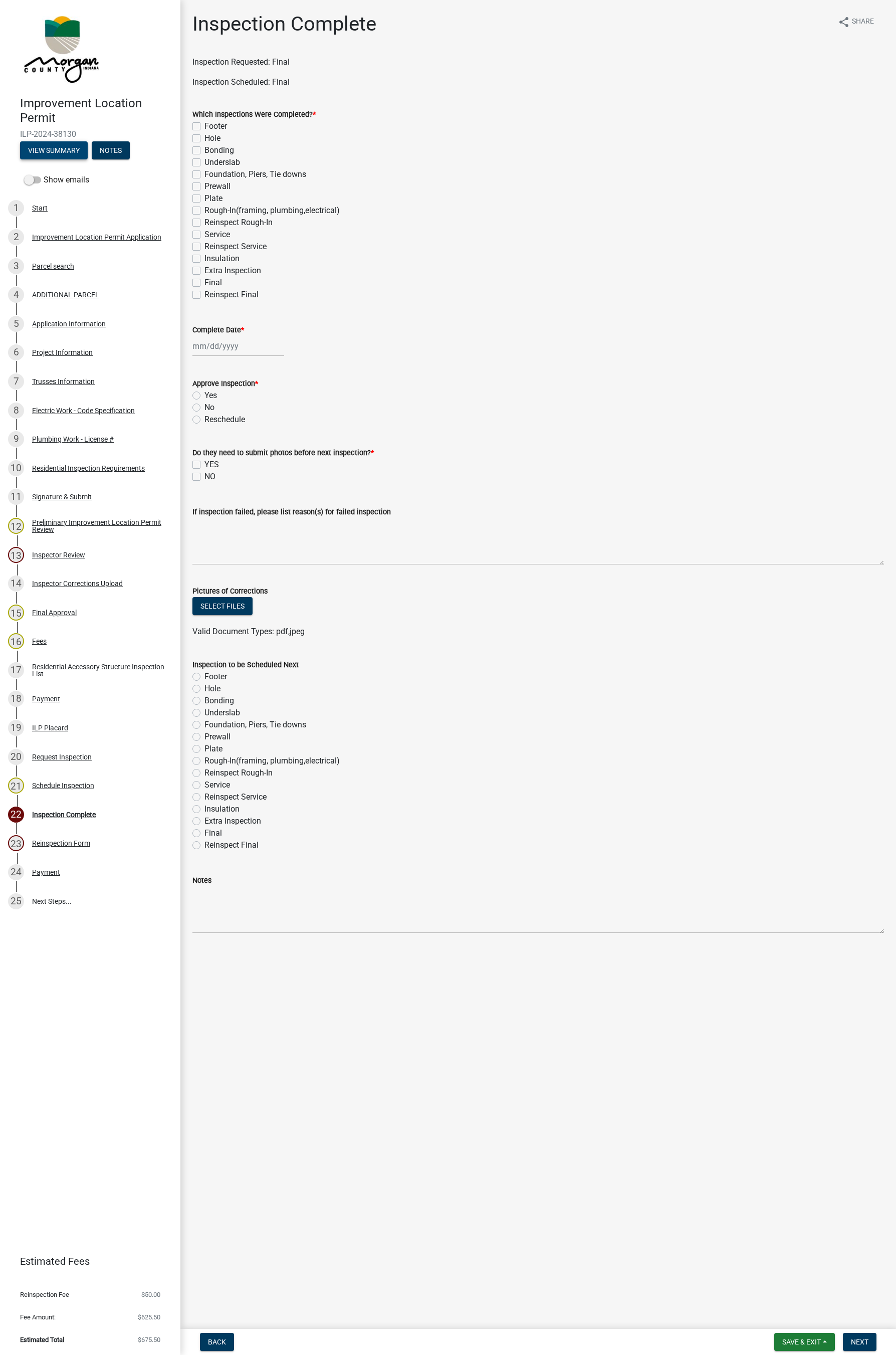
click at [59, 146] on button "View Summary" at bounding box center [54, 150] width 68 height 18
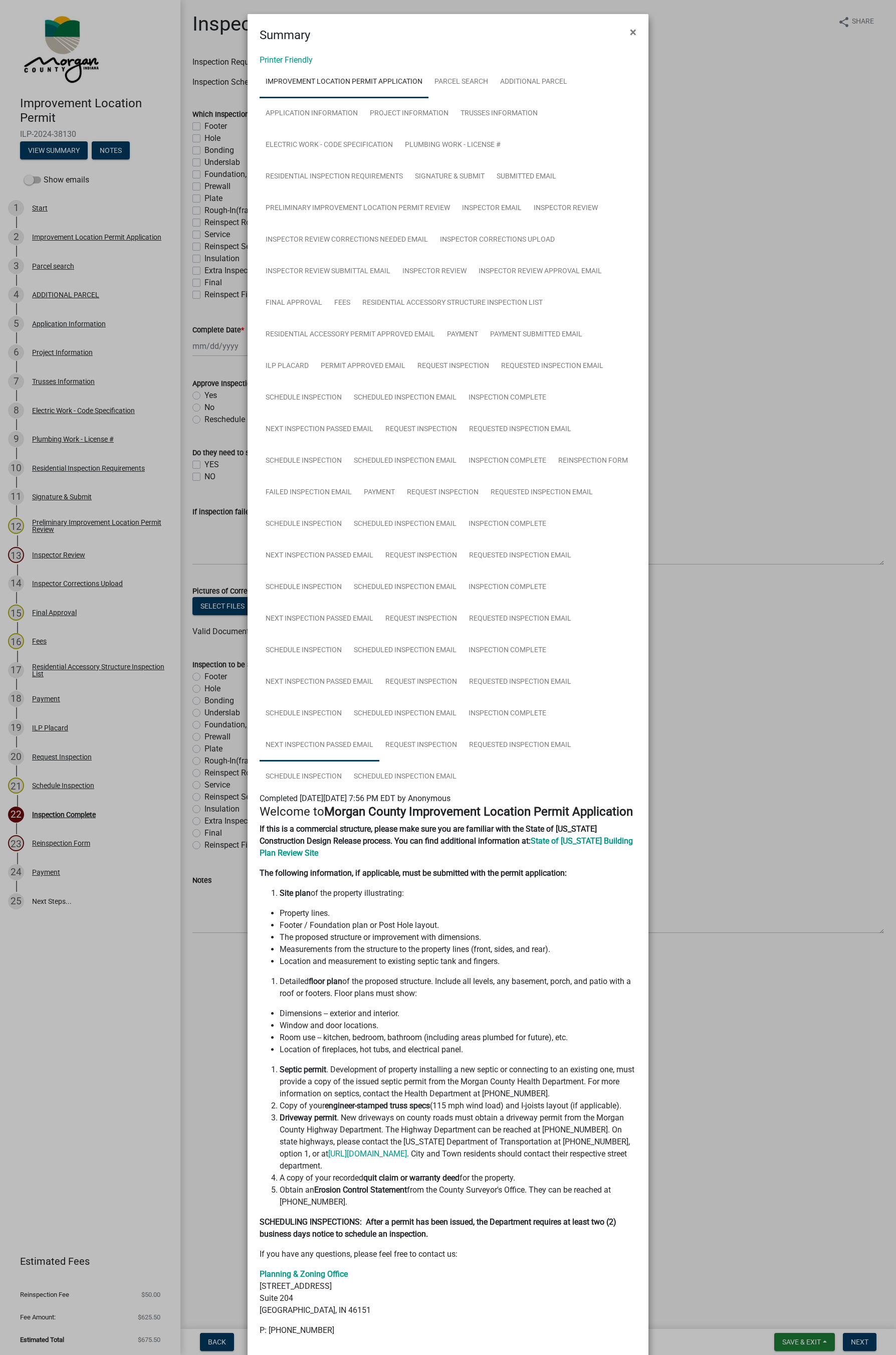
click at [314, 742] on link "Next Inspection Passed Email" at bounding box center [319, 745] width 120 height 32
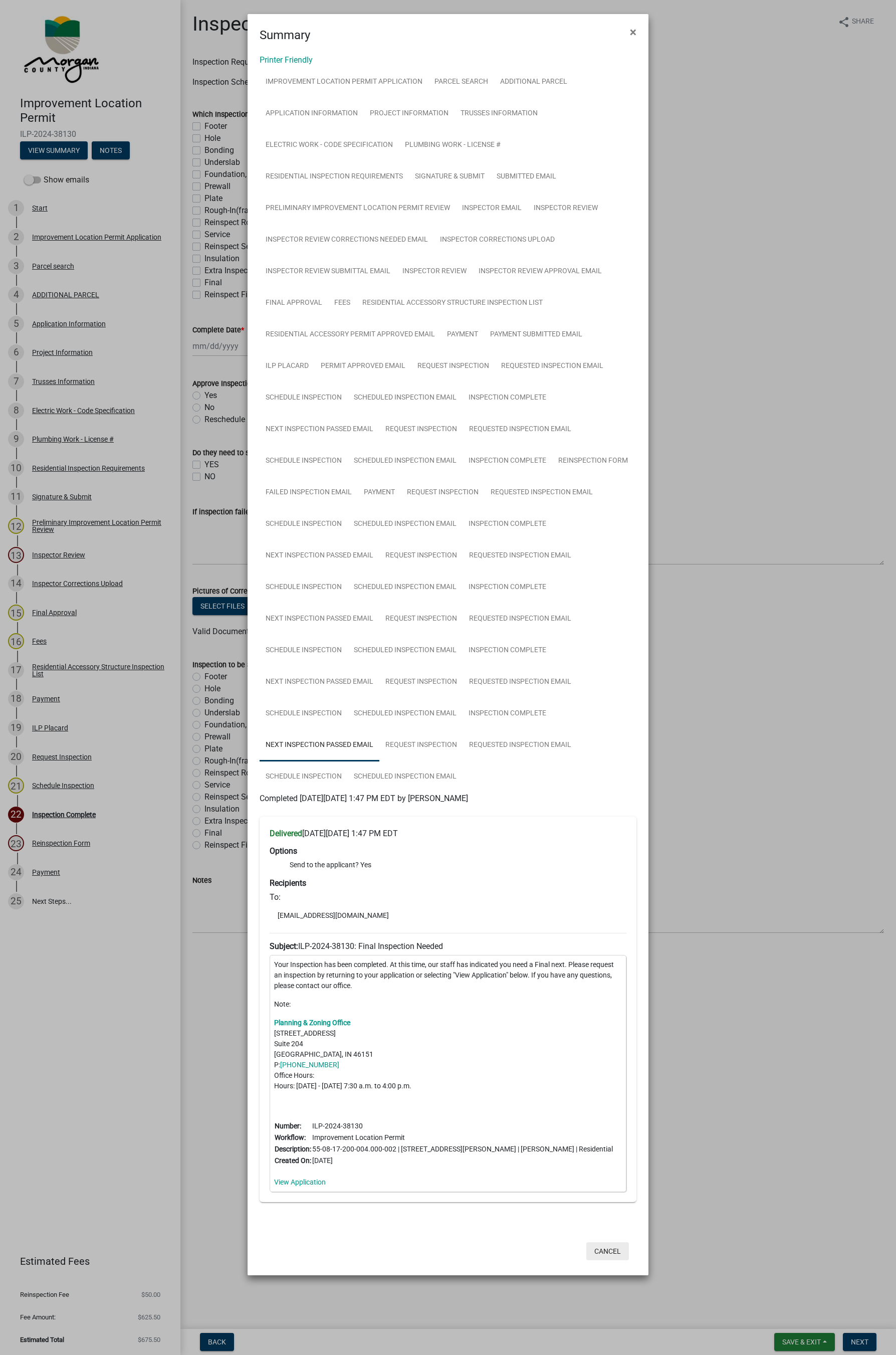
click at [601, 742] on button "Cancel" at bounding box center [607, 1251] width 42 height 18
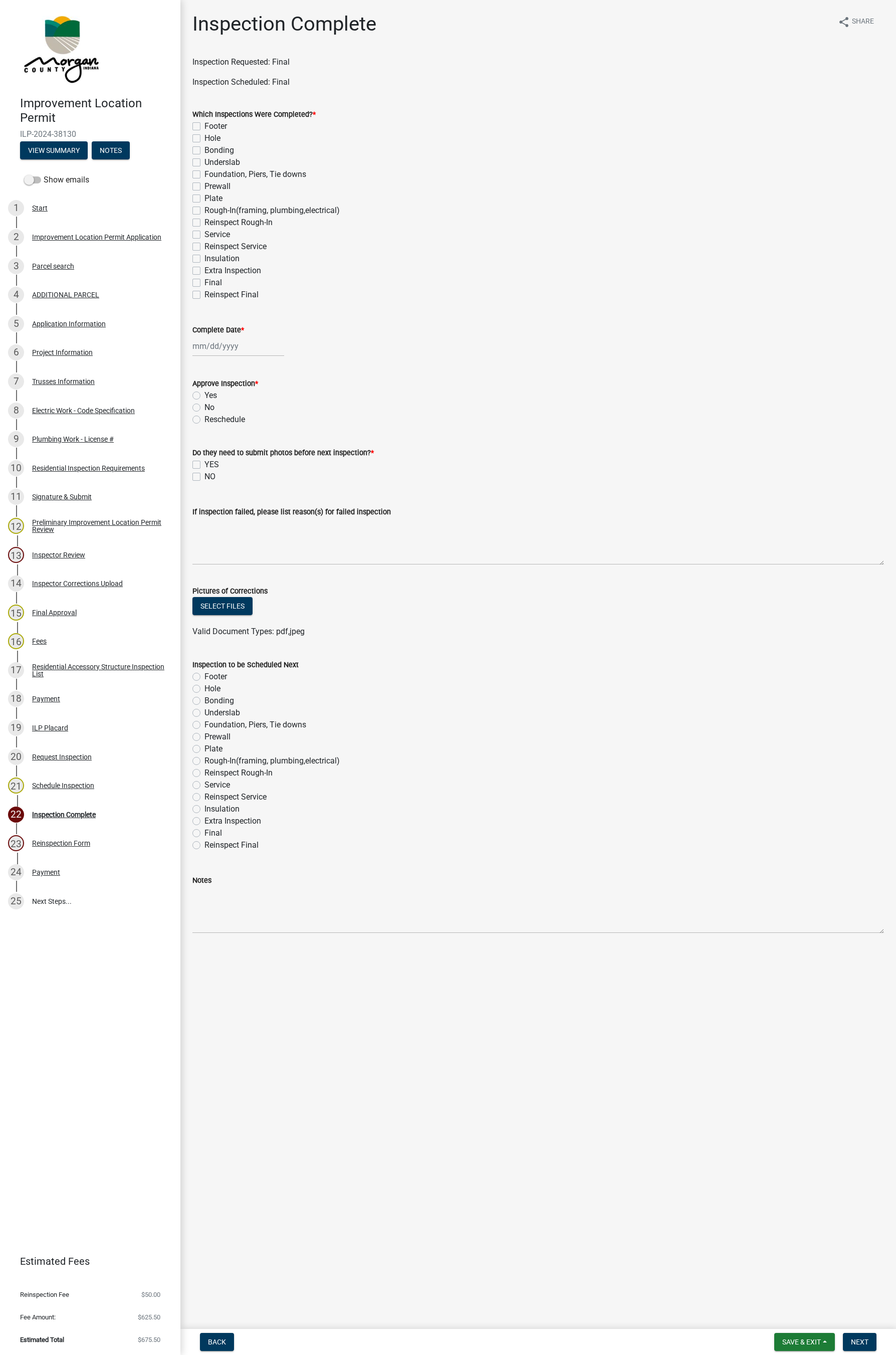
click at [13, 82] on link at bounding box center [86, 48] width 157 height 80
click at [713, 742] on span "Save & Exit" at bounding box center [801, 1342] width 39 height 8
click at [713, 742] on button "Save & Exit" at bounding box center [795, 1316] width 80 height 24
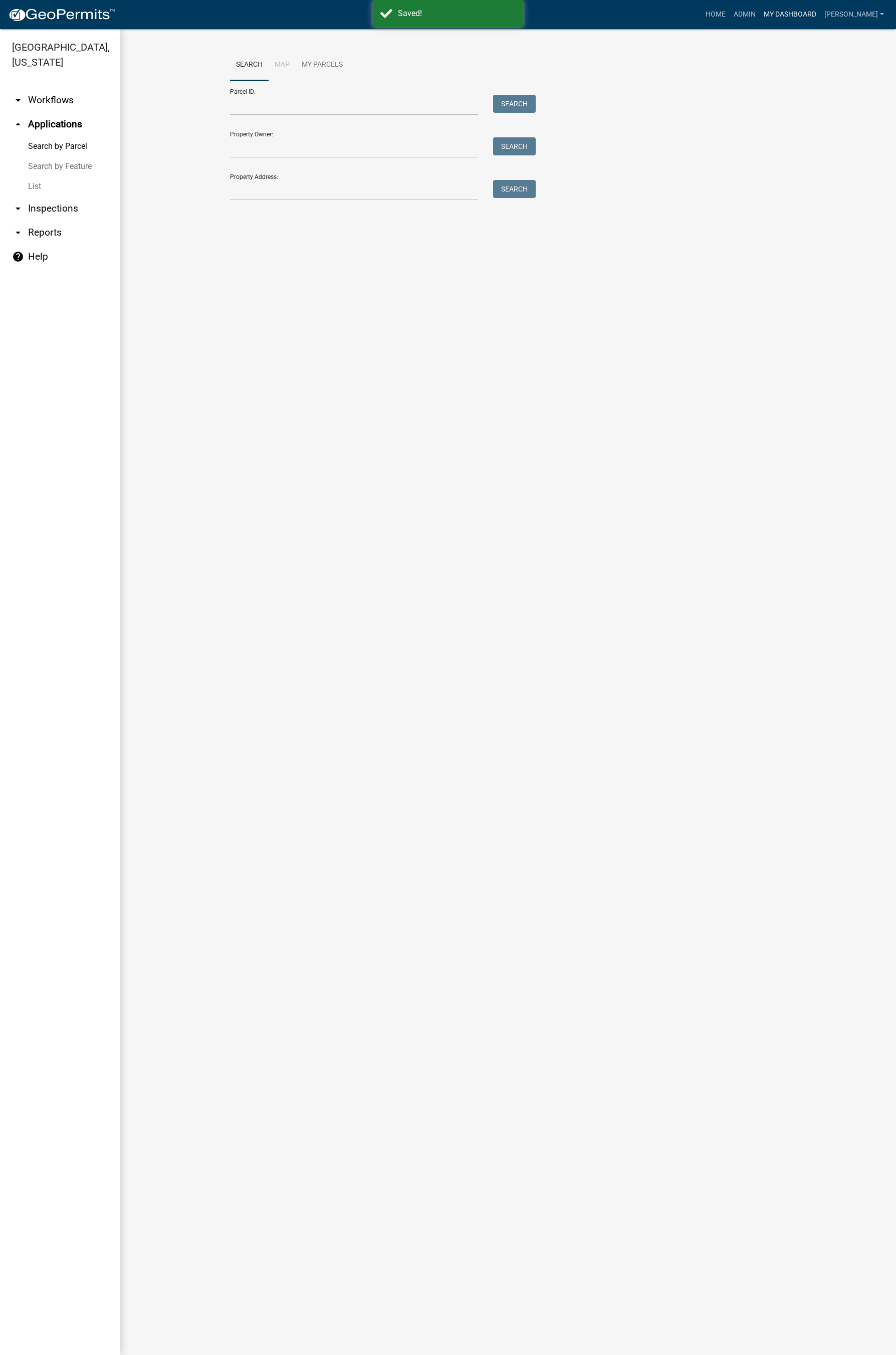
click at [713, 14] on link "My Dashboard" at bounding box center [790, 14] width 61 height 19
